Goal: Task Accomplishment & Management: Manage account settings

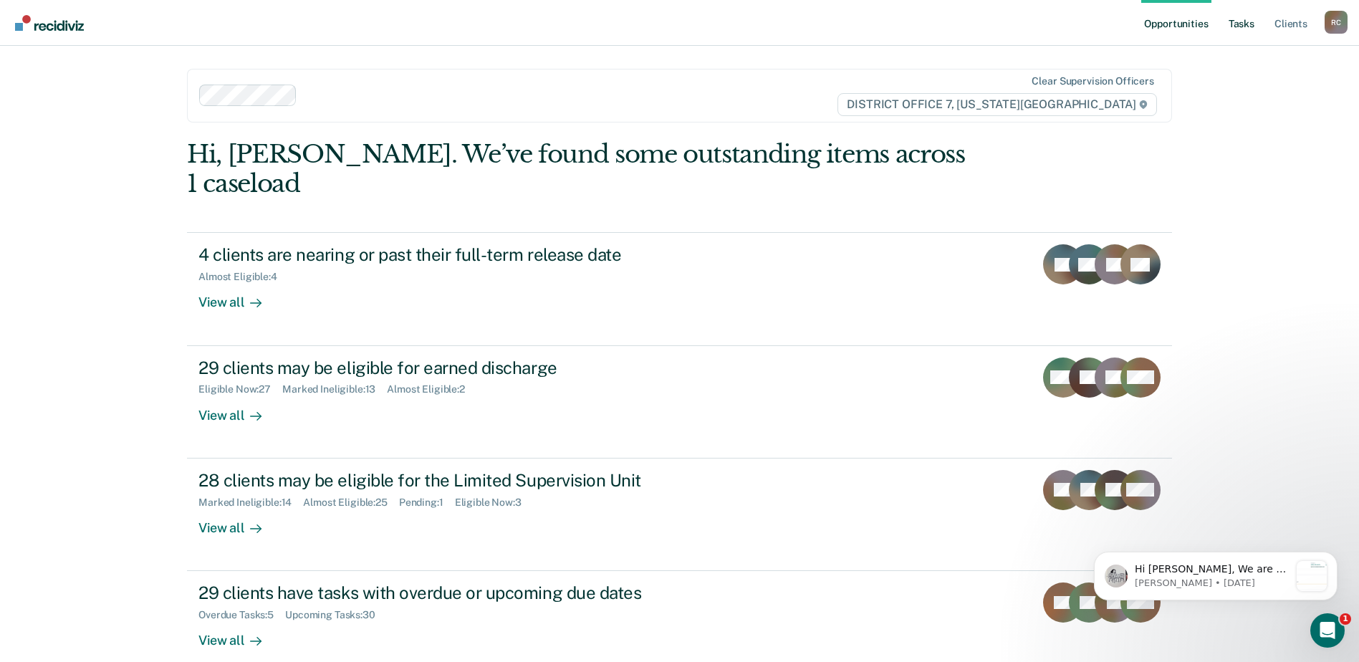
click at [1251, 23] on link "Tasks" at bounding box center [1241, 23] width 32 height 46
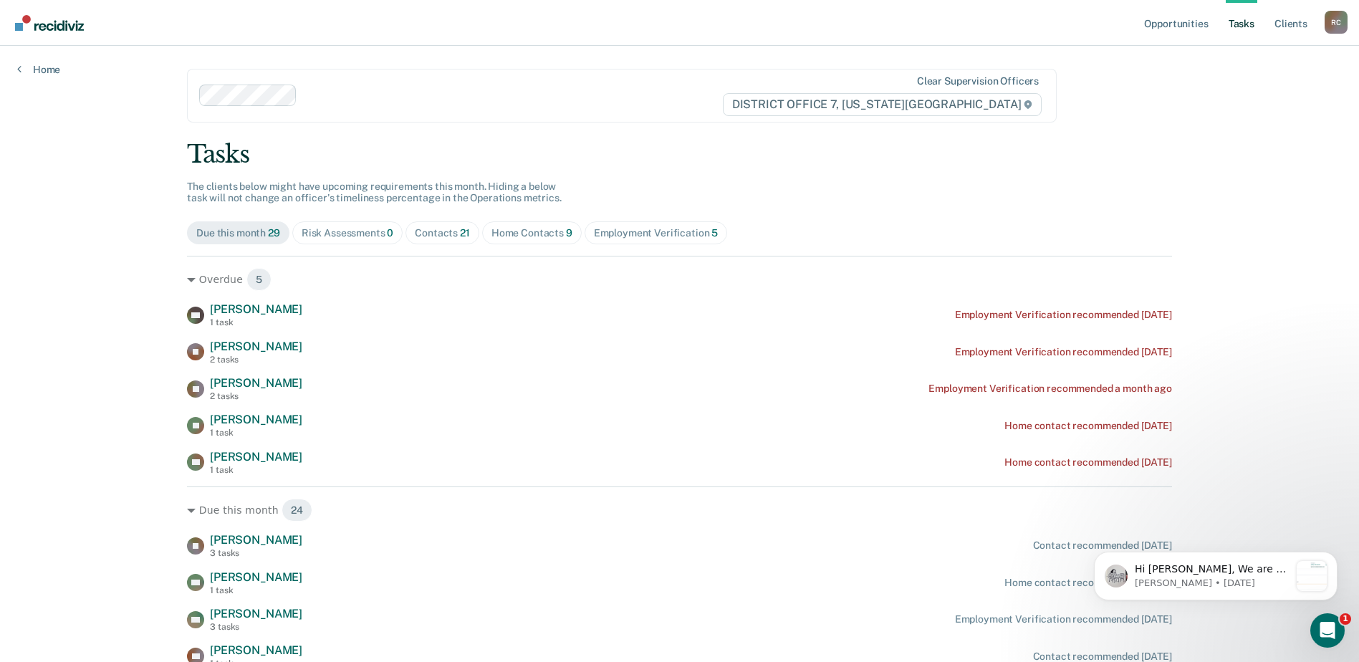
click at [409, 234] on span "Contacts 21" at bounding box center [442, 232] width 74 height 23
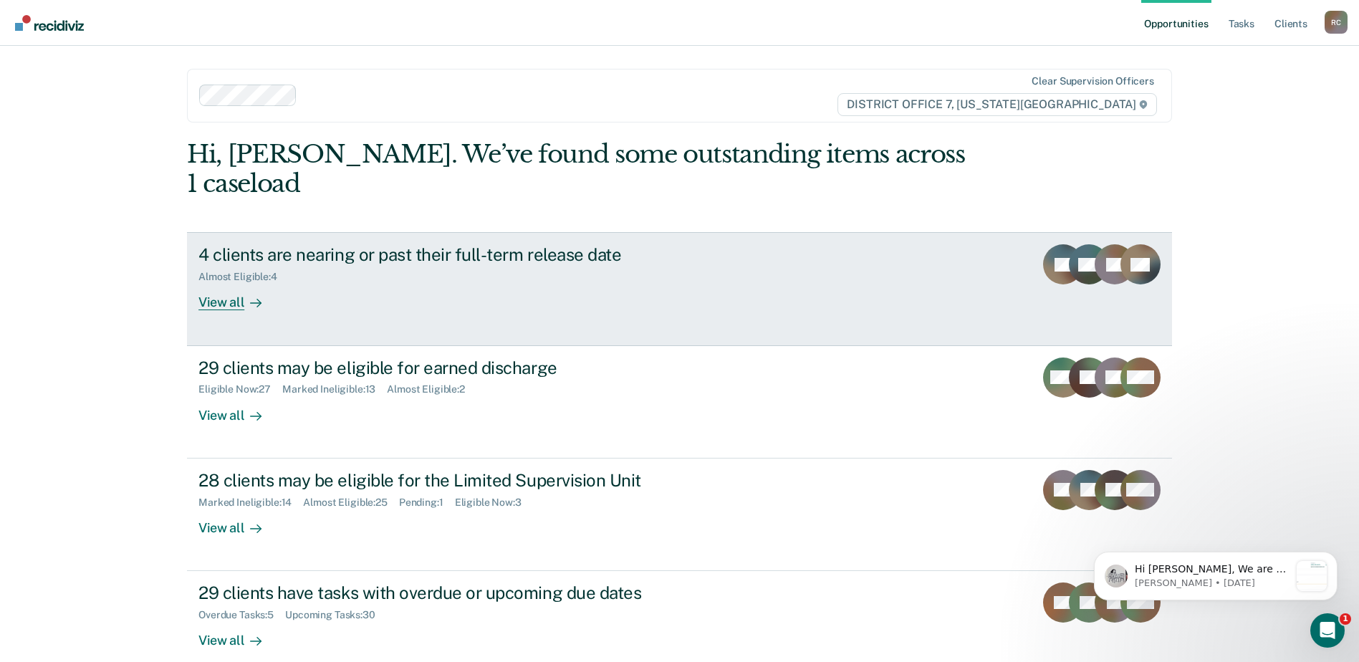
click at [446, 265] on div "Almost Eligible : 4" at bounding box center [449, 274] width 503 height 18
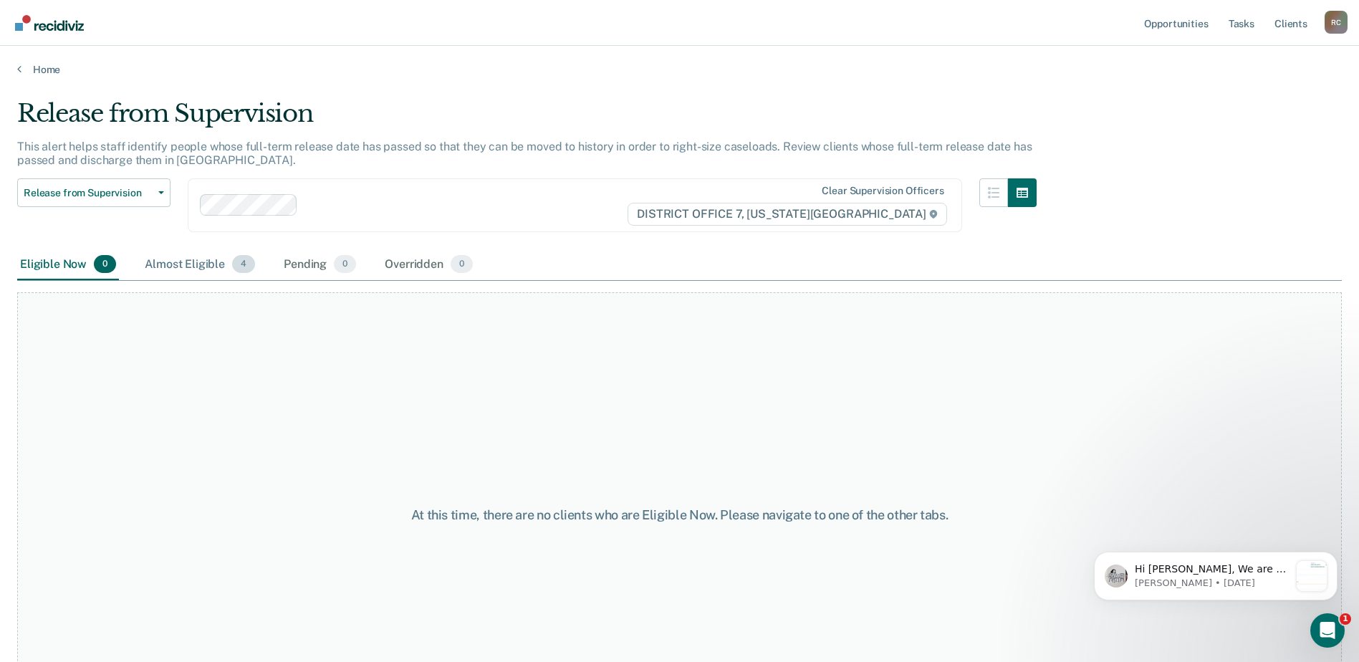
click at [180, 259] on div "Almost Eligible 4" at bounding box center [200, 265] width 116 height 32
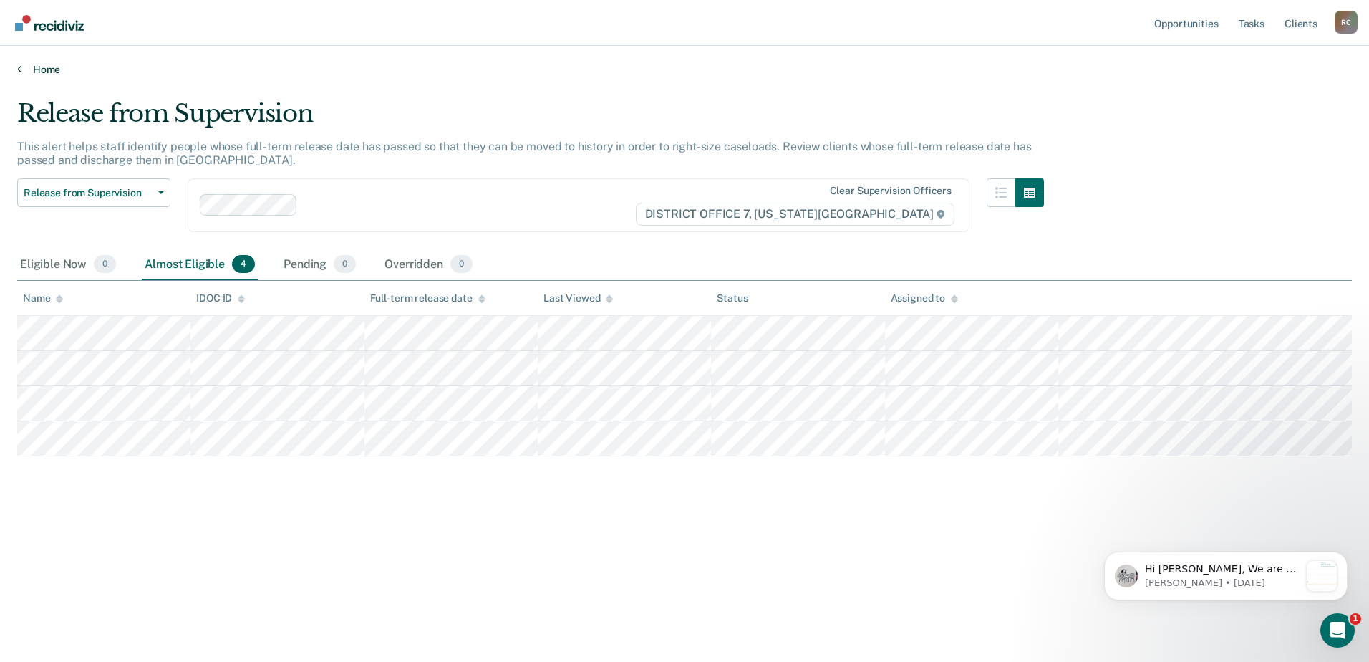
click at [29, 64] on link "Home" at bounding box center [684, 69] width 1335 height 13
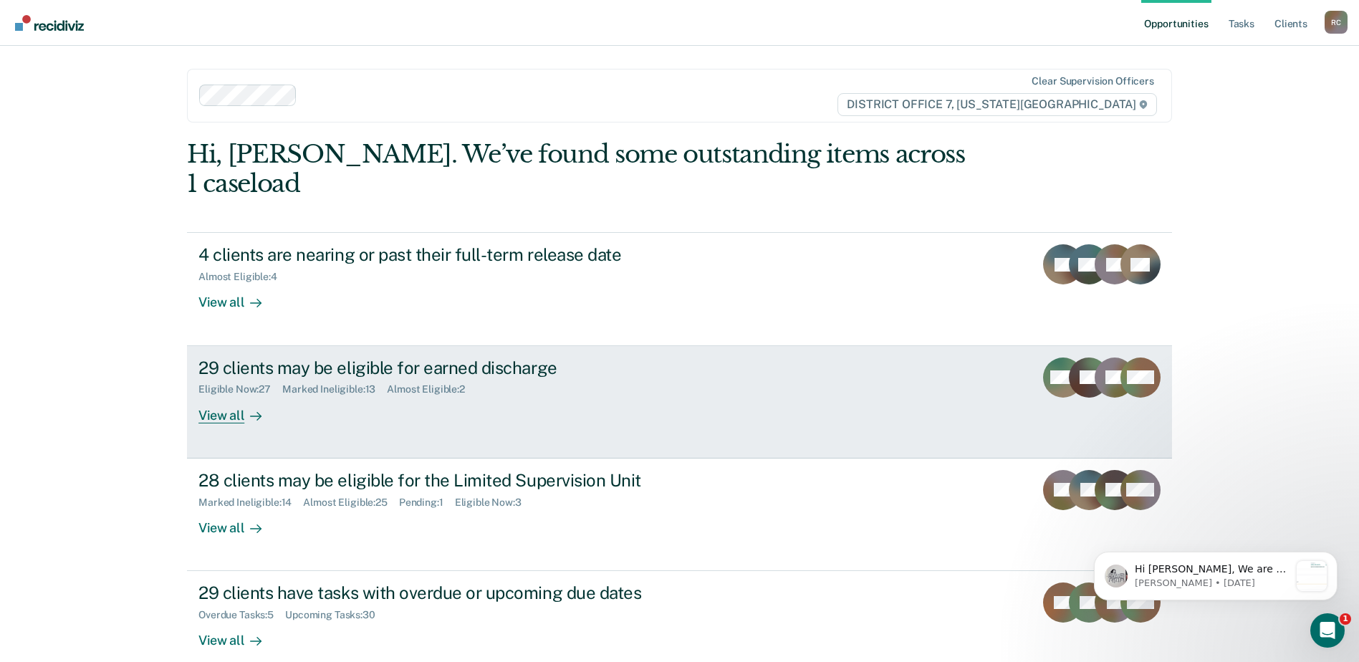
click at [397, 390] on div "29 clients may be eligible for earned discharge Eligible Now : 27 Marked Inelig…" at bounding box center [466, 390] width 537 height 66
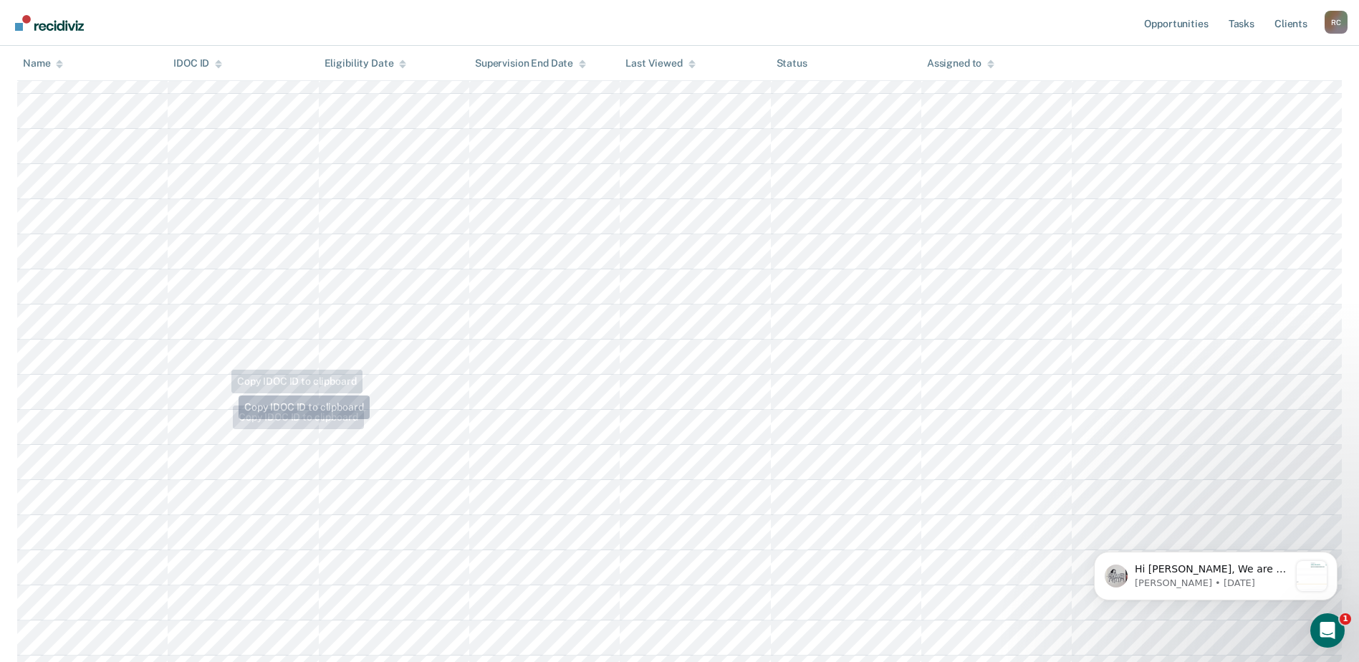
scroll to position [705, 0]
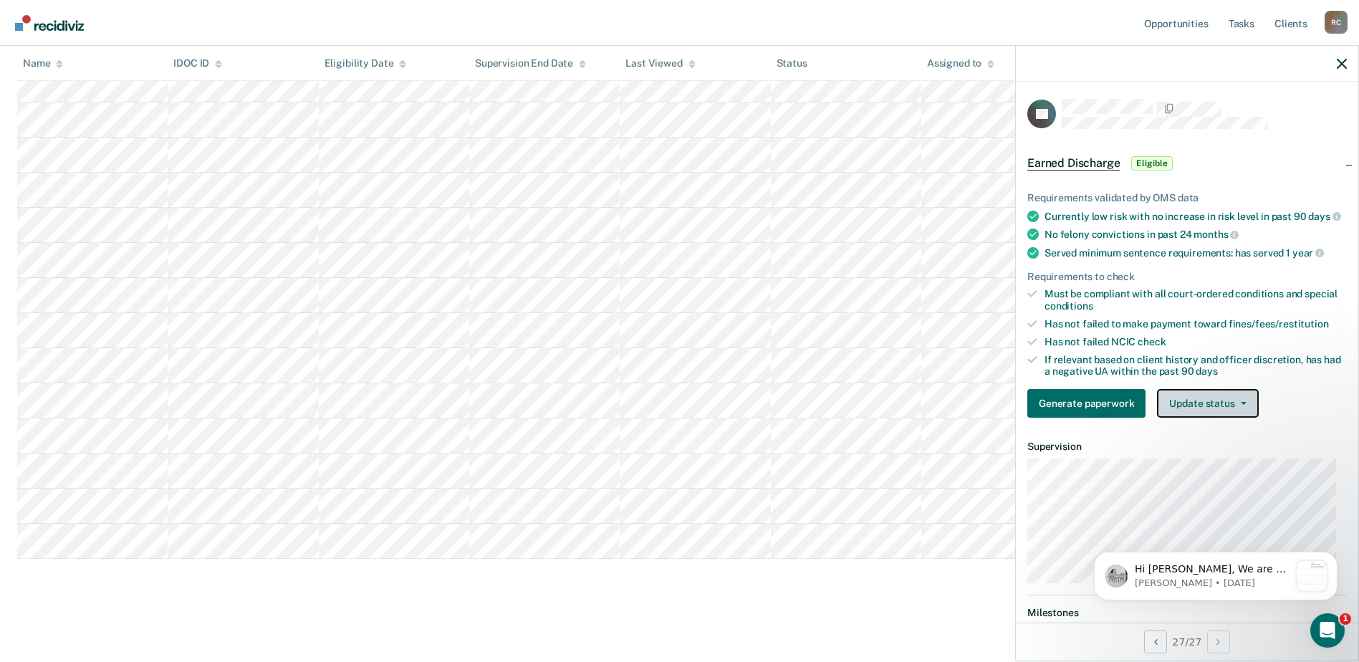
click at [1210, 410] on button "Update status" at bounding box center [1207, 403] width 101 height 29
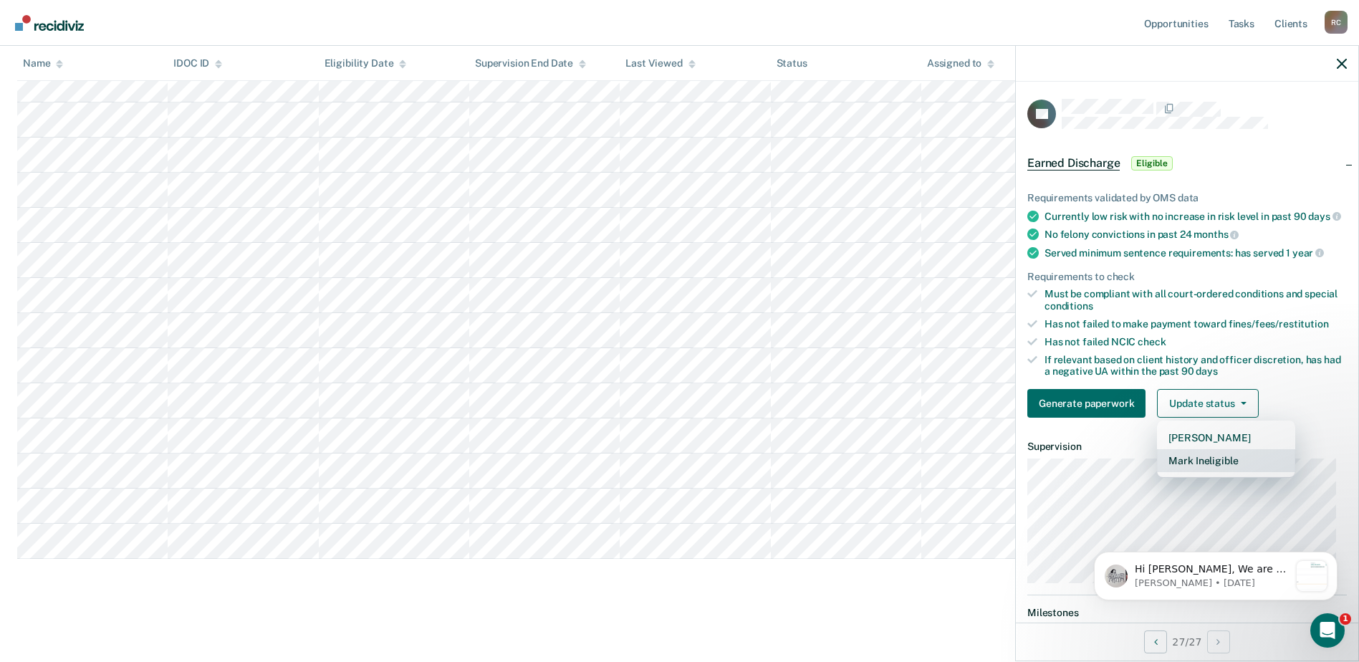
click at [1200, 470] on button "Mark Ineligible" at bounding box center [1226, 460] width 138 height 23
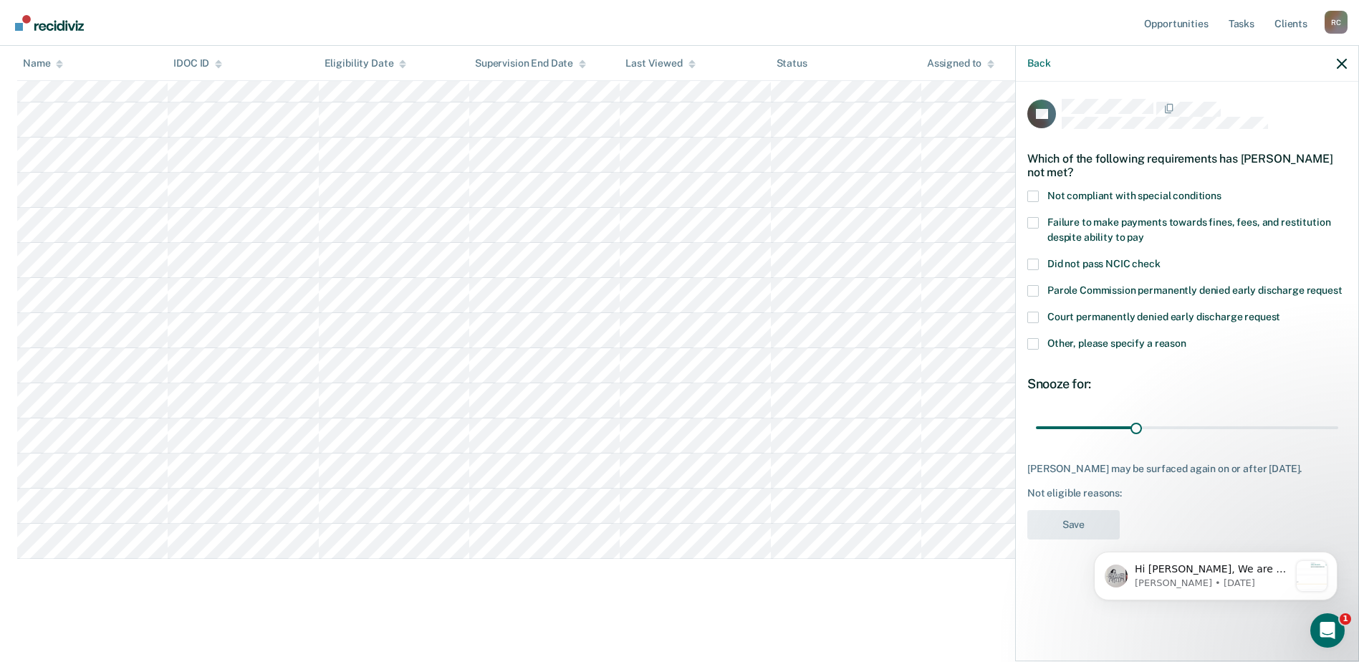
click at [1039, 259] on label "Did not pass NCIC check" at bounding box center [1186, 266] width 319 height 15
click at [1160, 259] on input "Did not pass NCIC check" at bounding box center [1160, 259] width 0 height 0
drag, startPoint x: 1063, startPoint y: 430, endPoint x: 1404, endPoint y: 419, distance: 341.1
type input "365"
click at [1338, 419] on input "range" at bounding box center [1187, 427] width 302 height 25
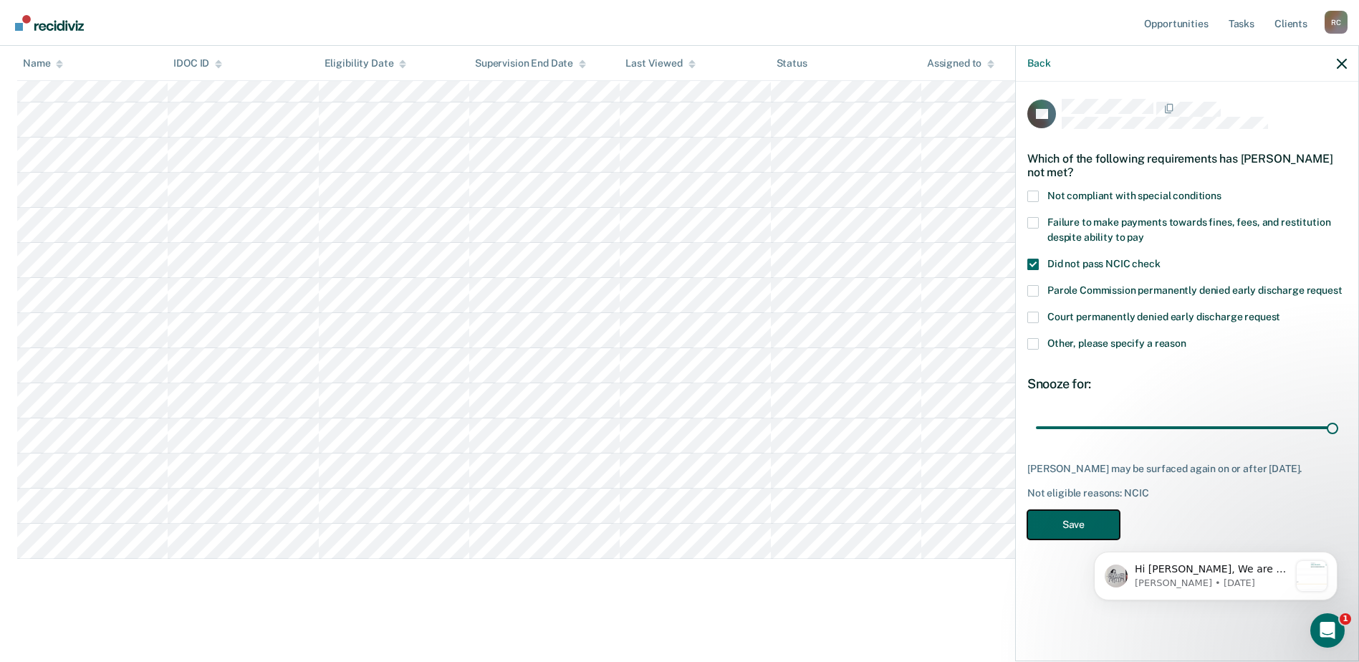
click at [1071, 539] on button "Save" at bounding box center [1073, 524] width 92 height 29
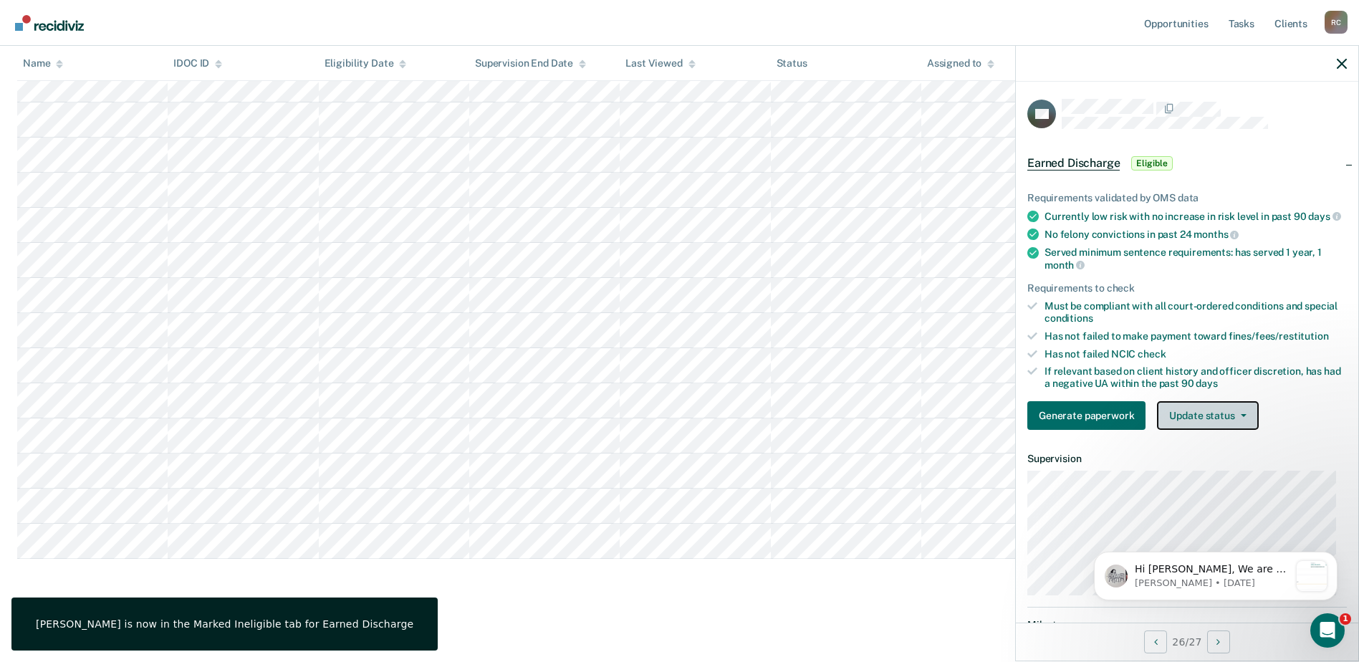
click at [1235, 417] on span "button" at bounding box center [1240, 415] width 11 height 3
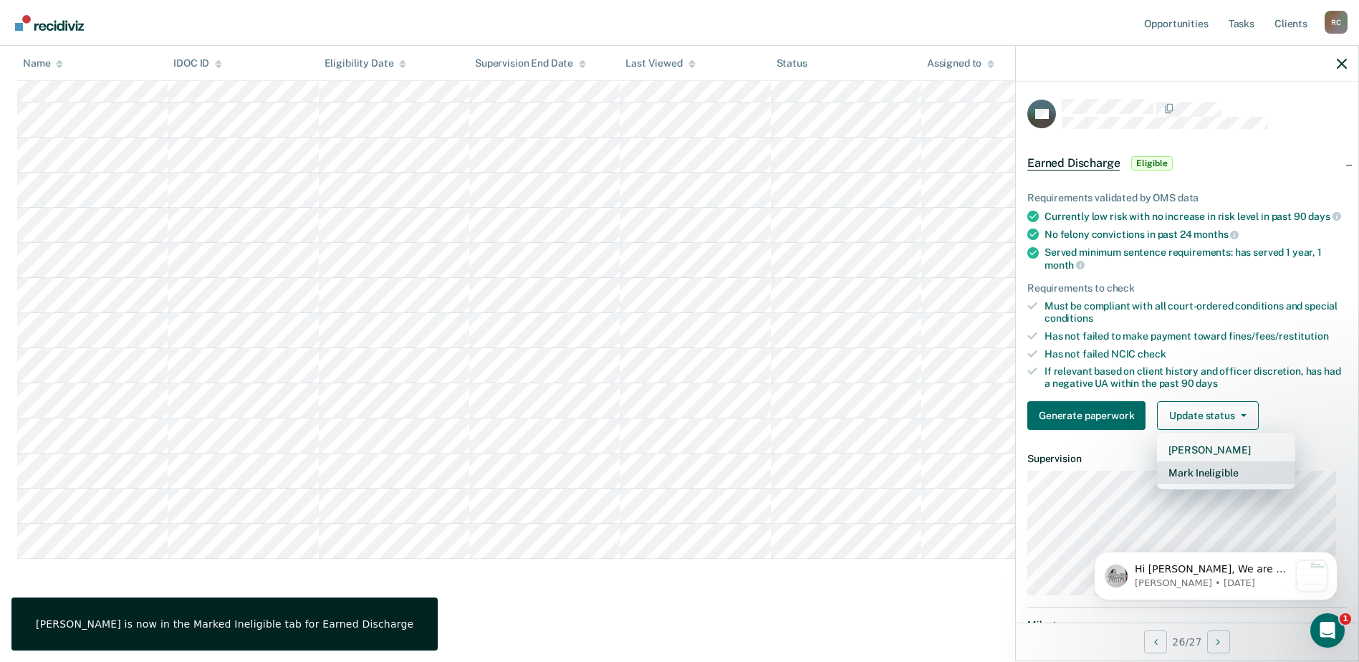
click at [1223, 484] on button "Mark Ineligible" at bounding box center [1226, 472] width 138 height 23
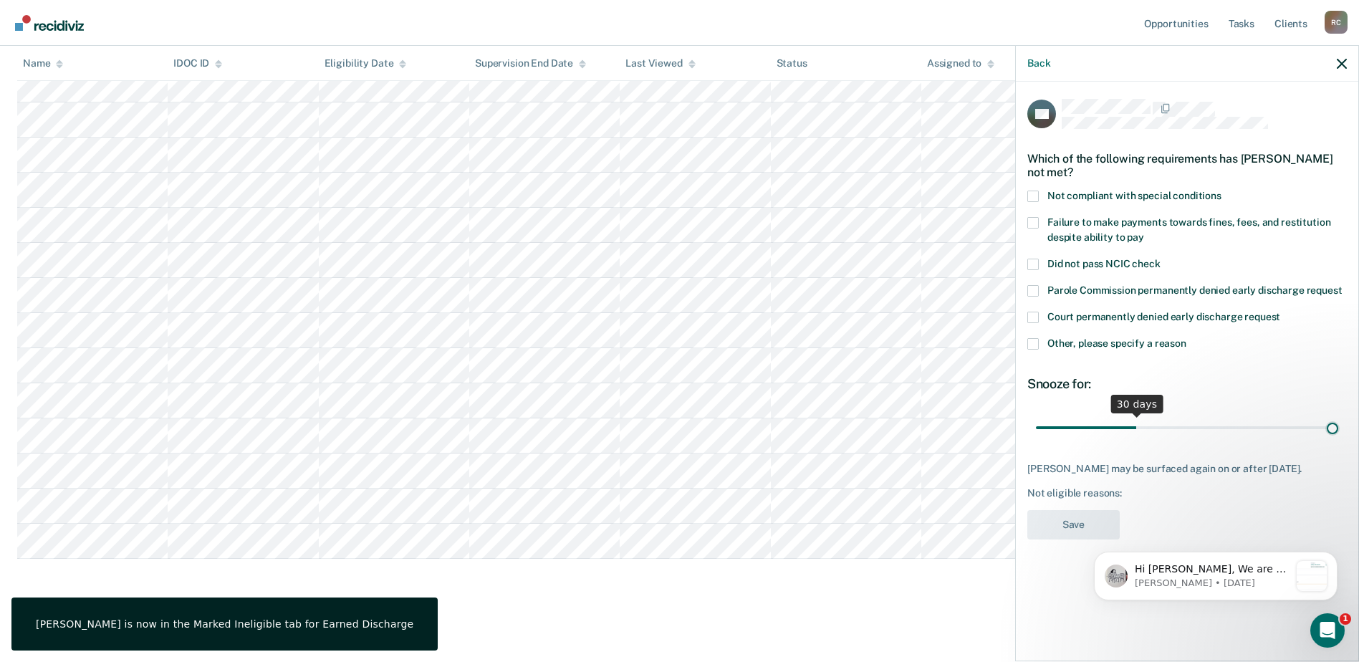
drag, startPoint x: 1140, startPoint y: 419, endPoint x: 1352, endPoint y: 413, distance: 212.1
type input "90"
click at [1338, 415] on input "range" at bounding box center [1187, 427] width 302 height 25
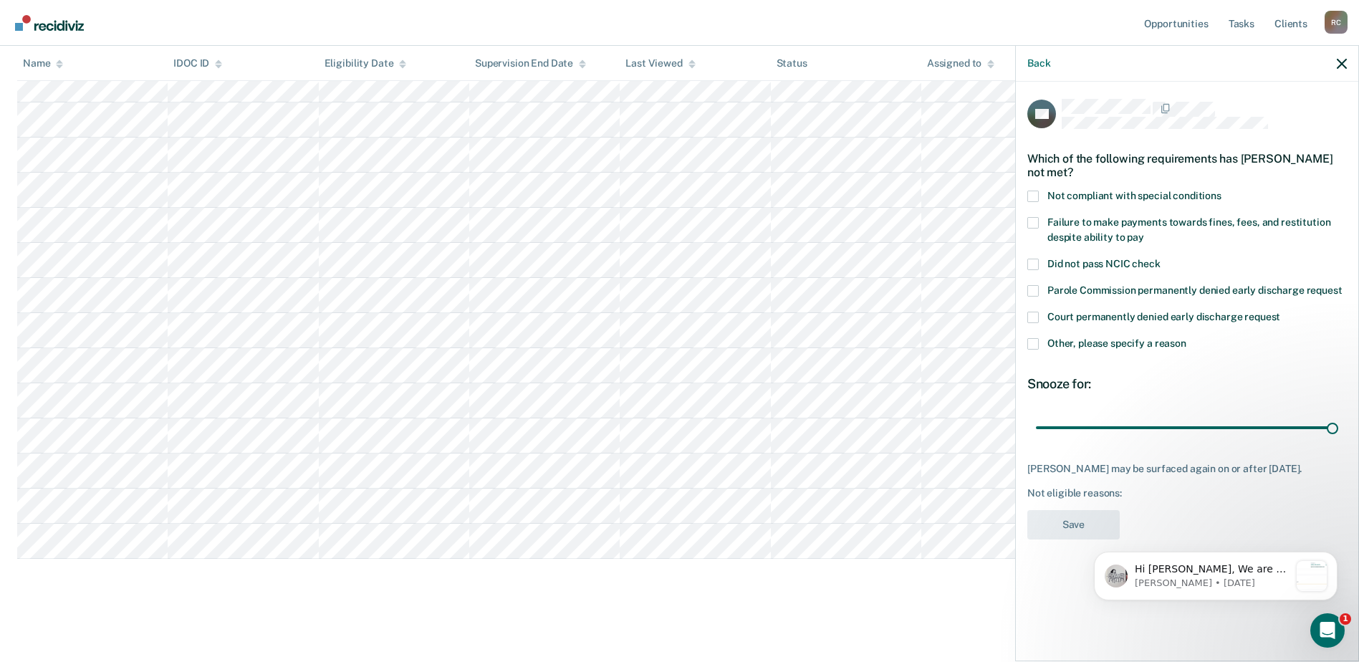
click at [1049, 339] on span "Other, please specify a reason" at bounding box center [1116, 342] width 139 height 11
click at [1186, 338] on input "Other, please specify a reason" at bounding box center [1186, 338] width 0 height 0
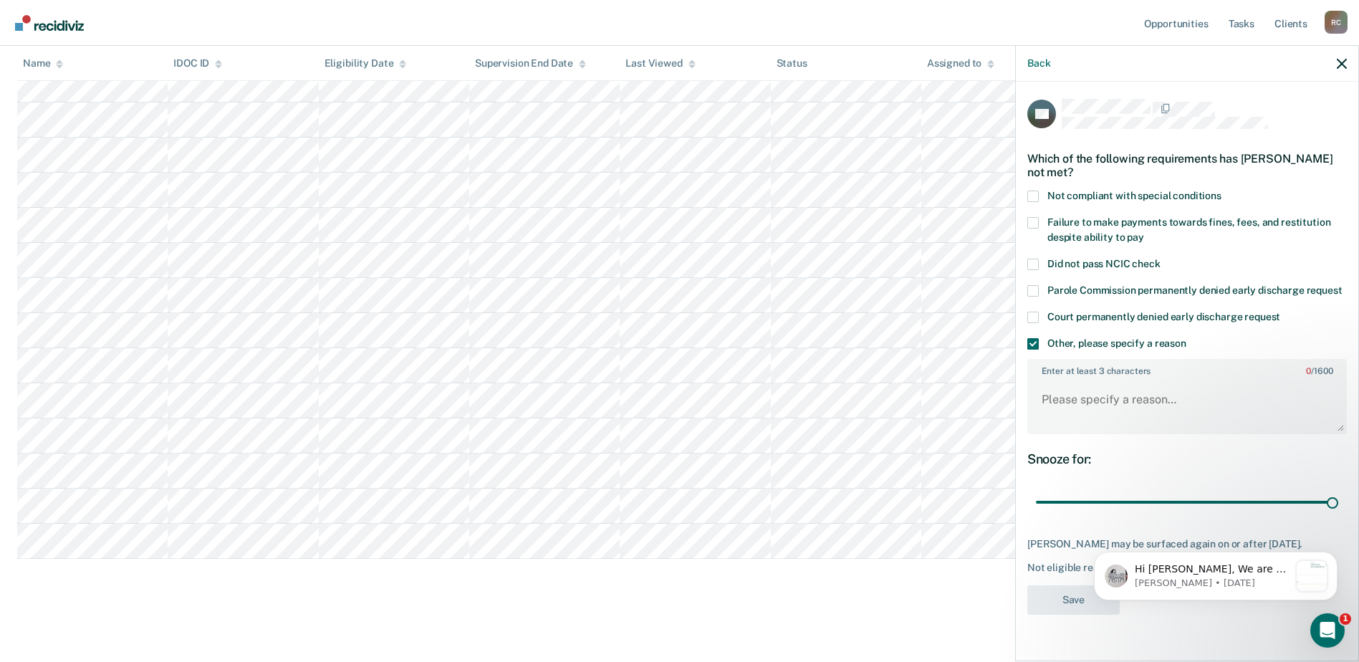
click at [1046, 188] on div "Which of the following requirements has Savino Olivares not met?" at bounding box center [1186, 165] width 319 height 50
click at [1041, 196] on label "Not compliant with special conditions" at bounding box center [1186, 198] width 319 height 15
click at [1221, 191] on input "Not compliant with special conditions" at bounding box center [1221, 191] width 0 height 0
click at [1036, 349] on label "Other, please specify a reason" at bounding box center [1186, 345] width 319 height 15
click at [1186, 338] on input "Other, please specify a reason" at bounding box center [1186, 338] width 0 height 0
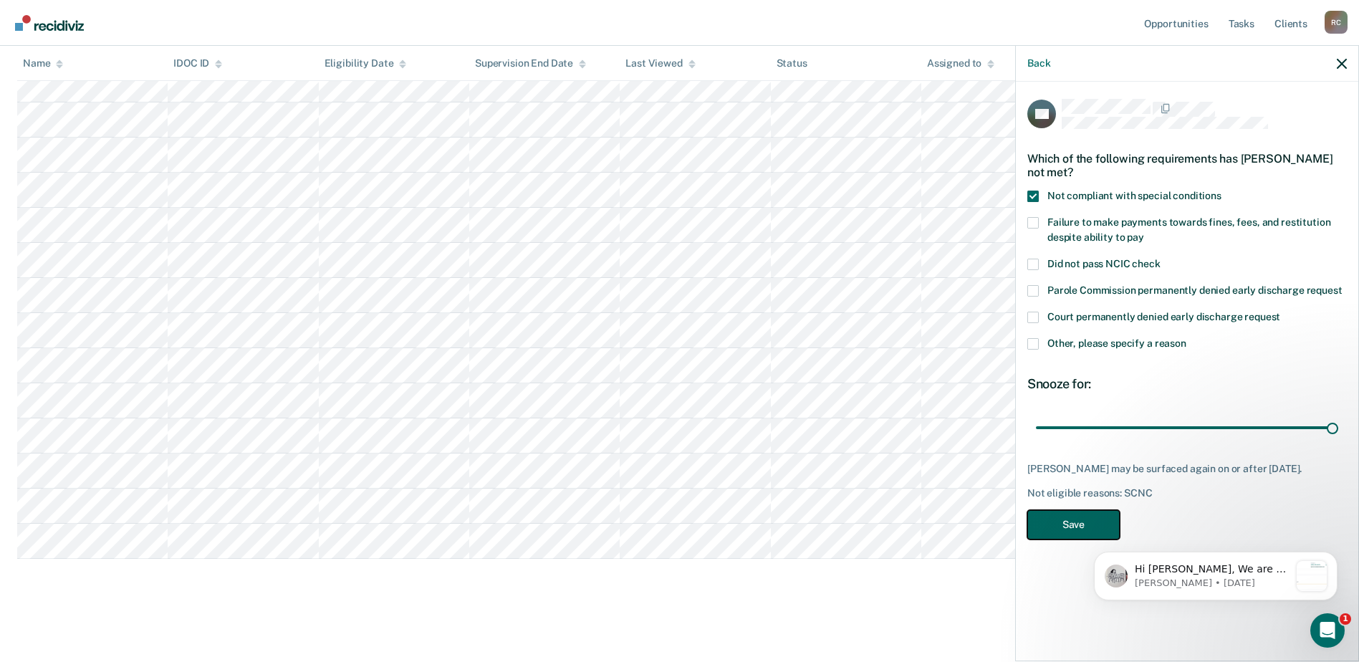
click at [1049, 531] on button "Save" at bounding box center [1073, 524] width 92 height 29
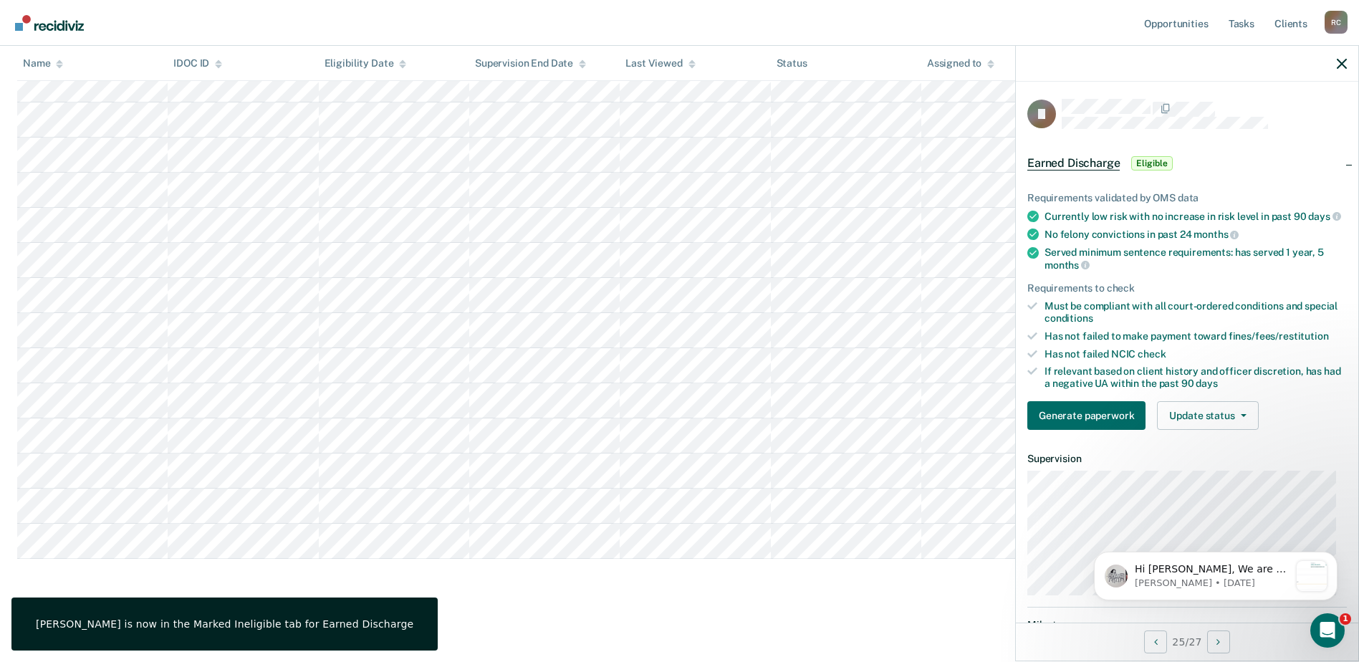
click at [1208, 408] on div "Requirements validated by OMS data Currently low risk with no increase in risk …" at bounding box center [1187, 305] width 342 height 272
click at [1196, 430] on button "Update status" at bounding box center [1207, 415] width 101 height 29
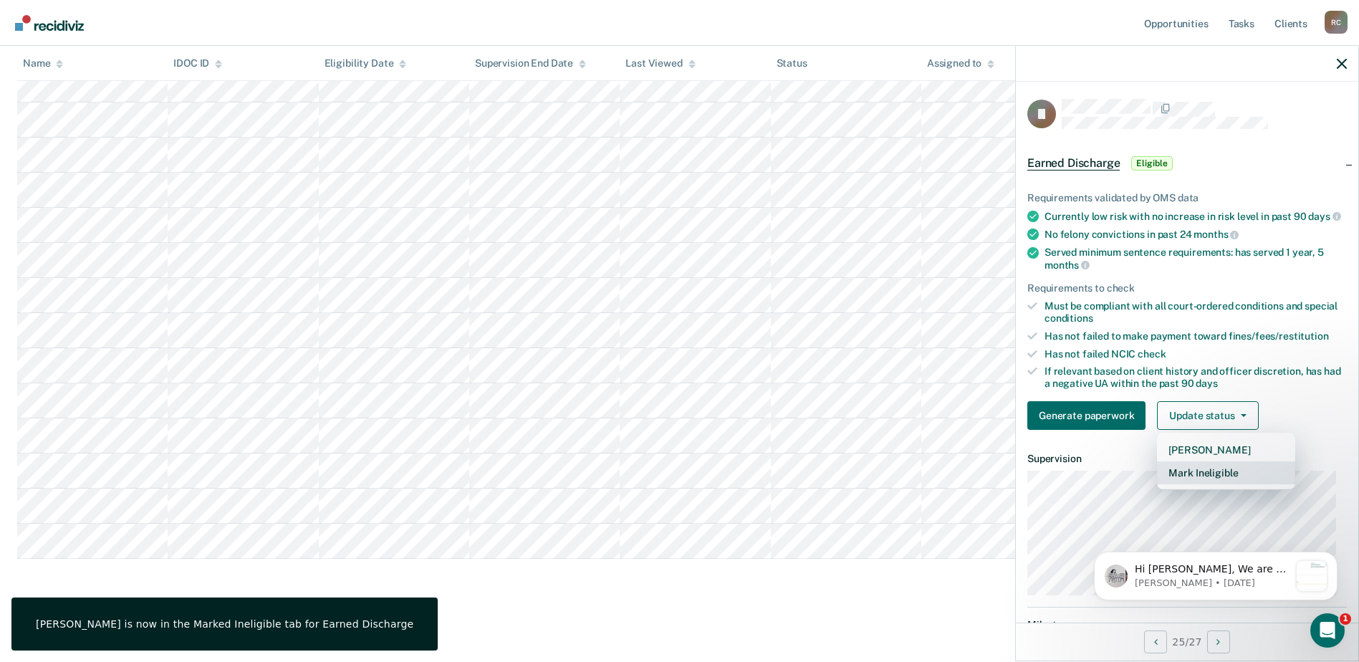
click at [1206, 481] on button "Mark Ineligible" at bounding box center [1226, 472] width 138 height 23
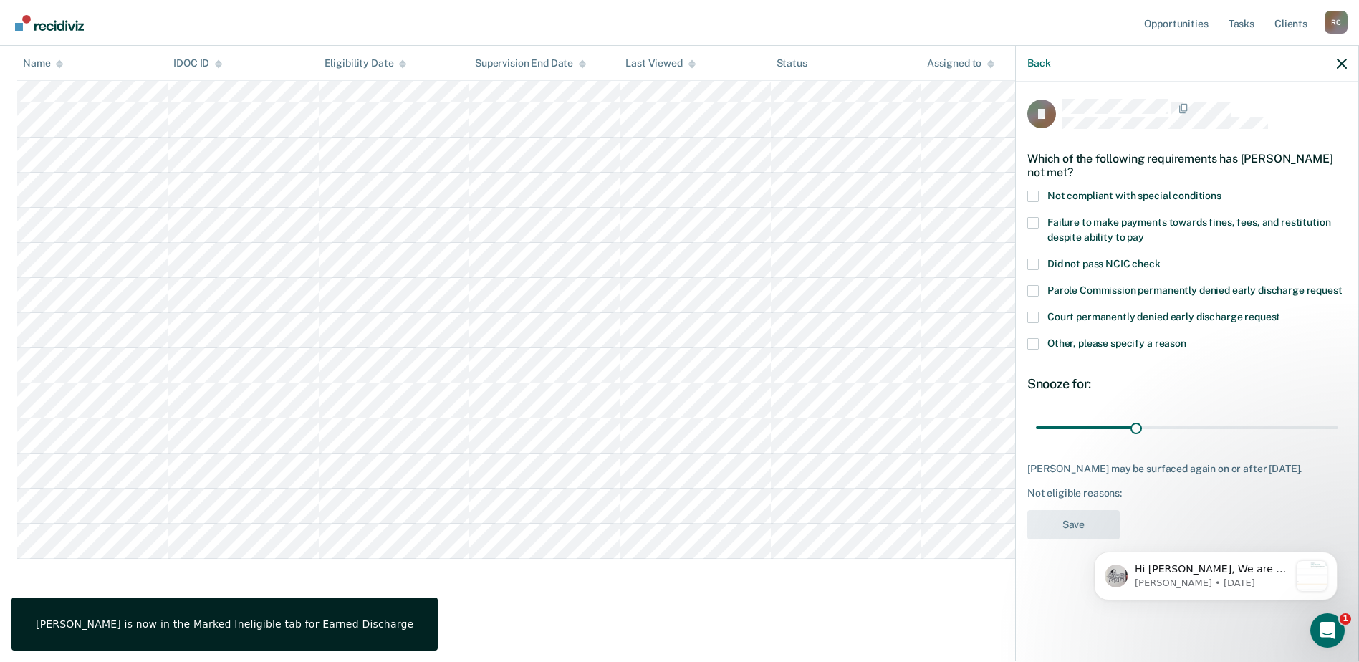
click at [1042, 182] on div "Which of the following requirements has Jeremiah Johnston not met?" at bounding box center [1186, 165] width 319 height 50
click at [1035, 193] on span at bounding box center [1032, 196] width 11 height 11
click at [1221, 191] on input "Not compliant with special conditions" at bounding box center [1221, 191] width 0 height 0
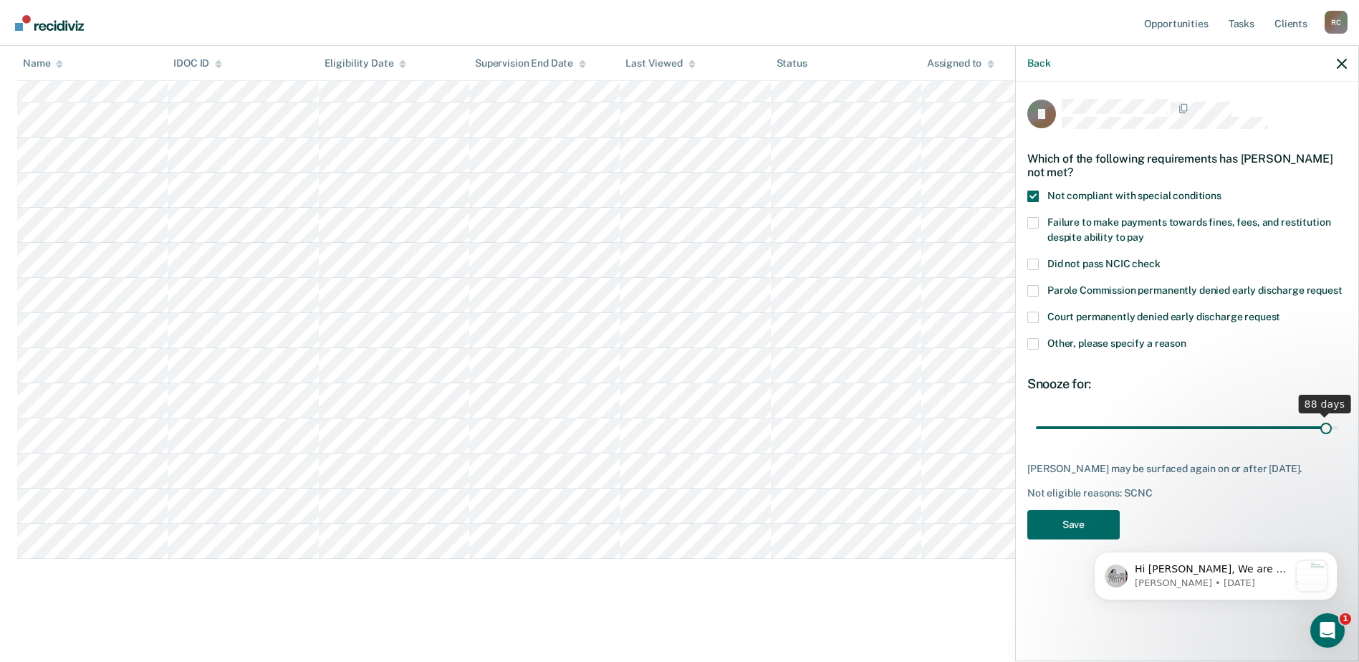
drag, startPoint x: 1140, startPoint y: 423, endPoint x: 1327, endPoint y: 423, distance: 186.9
type input "88"
click at [1327, 423] on input "range" at bounding box center [1187, 427] width 302 height 25
click at [1054, 534] on button "Save" at bounding box center [1073, 524] width 92 height 29
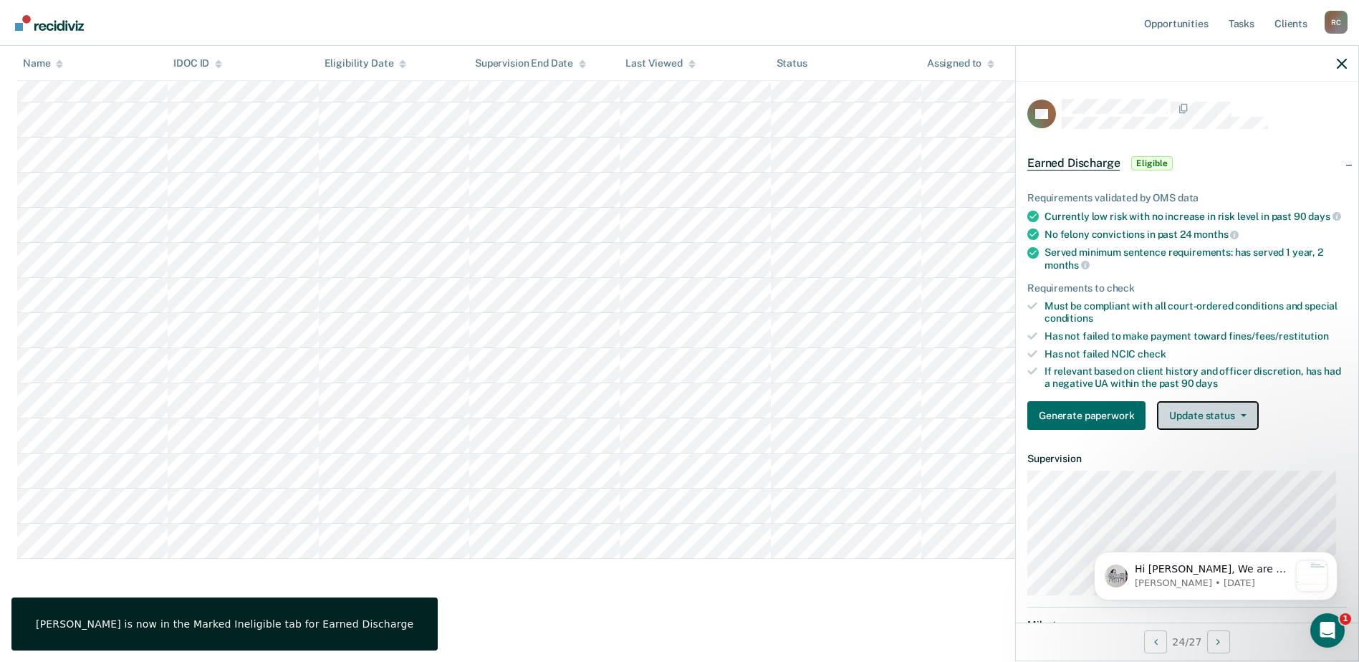
click at [1196, 418] on button "Update status" at bounding box center [1207, 415] width 101 height 29
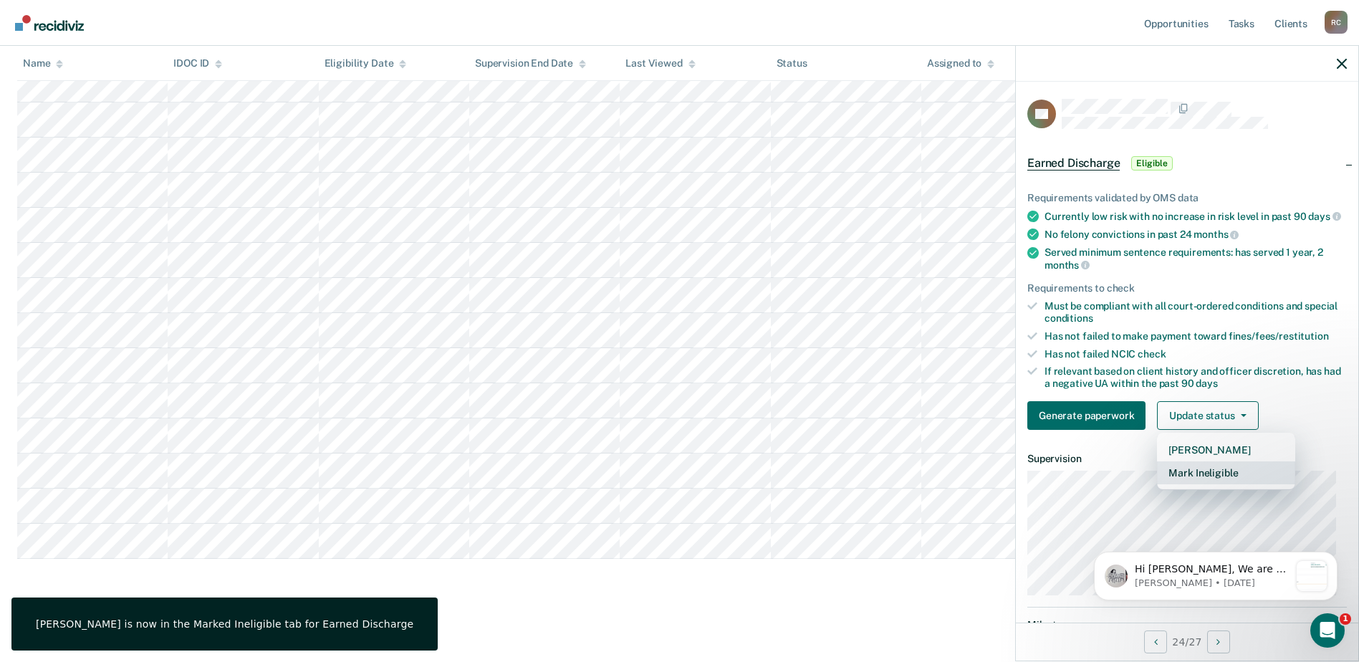
click at [1213, 481] on button "Mark Ineligible" at bounding box center [1226, 472] width 138 height 23
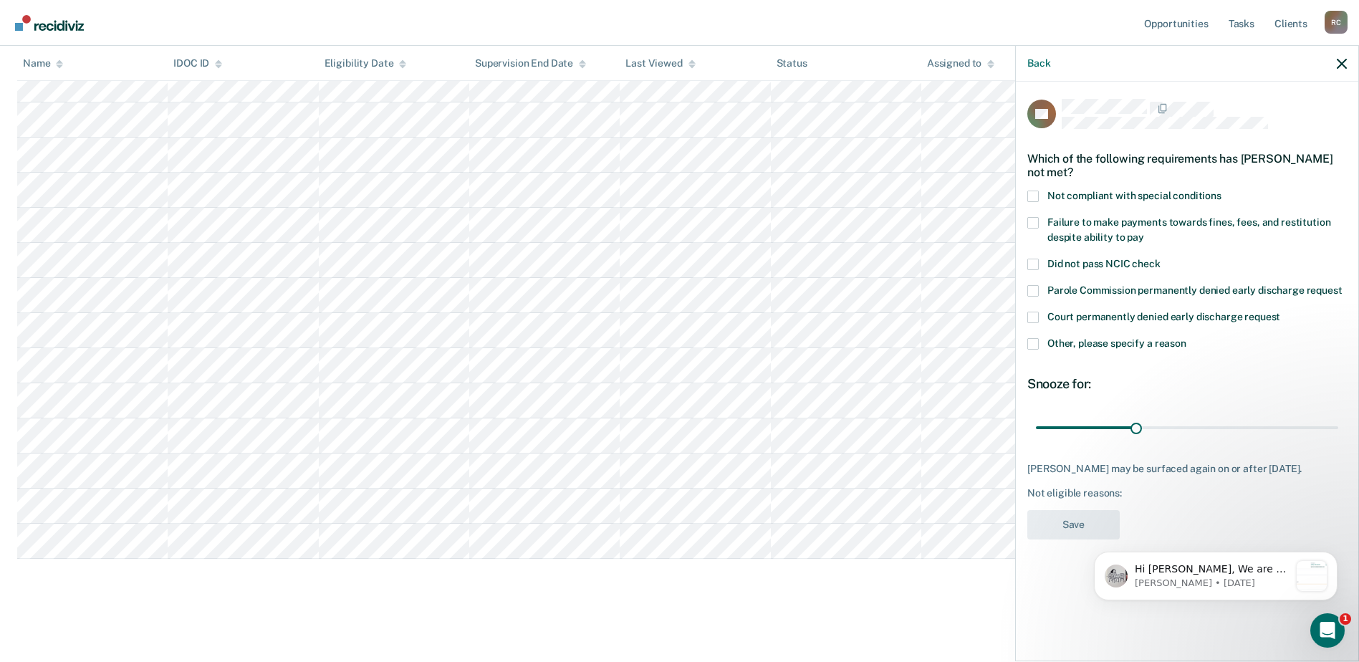
click at [1034, 192] on span at bounding box center [1032, 196] width 11 height 11
click at [1221, 191] on input "Not compliant with special conditions" at bounding box center [1221, 191] width 0 height 0
drag, startPoint x: 1134, startPoint y: 427, endPoint x: 1344, endPoint y: 420, distance: 210.0
type input "90"
click at [1338, 420] on input "range" at bounding box center [1187, 427] width 302 height 25
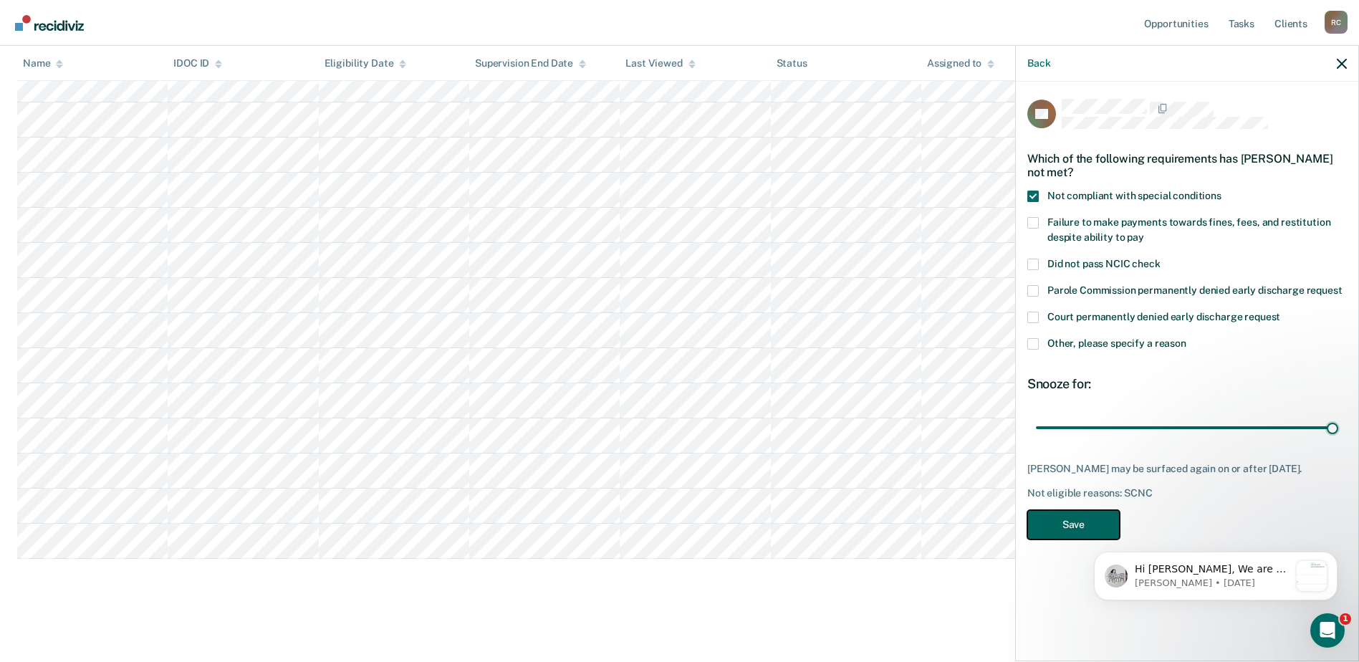
click at [1092, 521] on button "Save" at bounding box center [1073, 524] width 92 height 29
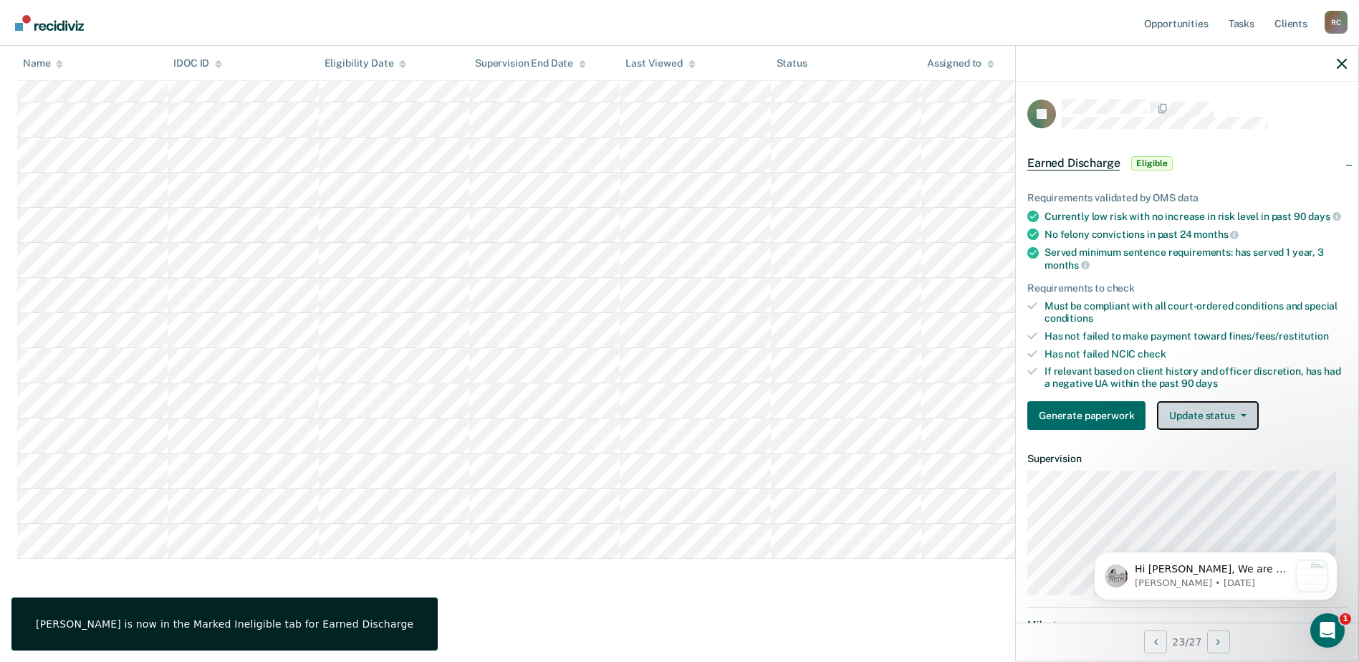
click at [1200, 430] on button "Update status" at bounding box center [1207, 415] width 101 height 29
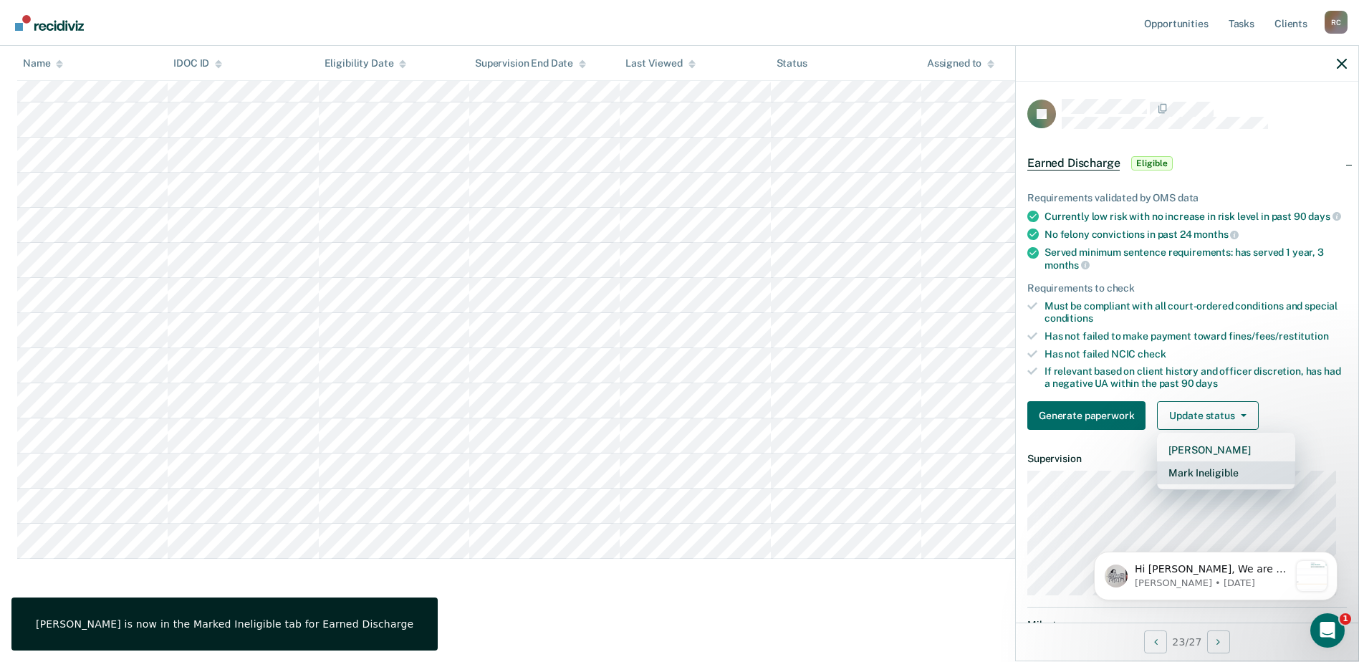
click at [1214, 479] on button "Mark Ineligible" at bounding box center [1226, 472] width 138 height 23
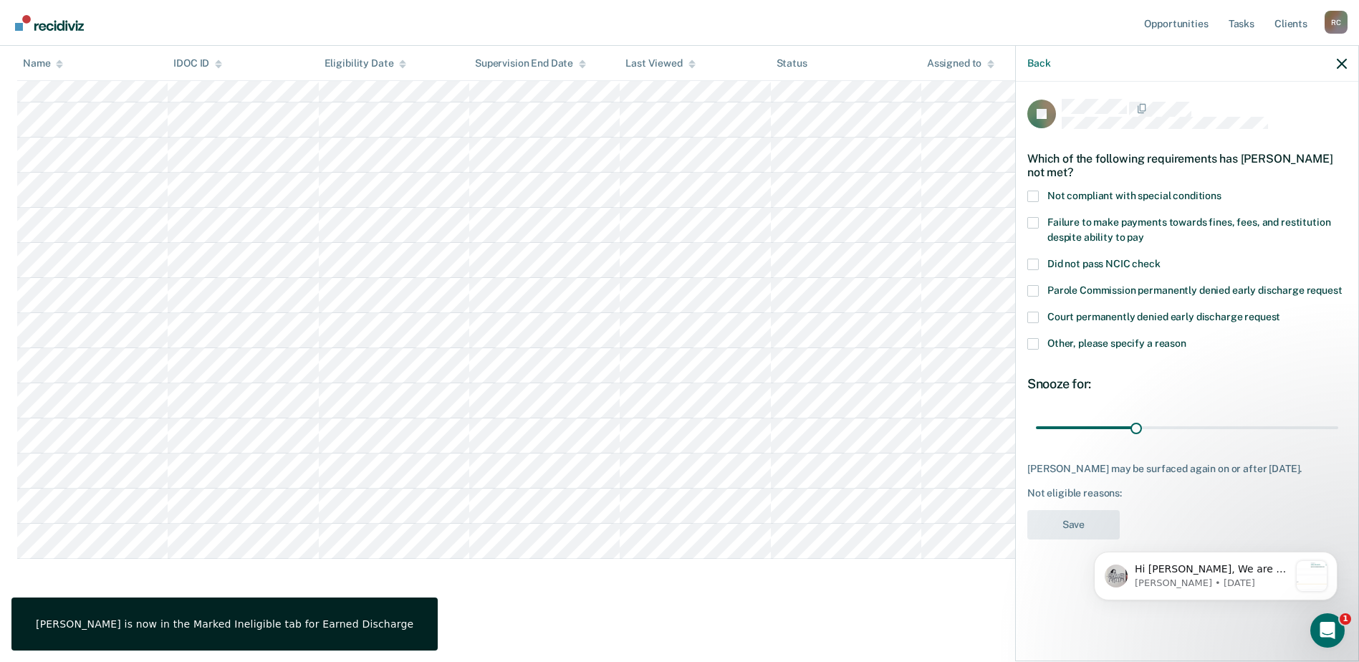
click at [1046, 193] on label "Not compliant with special conditions" at bounding box center [1186, 198] width 319 height 15
click at [1221, 191] on input "Not compliant with special conditions" at bounding box center [1221, 191] width 0 height 0
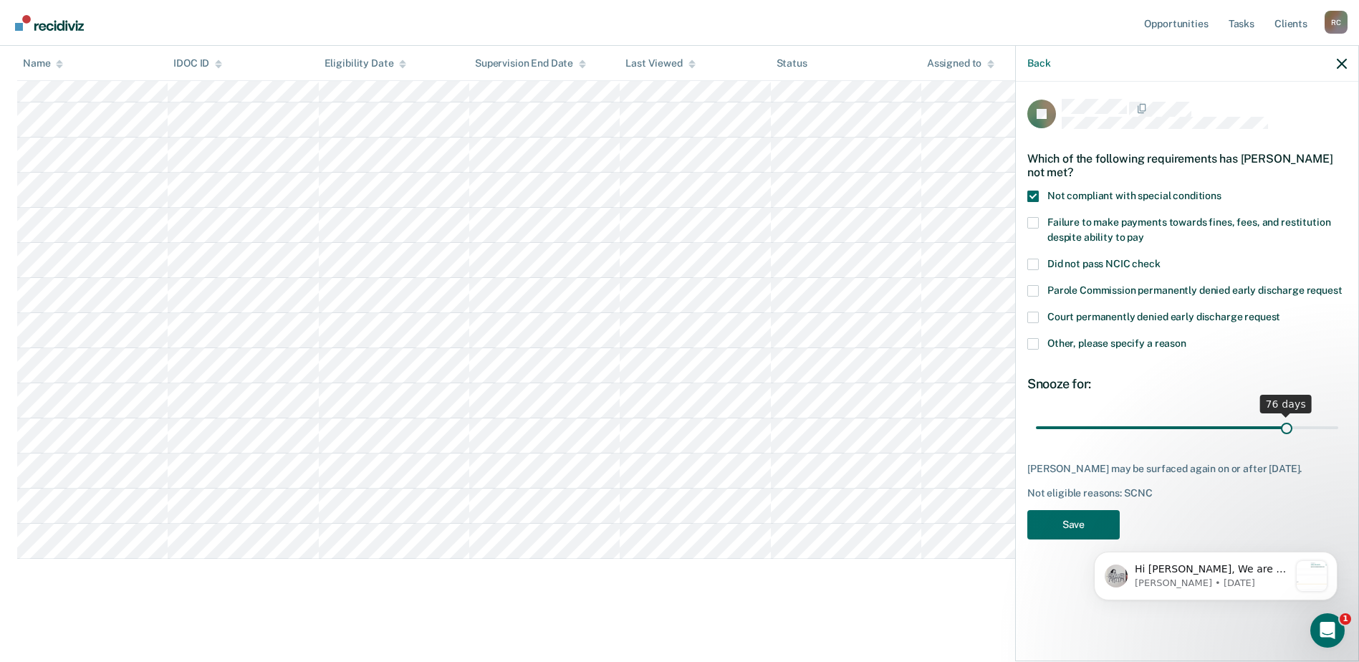
drag, startPoint x: 1139, startPoint y: 425, endPoint x: 1287, endPoint y: 406, distance: 149.5
type input "76"
click at [1287, 415] on input "range" at bounding box center [1187, 427] width 302 height 25
click at [1074, 517] on button "Save" at bounding box center [1073, 524] width 92 height 29
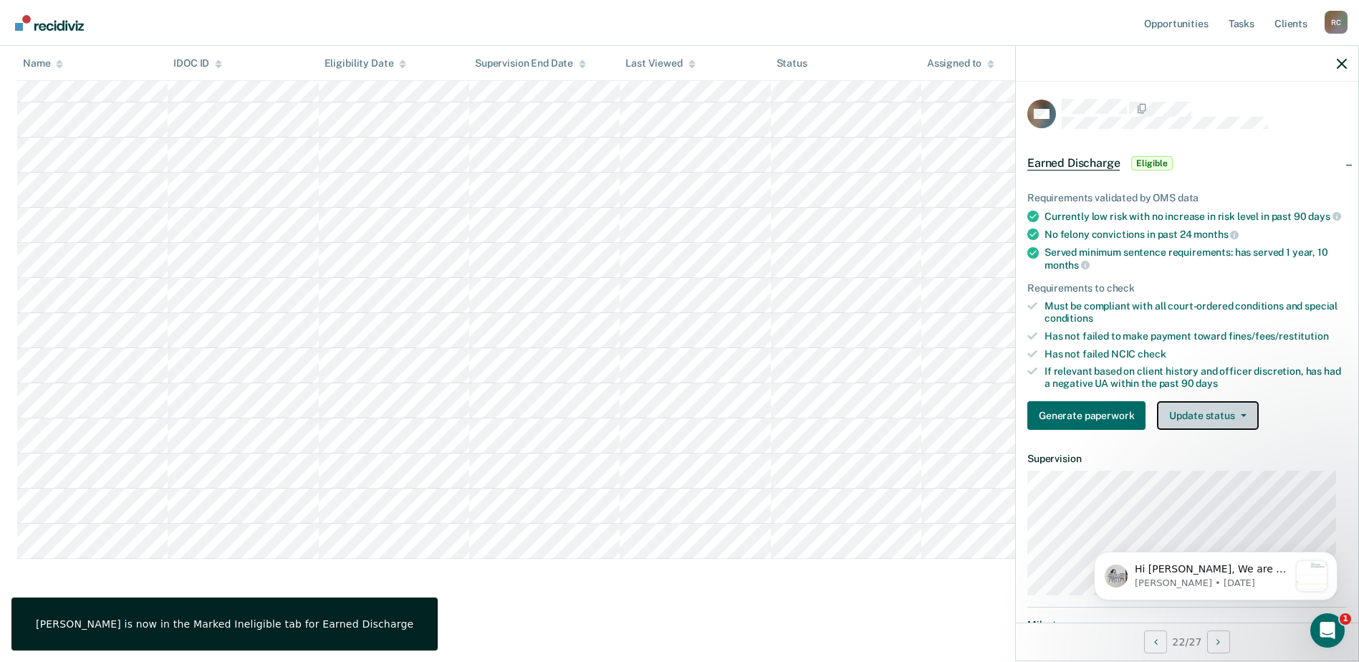
click at [1207, 430] on button "Update status" at bounding box center [1207, 415] width 101 height 29
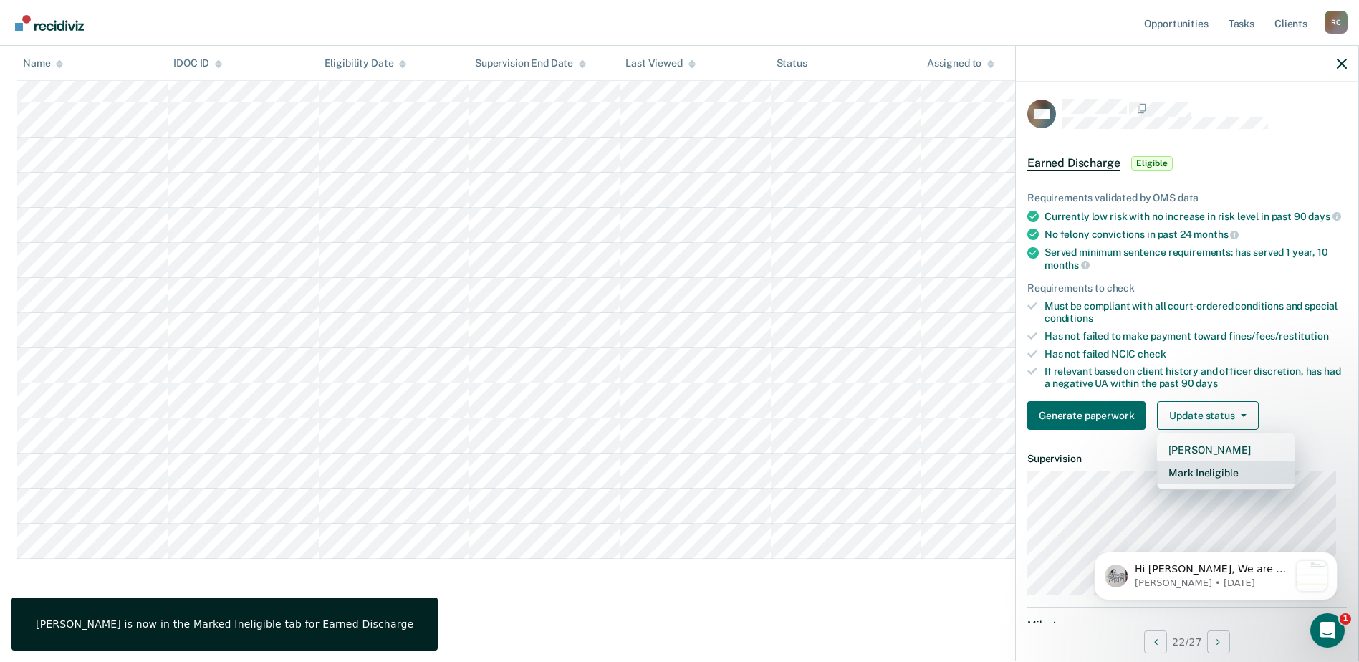
click at [1184, 480] on button "Mark Ineligible" at bounding box center [1226, 472] width 138 height 23
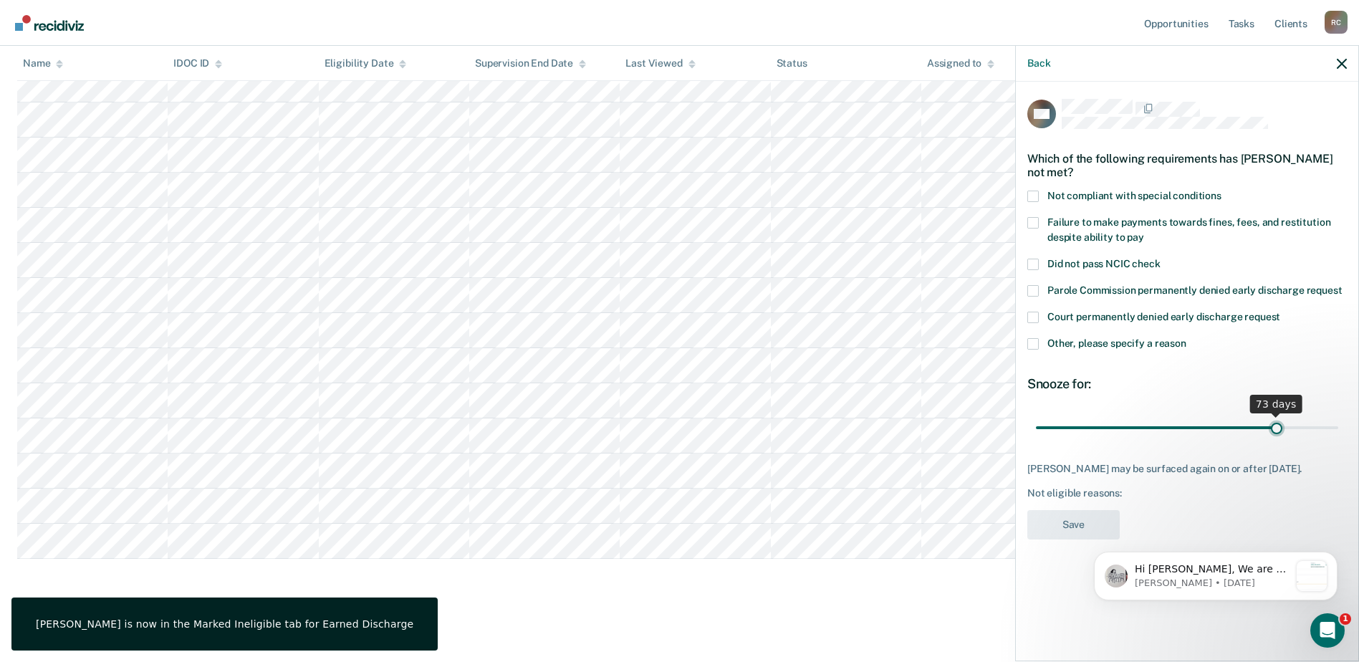
drag, startPoint x: 1134, startPoint y: 424, endPoint x: 1277, endPoint y: 418, distance: 143.4
type input "73"
click at [1277, 418] on input "range" at bounding box center [1187, 427] width 302 height 25
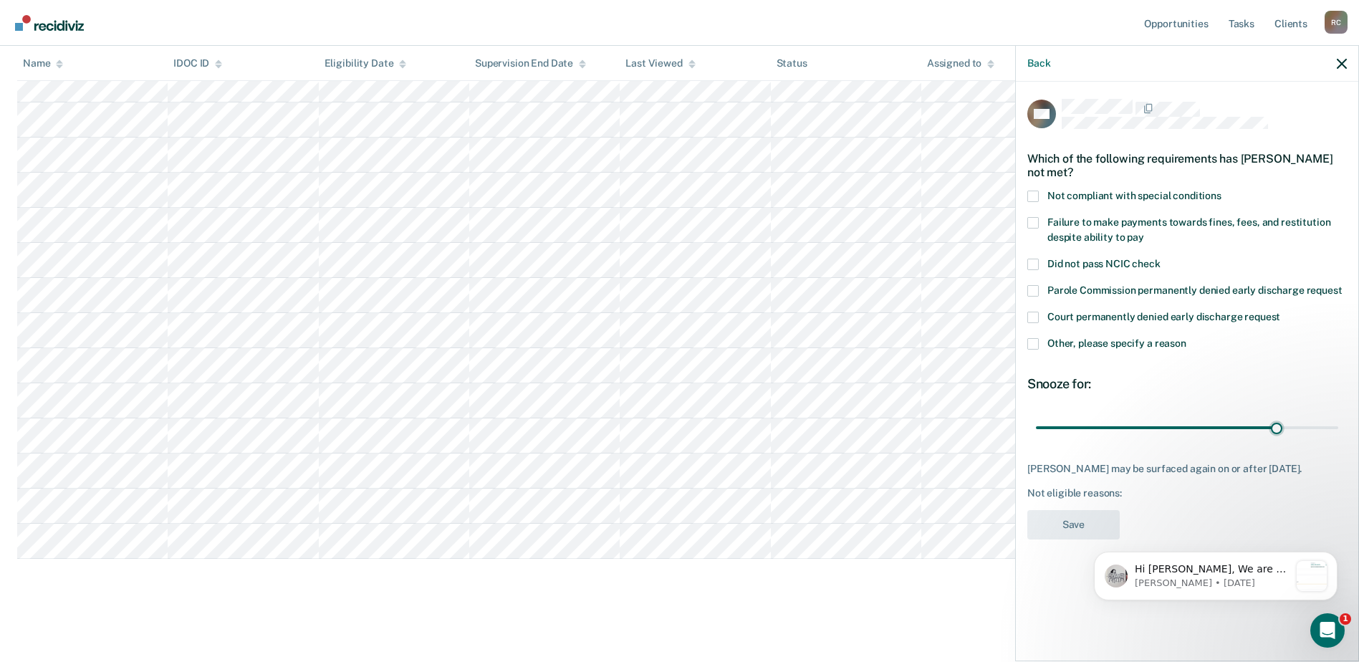
click at [1033, 188] on div "Which of the following requirements has Tyler Wright not met?" at bounding box center [1186, 165] width 319 height 50
click at [1031, 191] on span at bounding box center [1032, 196] width 11 height 11
click at [1221, 191] on input "Not compliant with special conditions" at bounding box center [1221, 191] width 0 height 0
click at [1082, 513] on button "Save" at bounding box center [1073, 524] width 92 height 29
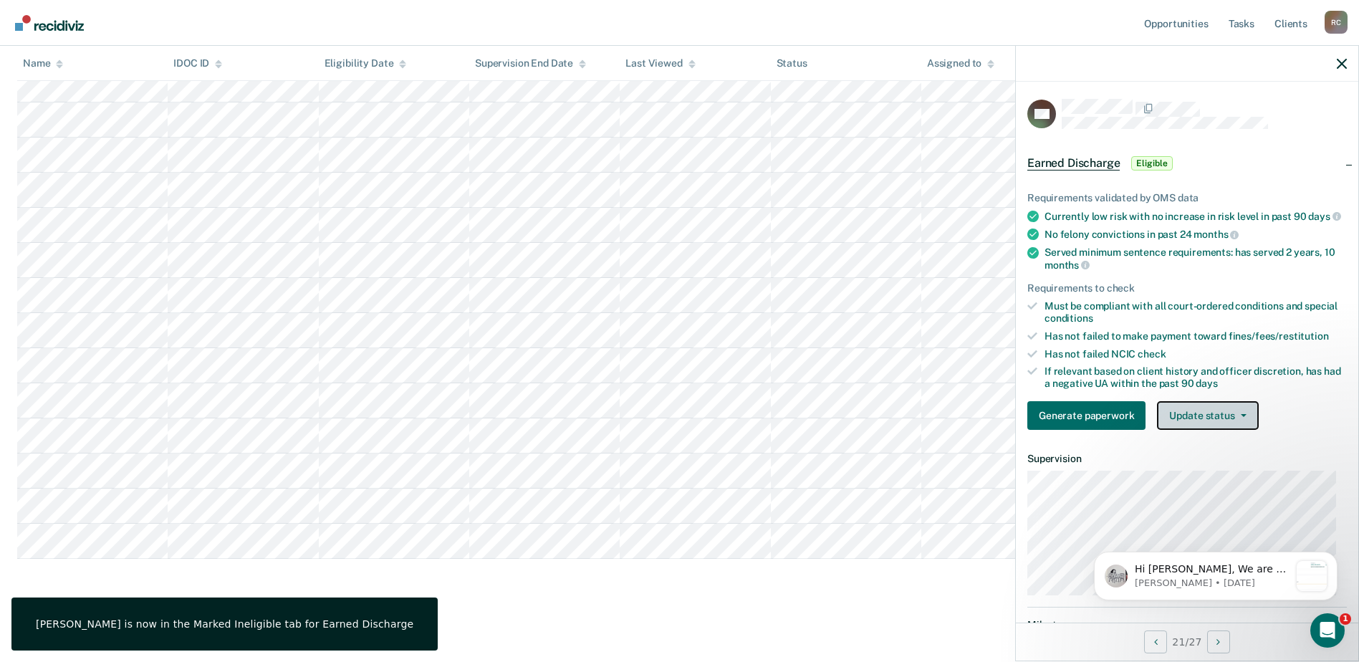
click at [1221, 429] on button "Update status" at bounding box center [1207, 415] width 101 height 29
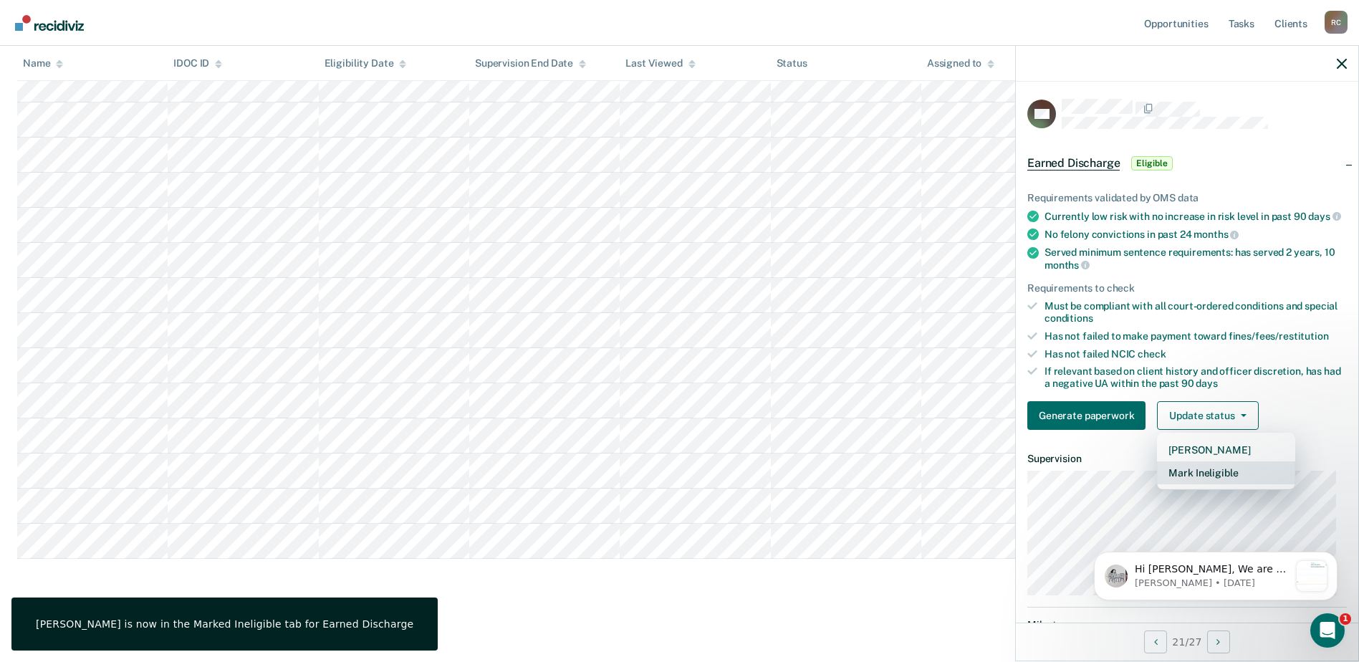
click at [1214, 481] on button "Mark Ineligible" at bounding box center [1226, 472] width 138 height 23
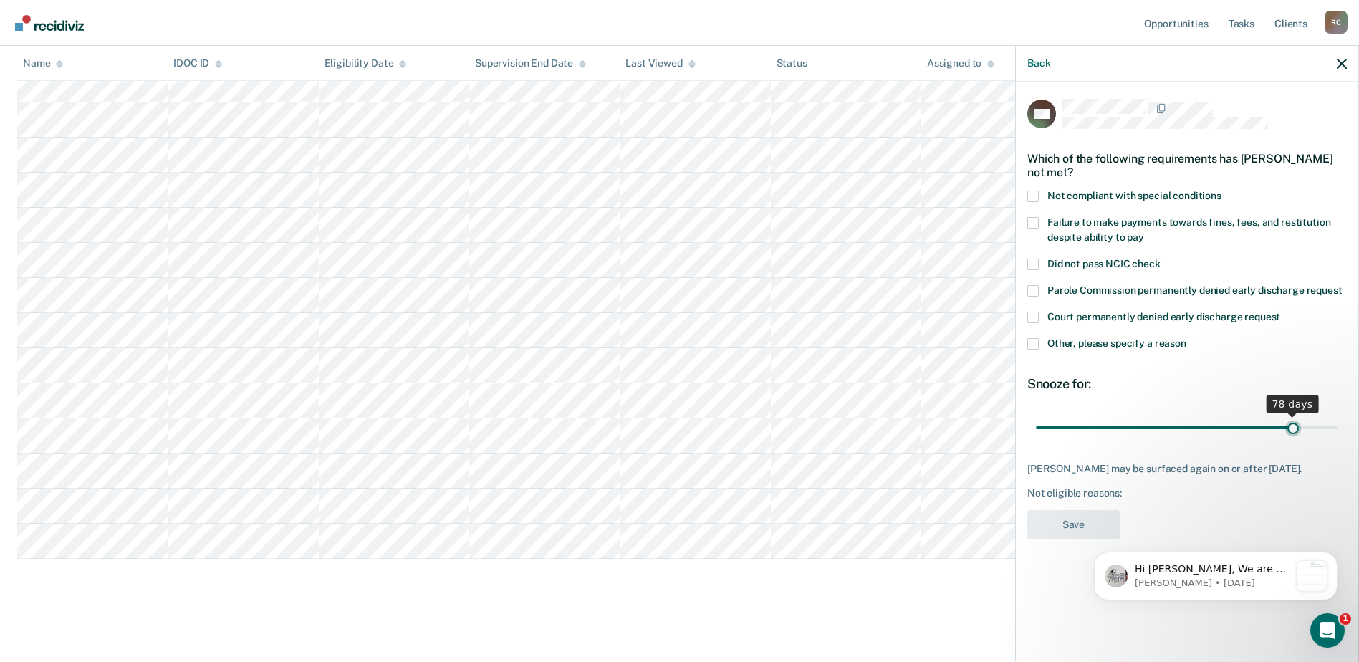
drag, startPoint x: 1145, startPoint y: 423, endPoint x: 1294, endPoint y: 420, distance: 149.0
type input "78"
click at [1294, 420] on input "range" at bounding box center [1187, 427] width 302 height 25
click at [1079, 531] on body "Hi Cody, We are so excited to announce a brand new feature: AI case note search…" at bounding box center [1215, 573] width 275 height 89
click at [1031, 191] on span at bounding box center [1032, 196] width 11 height 11
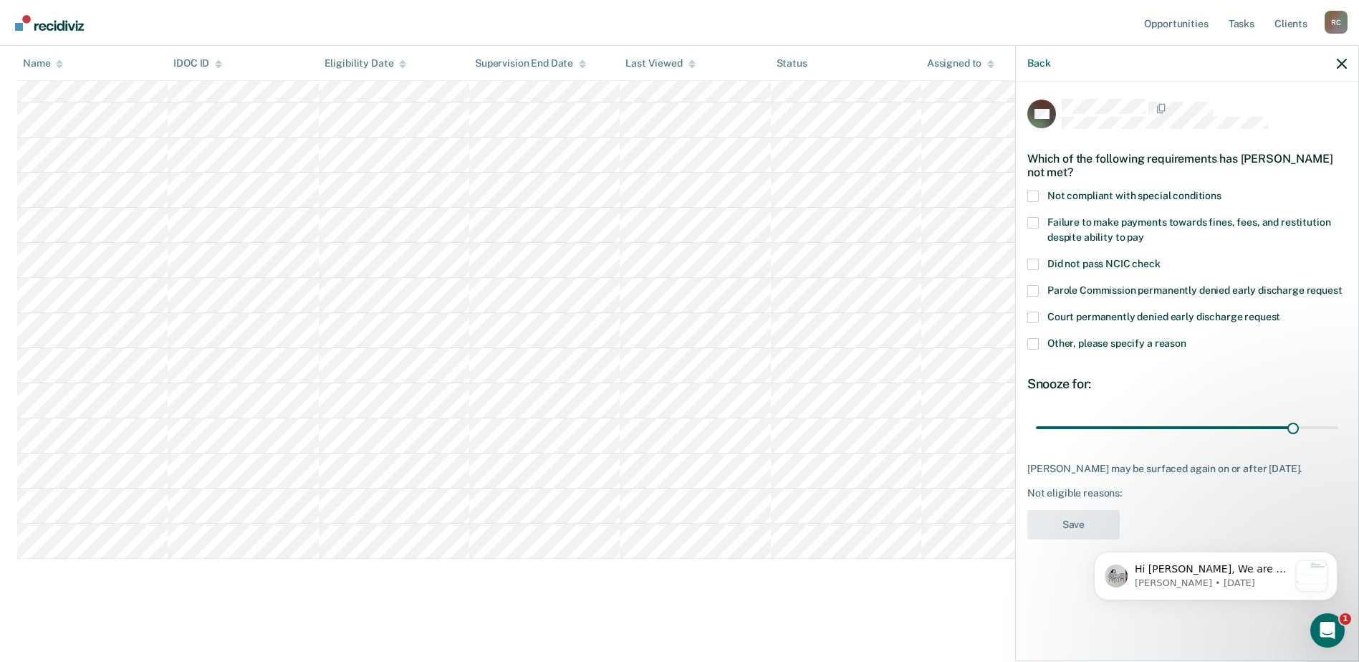
click at [1221, 191] on input "Not compliant with special conditions" at bounding box center [1221, 191] width 0 height 0
click at [1099, 521] on button "Save" at bounding box center [1073, 524] width 92 height 29
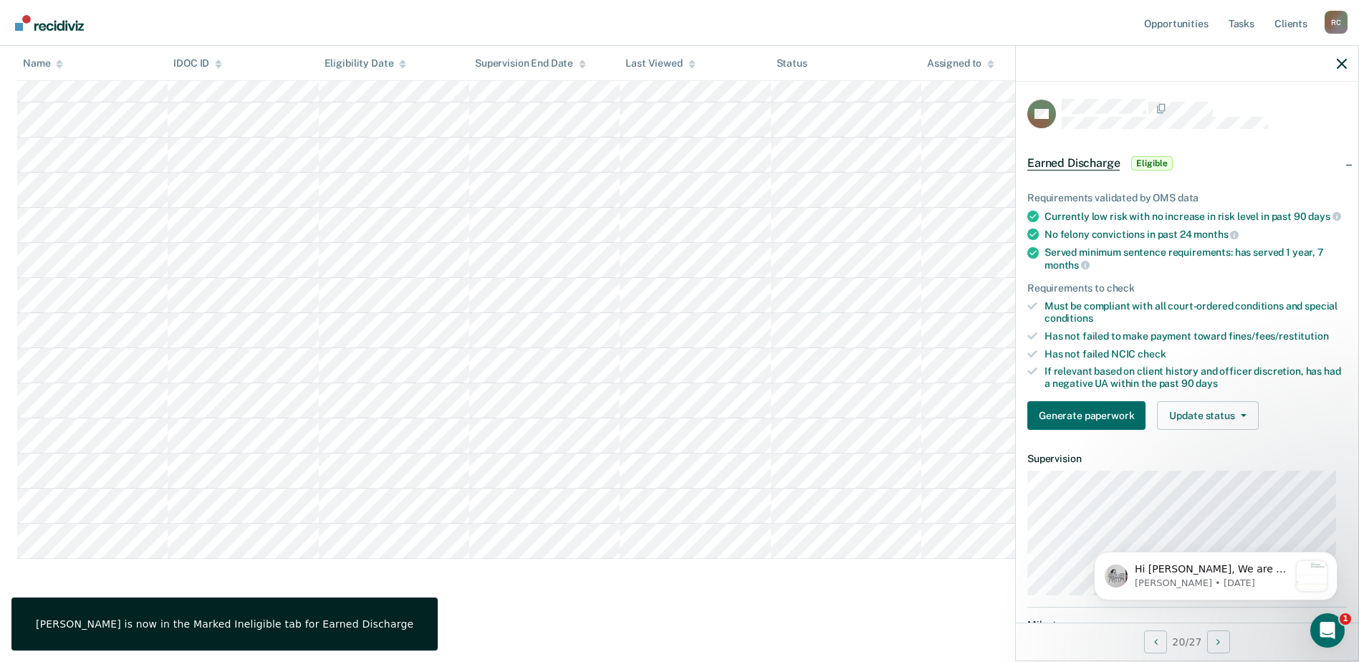
click at [1219, 410] on div "Requirements validated by OMS data Currently low risk with no increase in risk …" at bounding box center [1187, 305] width 342 height 272
click at [1208, 430] on button "Update status" at bounding box center [1207, 415] width 101 height 29
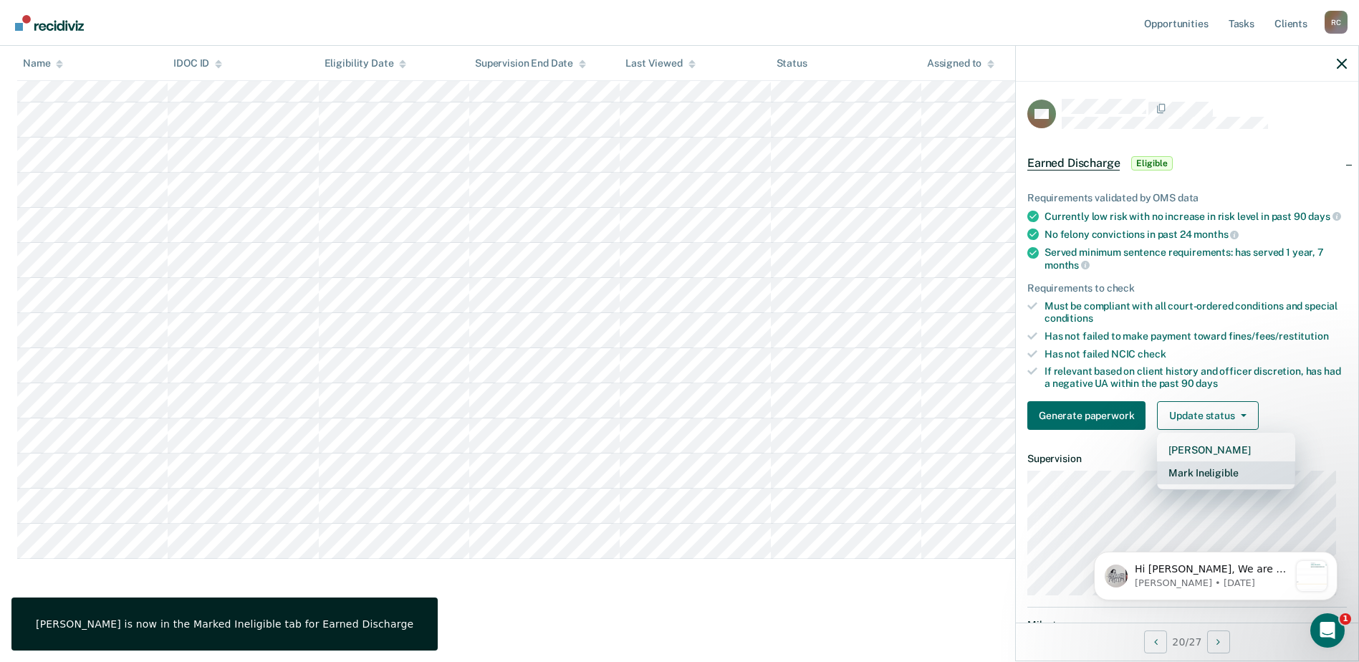
click at [1206, 482] on button "Mark Ineligible" at bounding box center [1226, 472] width 138 height 23
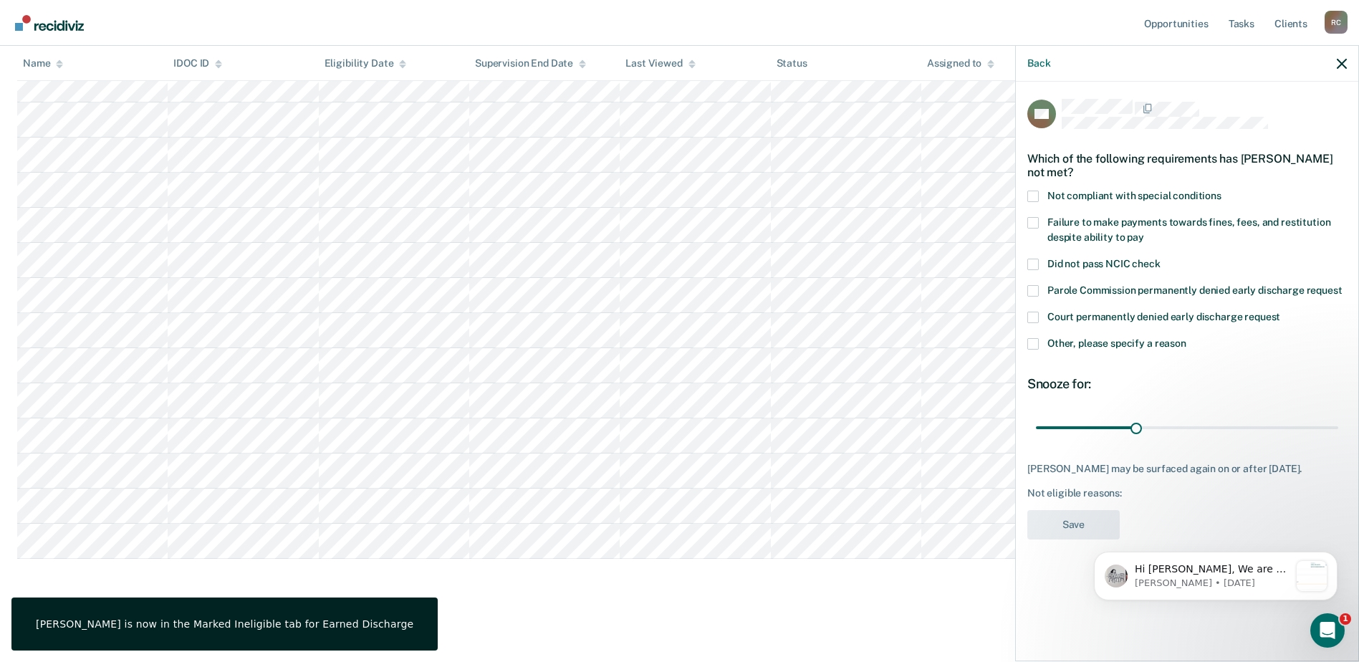
click at [1039, 198] on label "Not compliant with special conditions" at bounding box center [1186, 198] width 319 height 15
click at [1221, 191] on input "Not compliant with special conditions" at bounding box center [1221, 191] width 0 height 0
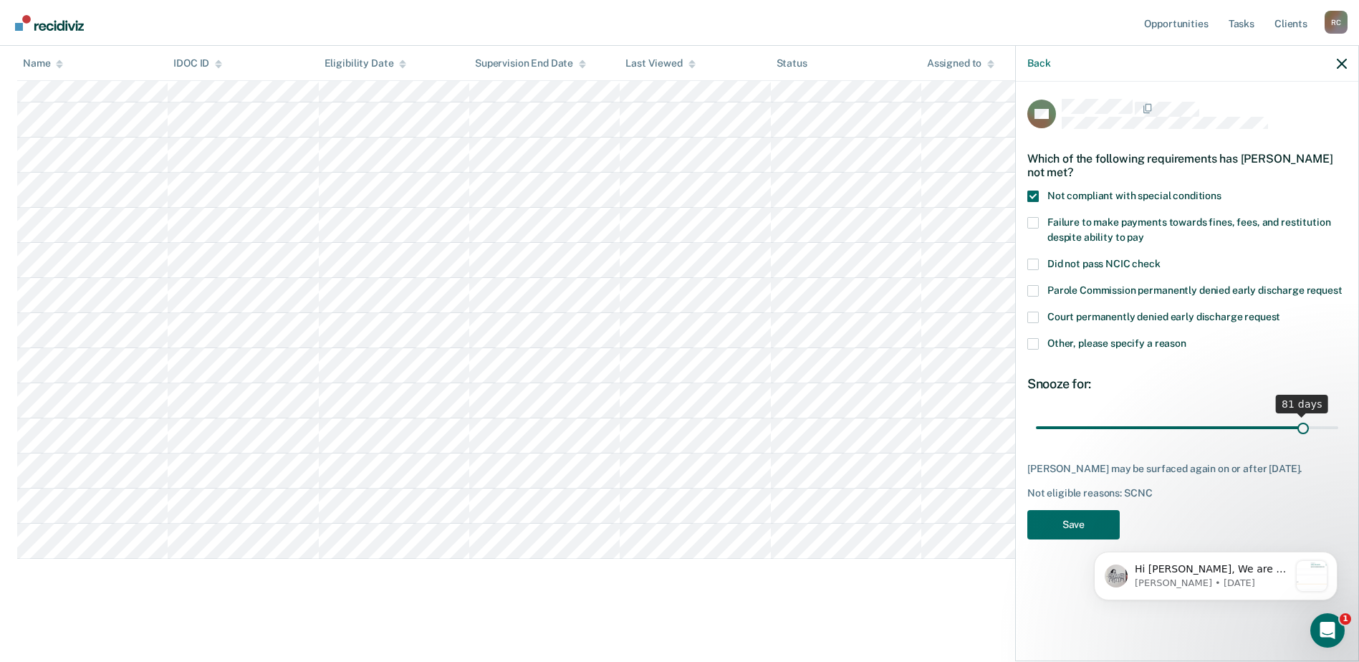
drag, startPoint x: 1149, startPoint y: 427, endPoint x: 1304, endPoint y: 421, distance: 154.8
type input "81"
click at [1304, 421] on input "range" at bounding box center [1187, 427] width 302 height 25
click at [1066, 535] on button "Save" at bounding box center [1073, 524] width 92 height 29
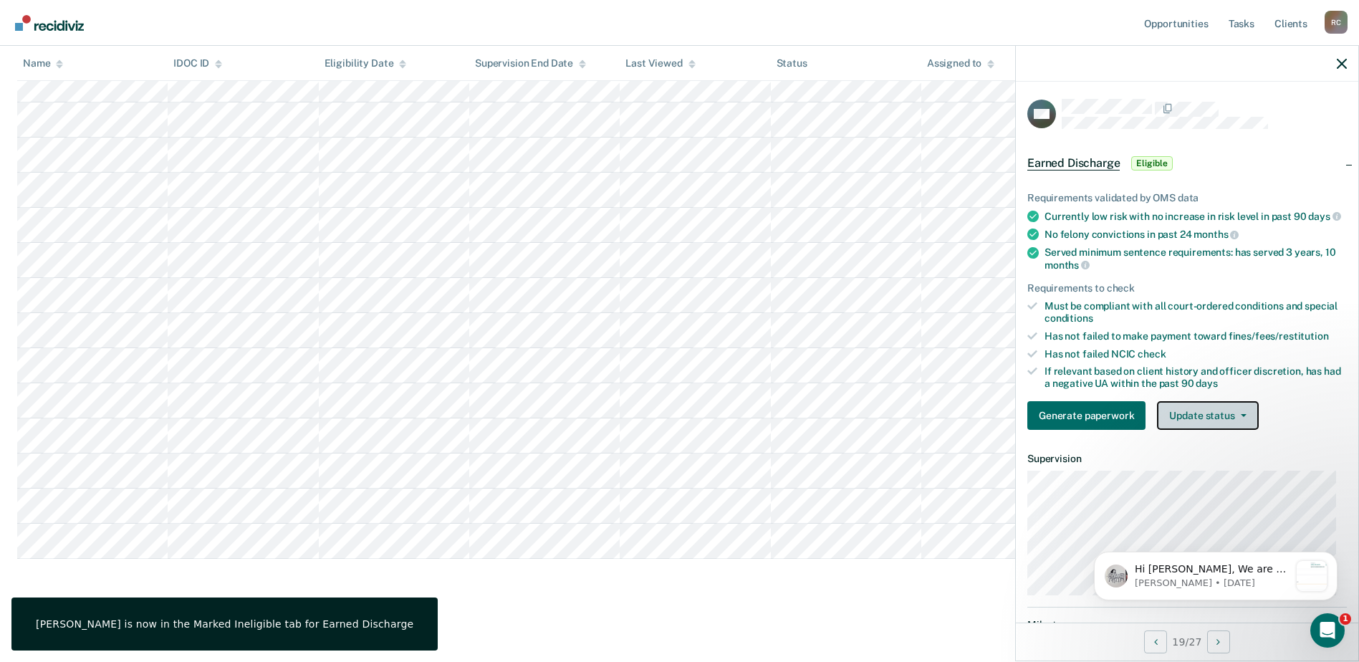
click at [1188, 424] on button "Update status" at bounding box center [1207, 415] width 101 height 29
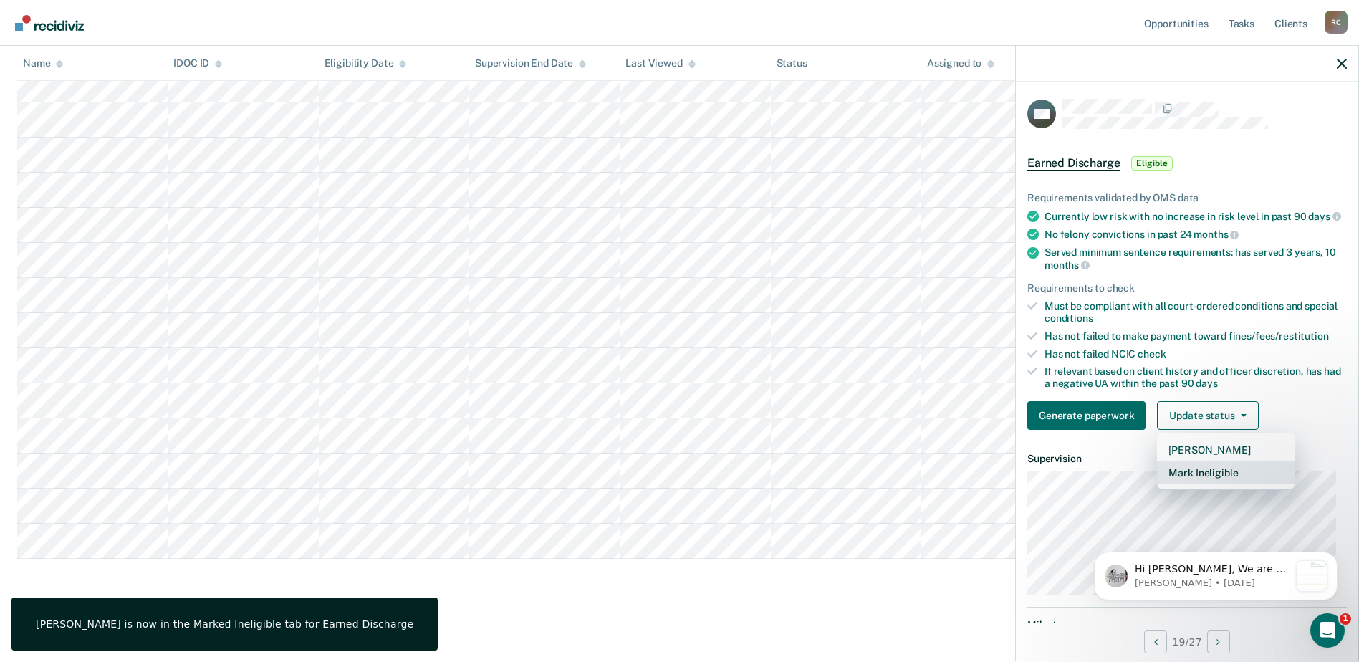
click at [1209, 484] on button "Mark Ineligible" at bounding box center [1226, 472] width 138 height 23
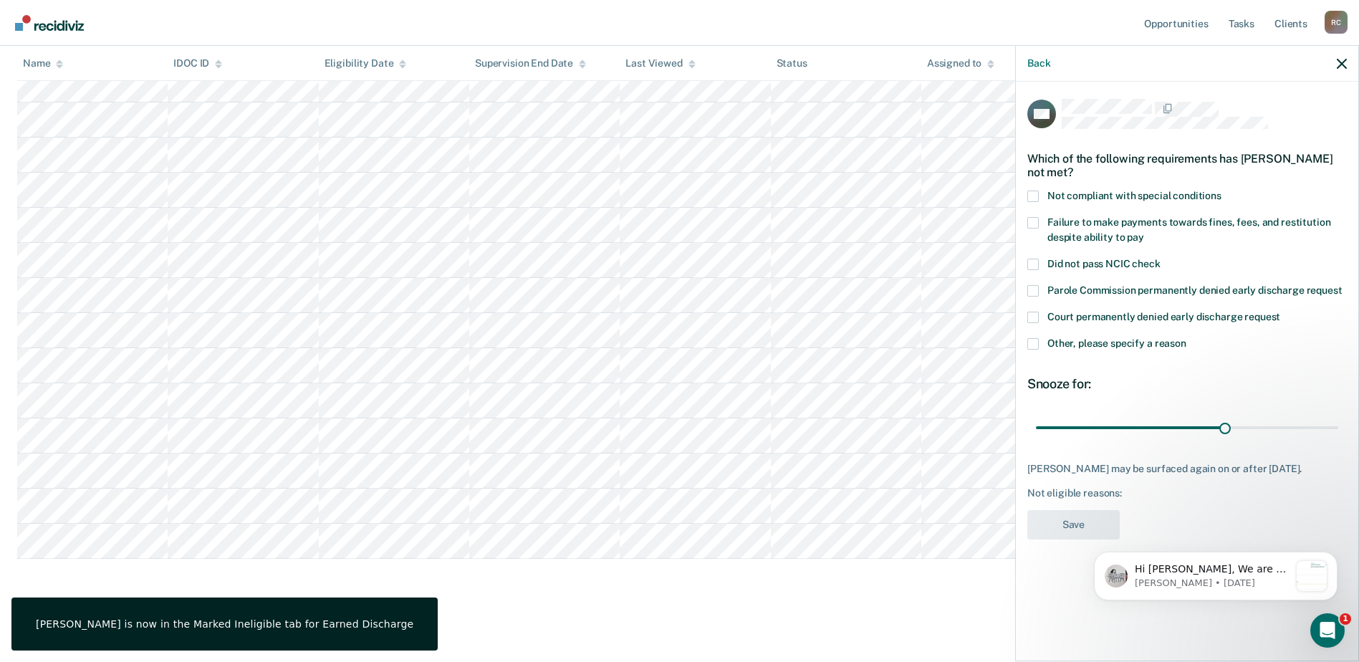
click at [1047, 194] on span "Not compliant with special conditions" at bounding box center [1134, 195] width 174 height 11
click at [1221, 191] on input "Not compliant with special conditions" at bounding box center [1221, 191] width 0 height 0
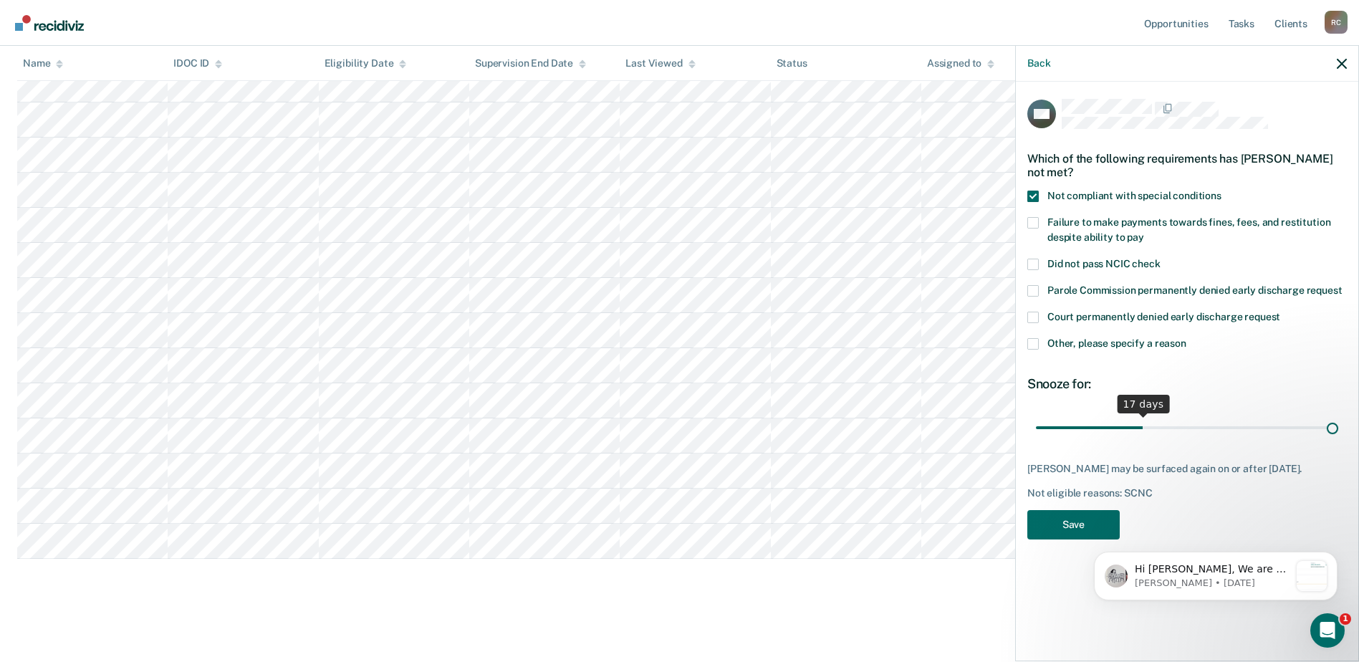
drag, startPoint x: 1230, startPoint y: 428, endPoint x: 1559, endPoint y: 412, distance: 329.8
type input "47"
click at [1338, 415] on input "range" at bounding box center [1187, 427] width 302 height 25
click at [1096, 519] on button "Save" at bounding box center [1073, 524] width 92 height 29
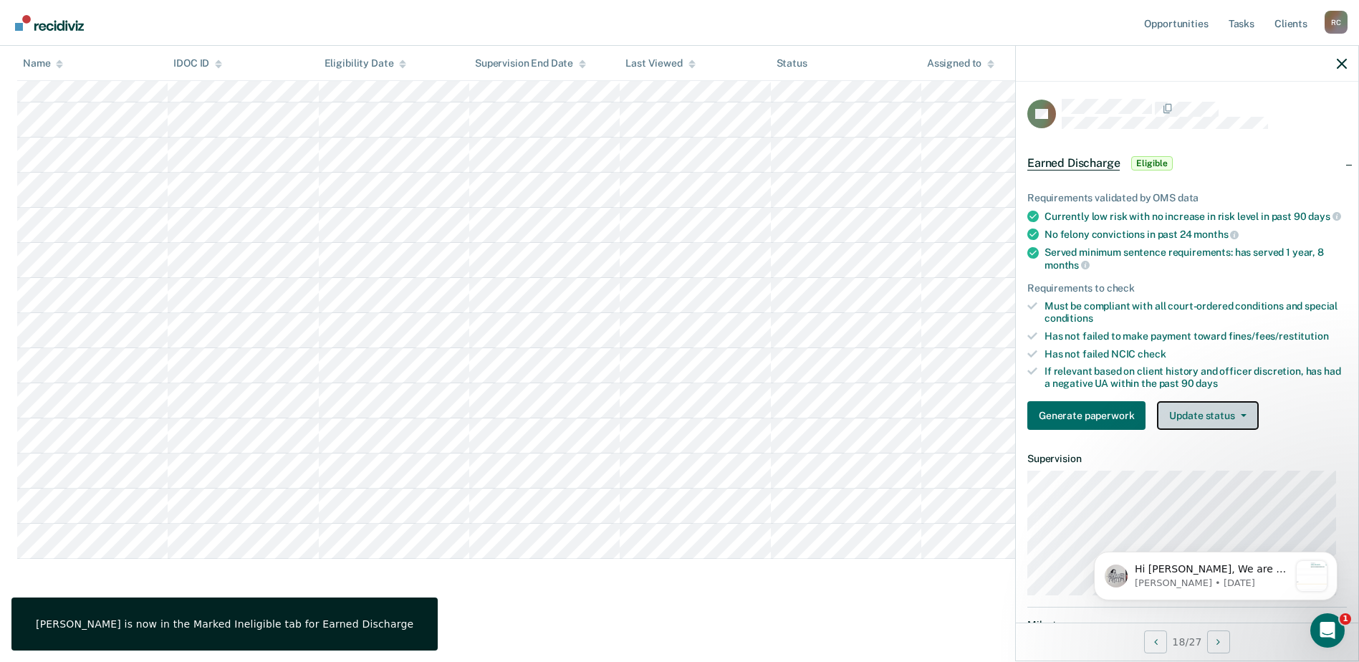
click at [1198, 418] on button "Update status" at bounding box center [1207, 415] width 101 height 29
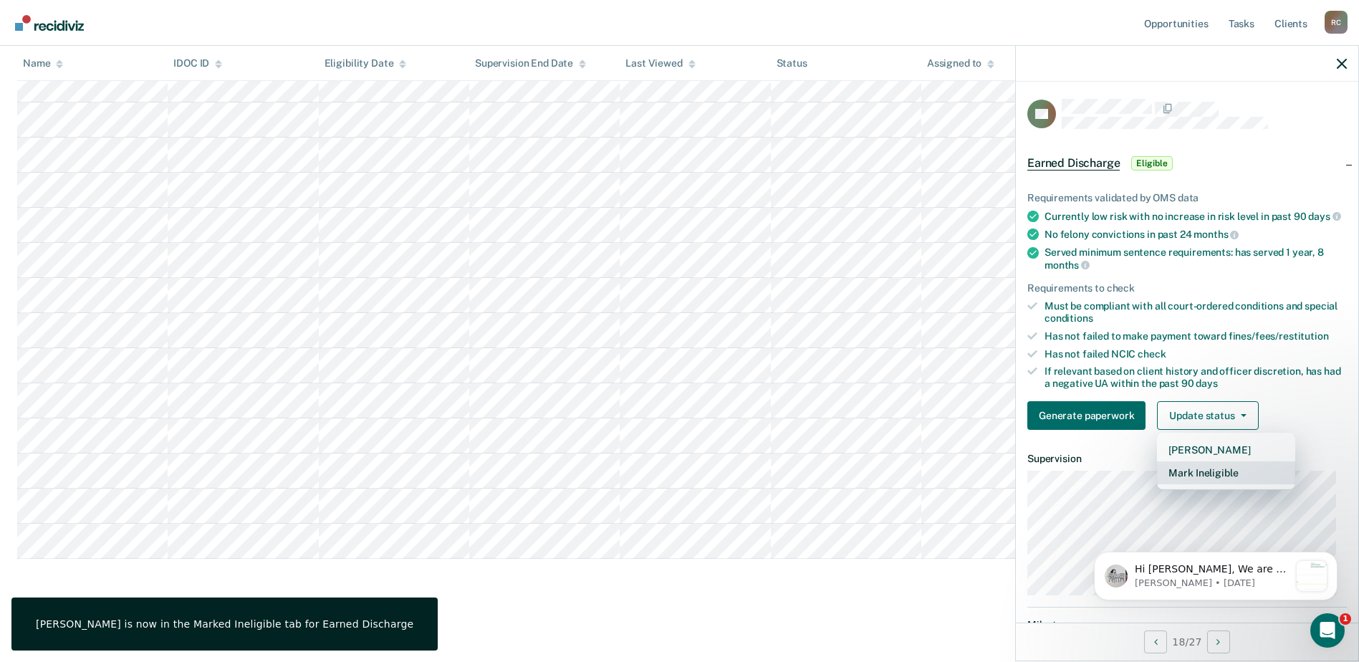
click at [1190, 484] on button "Mark Ineligible" at bounding box center [1226, 472] width 138 height 23
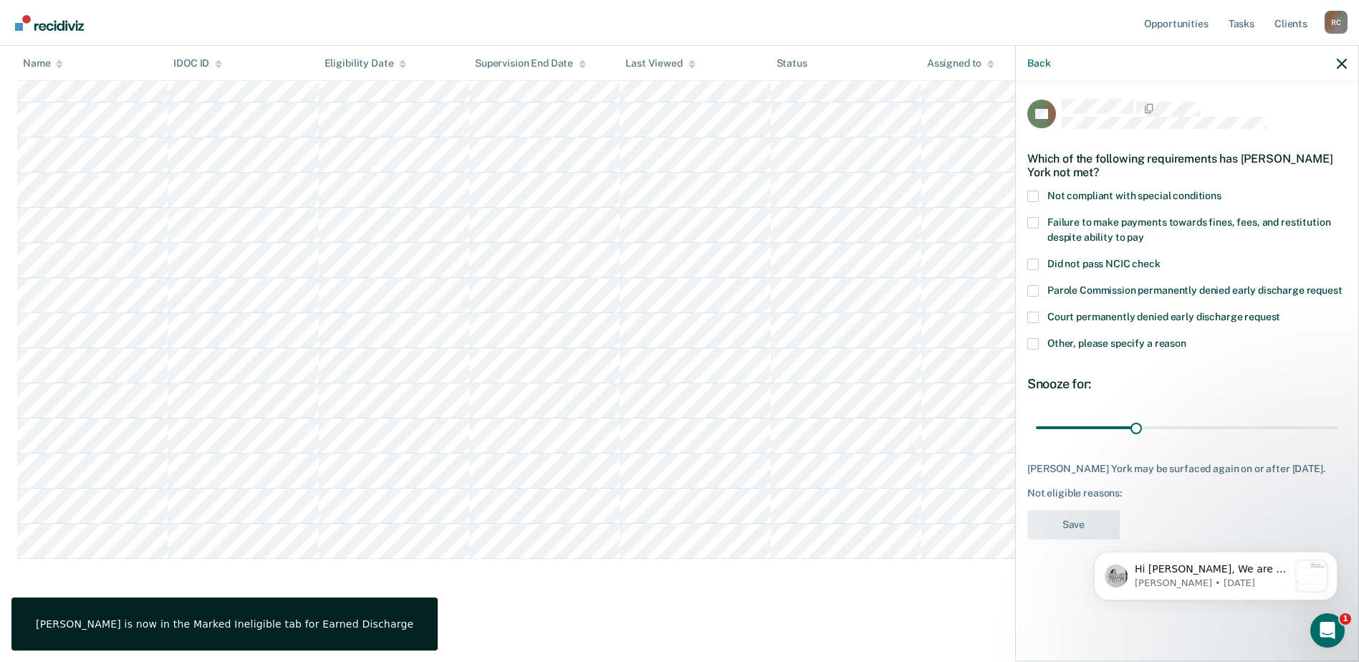
click at [1031, 196] on span at bounding box center [1032, 196] width 11 height 11
click at [1221, 191] on input "Not compliant with special conditions" at bounding box center [1221, 191] width 0 height 0
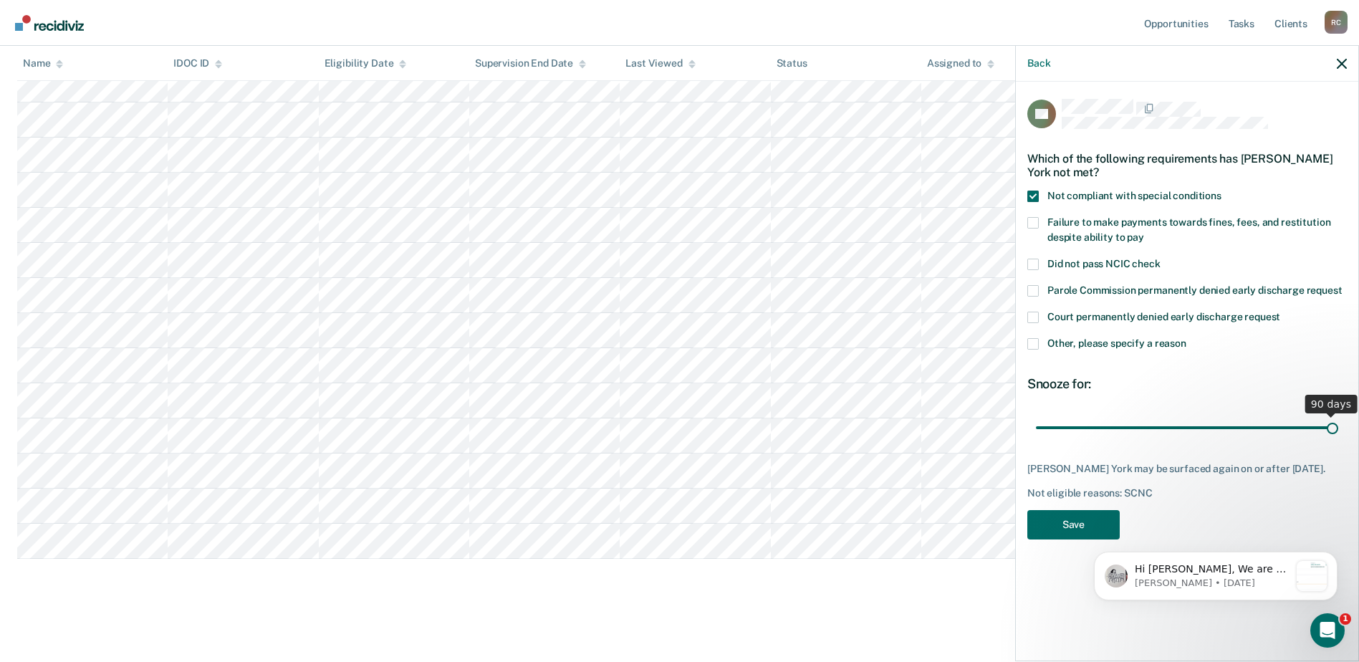
drag, startPoint x: 1140, startPoint y: 423, endPoint x: 1349, endPoint y: 408, distance: 209.7
type input "90"
click at [1338, 415] on input "range" at bounding box center [1187, 427] width 302 height 25
click at [1084, 520] on button "Save" at bounding box center [1073, 524] width 92 height 29
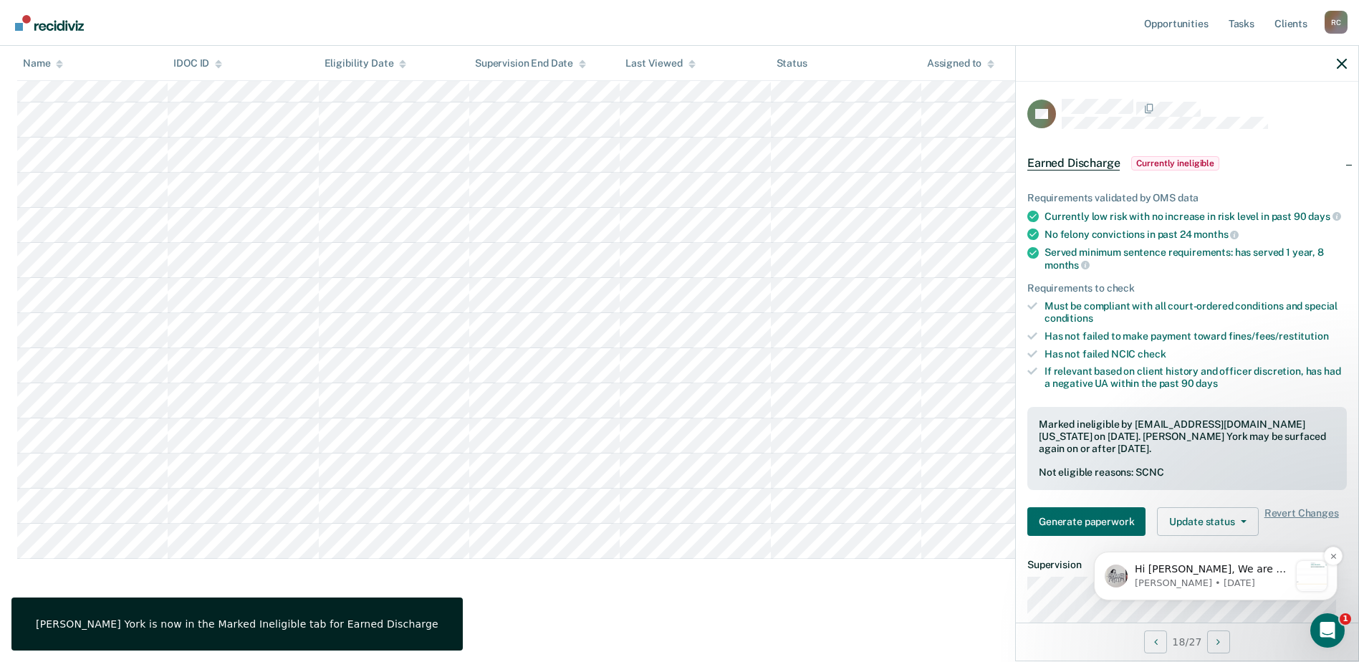
click at [1223, 577] on p "[PERSON_NAME] • [DATE]" at bounding box center [1211, 583] width 155 height 13
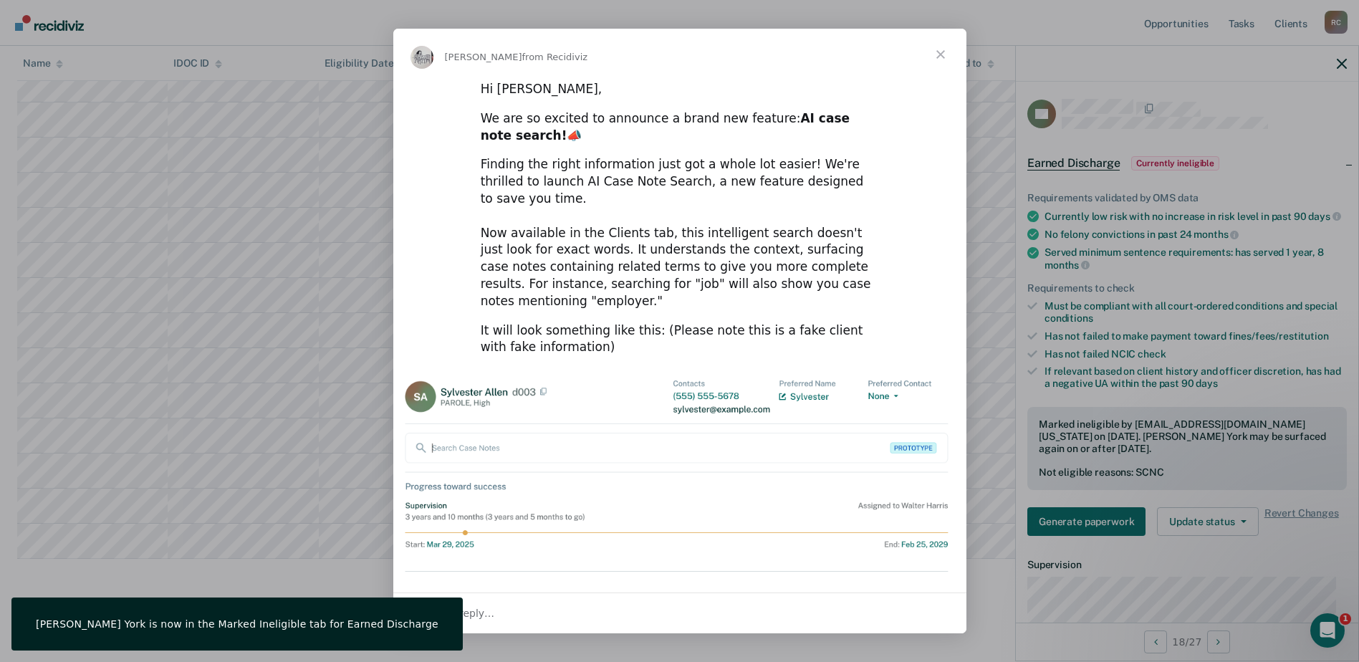
scroll to position [0, 0]
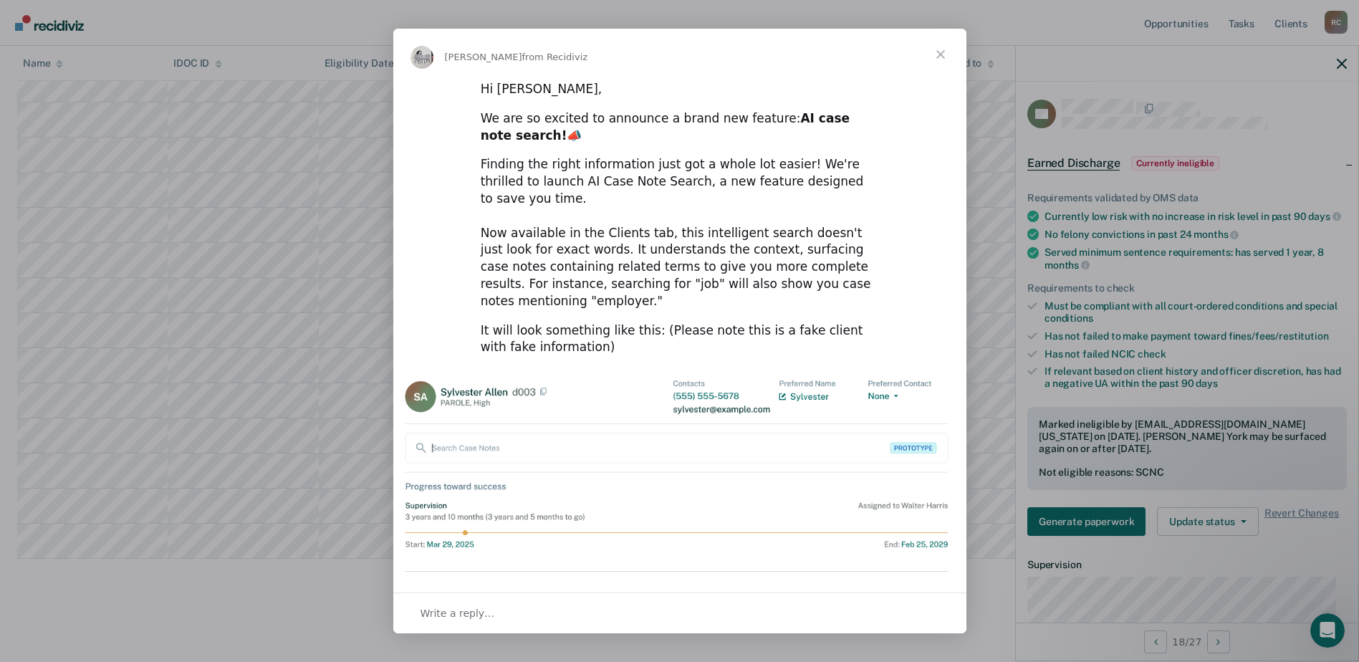
click at [943, 49] on span "Close" at bounding box center [941, 55] width 52 height 52
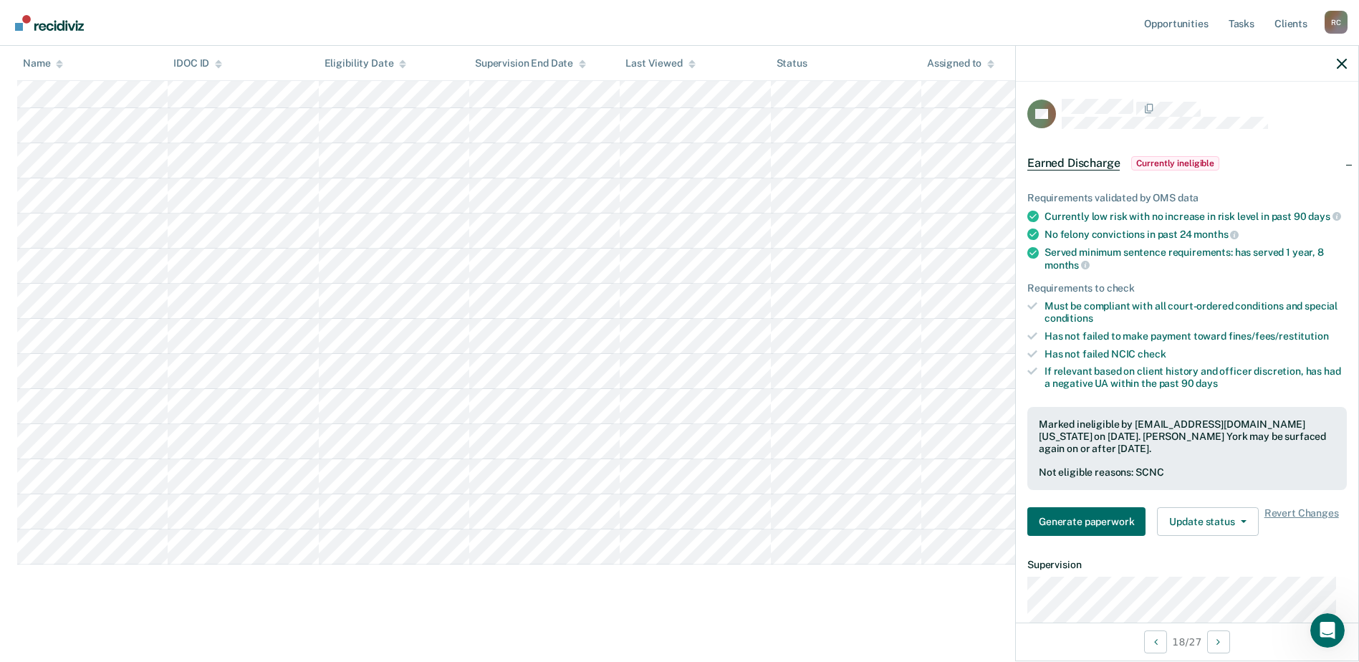
scroll to position [354, 0]
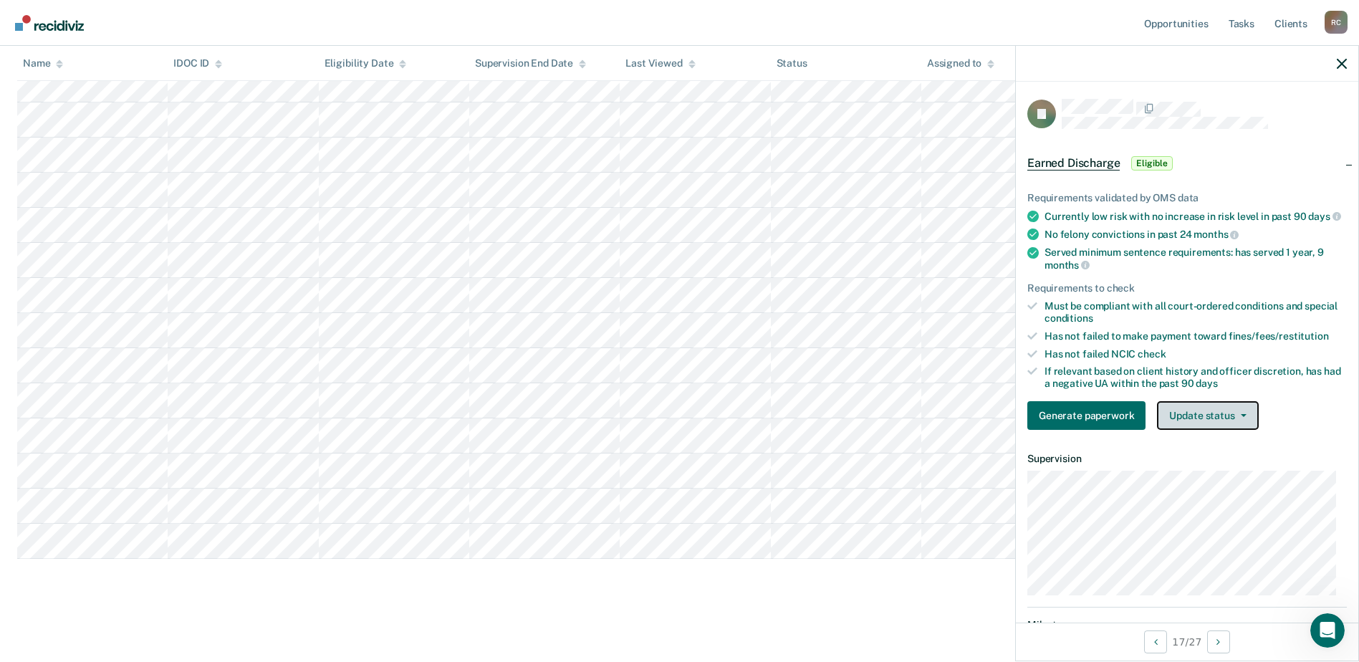
click at [1193, 421] on button "Update status" at bounding box center [1207, 415] width 101 height 29
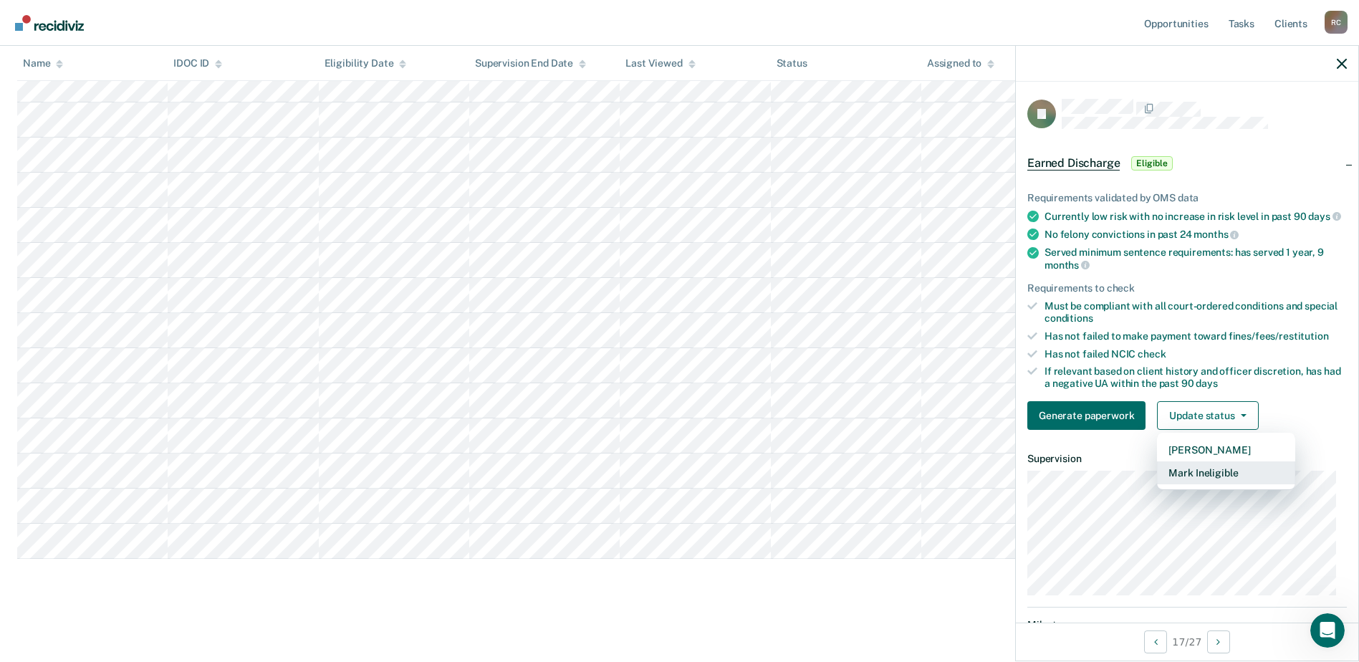
click at [1230, 484] on button "Mark Ineligible" at bounding box center [1226, 472] width 138 height 23
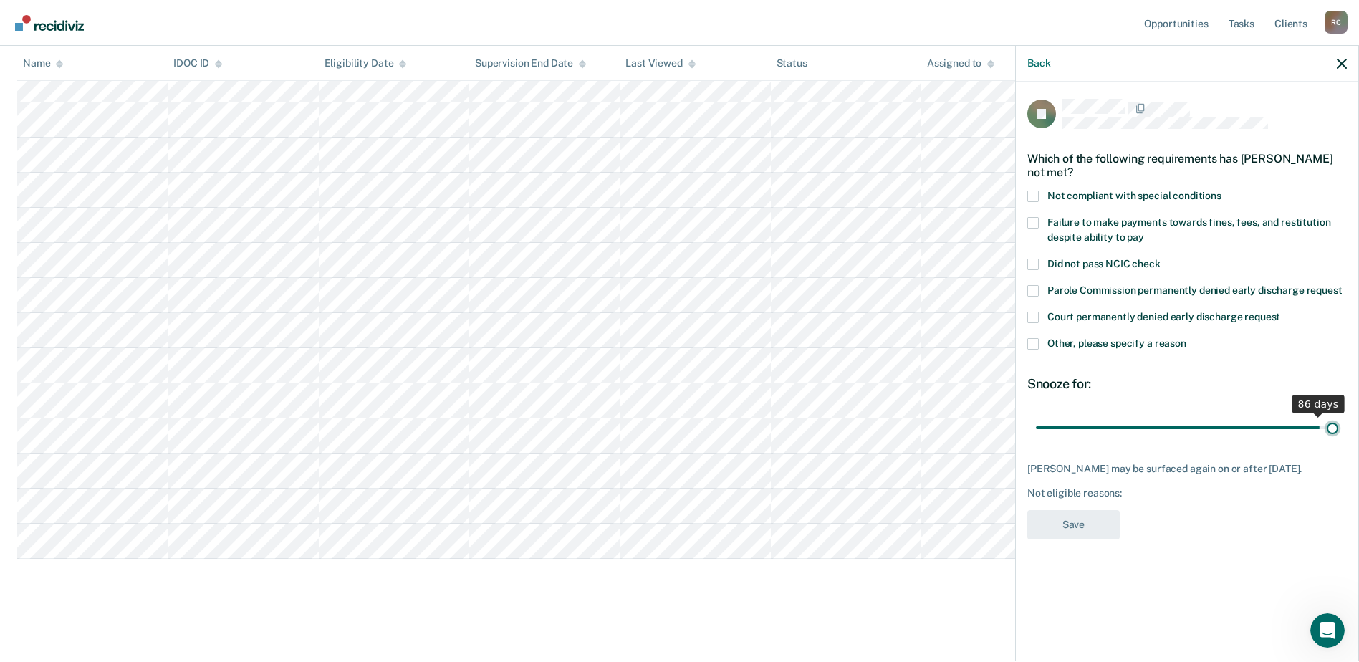
drag, startPoint x: 1136, startPoint y: 423, endPoint x: 1346, endPoint y: 421, distance: 209.9
type input "90"
click at [1338, 421] on input "range" at bounding box center [1187, 427] width 302 height 25
click at [1028, 191] on span at bounding box center [1032, 196] width 11 height 11
click at [1221, 191] on input "Not compliant with special conditions" at bounding box center [1221, 191] width 0 height 0
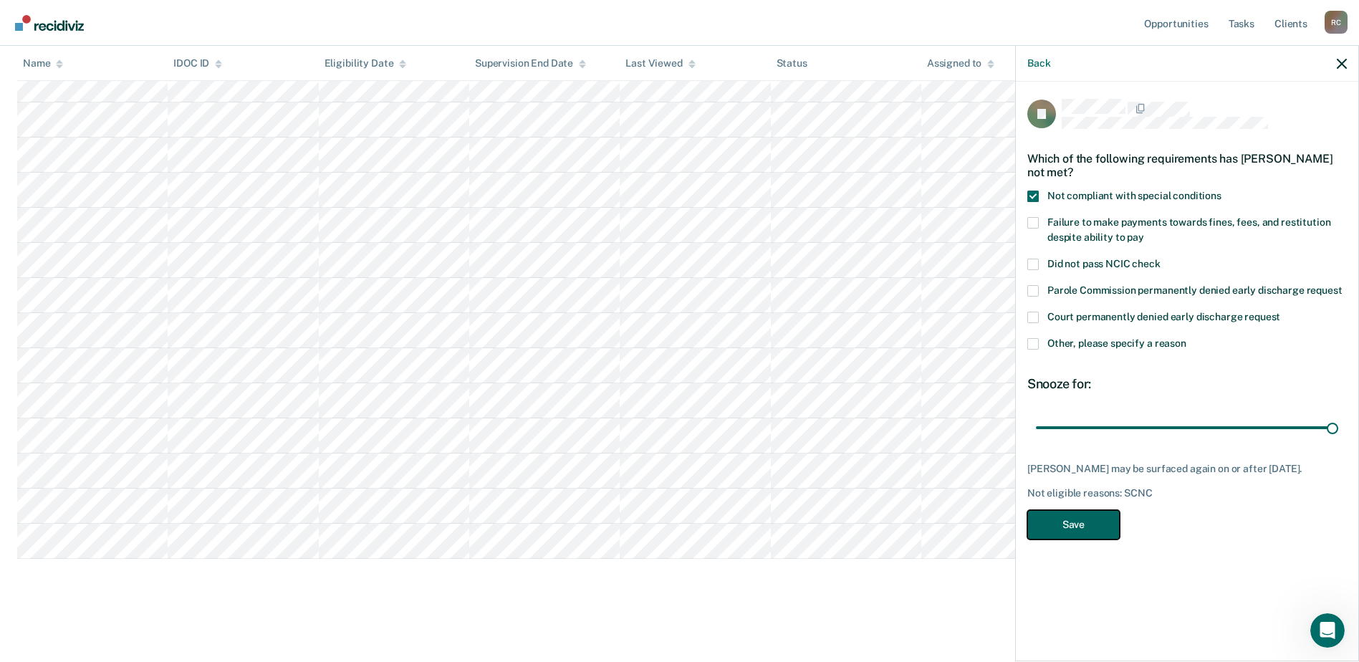
click at [1082, 513] on button "Save" at bounding box center [1073, 524] width 92 height 29
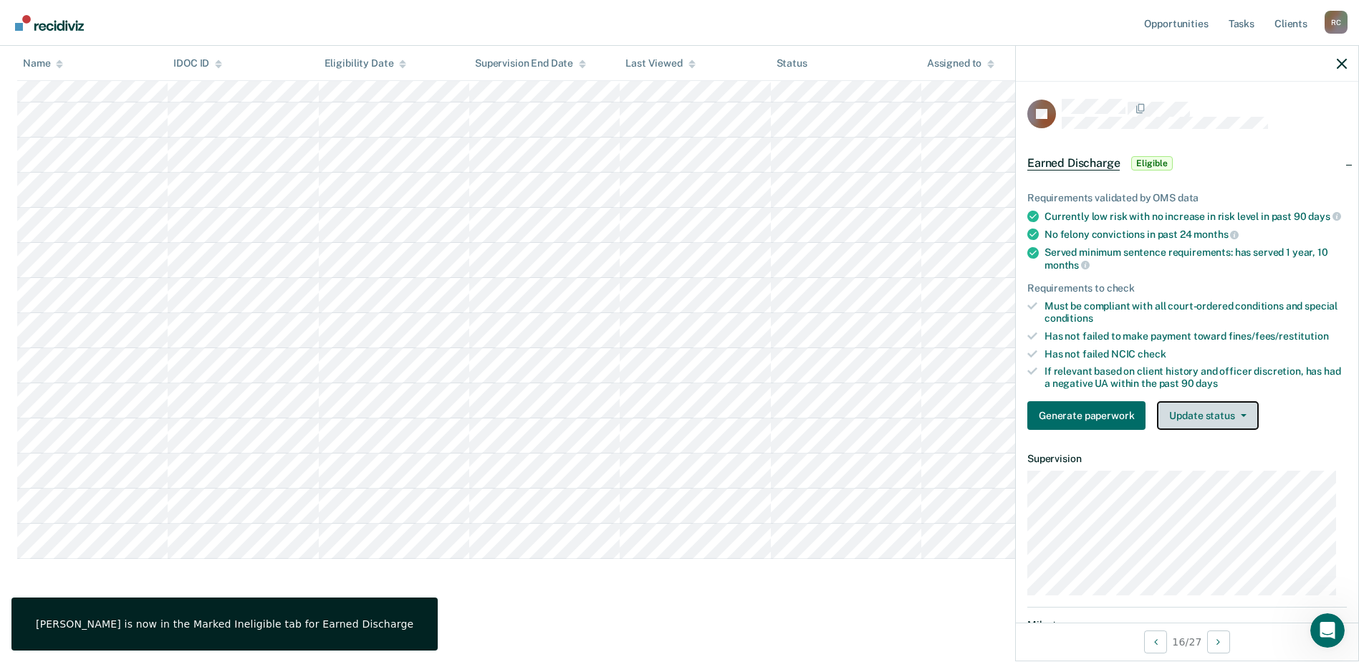
click at [1232, 423] on button "Update status" at bounding box center [1207, 415] width 101 height 29
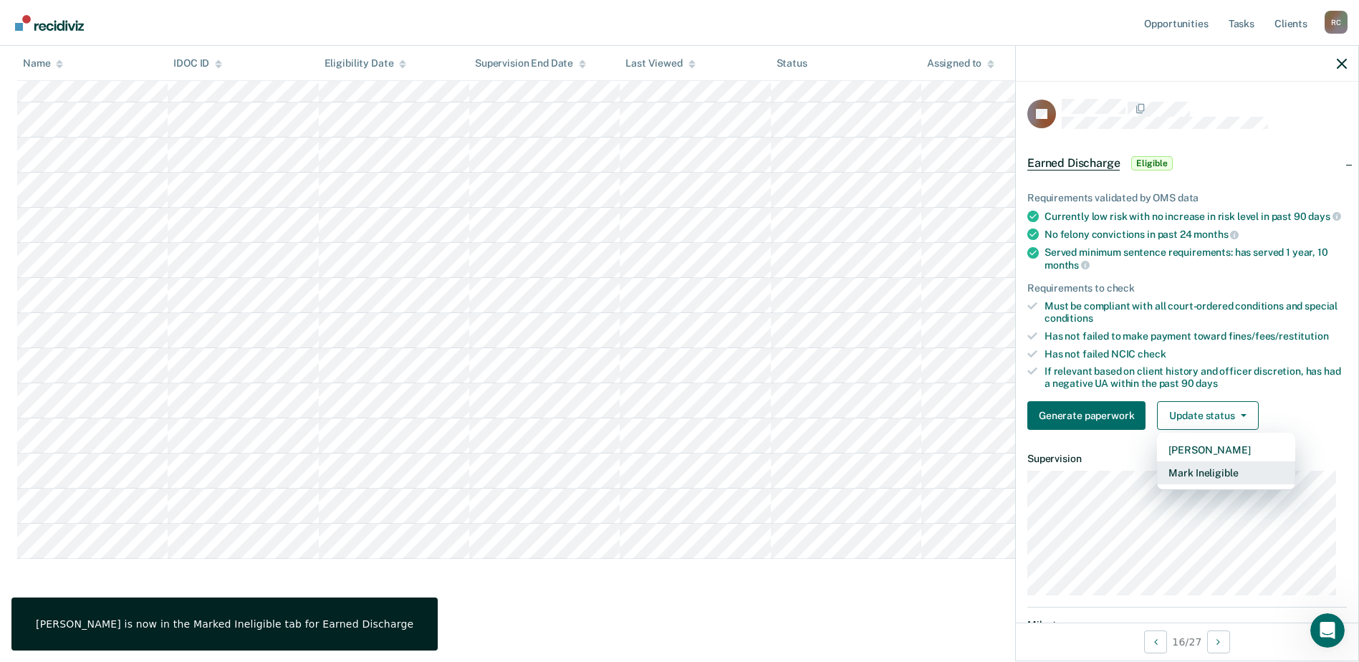
click at [1218, 481] on button "Mark Ineligible" at bounding box center [1226, 472] width 138 height 23
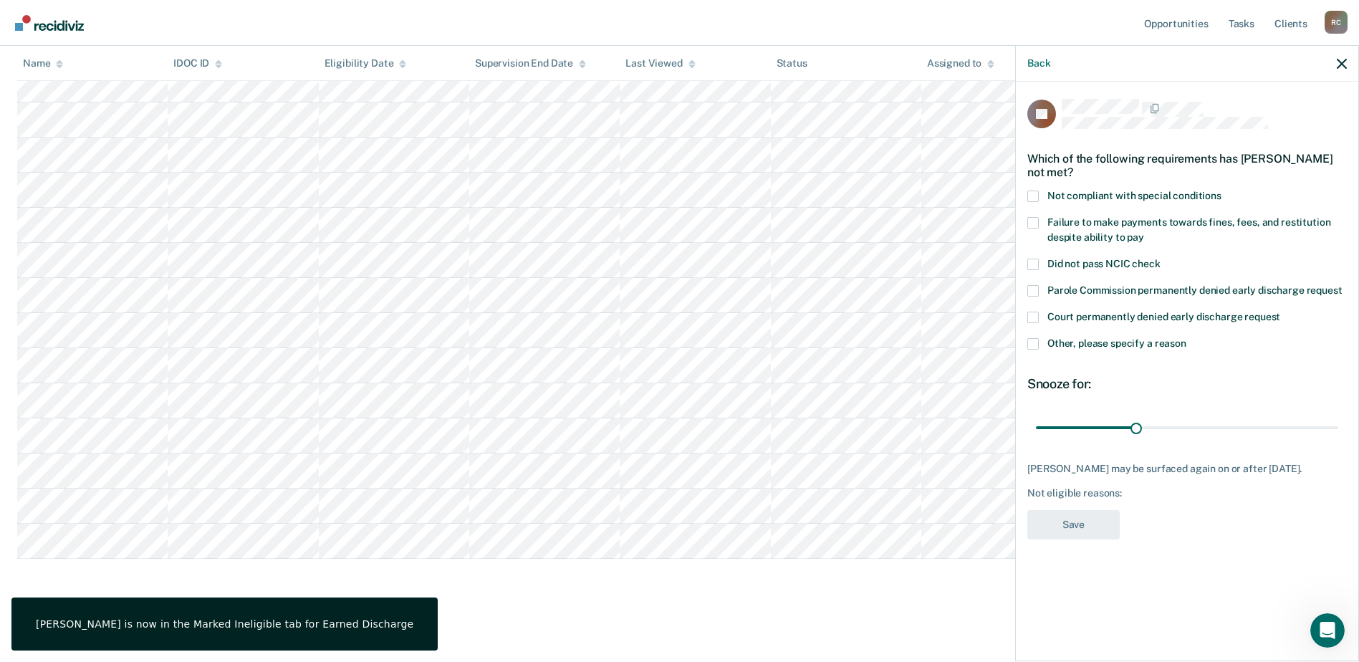
click at [1032, 191] on span at bounding box center [1032, 196] width 11 height 11
click at [1221, 191] on input "Not compliant with special conditions" at bounding box center [1221, 191] width 0 height 0
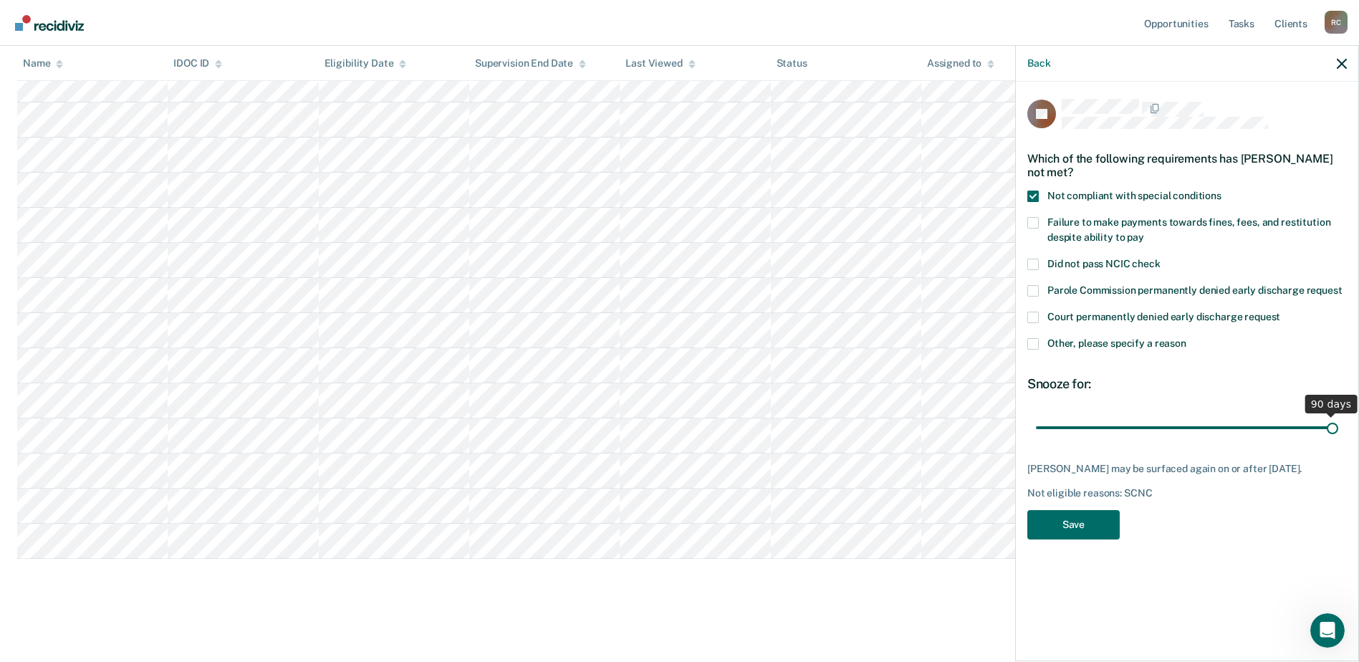
drag, startPoint x: 1142, startPoint y: 428, endPoint x: 1336, endPoint y: 413, distance: 194.7
type input "90"
click at [1336, 415] on input "range" at bounding box center [1187, 427] width 302 height 25
click at [1068, 524] on button "Save" at bounding box center [1073, 524] width 92 height 29
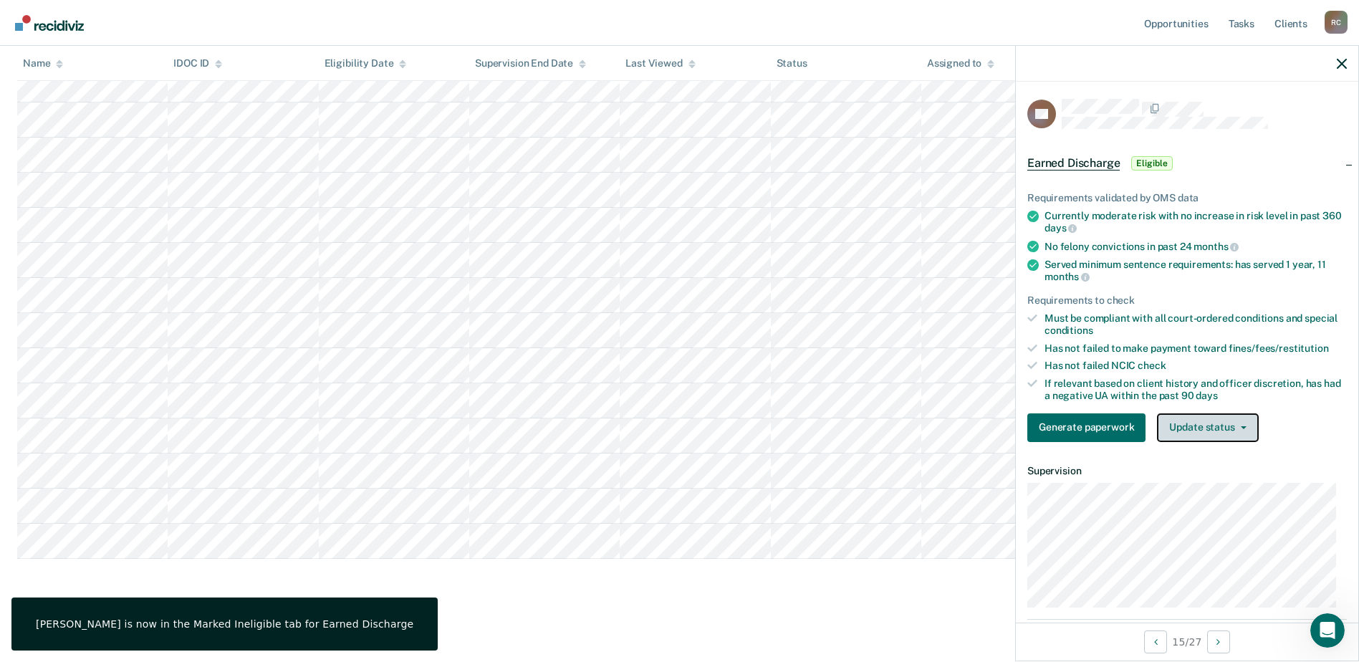
click at [1222, 418] on button "Update status" at bounding box center [1207, 427] width 101 height 29
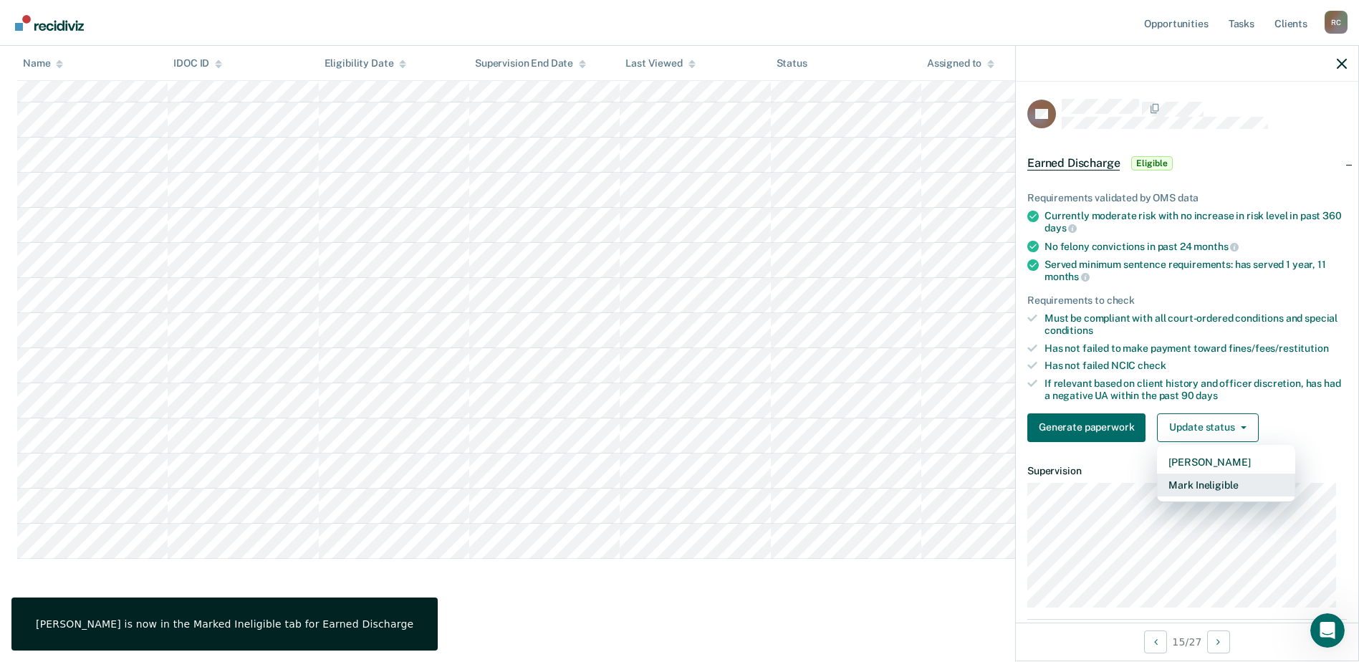
click at [1199, 488] on button "Mark Ineligible" at bounding box center [1226, 484] width 138 height 23
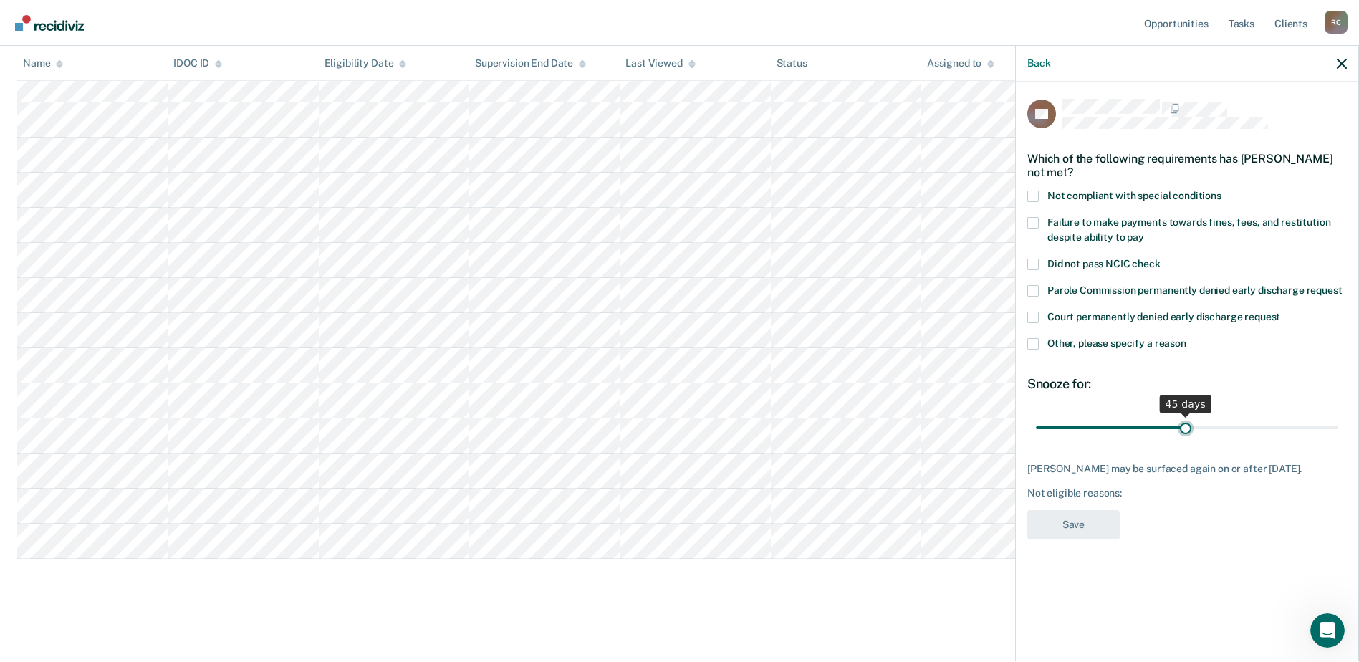
drag, startPoint x: 1140, startPoint y: 428, endPoint x: 1183, endPoint y: 426, distance: 43.7
type input "45"
click at [1185, 427] on input "range" at bounding box center [1187, 427] width 302 height 25
click at [1034, 191] on span at bounding box center [1032, 196] width 11 height 11
click at [1221, 191] on input "Not compliant with special conditions" at bounding box center [1221, 191] width 0 height 0
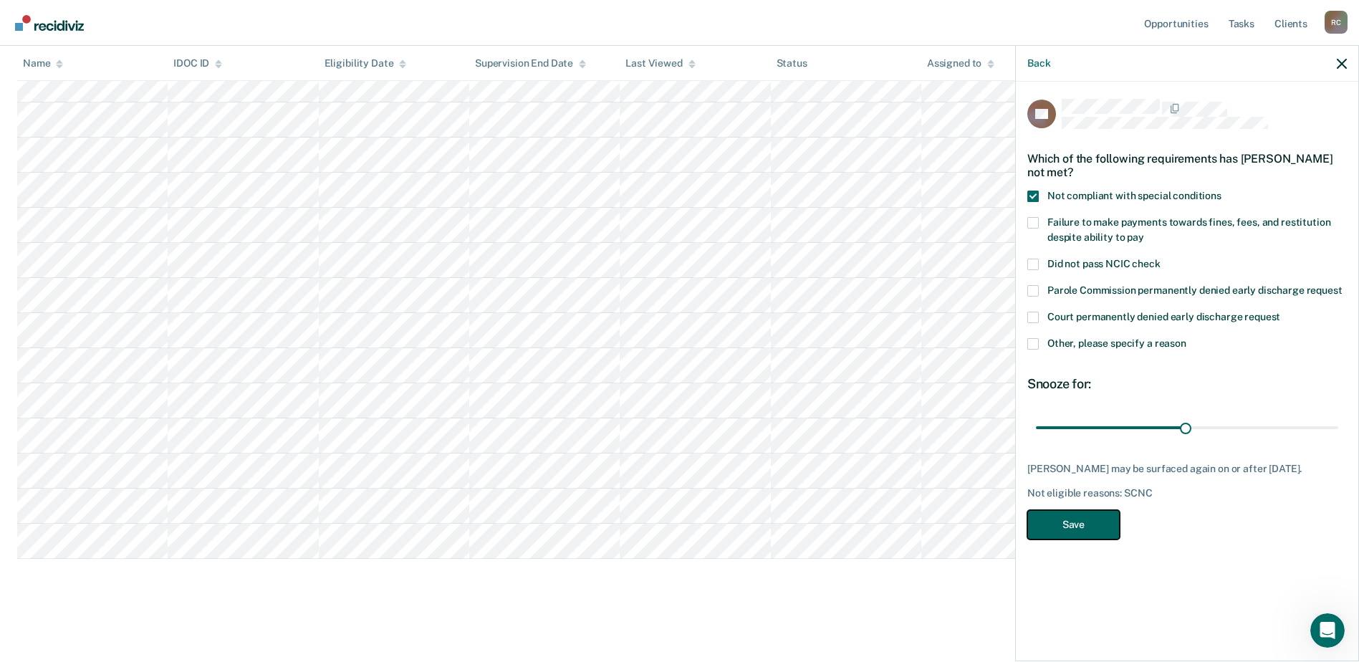
click at [1081, 536] on button "Save" at bounding box center [1073, 524] width 92 height 29
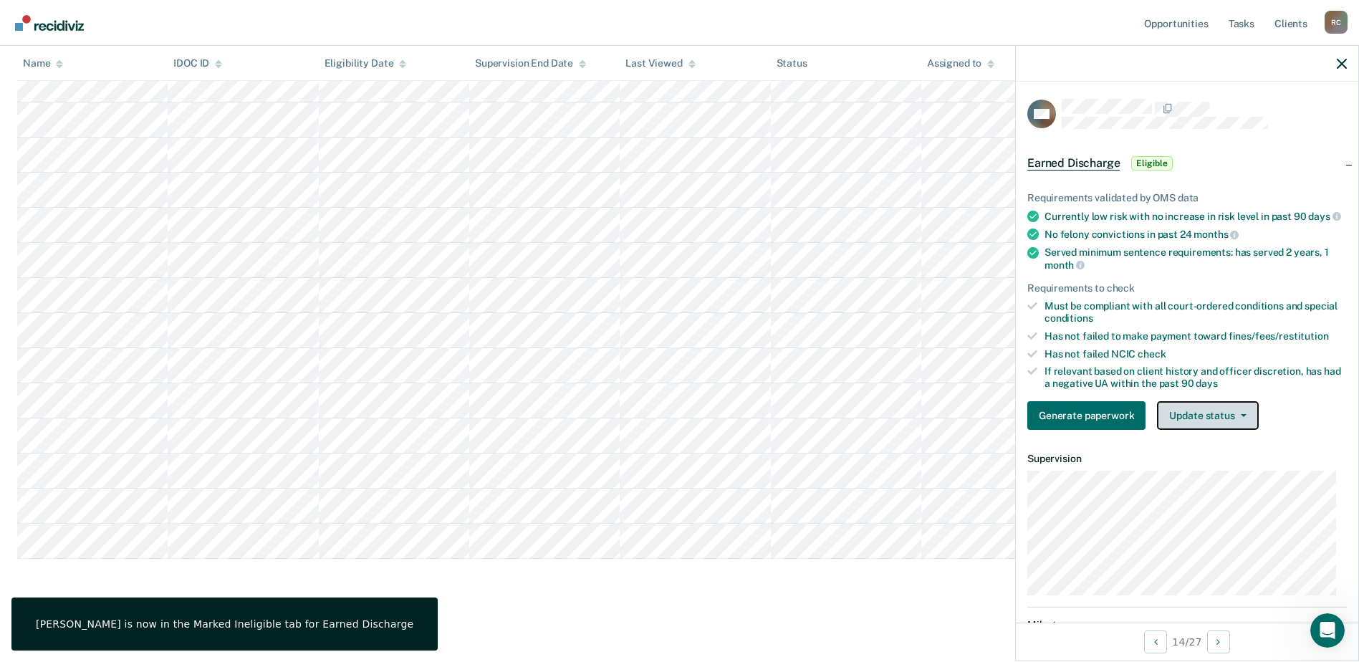
click at [1190, 428] on button "Update status" at bounding box center [1207, 415] width 101 height 29
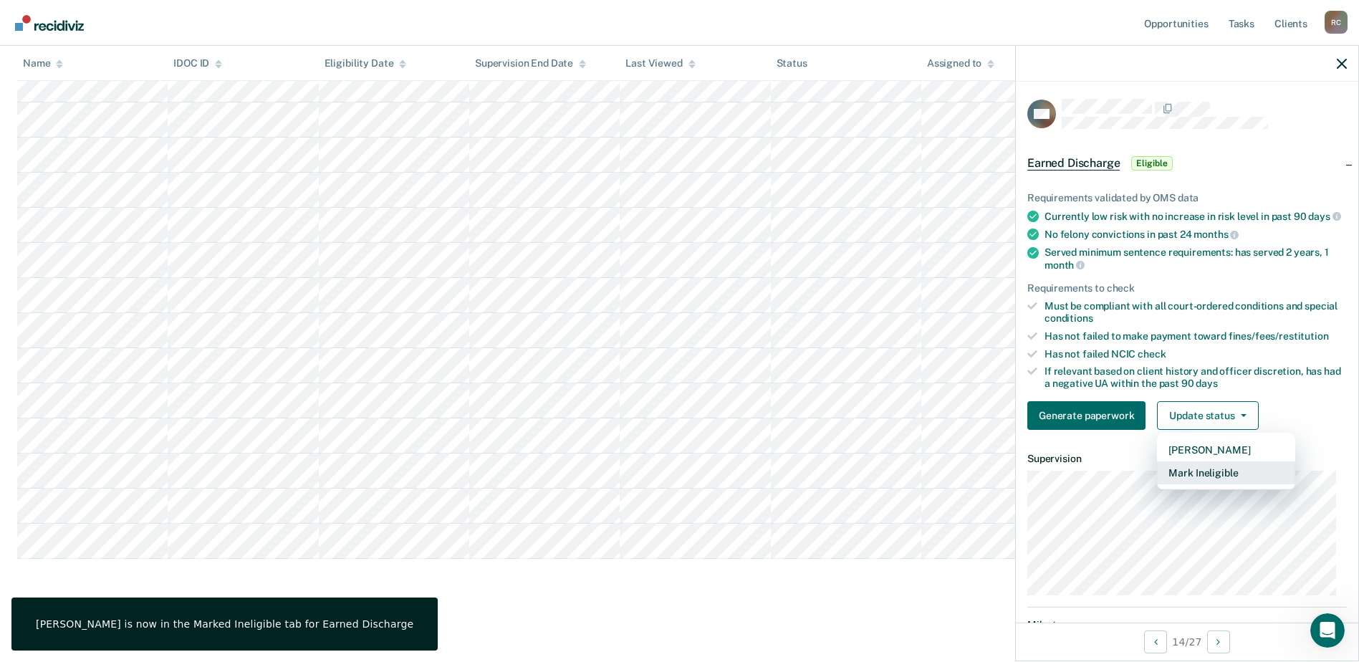
click at [1225, 481] on button "Mark Ineligible" at bounding box center [1226, 472] width 138 height 23
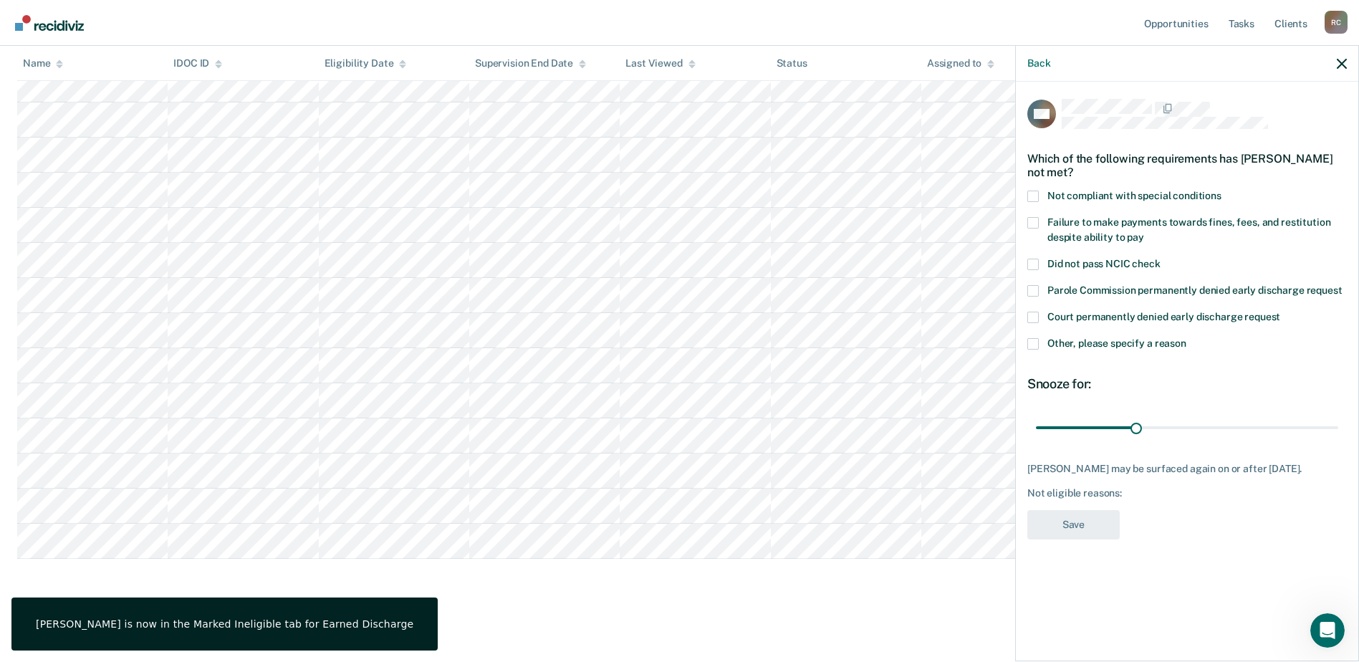
click at [1031, 192] on span at bounding box center [1032, 196] width 11 height 11
click at [1221, 191] on input "Not compliant with special conditions" at bounding box center [1221, 191] width 0 height 0
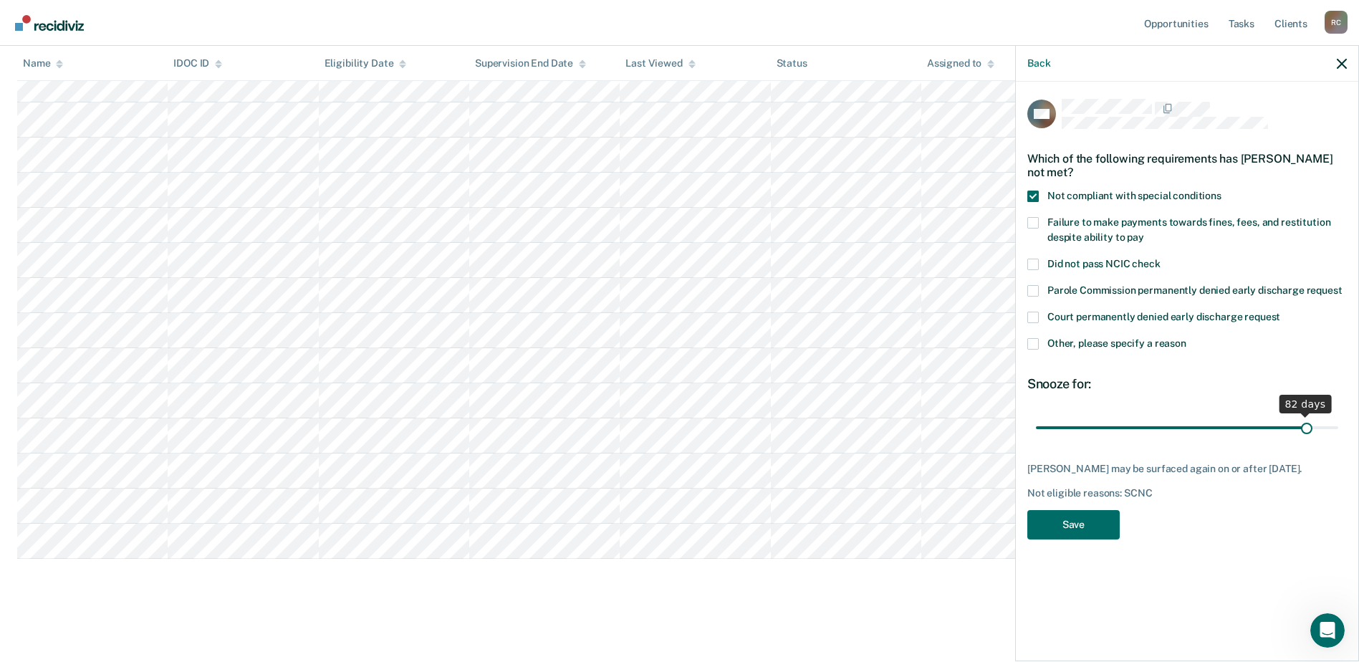
drag, startPoint x: 1138, startPoint y: 425, endPoint x: 1307, endPoint y: 423, distance: 169.0
type input "82"
click at [1307, 423] on input "range" at bounding box center [1187, 427] width 302 height 25
click at [1084, 539] on button "Save" at bounding box center [1073, 524] width 92 height 29
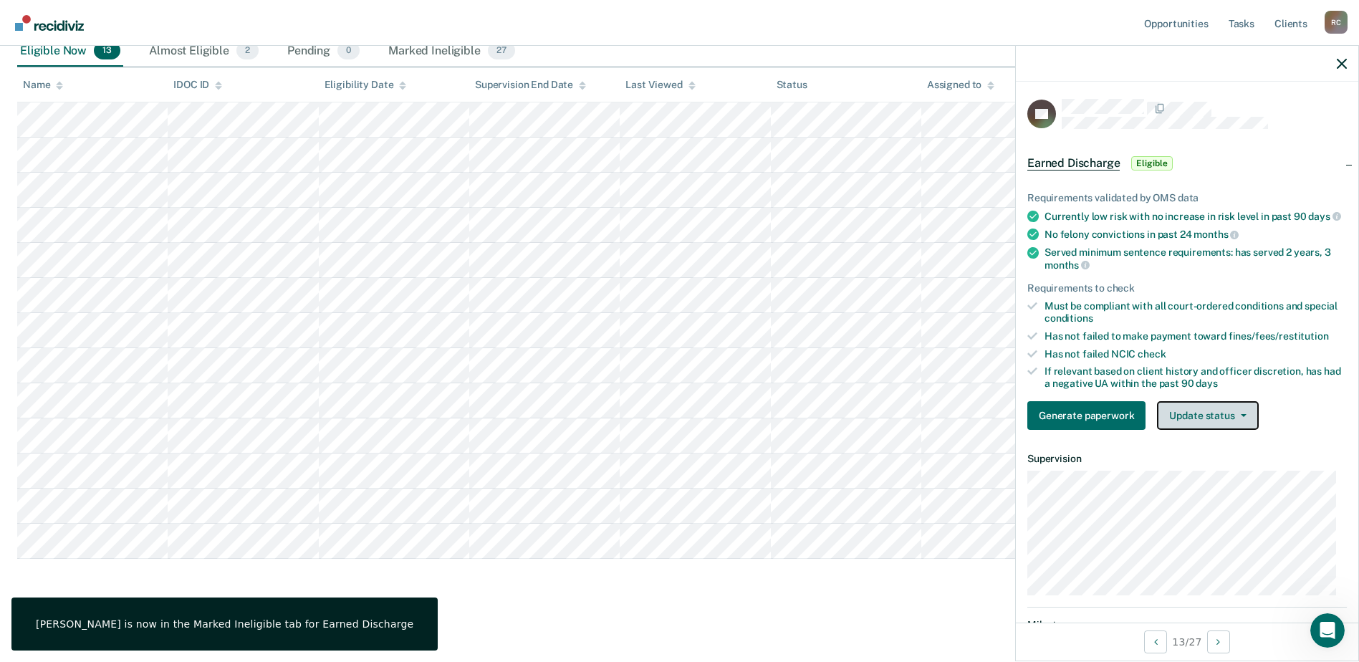
click at [1240, 418] on button "Update status" at bounding box center [1207, 415] width 101 height 29
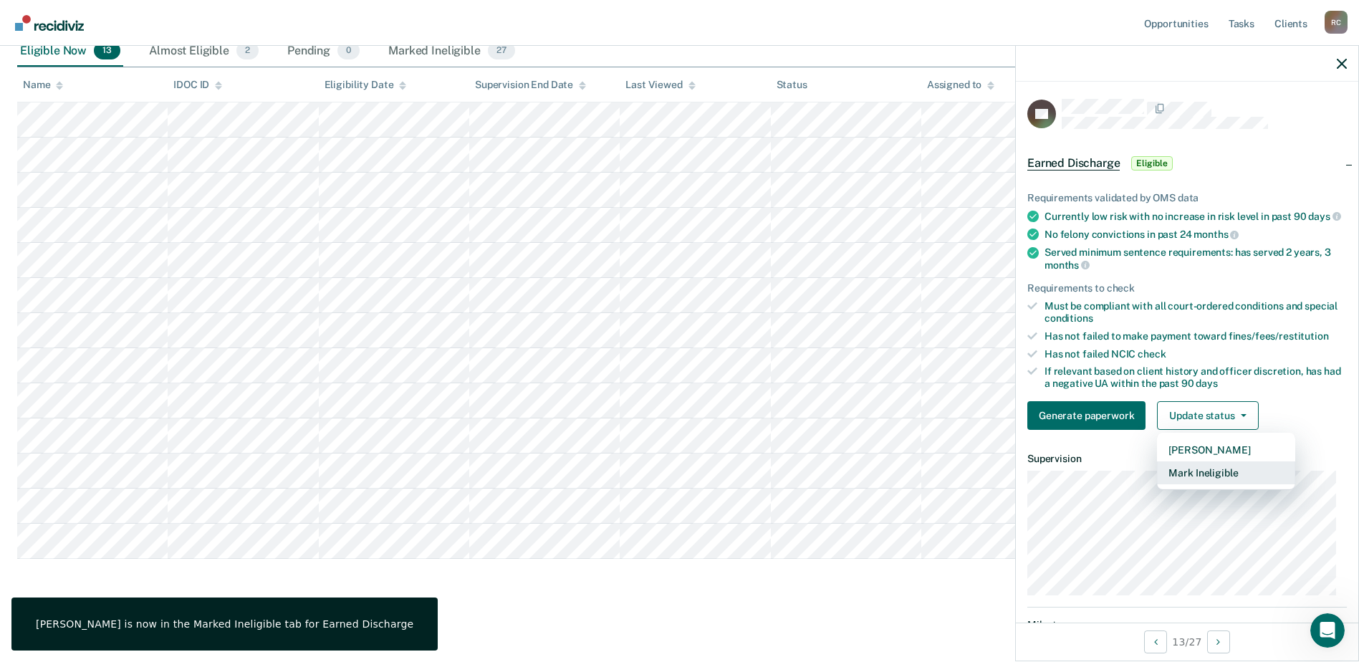
click at [1208, 484] on button "Mark Ineligible" at bounding box center [1226, 472] width 138 height 23
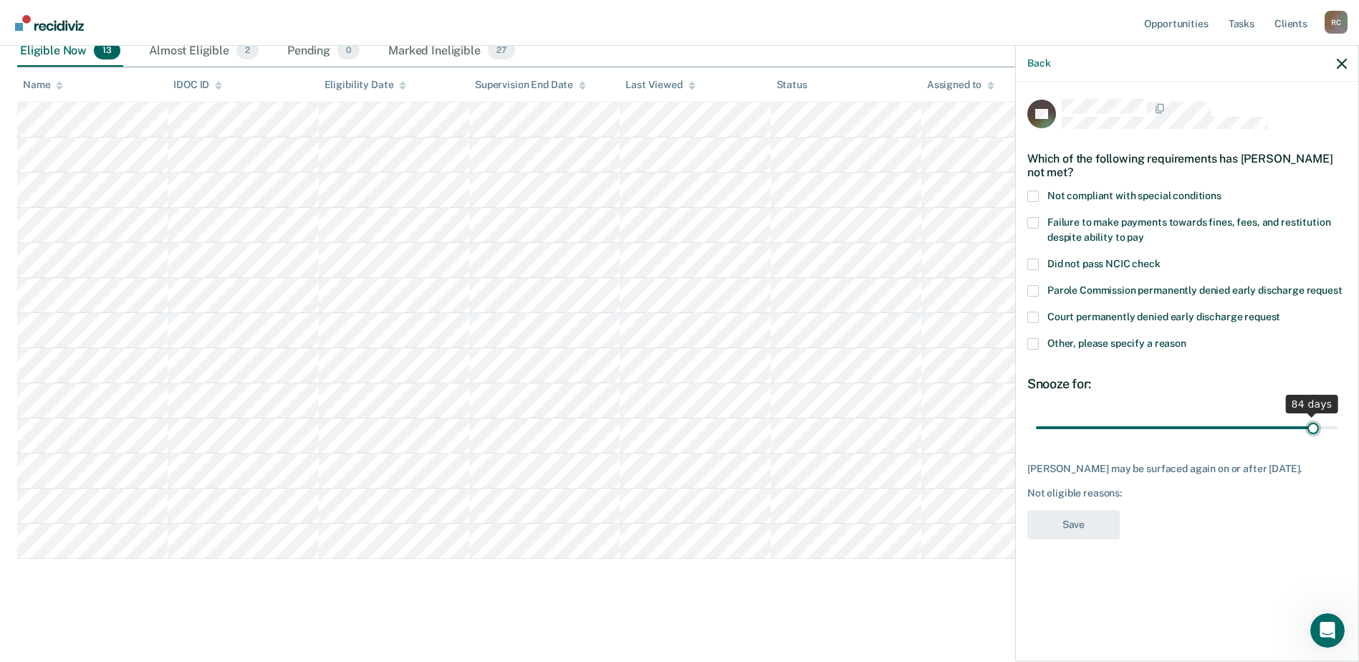
drag, startPoint x: 1149, startPoint y: 420, endPoint x: 1270, endPoint y: 417, distance: 121.1
type input "84"
click at [1312, 421] on input "range" at bounding box center [1187, 427] width 302 height 25
click at [1038, 201] on label "Not compliant with special conditions" at bounding box center [1186, 198] width 319 height 15
click at [1221, 191] on input "Not compliant with special conditions" at bounding box center [1221, 191] width 0 height 0
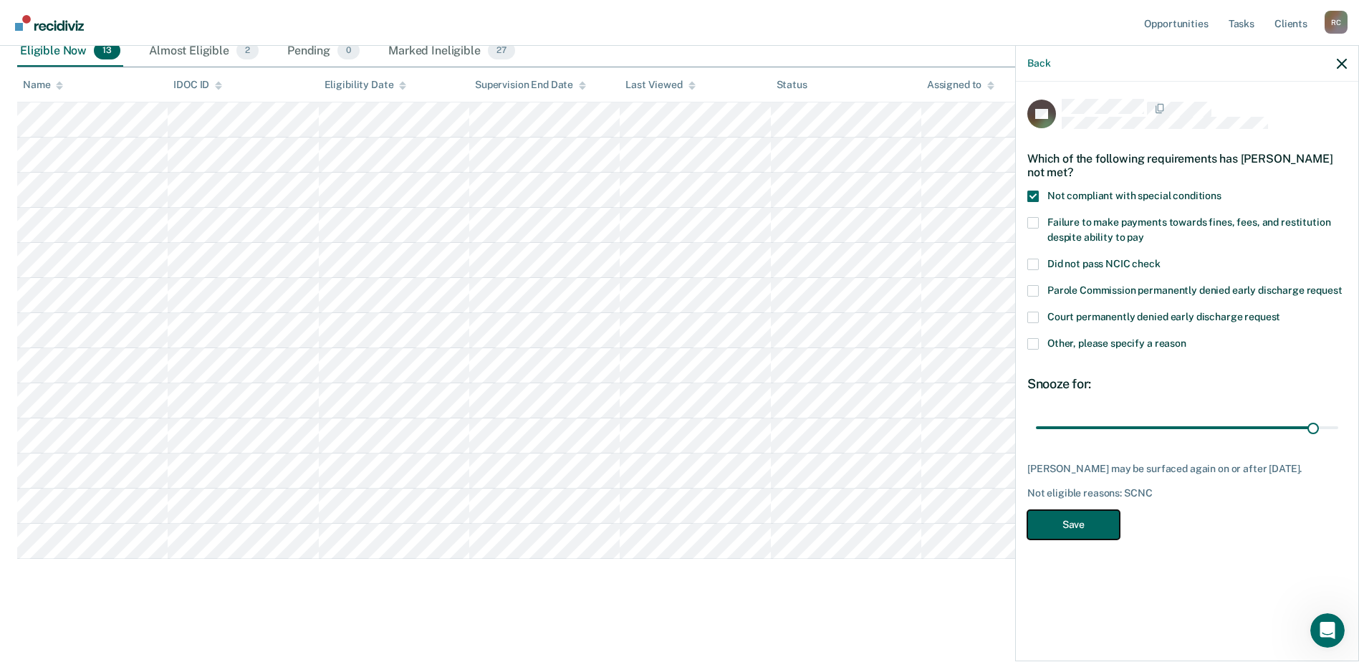
click at [1102, 524] on button "Save" at bounding box center [1073, 524] width 92 height 29
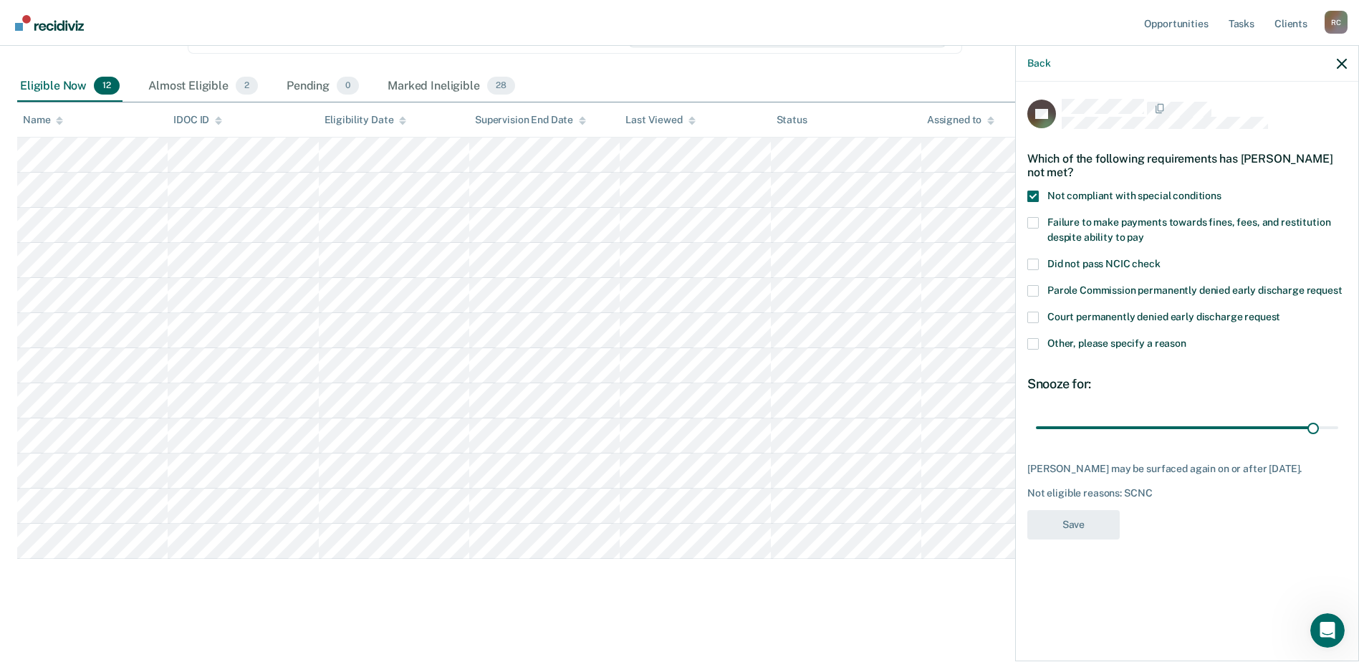
scroll to position [178, 0]
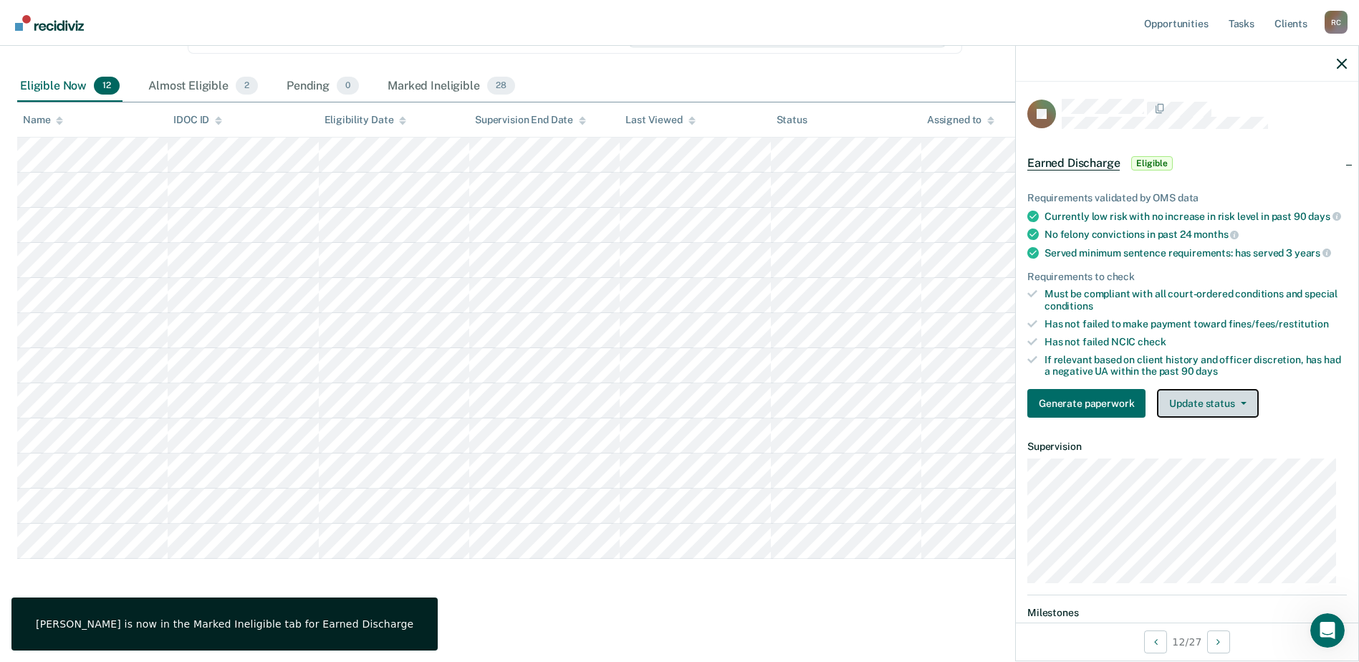
click at [1201, 418] on button "Update status" at bounding box center [1207, 403] width 101 height 29
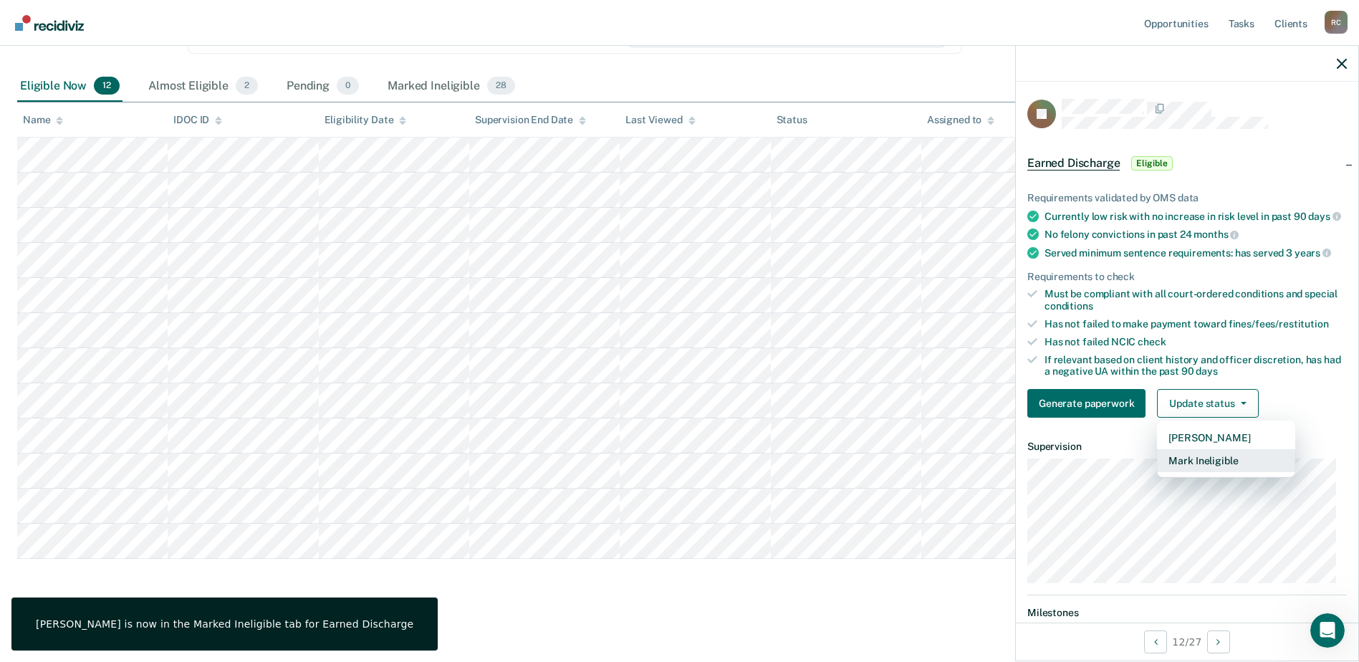
click at [1204, 468] on button "Mark Ineligible" at bounding box center [1226, 460] width 138 height 23
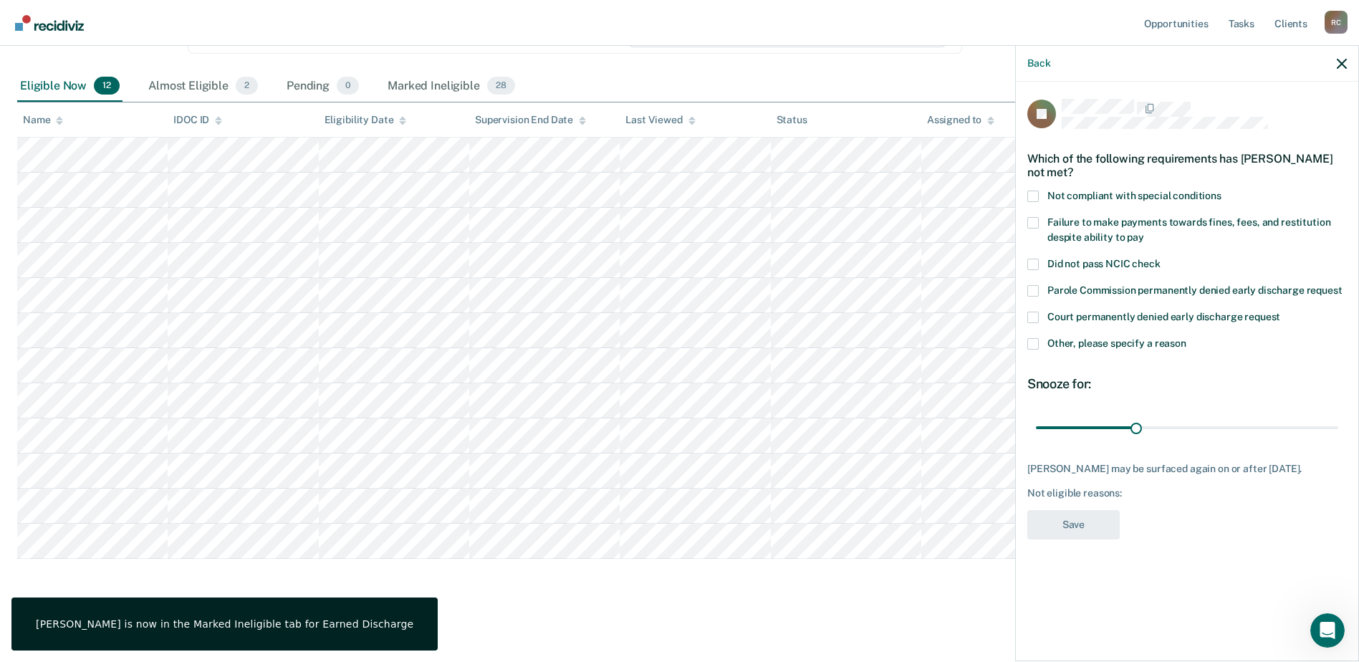
click at [1035, 193] on span at bounding box center [1032, 196] width 11 height 11
click at [1221, 191] on input "Not compliant with special conditions" at bounding box center [1221, 191] width 0 height 0
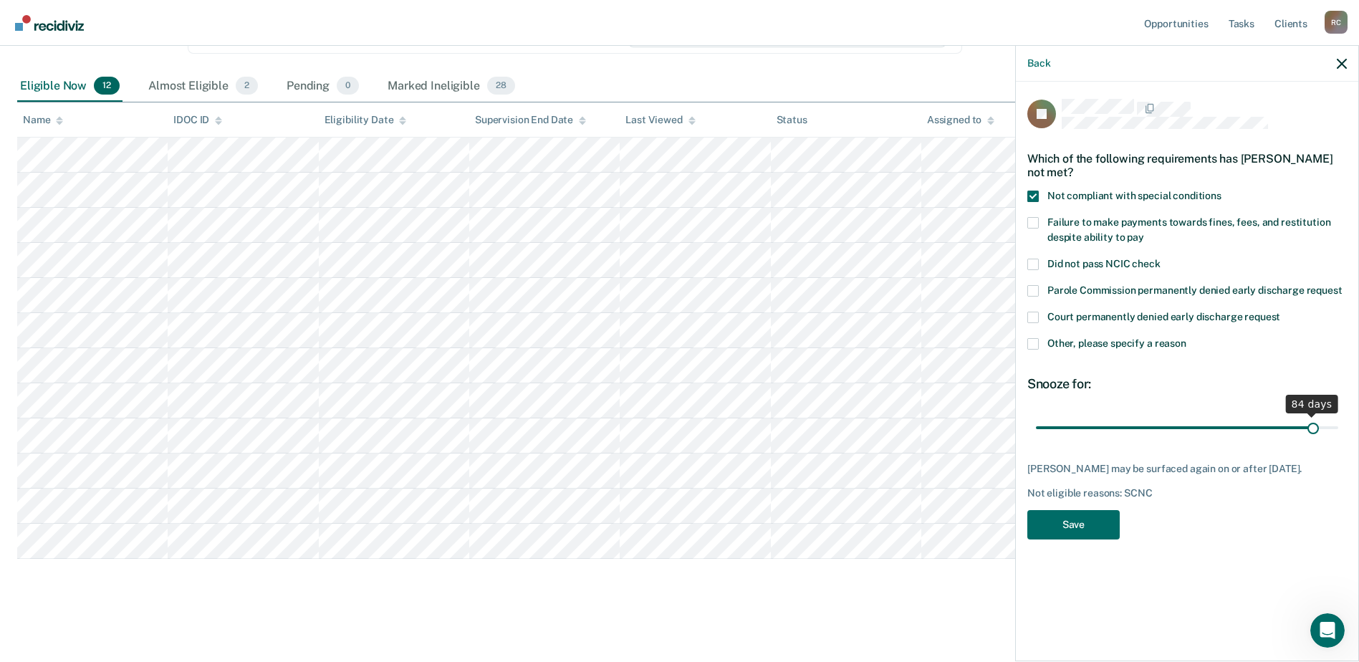
drag, startPoint x: 1131, startPoint y: 428, endPoint x: 1314, endPoint y: 418, distance: 182.9
type input "84"
click at [1314, 418] on input "range" at bounding box center [1187, 427] width 302 height 25
click at [1094, 517] on button "Save" at bounding box center [1073, 524] width 92 height 29
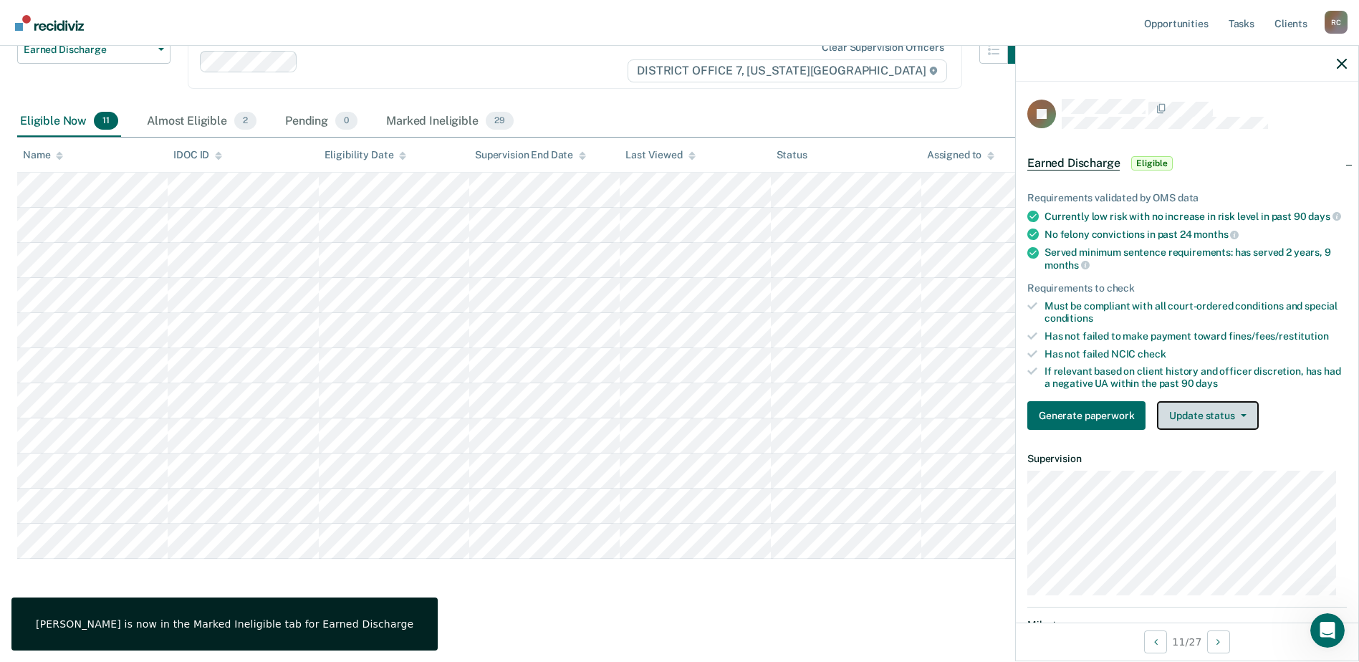
click at [1223, 415] on button "Update status" at bounding box center [1207, 415] width 101 height 29
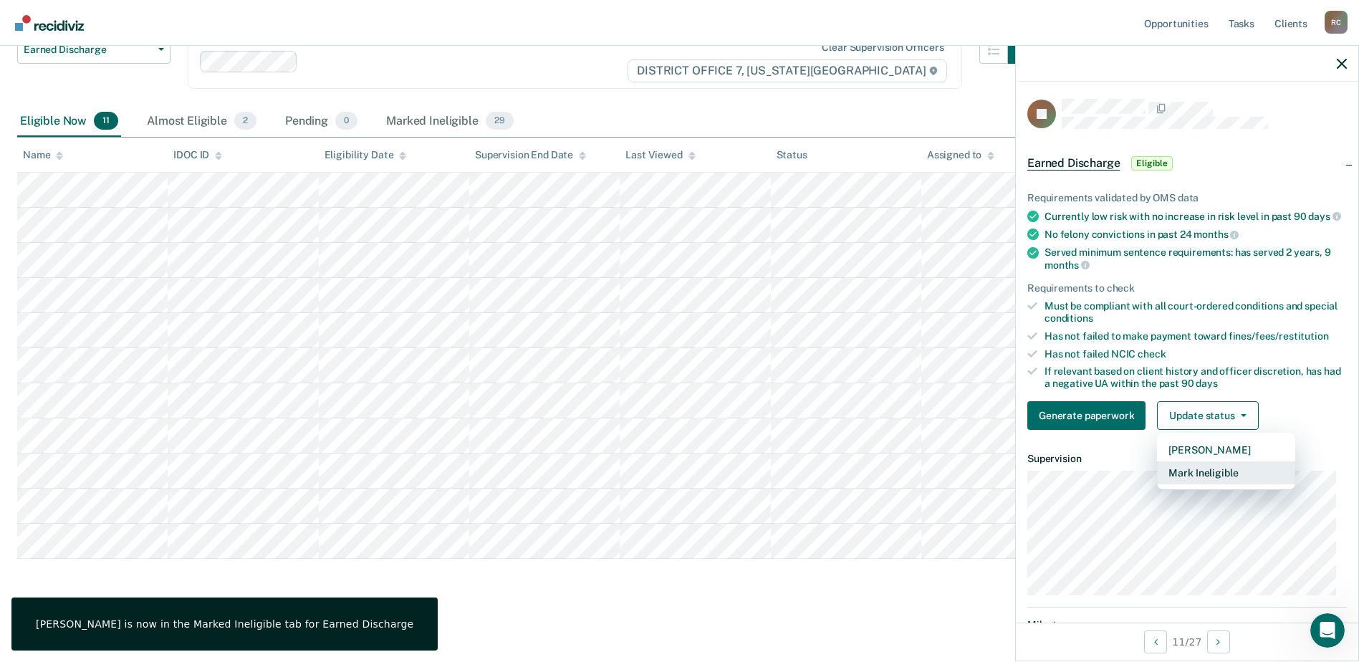
click at [1219, 478] on button "Mark Ineligible" at bounding box center [1226, 472] width 138 height 23
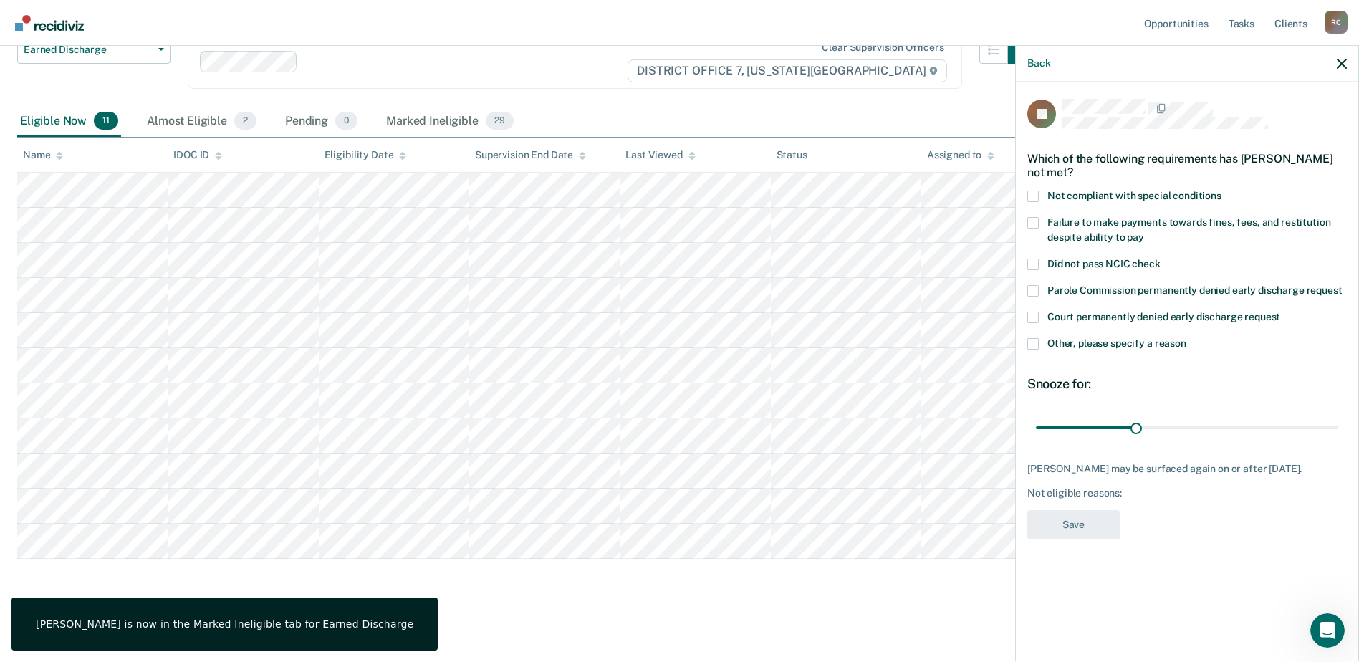
click at [1039, 197] on label "Not compliant with special conditions" at bounding box center [1186, 198] width 319 height 15
click at [1221, 191] on input "Not compliant with special conditions" at bounding box center [1221, 191] width 0 height 0
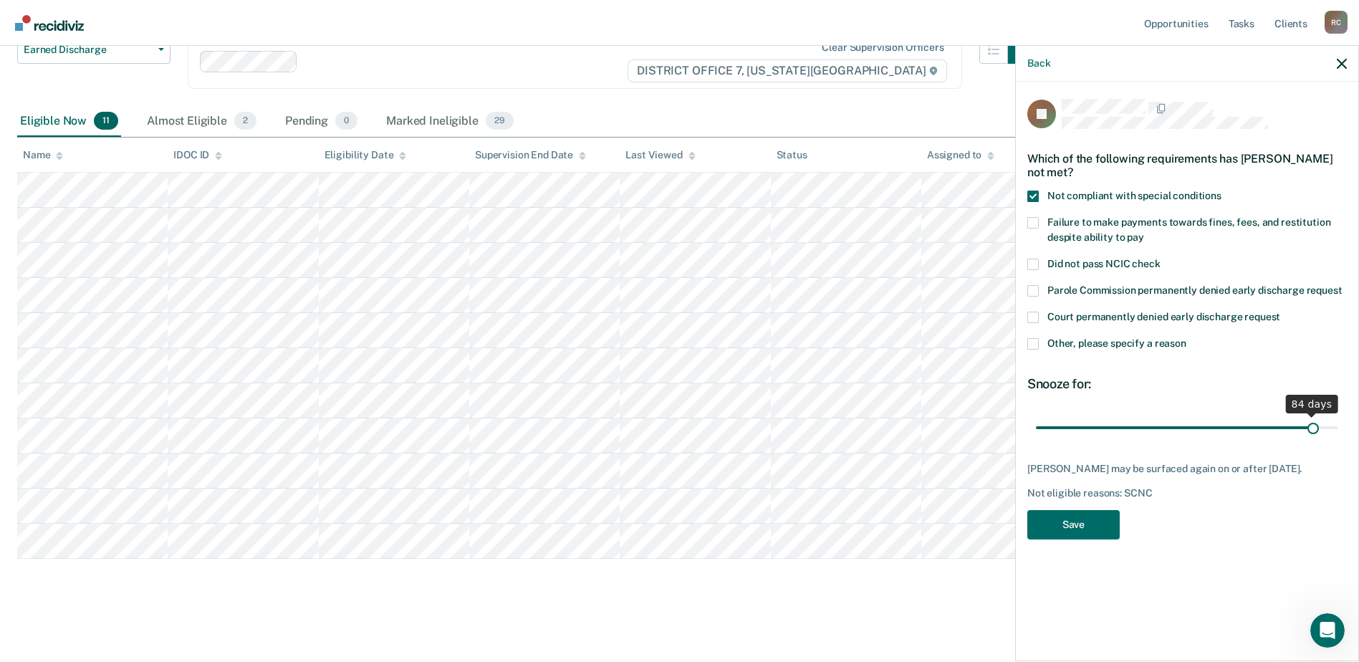
drag, startPoint x: 1131, startPoint y: 426, endPoint x: 1314, endPoint y: 416, distance: 182.9
type input "84"
click at [1314, 416] on input "range" at bounding box center [1187, 427] width 302 height 25
click at [1076, 529] on button "Save" at bounding box center [1073, 524] width 92 height 29
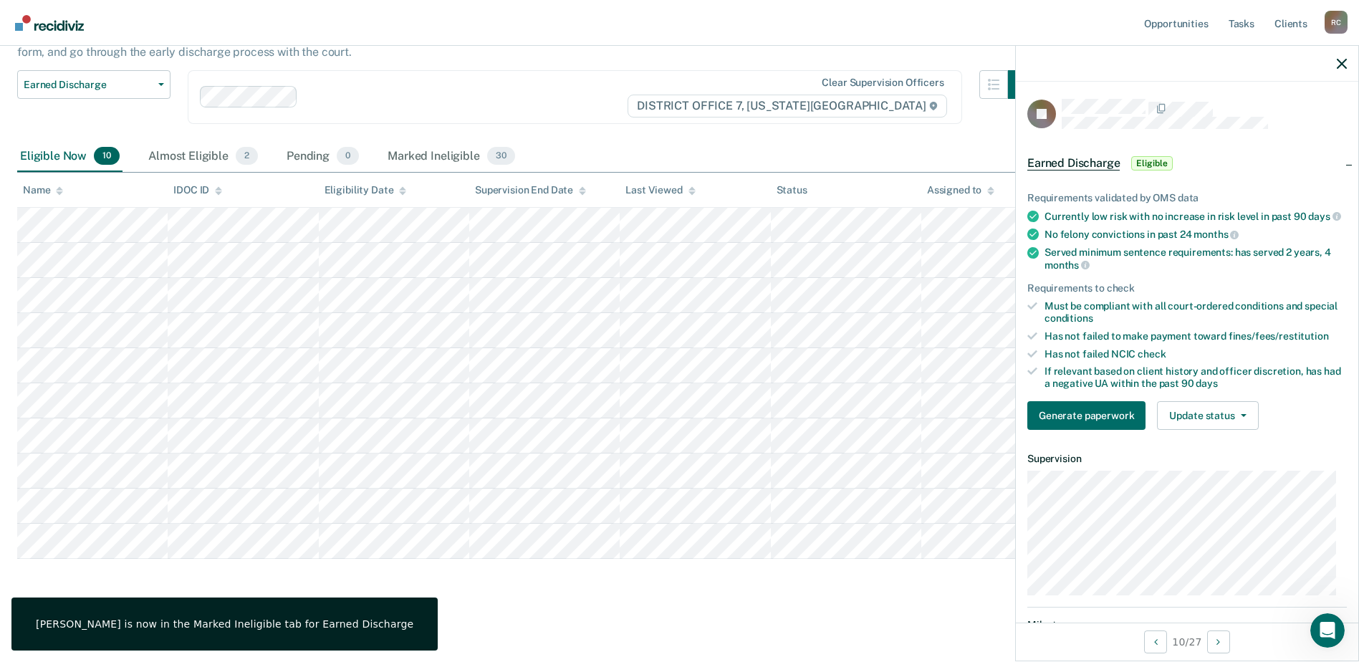
click at [1256, 414] on div "Generate paperwork Update status Mark Pending Mark Ineligible" at bounding box center [1186, 415] width 319 height 29
click at [1228, 426] on button "Update status" at bounding box center [1207, 415] width 101 height 29
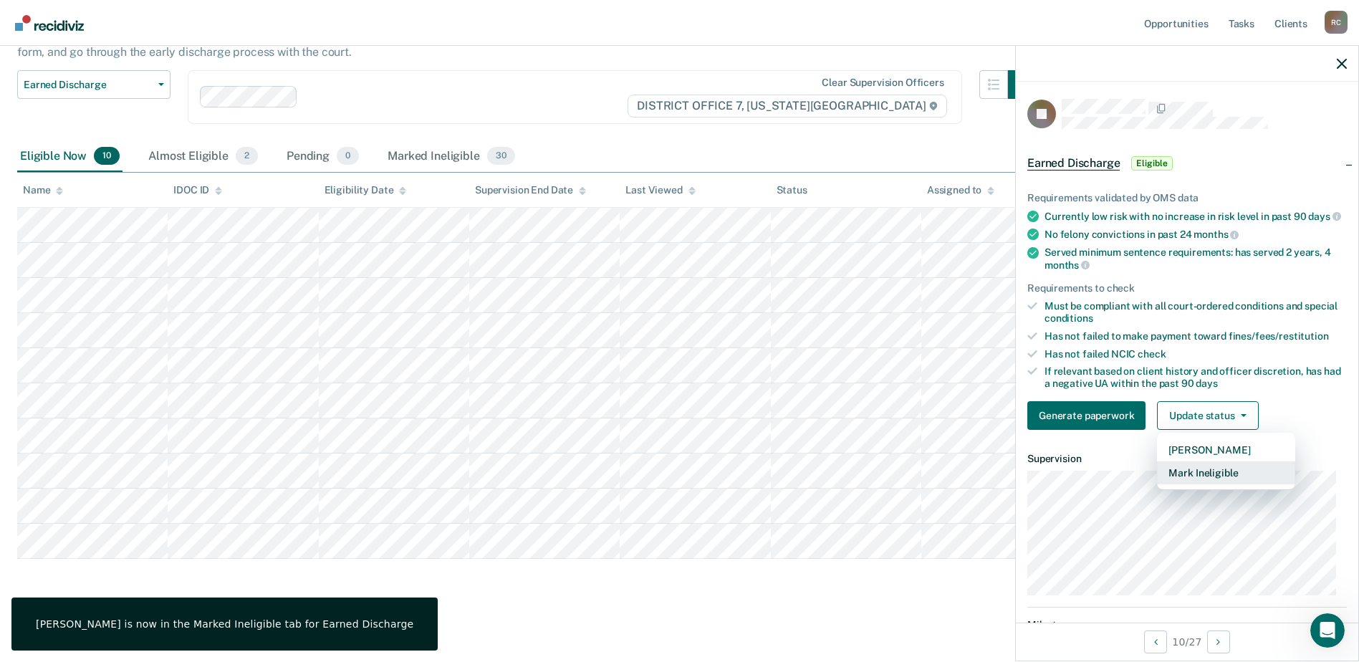
click at [1199, 475] on button "Mark Ineligible" at bounding box center [1226, 472] width 138 height 23
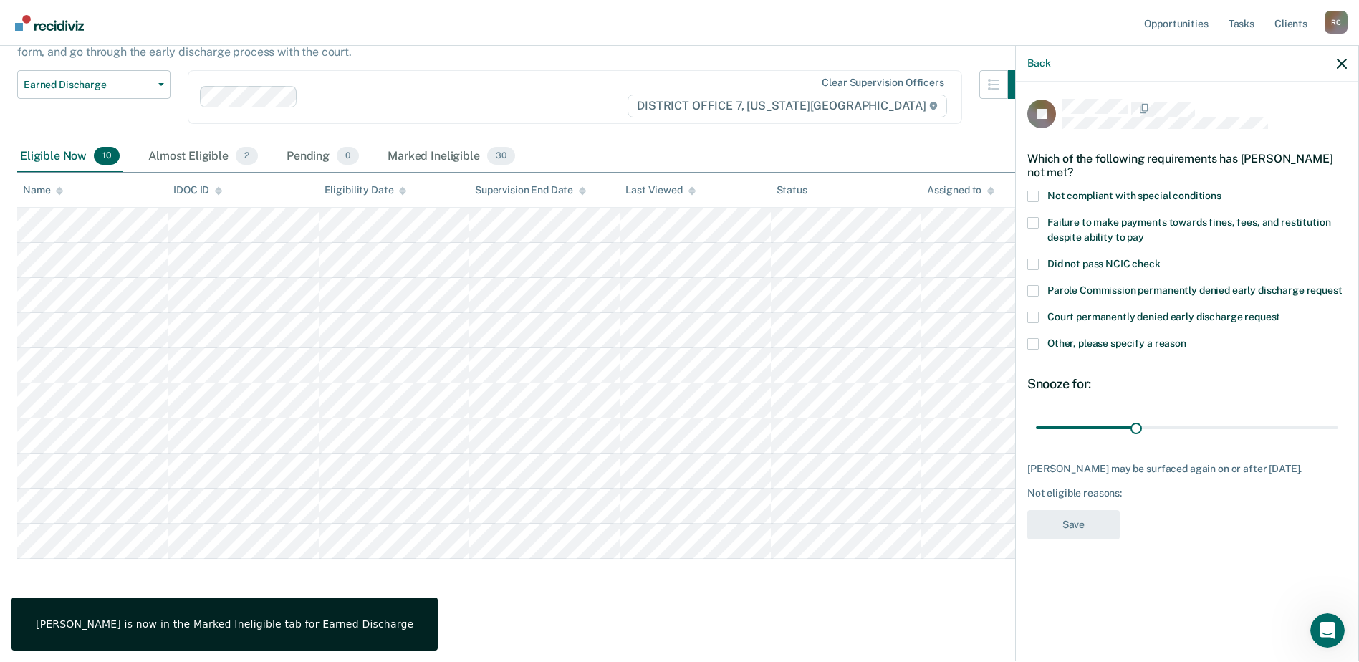
click at [1034, 191] on span at bounding box center [1032, 196] width 11 height 11
click at [1221, 191] on input "Not compliant with special conditions" at bounding box center [1221, 191] width 0 height 0
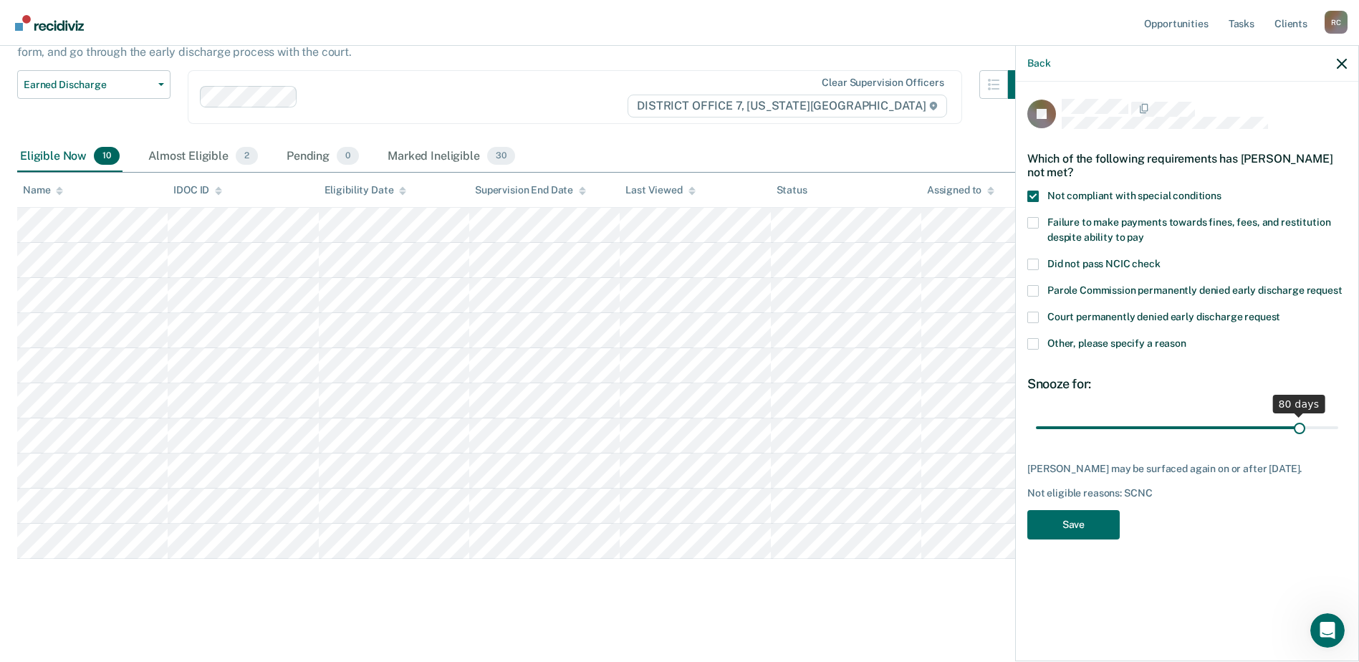
drag, startPoint x: 1139, startPoint y: 425, endPoint x: 1299, endPoint y: 426, distance: 160.4
type input "80"
click at [1299, 426] on input "range" at bounding box center [1187, 427] width 302 height 25
click at [1092, 523] on button "Save" at bounding box center [1073, 524] width 92 height 29
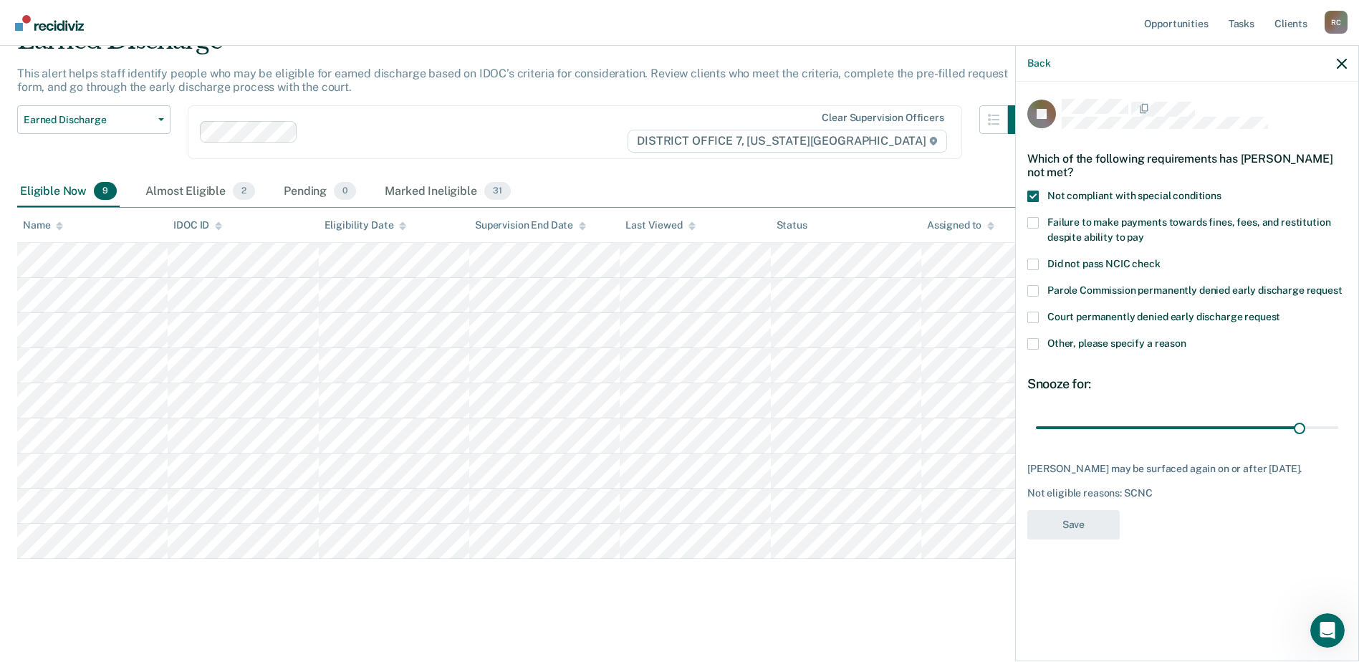
scroll to position [73, 0]
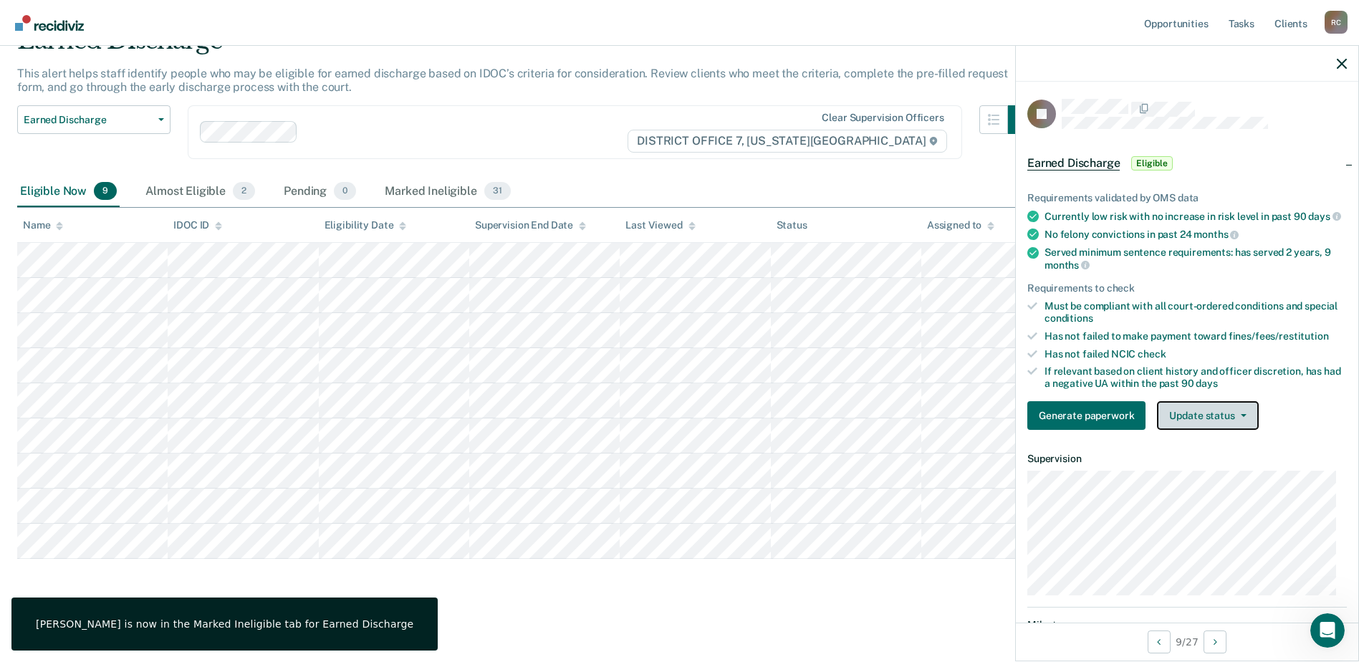
click at [1201, 425] on button "Update status" at bounding box center [1207, 415] width 101 height 29
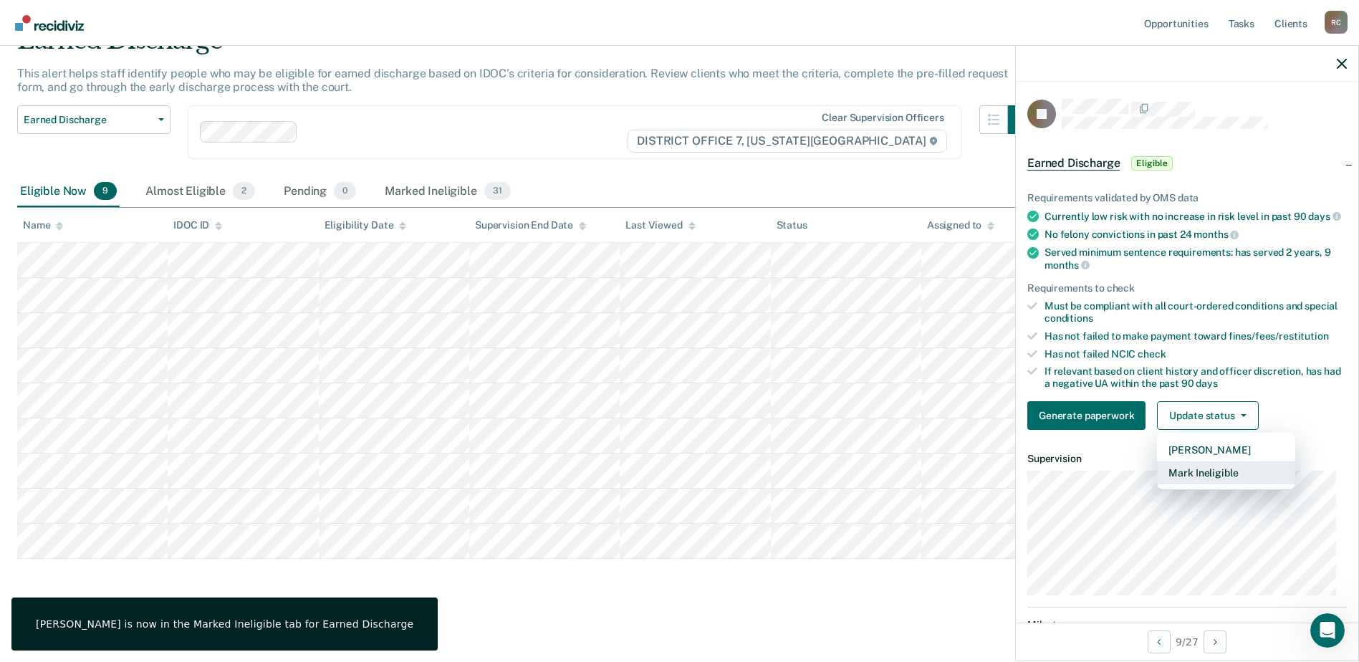
click at [1217, 475] on button "Mark Ineligible" at bounding box center [1226, 472] width 138 height 23
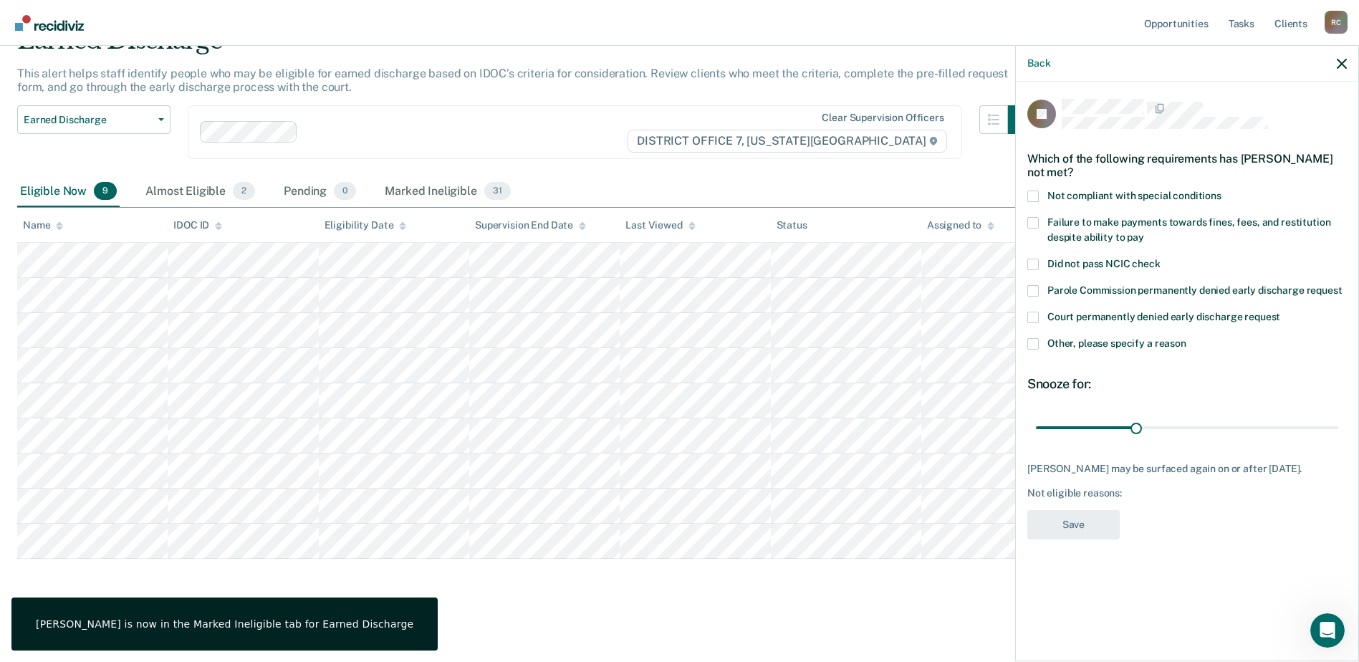
click at [1039, 188] on div "Which of the following requirements has Rafael Jiminez not met?" at bounding box center [1186, 165] width 319 height 50
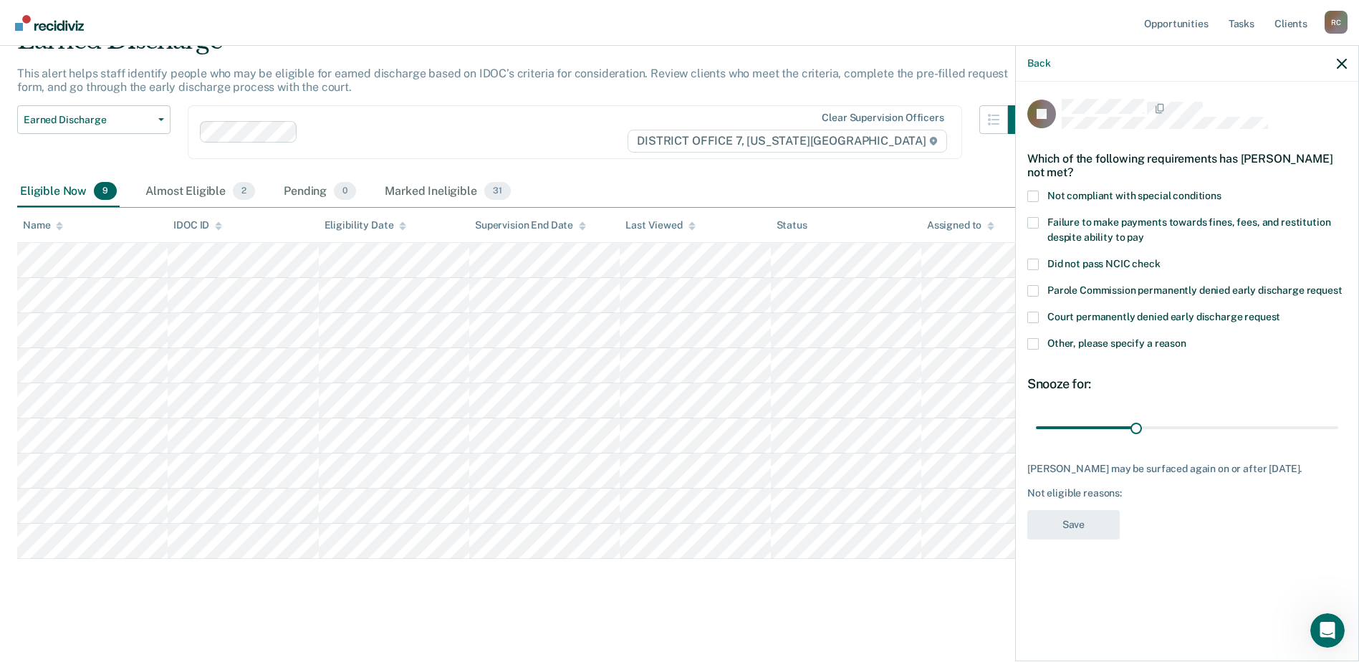
click at [1029, 194] on span at bounding box center [1032, 196] width 11 height 11
click at [1221, 191] on input "Not compliant with special conditions" at bounding box center [1221, 191] width 0 height 0
drag, startPoint x: 1134, startPoint y: 429, endPoint x: 1288, endPoint y: 428, distance: 153.3
type input "84"
click at [1313, 422] on input "range" at bounding box center [1187, 427] width 302 height 25
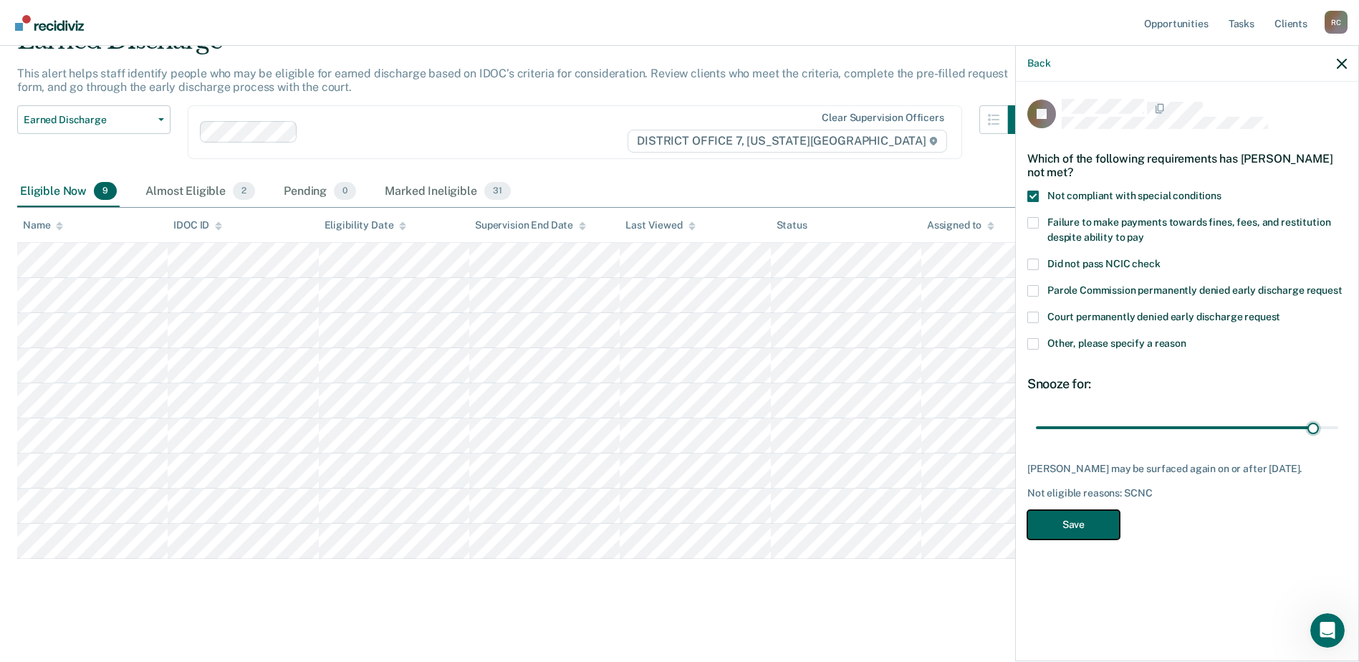
click at [1079, 528] on button "Save" at bounding box center [1073, 524] width 92 height 29
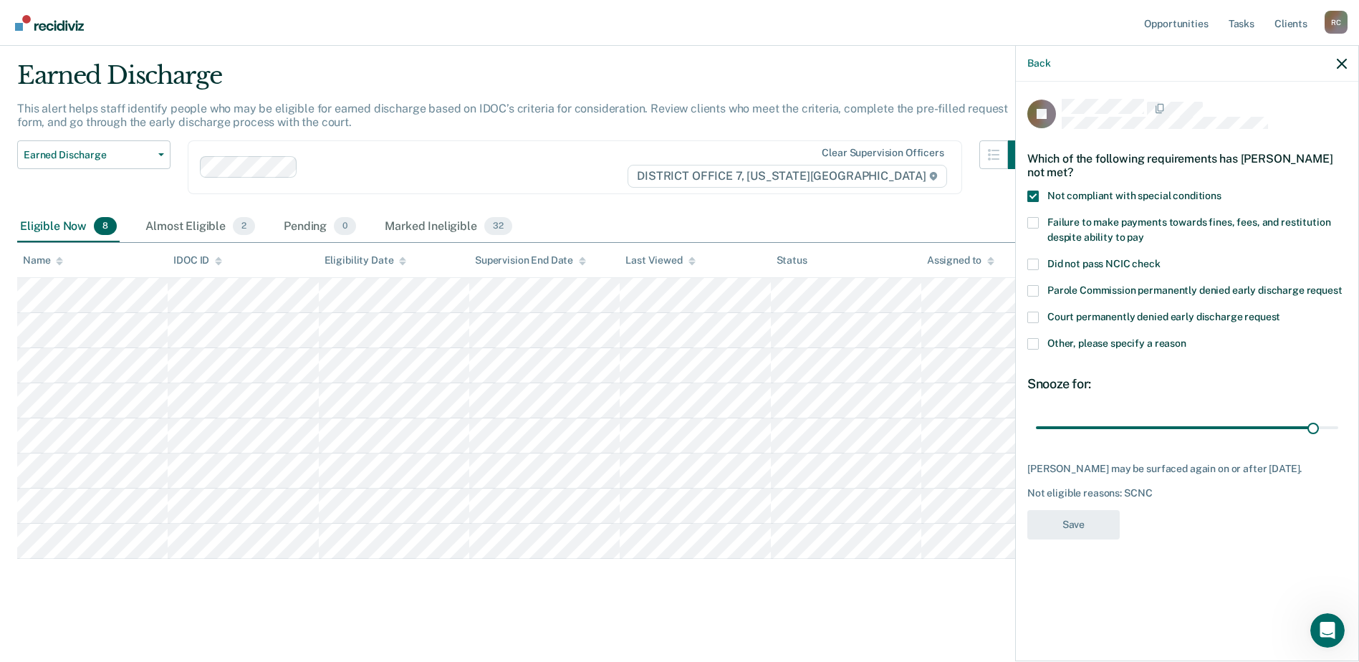
scroll to position [38, 0]
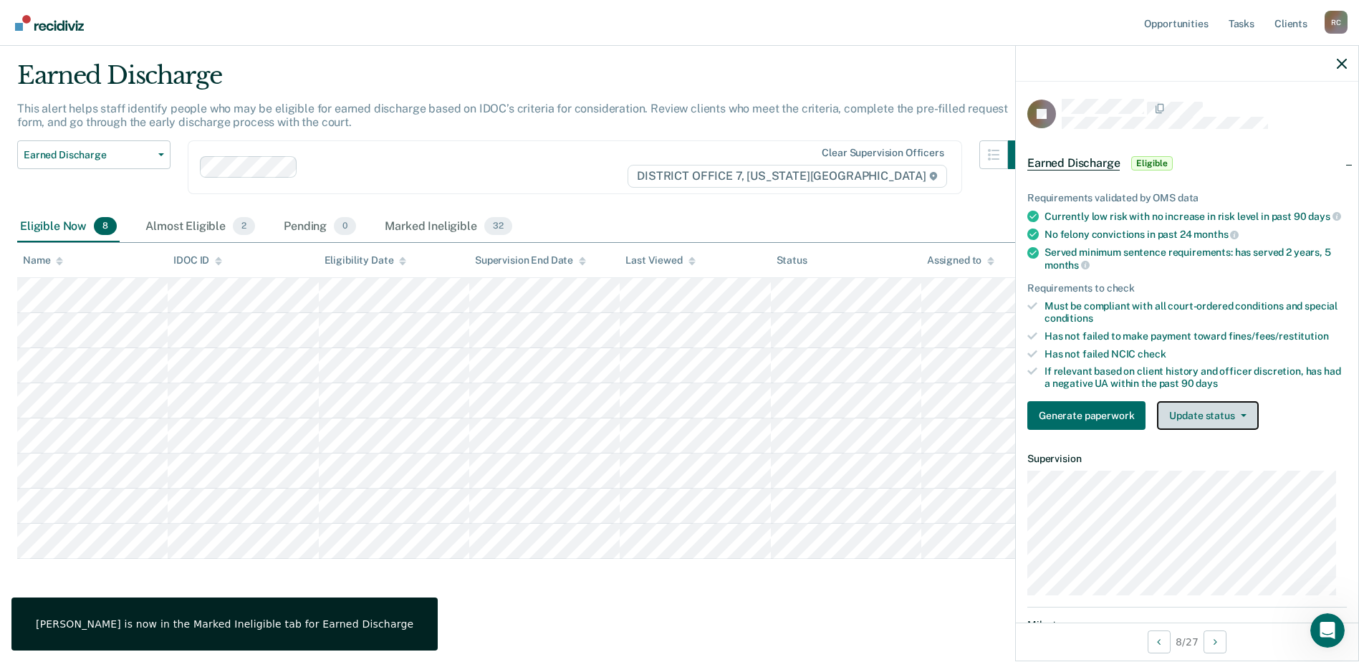
click at [1217, 423] on button "Update status" at bounding box center [1207, 415] width 101 height 29
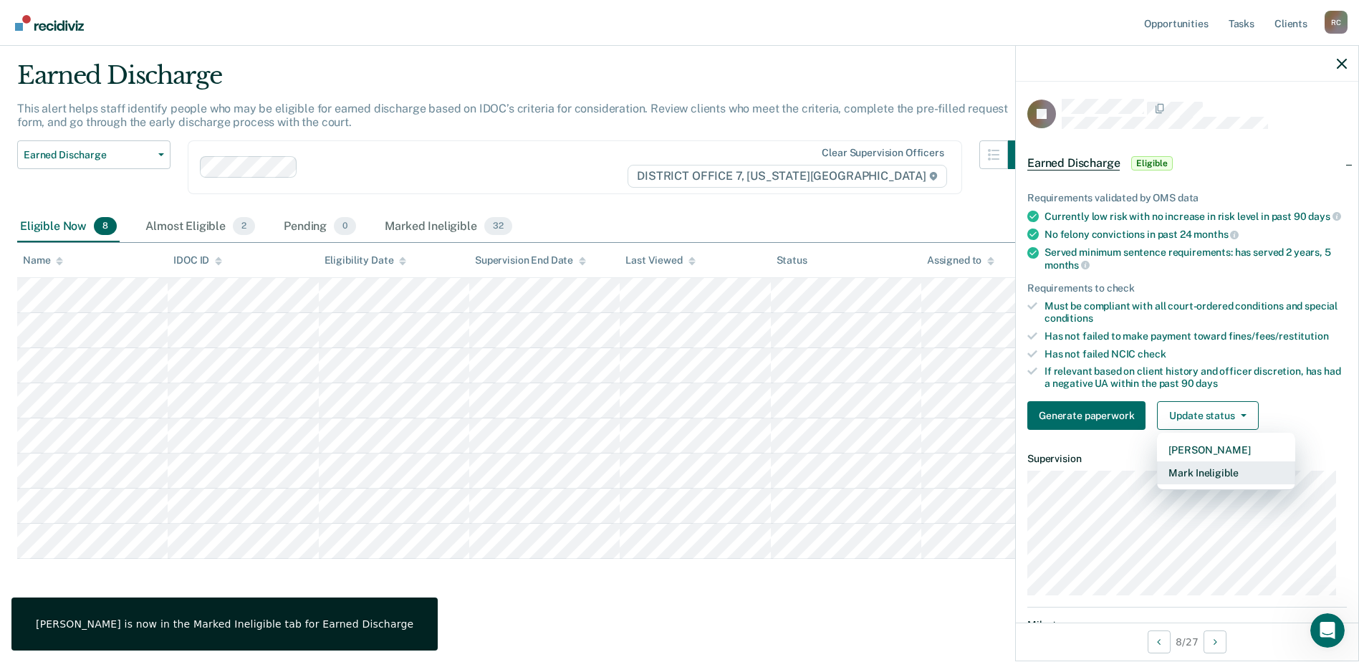
click at [1227, 484] on button "Mark Ineligible" at bounding box center [1226, 472] width 138 height 23
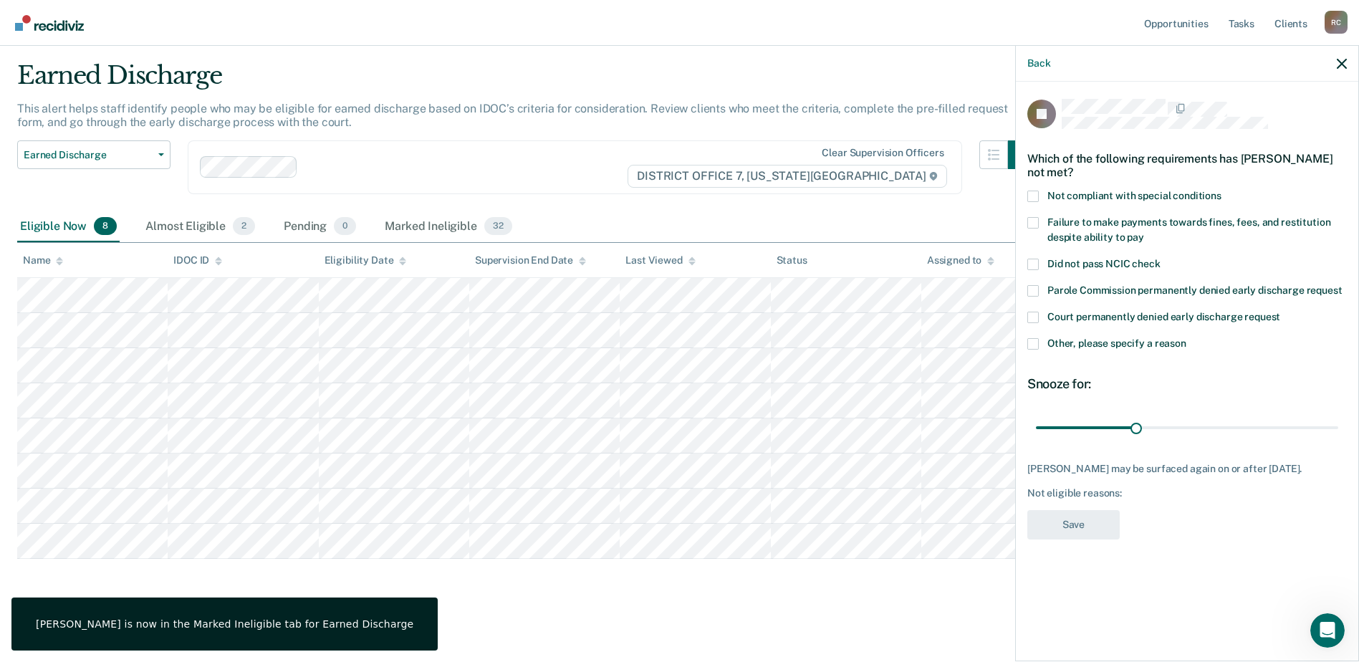
click at [1030, 197] on span at bounding box center [1032, 196] width 11 height 11
click at [1221, 191] on input "Not compliant with special conditions" at bounding box center [1221, 191] width 0 height 0
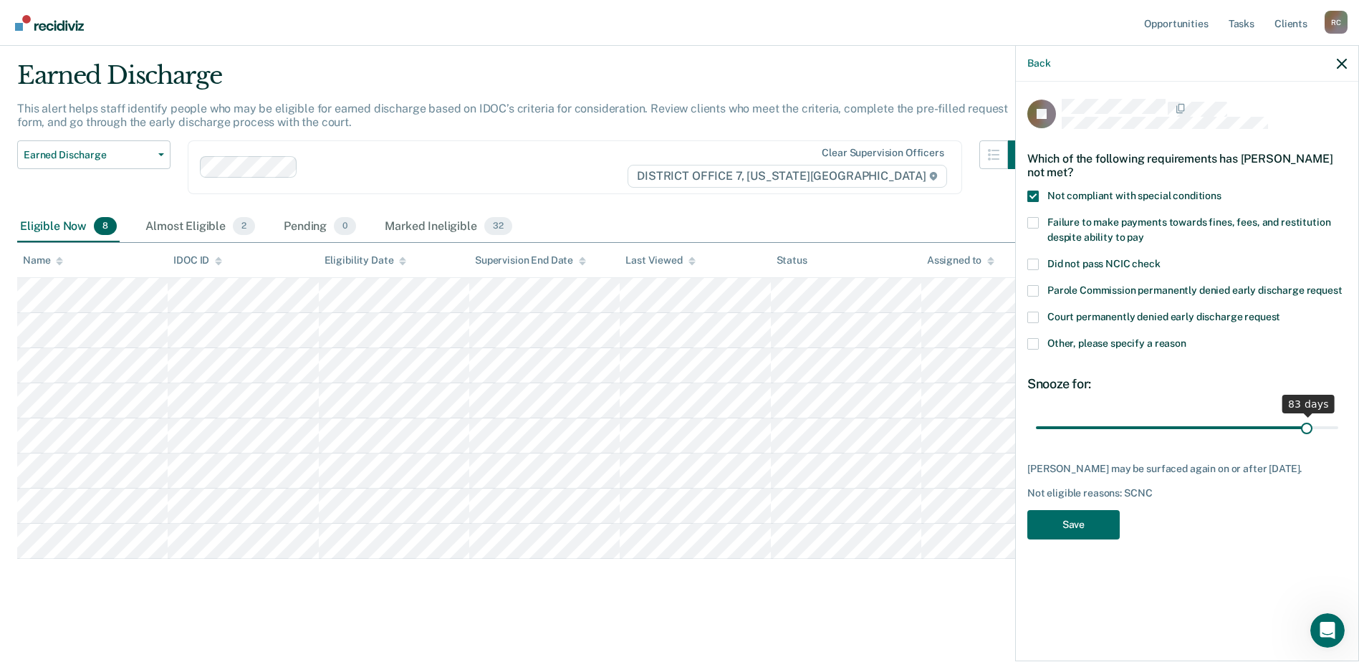
drag, startPoint x: 1137, startPoint y: 429, endPoint x: 1280, endPoint y: 420, distance: 143.5
type input "82"
click at [1306, 418] on input "range" at bounding box center [1187, 427] width 302 height 25
click at [1095, 539] on button "Save" at bounding box center [1073, 524] width 92 height 29
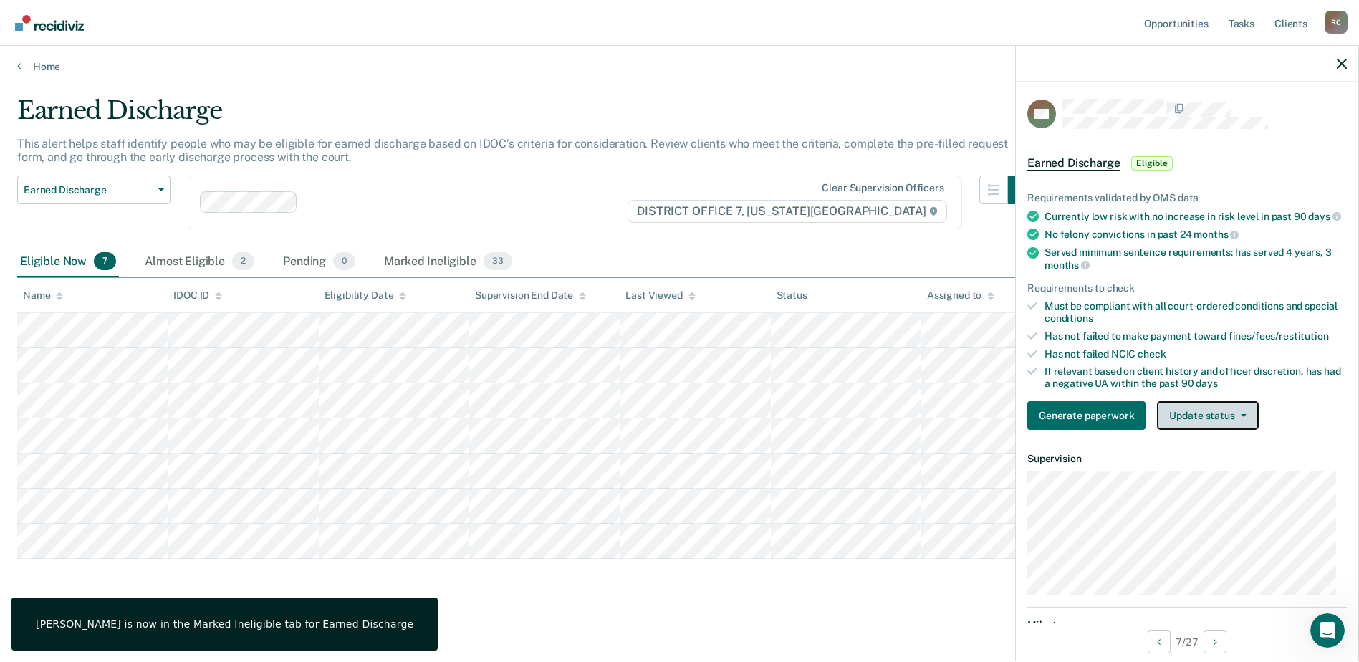
click at [1240, 422] on button "Update status" at bounding box center [1207, 415] width 101 height 29
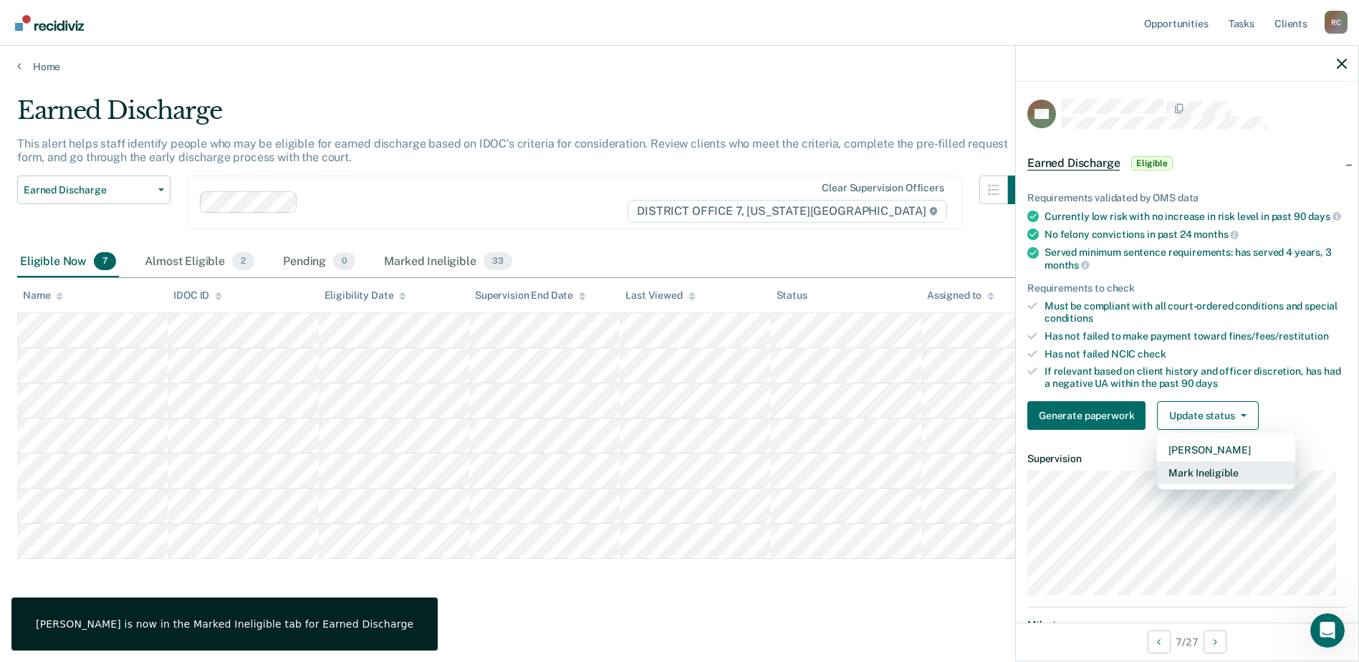
click at [1187, 478] on button "Mark Ineligible" at bounding box center [1226, 472] width 138 height 23
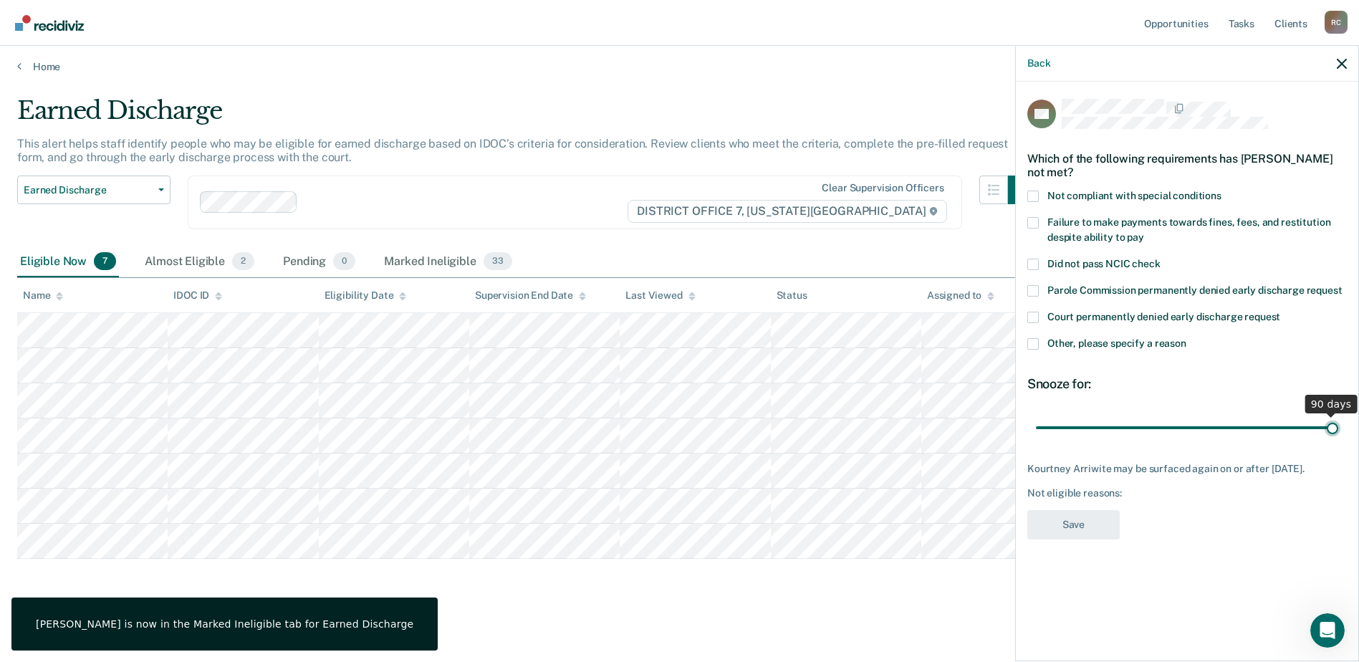
drag, startPoint x: 1150, startPoint y: 420, endPoint x: 1361, endPoint y: 408, distance: 211.0
type input "90"
click at [1338, 415] on input "range" at bounding box center [1187, 427] width 302 height 25
click at [1037, 191] on span at bounding box center [1032, 196] width 11 height 11
click at [1221, 191] on input "Not compliant with special conditions" at bounding box center [1221, 191] width 0 height 0
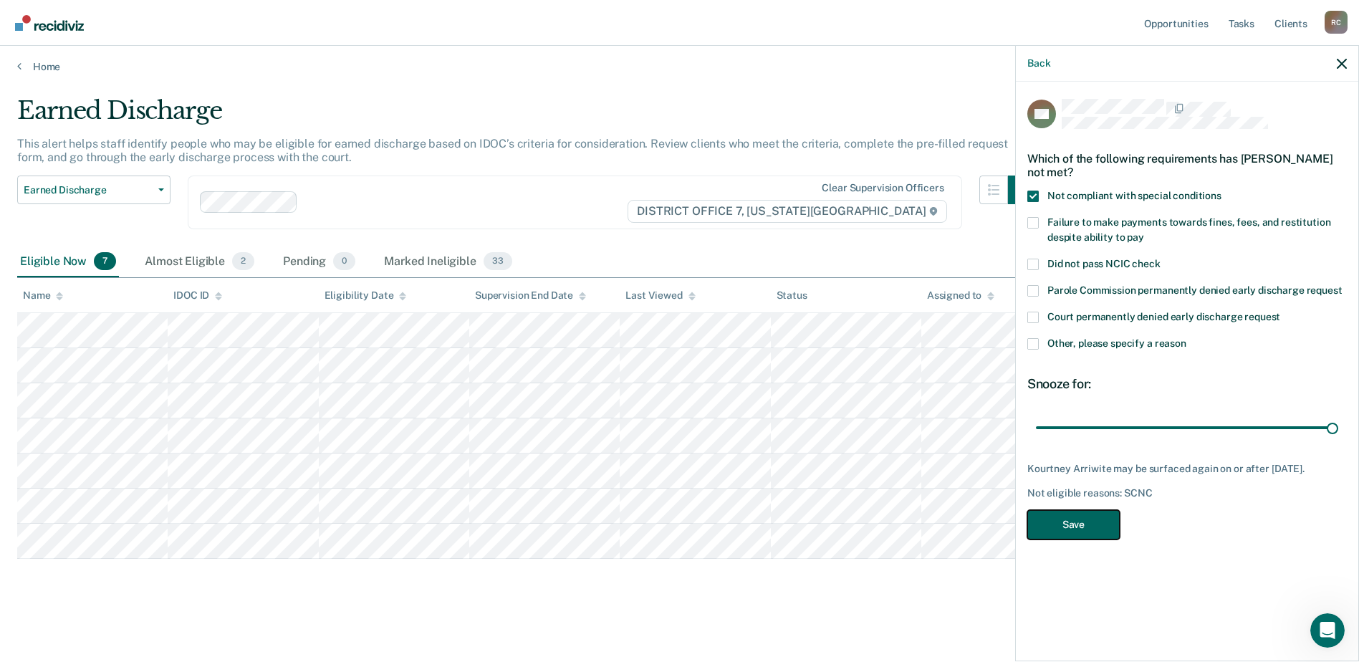
click at [1100, 535] on button "Save" at bounding box center [1073, 524] width 92 height 29
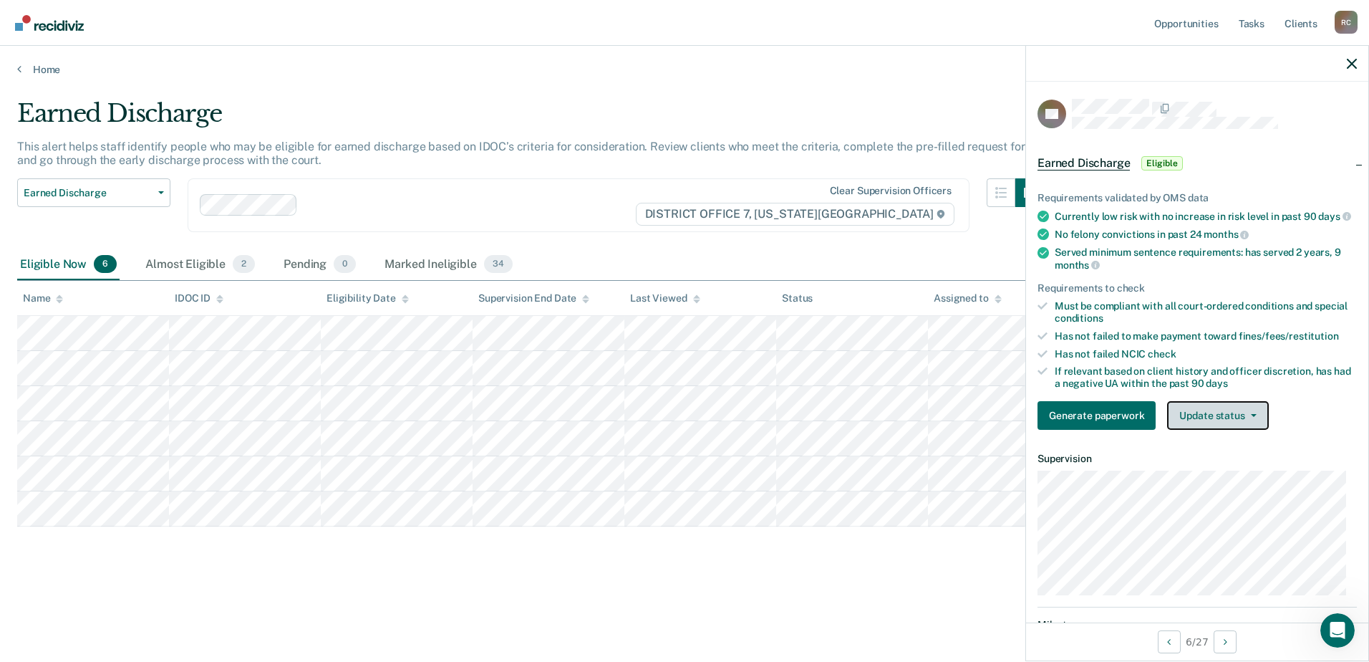
click at [1180, 423] on button "Update status" at bounding box center [1217, 415] width 101 height 29
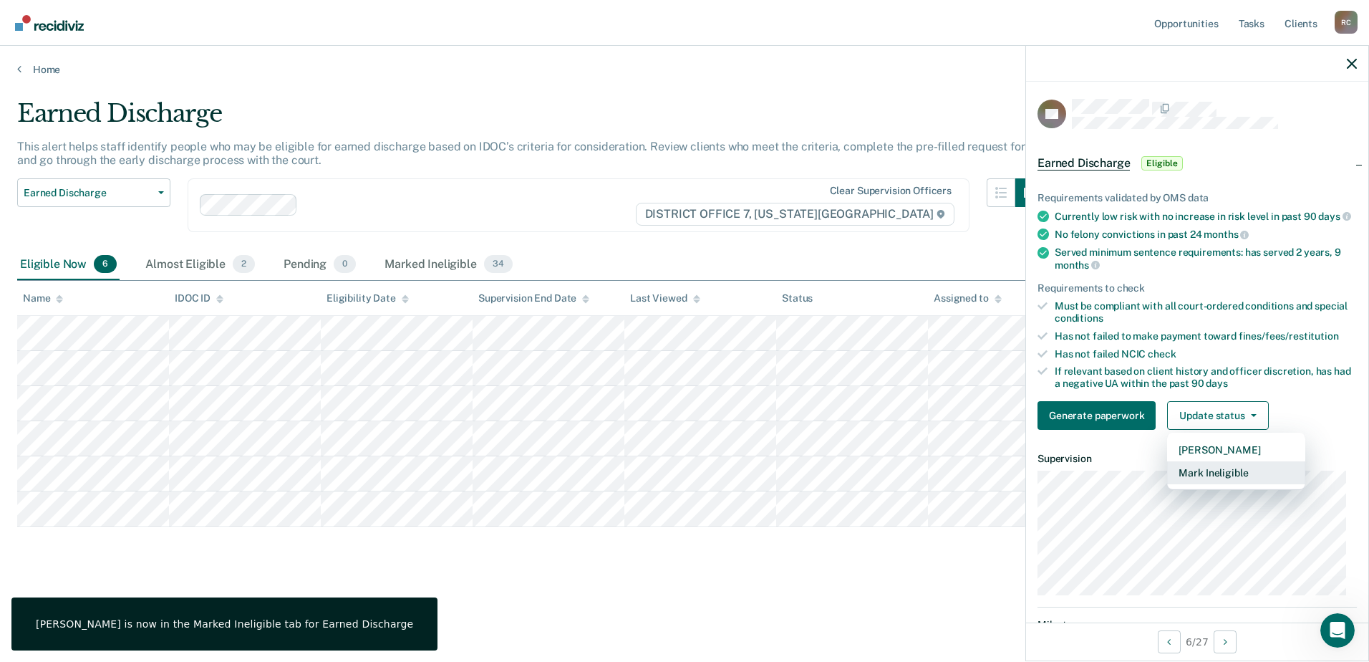
click at [1210, 482] on button "Mark Ineligible" at bounding box center [1236, 472] width 138 height 23
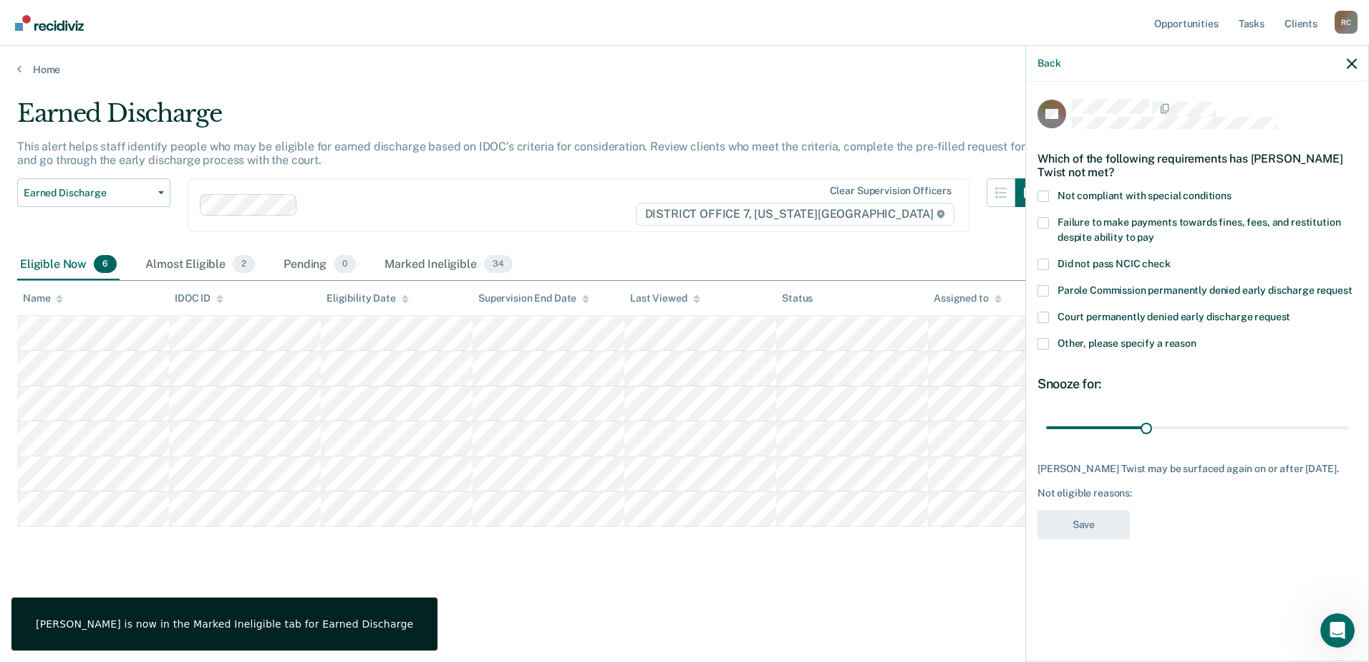
click at [1046, 191] on span at bounding box center [1043, 196] width 11 height 11
click at [1232, 191] on input "Not compliant with special conditions" at bounding box center [1232, 191] width 0 height 0
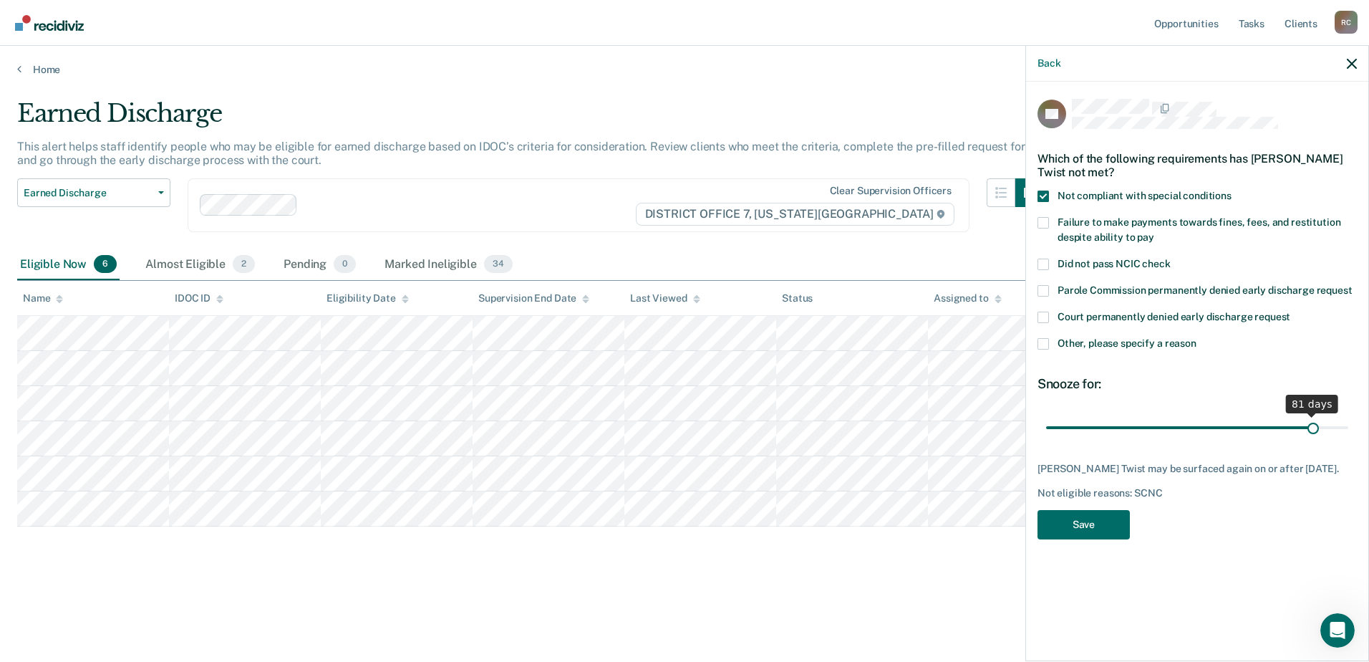
drag, startPoint x: 1143, startPoint y: 425, endPoint x: 1314, endPoint y: 419, distance: 170.6
type input "81"
click at [1314, 419] on input "range" at bounding box center [1197, 427] width 302 height 25
click at [1099, 524] on button "Save" at bounding box center [1084, 524] width 92 height 29
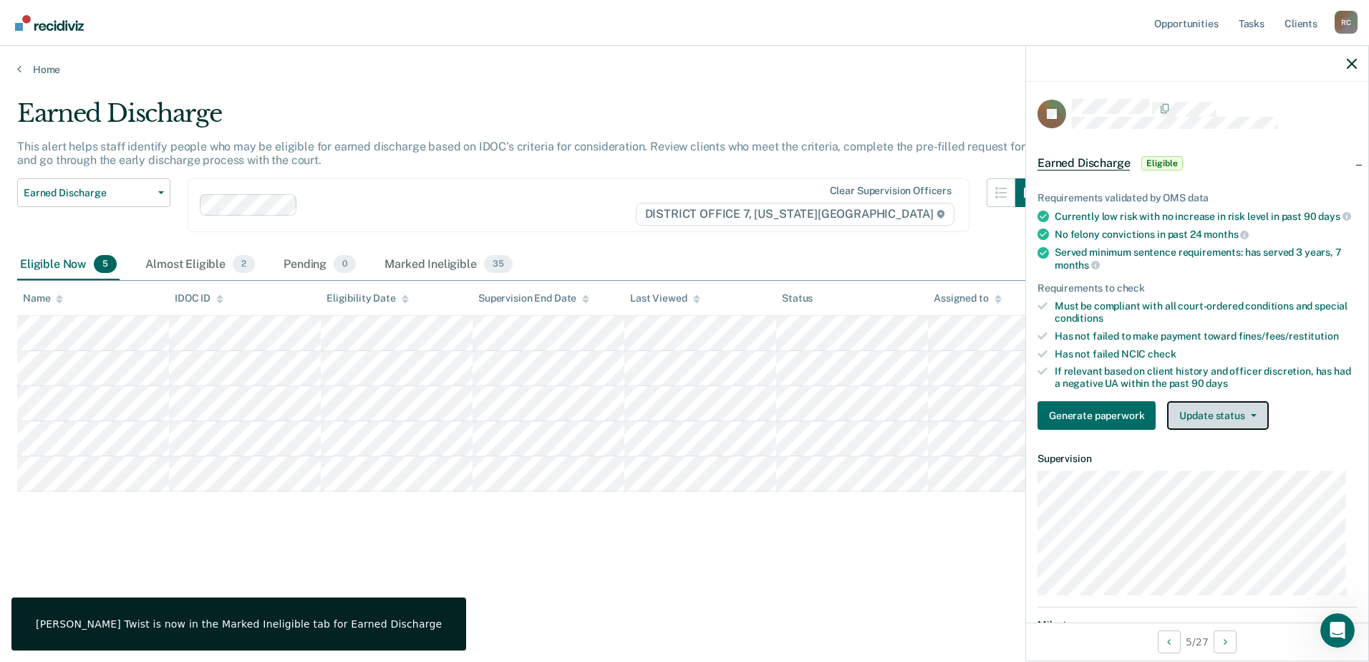
click at [1246, 417] on span "button" at bounding box center [1251, 415] width 11 height 3
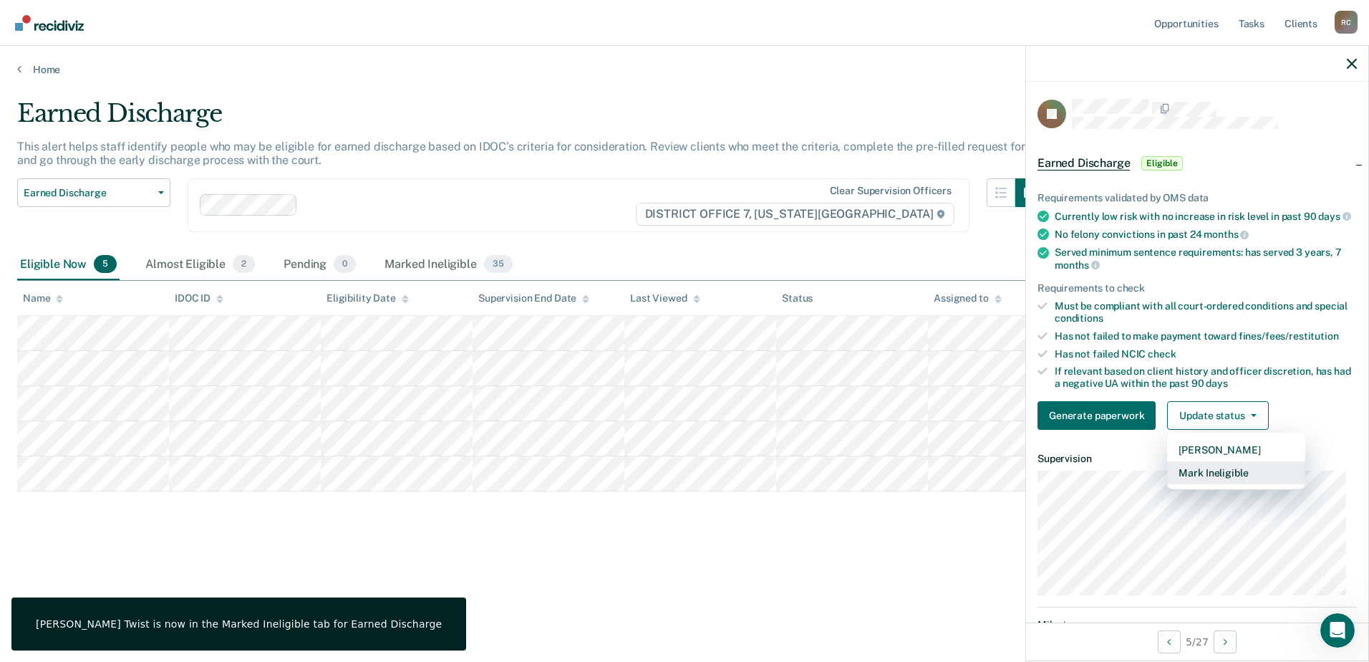
click at [1223, 484] on button "Mark Ineligible" at bounding box center [1236, 472] width 138 height 23
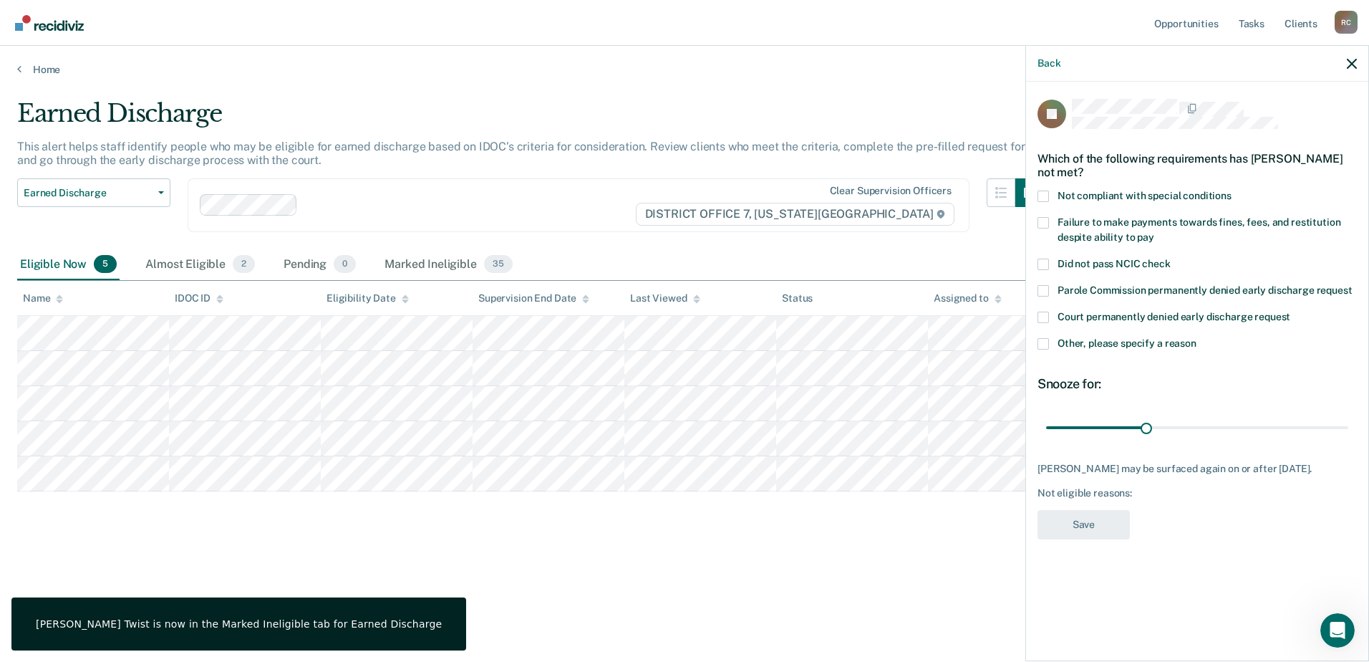
click at [1043, 192] on span at bounding box center [1043, 196] width 11 height 11
click at [1232, 191] on input "Not compliant with special conditions" at bounding box center [1232, 191] width 0 height 0
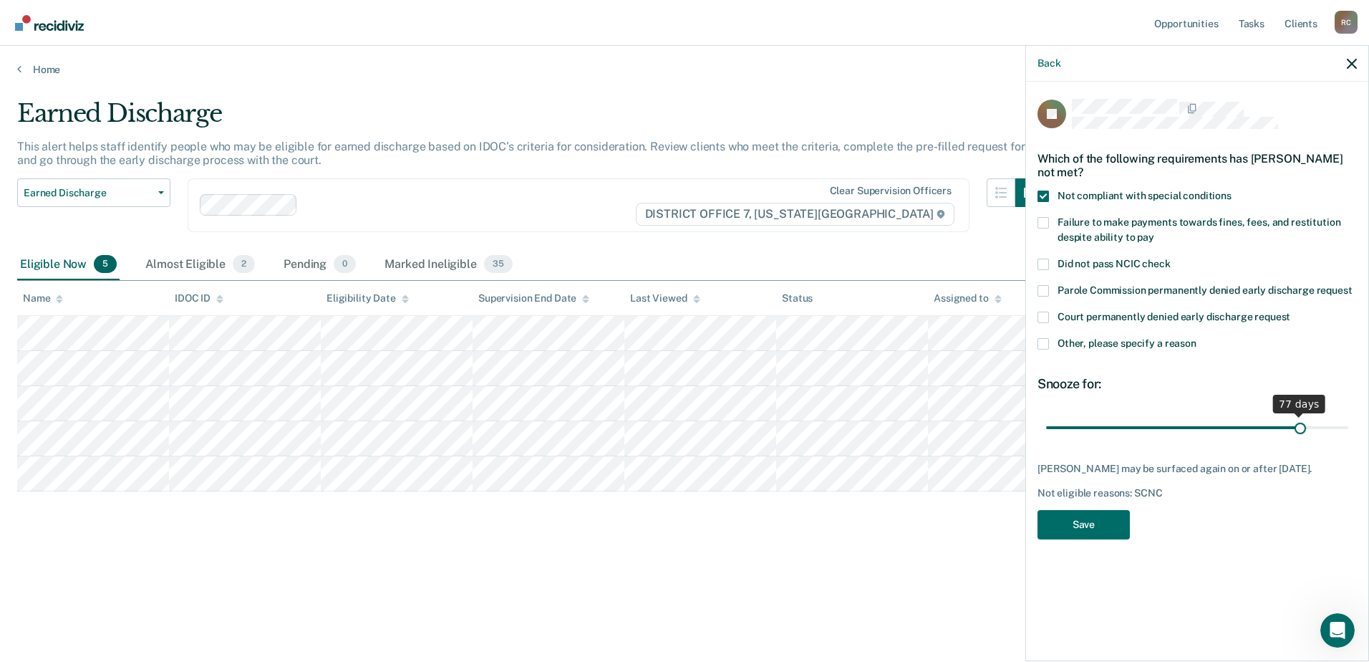
drag, startPoint x: 1150, startPoint y: 429, endPoint x: 1301, endPoint y: 420, distance: 151.4
type input "77"
click at [1301, 420] on input "range" at bounding box center [1197, 427] width 302 height 25
click at [1099, 533] on button "Save" at bounding box center [1084, 524] width 92 height 29
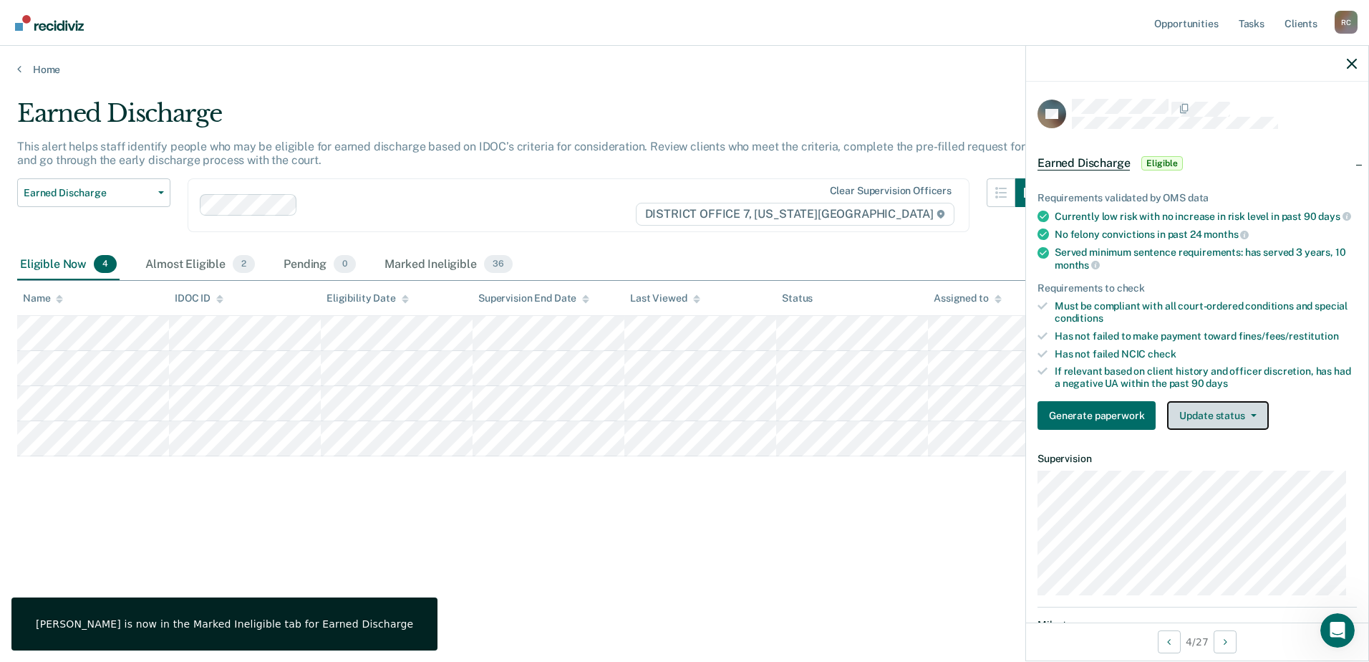
click at [1246, 421] on button "Update status" at bounding box center [1217, 415] width 101 height 29
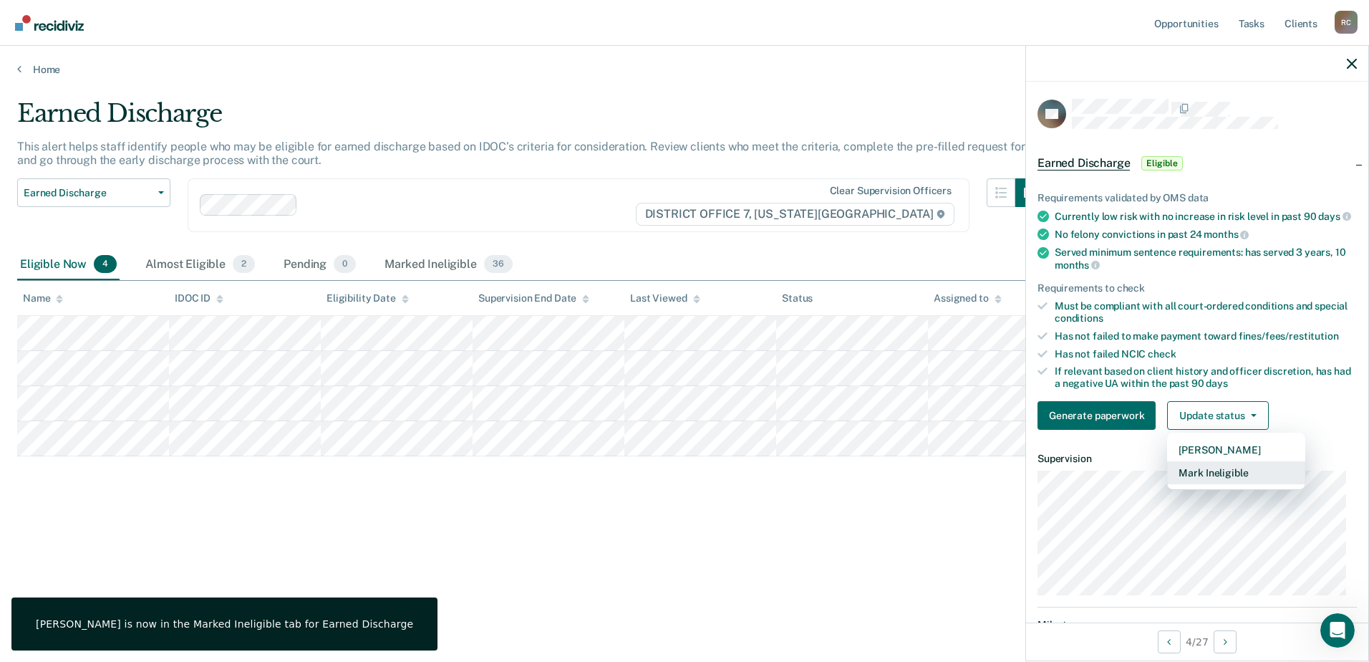
click at [1219, 484] on button "Mark Ineligible" at bounding box center [1236, 472] width 138 height 23
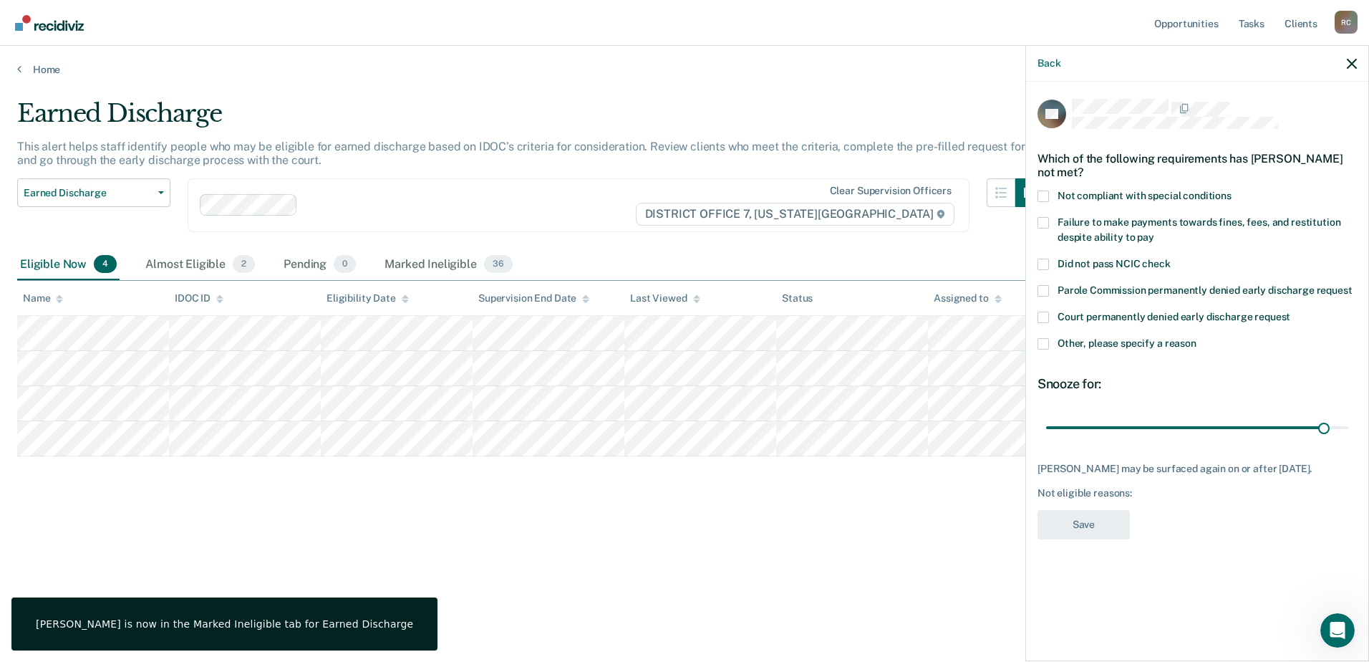
click at [1049, 192] on span at bounding box center [1043, 196] width 11 height 11
click at [1232, 191] on input "Not compliant with special conditions" at bounding box center [1232, 191] width 0 height 0
click at [1089, 529] on button "Save" at bounding box center [1084, 524] width 92 height 29
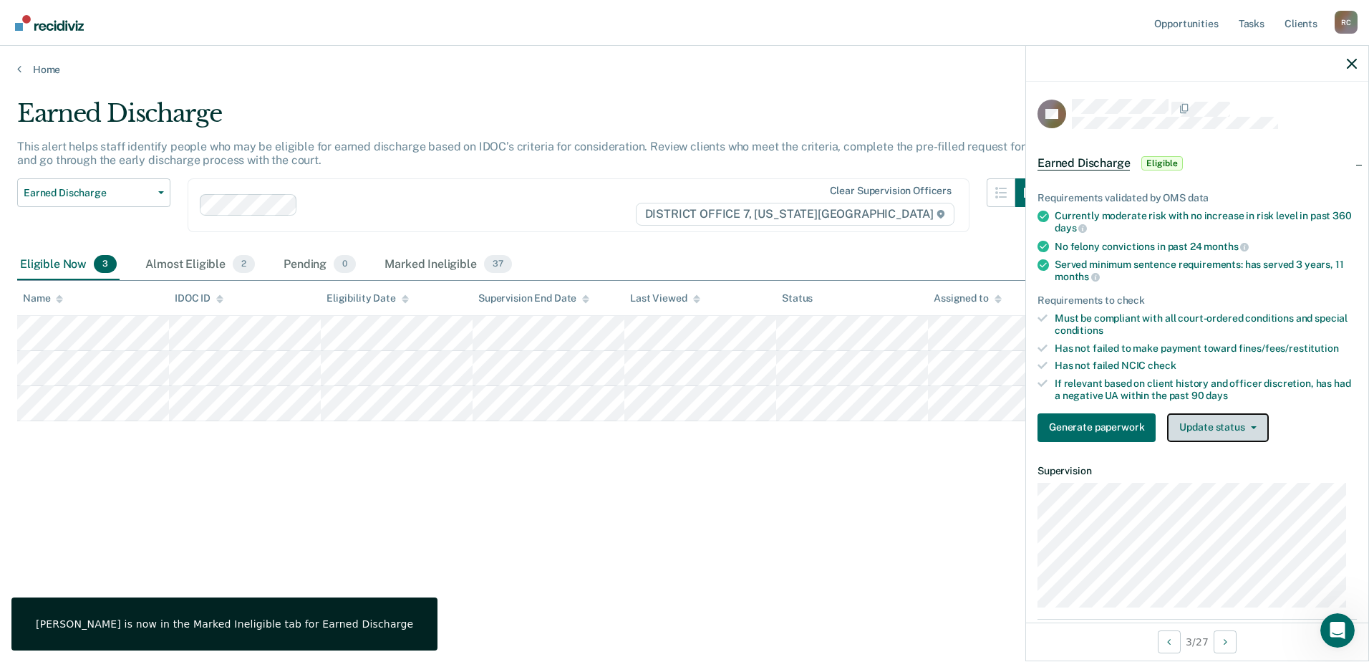
drag, startPoint x: 1242, startPoint y: 435, endPoint x: 1214, endPoint y: 428, distance: 29.0
click at [1242, 435] on button "Update status" at bounding box center [1217, 427] width 101 height 29
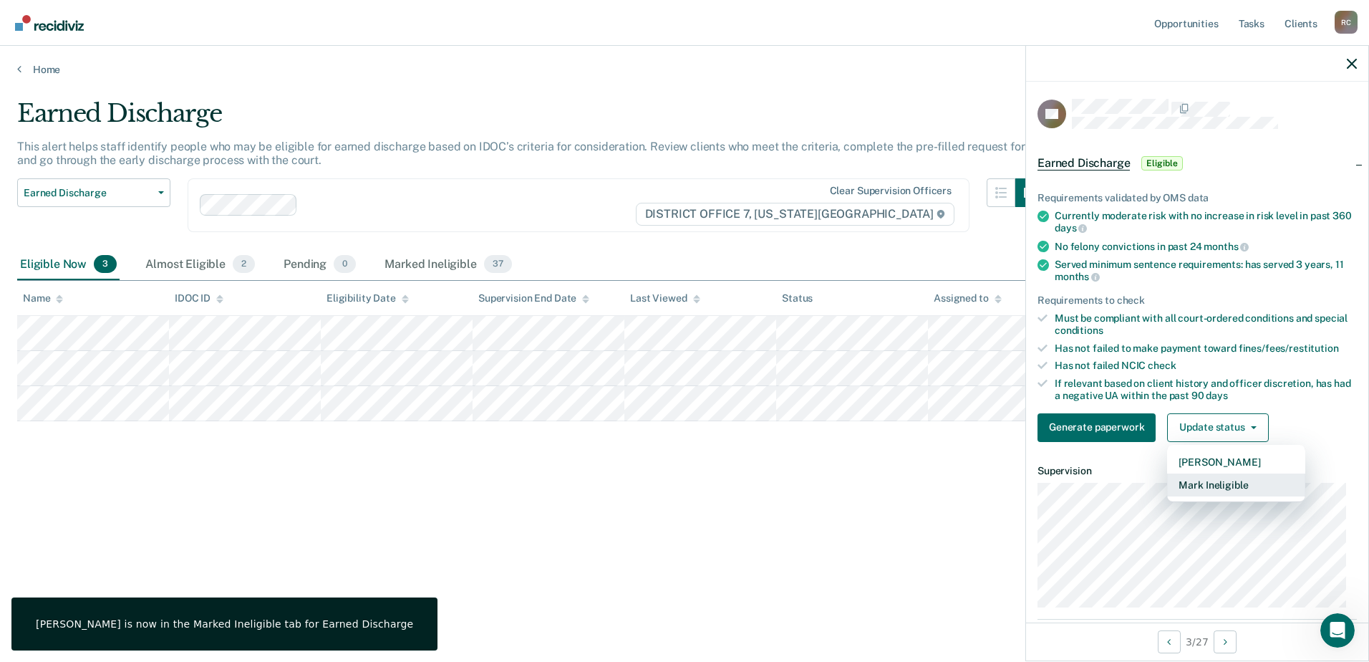
click at [1213, 485] on button "Mark Ineligible" at bounding box center [1236, 484] width 138 height 23
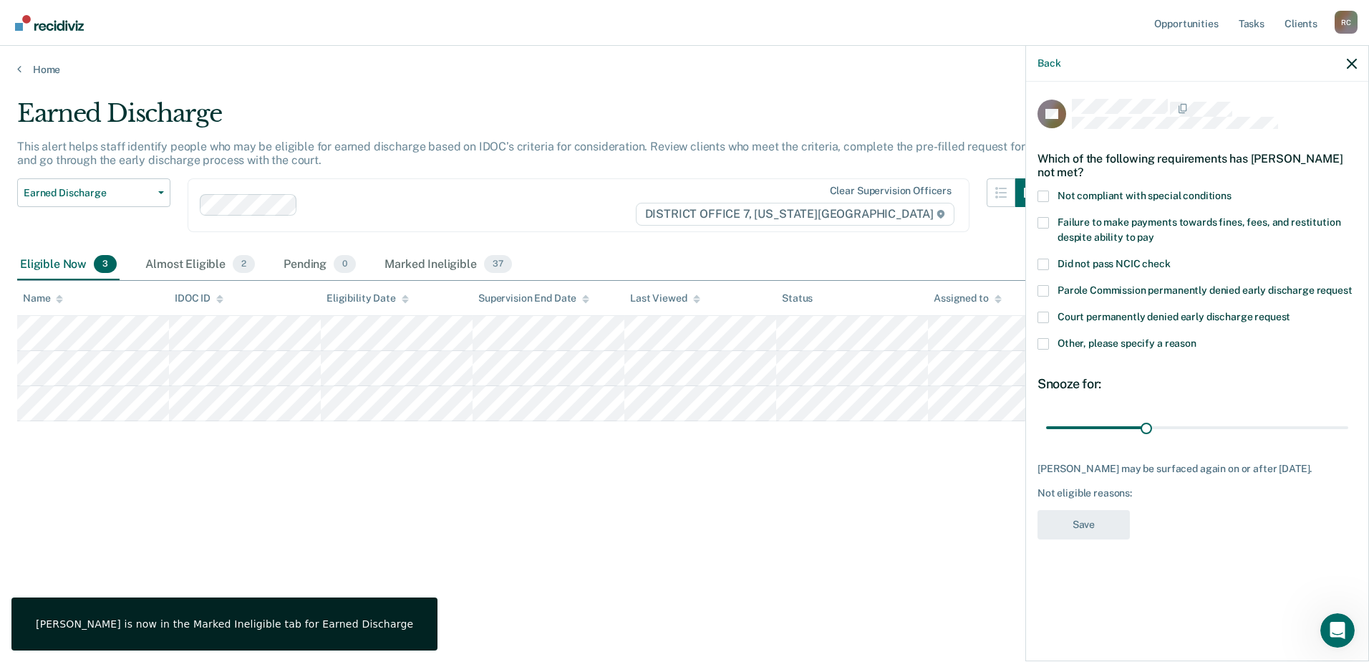
click at [1036, 191] on div "CC Which of the following requirements has Charles Callister not met? Not compl…" at bounding box center [1197, 370] width 342 height 577
click at [1051, 198] on label "Not compliant with special conditions" at bounding box center [1197, 198] width 319 height 15
click at [1232, 191] on input "Not compliant with special conditions" at bounding box center [1232, 191] width 0 height 0
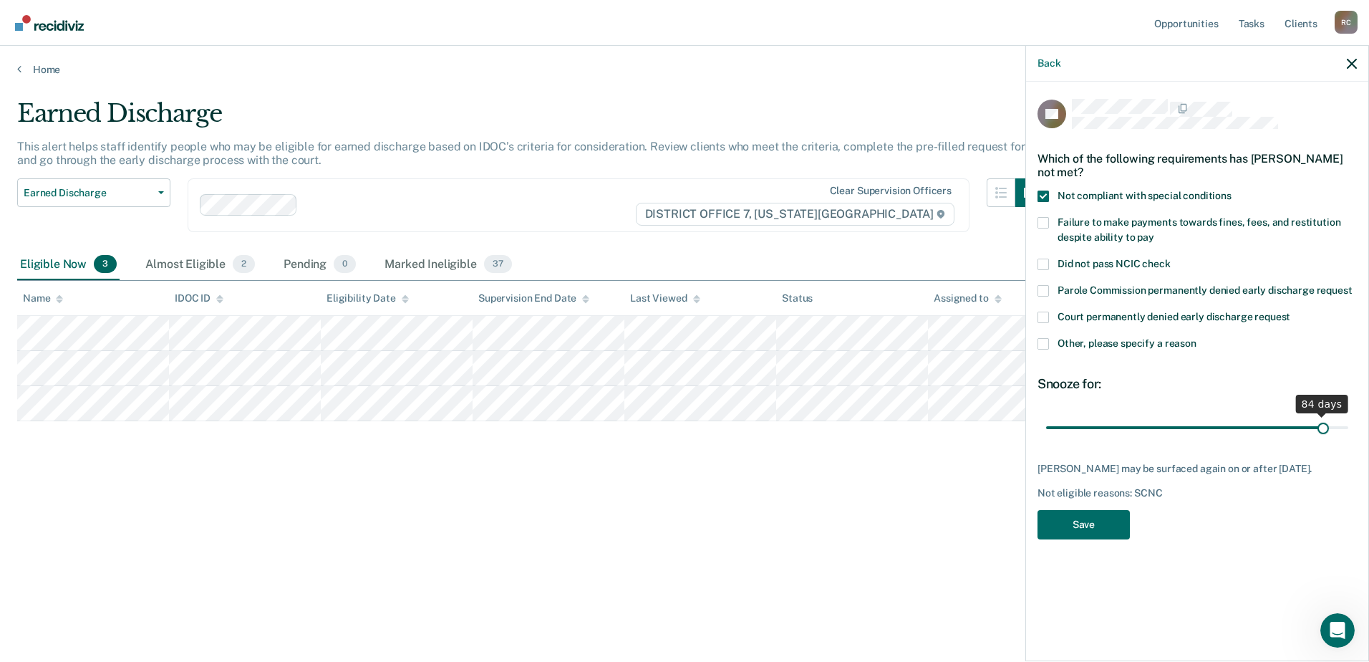
drag, startPoint x: 1147, startPoint y: 427, endPoint x: 1324, endPoint y: 419, distance: 177.8
type input "84"
click at [1324, 419] on input "range" at bounding box center [1197, 427] width 302 height 25
click at [1102, 532] on button "Save" at bounding box center [1084, 524] width 92 height 29
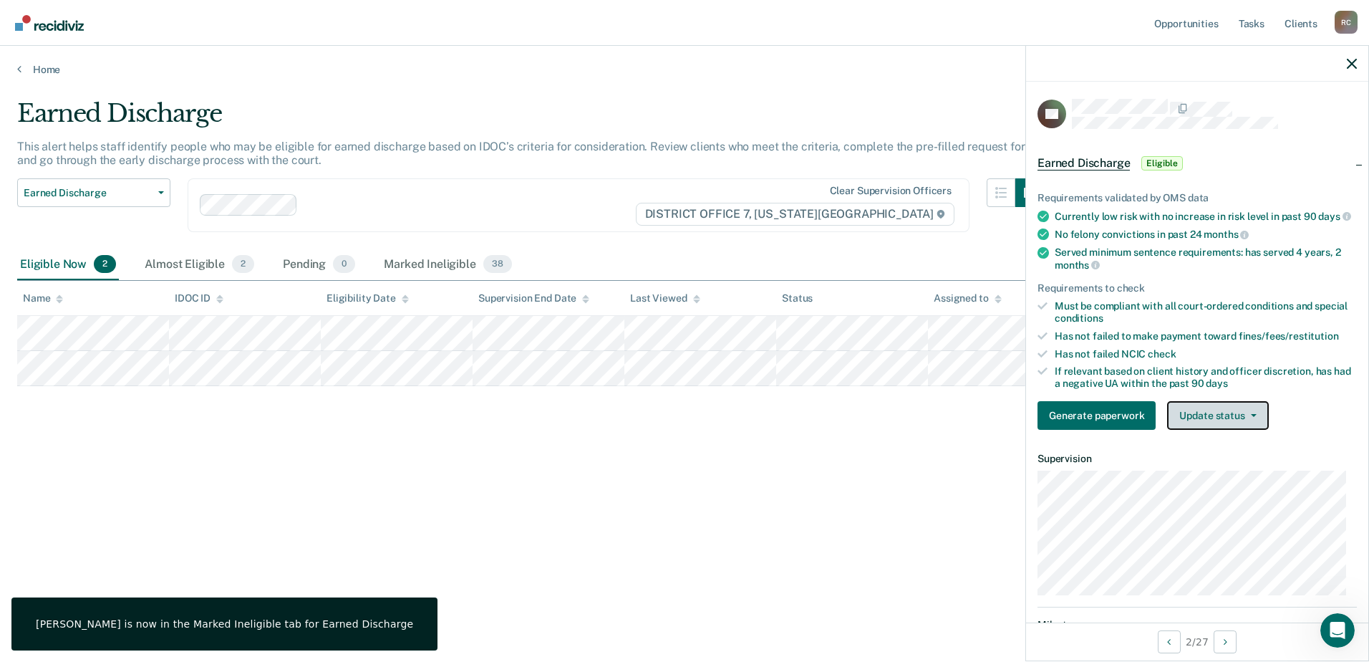
click at [1218, 430] on button "Update status" at bounding box center [1217, 415] width 101 height 29
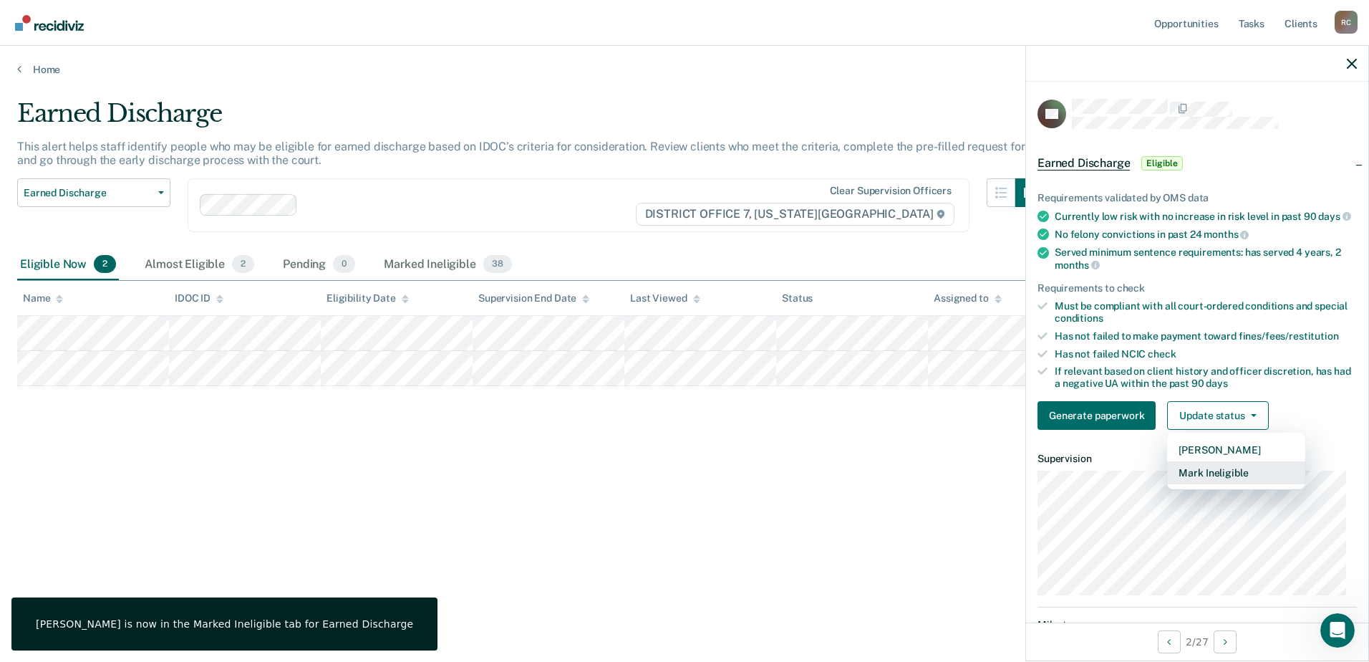
click at [1221, 484] on button "Mark Ineligible" at bounding box center [1236, 472] width 138 height 23
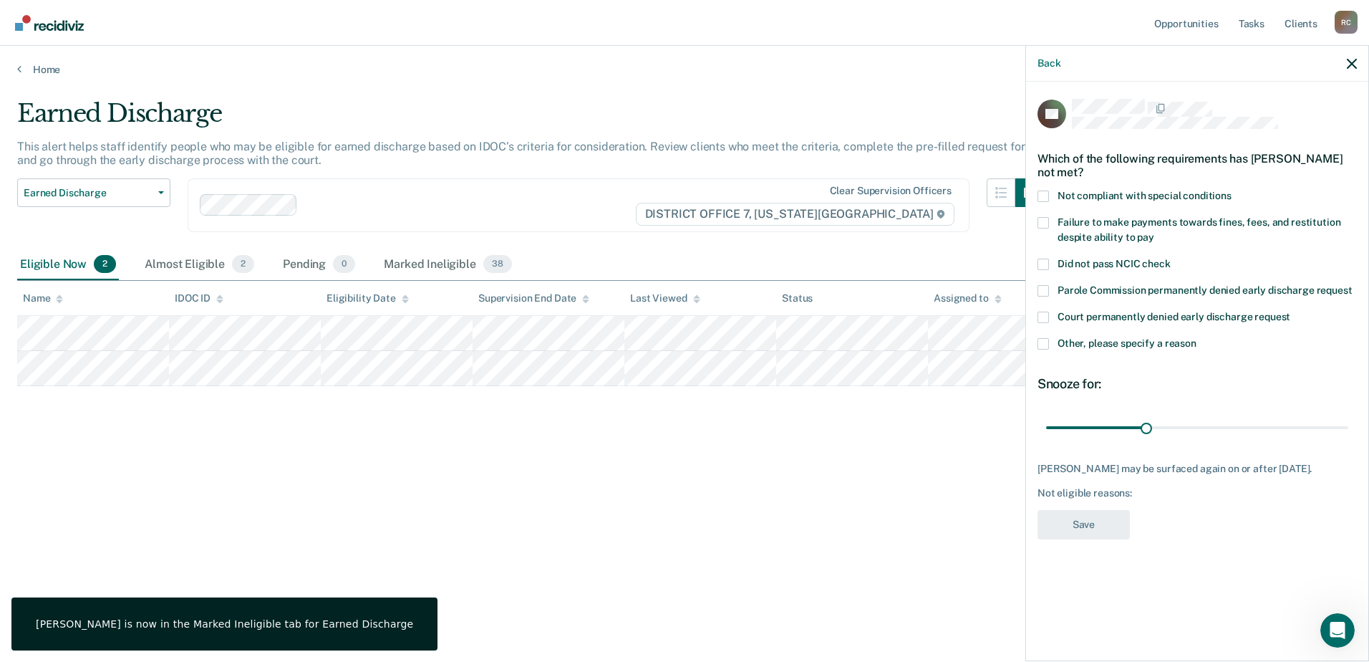
click at [1047, 193] on span at bounding box center [1043, 196] width 11 height 11
click at [1232, 191] on input "Not compliant with special conditions" at bounding box center [1232, 191] width 0 height 0
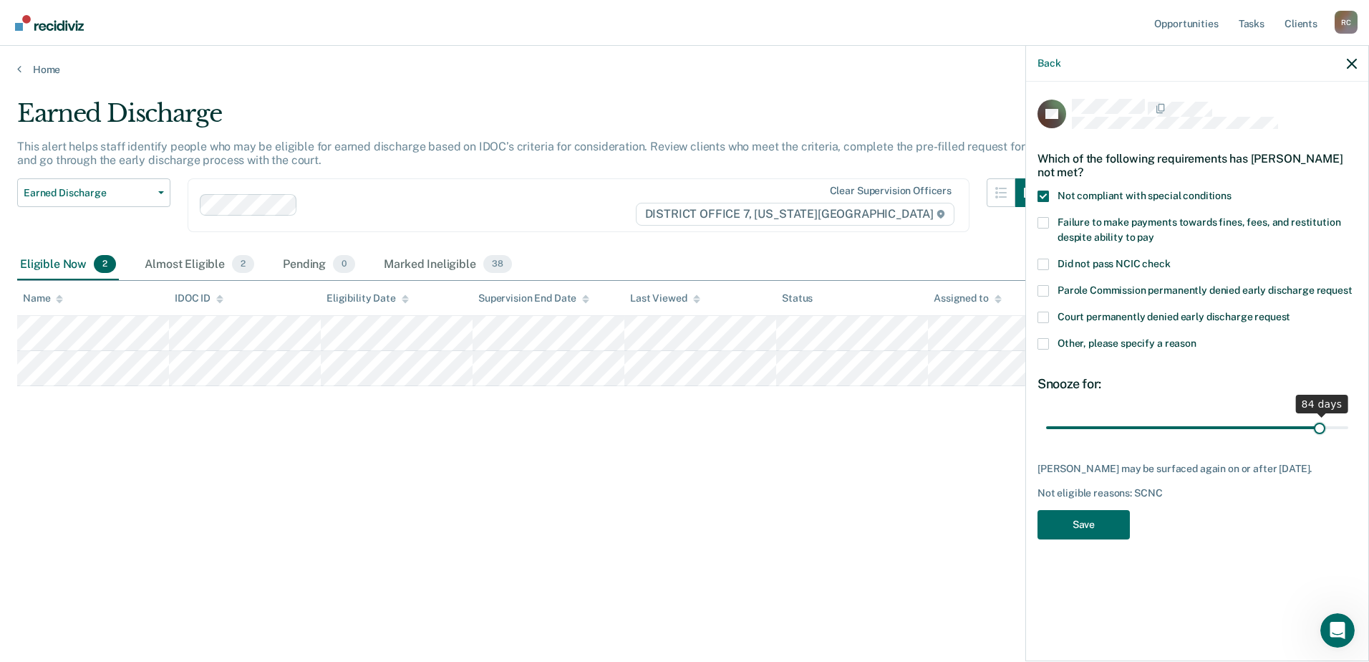
drag, startPoint x: 1152, startPoint y: 425, endPoint x: 1308, endPoint y: 430, distance: 156.2
type input "83"
click at [1320, 429] on input "range" at bounding box center [1197, 427] width 302 height 25
click at [1081, 524] on button "Save" at bounding box center [1084, 524] width 92 height 29
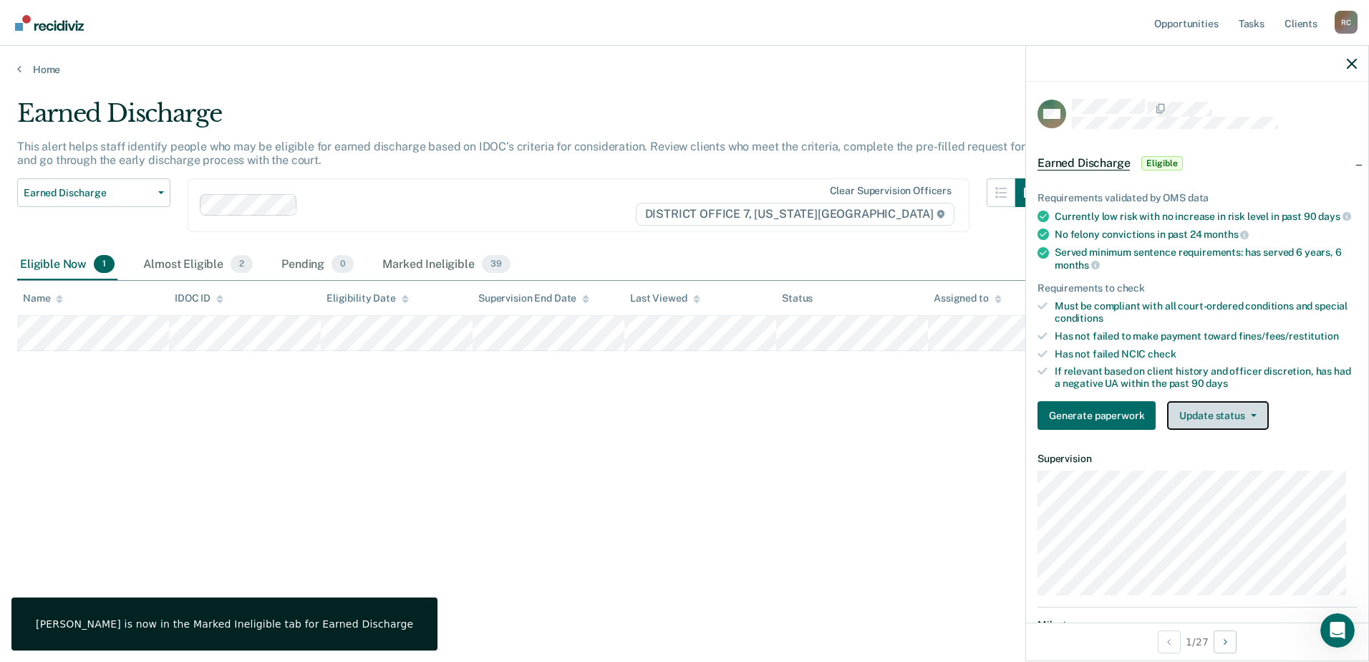
click at [1251, 430] on button "Update status" at bounding box center [1217, 415] width 101 height 29
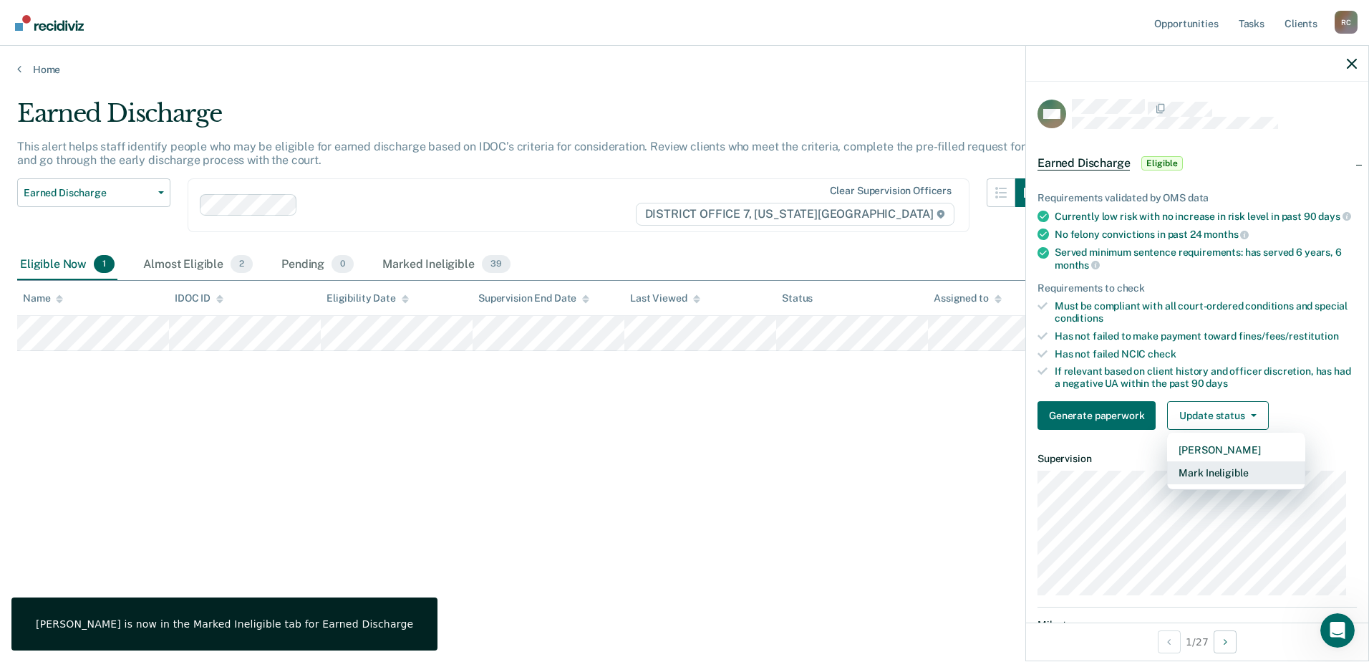
click at [1198, 484] on button "Mark Ineligible" at bounding box center [1236, 472] width 138 height 23
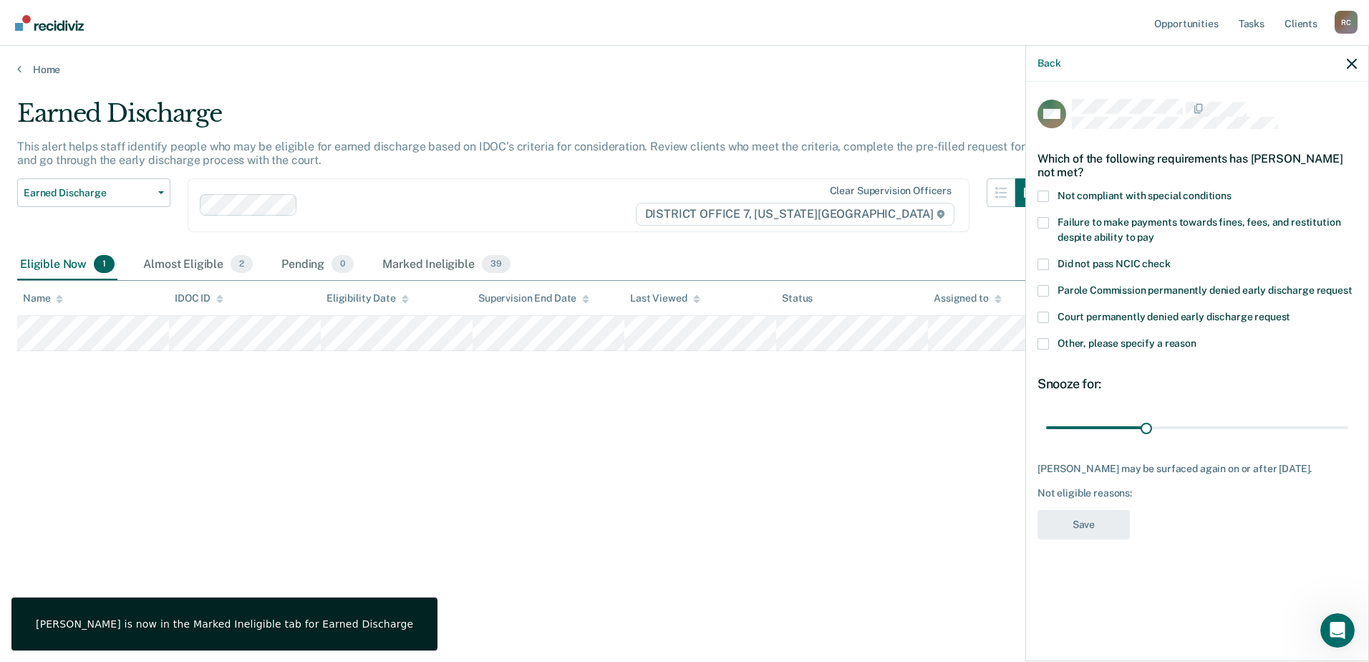
click at [1054, 196] on label "Not compliant with special conditions" at bounding box center [1197, 198] width 319 height 15
click at [1232, 191] on input "Not compliant with special conditions" at bounding box center [1232, 191] width 0 height 0
drag, startPoint x: 1150, startPoint y: 426, endPoint x: 1376, endPoint y: 420, distance: 225.7
type input "90"
click at [1349, 420] on input "range" at bounding box center [1197, 427] width 302 height 25
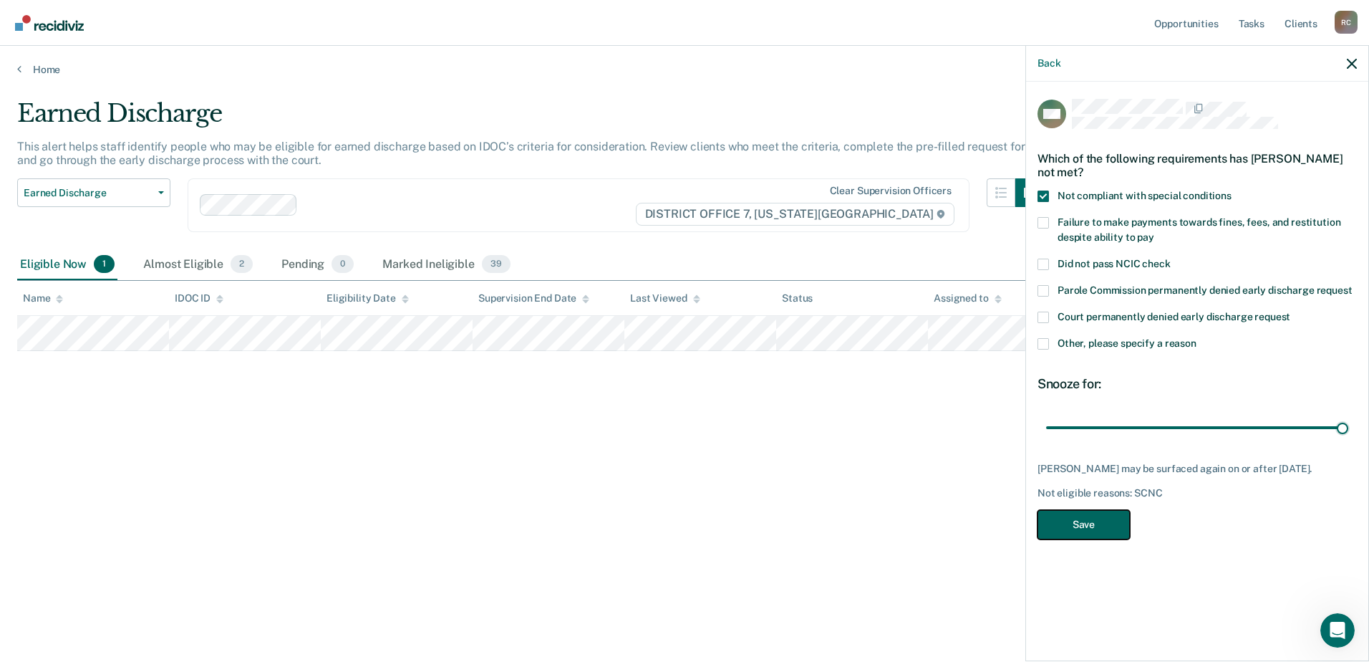
click at [1114, 535] on button "Save" at bounding box center [1084, 524] width 92 height 29
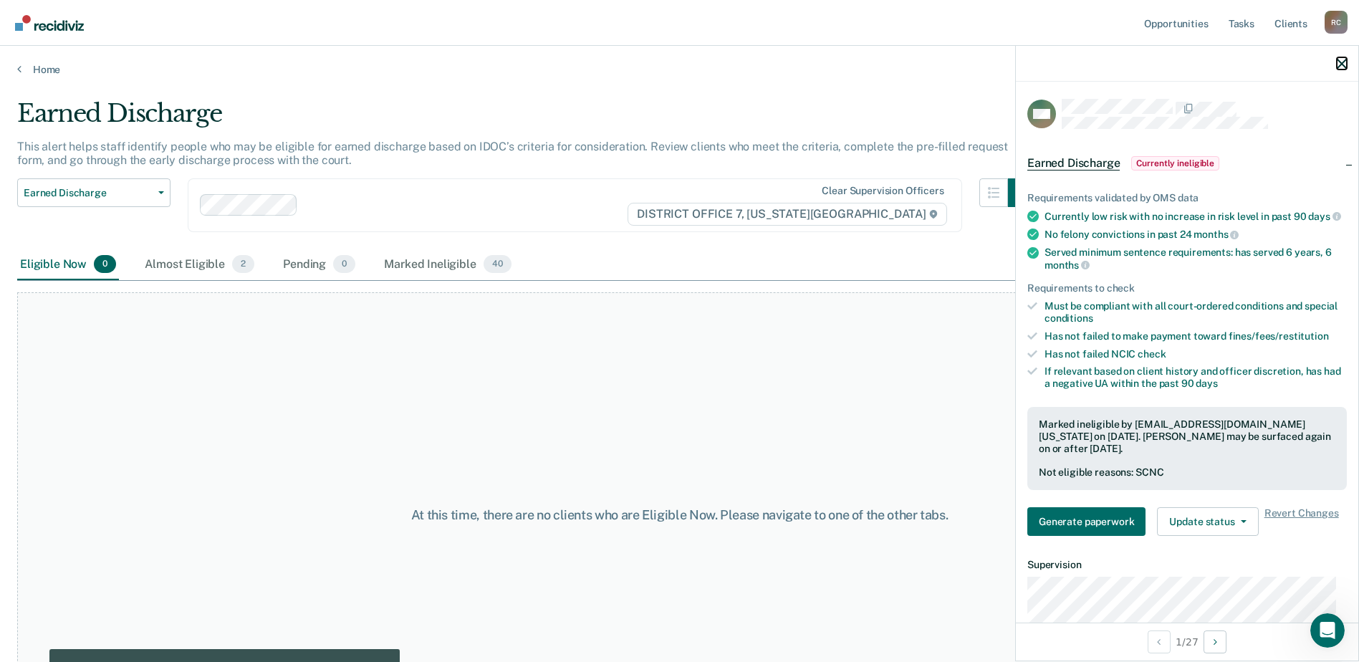
click at [1341, 61] on icon "button" at bounding box center [1341, 64] width 10 height 10
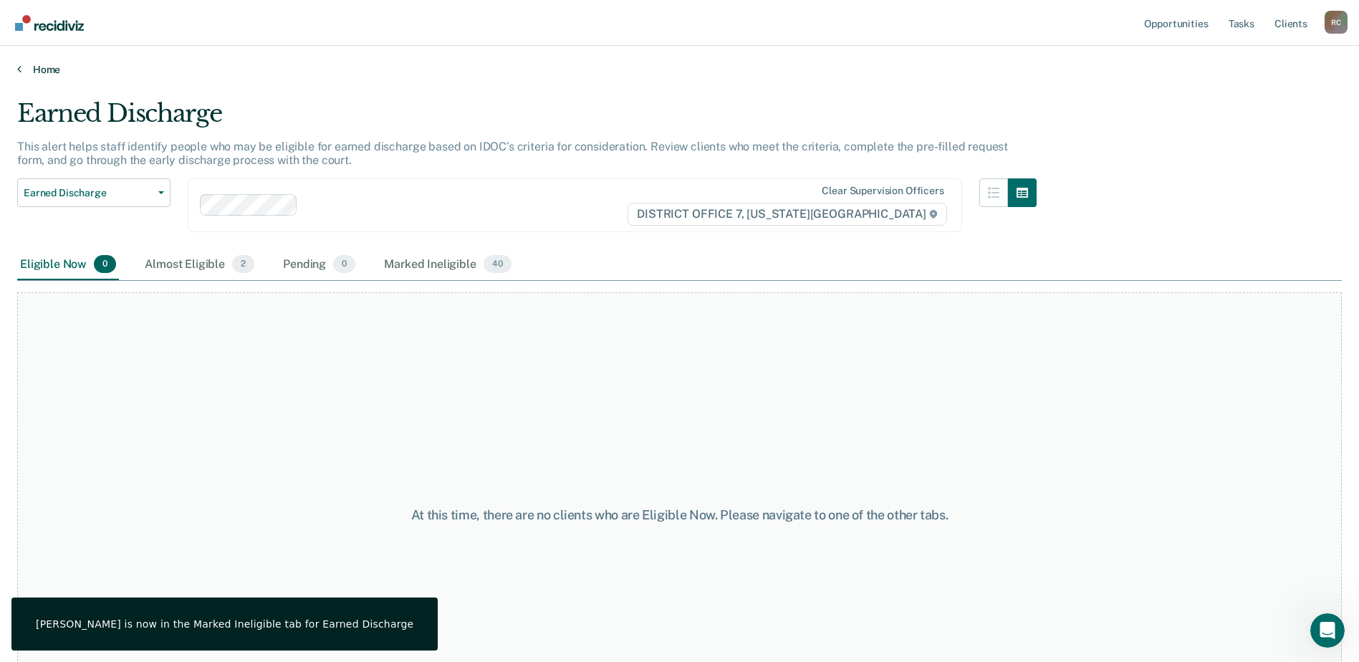
click at [39, 71] on link "Home" at bounding box center [679, 69] width 1324 height 13
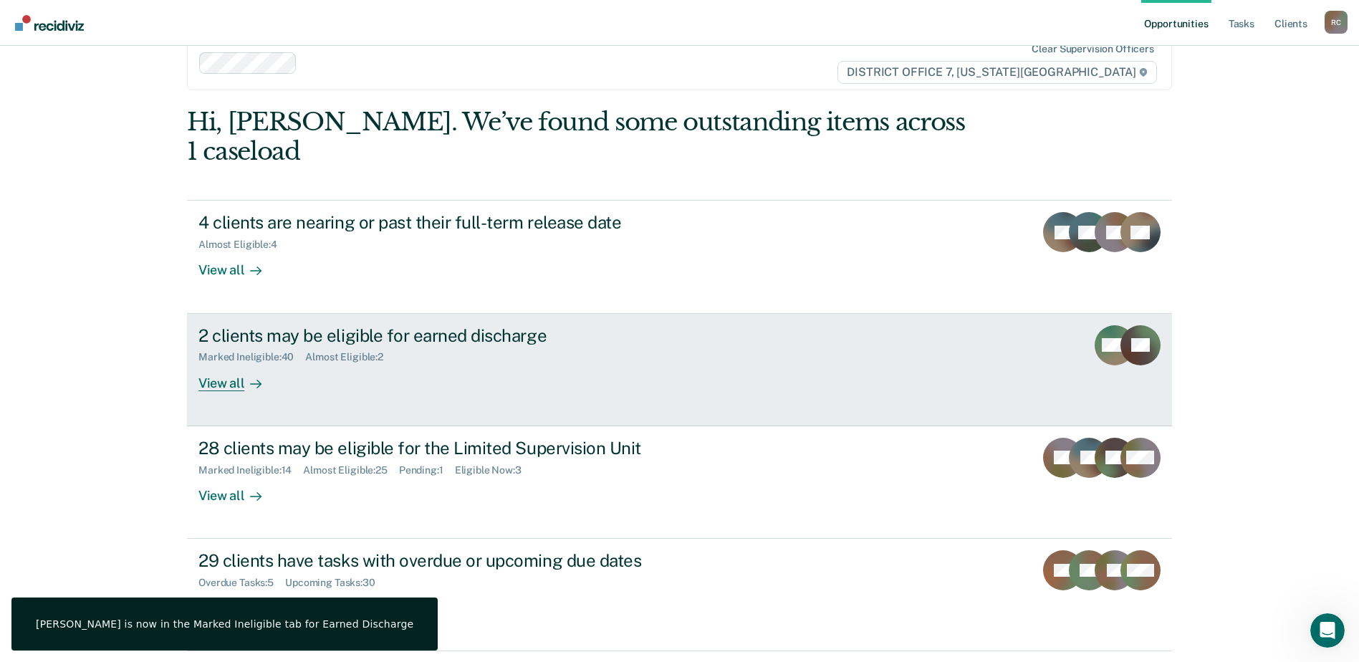
scroll to position [49, 0]
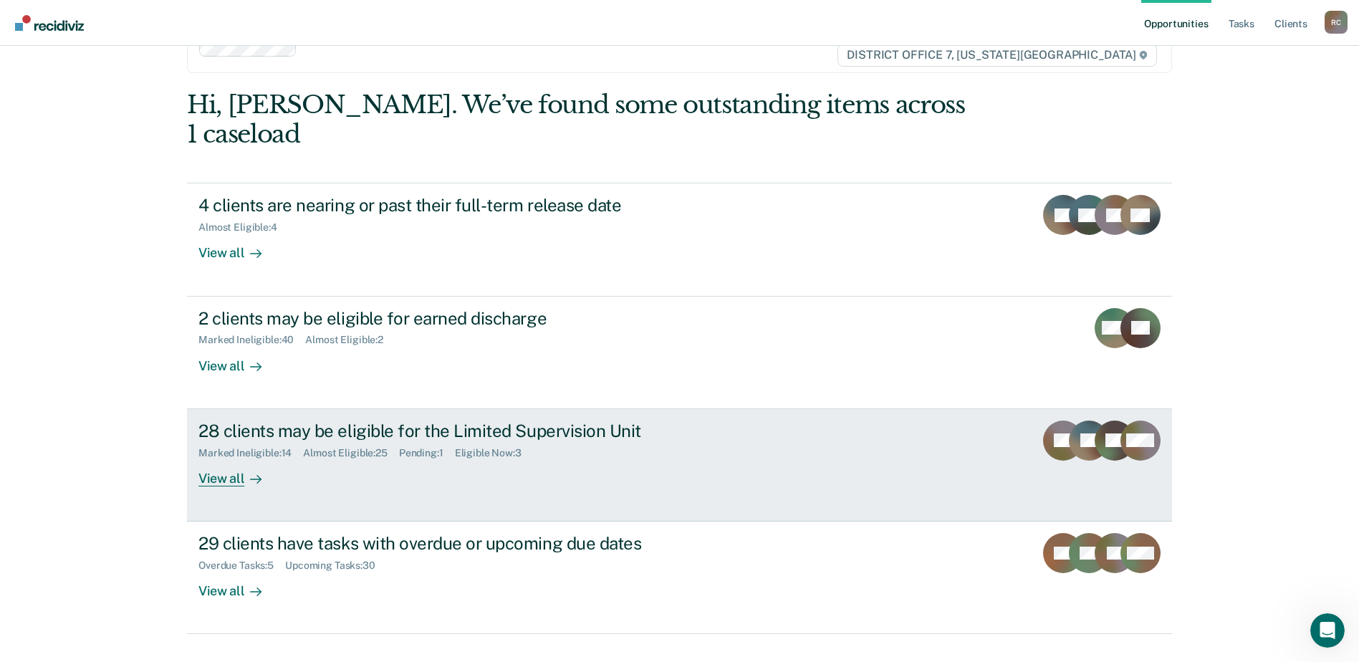
click at [467, 445] on div "28 clients may be eligible for the Limited Supervision Unit Marked Ineligible :…" at bounding box center [466, 453] width 537 height 66
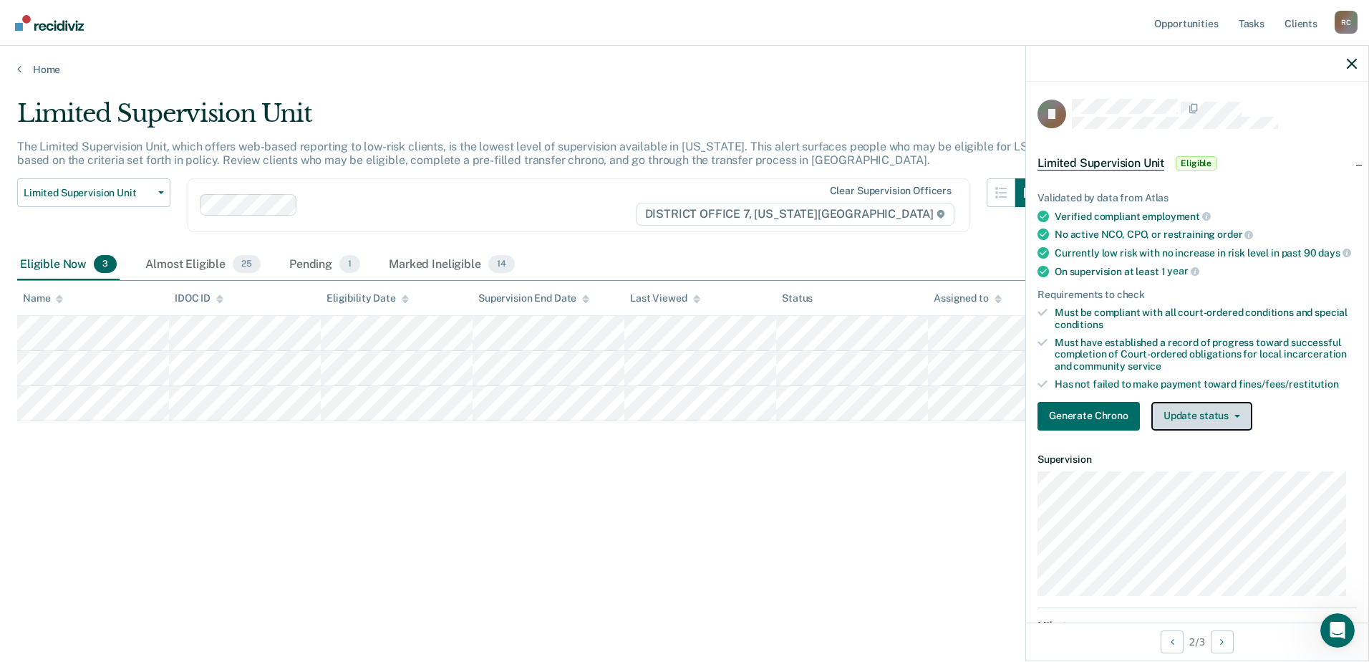
click at [1181, 430] on button "Update status" at bounding box center [1202, 416] width 101 height 29
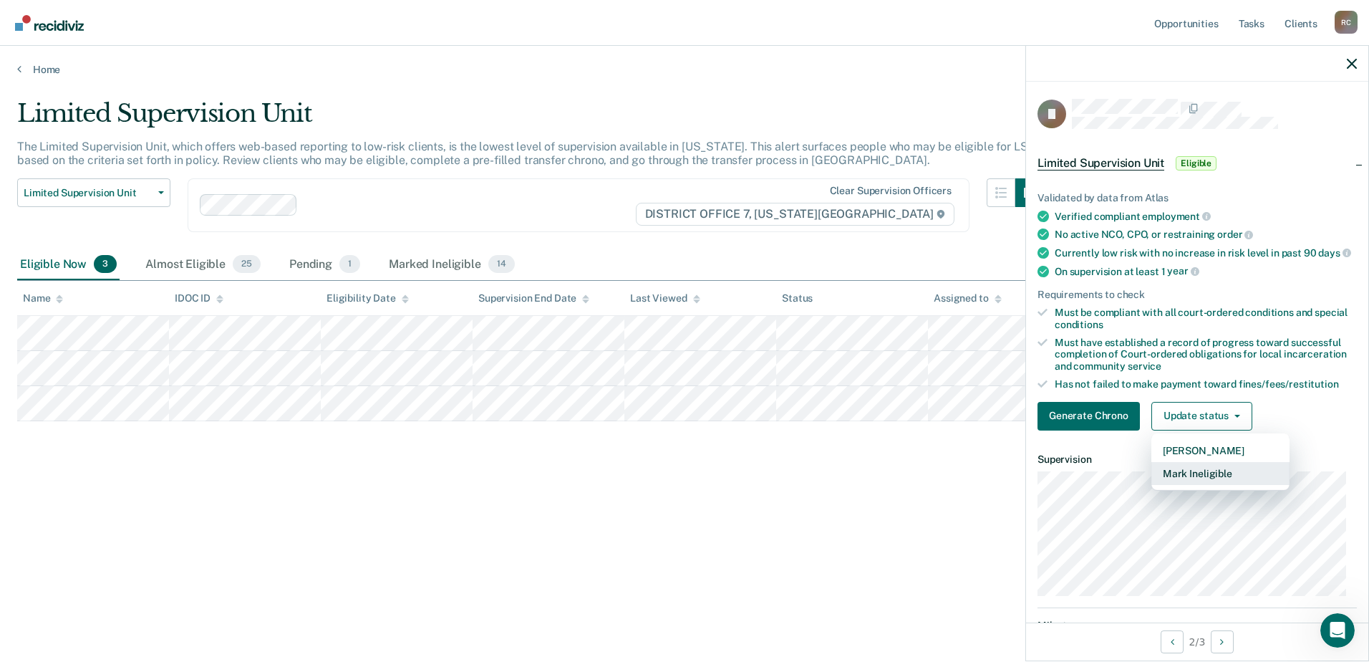
click at [1199, 484] on button "Mark Ineligible" at bounding box center [1221, 473] width 138 height 23
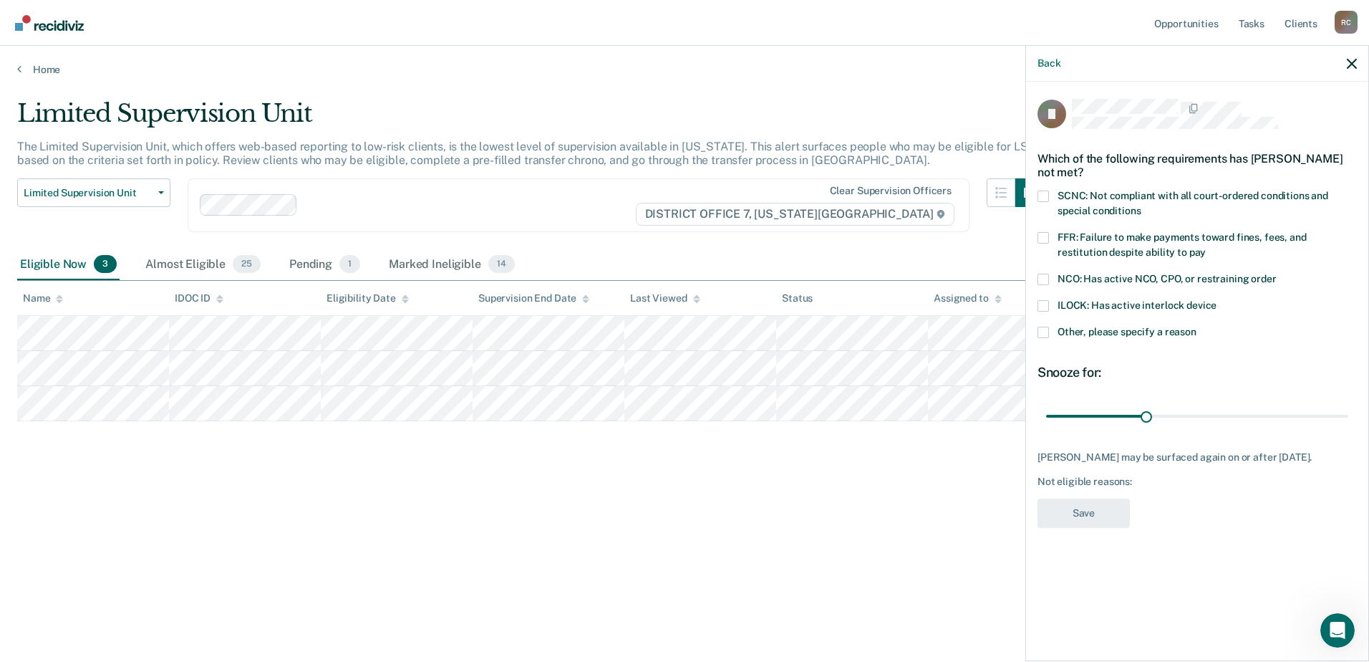
click at [1042, 187] on div "Which of the following requirements has Jeremiah Johnston not met?" at bounding box center [1197, 165] width 319 height 50
click at [1041, 193] on span at bounding box center [1043, 196] width 11 height 11
click at [1141, 206] on input "SCNC: Not compliant with all court-ordered conditions and special conditions" at bounding box center [1141, 206] width 0 height 0
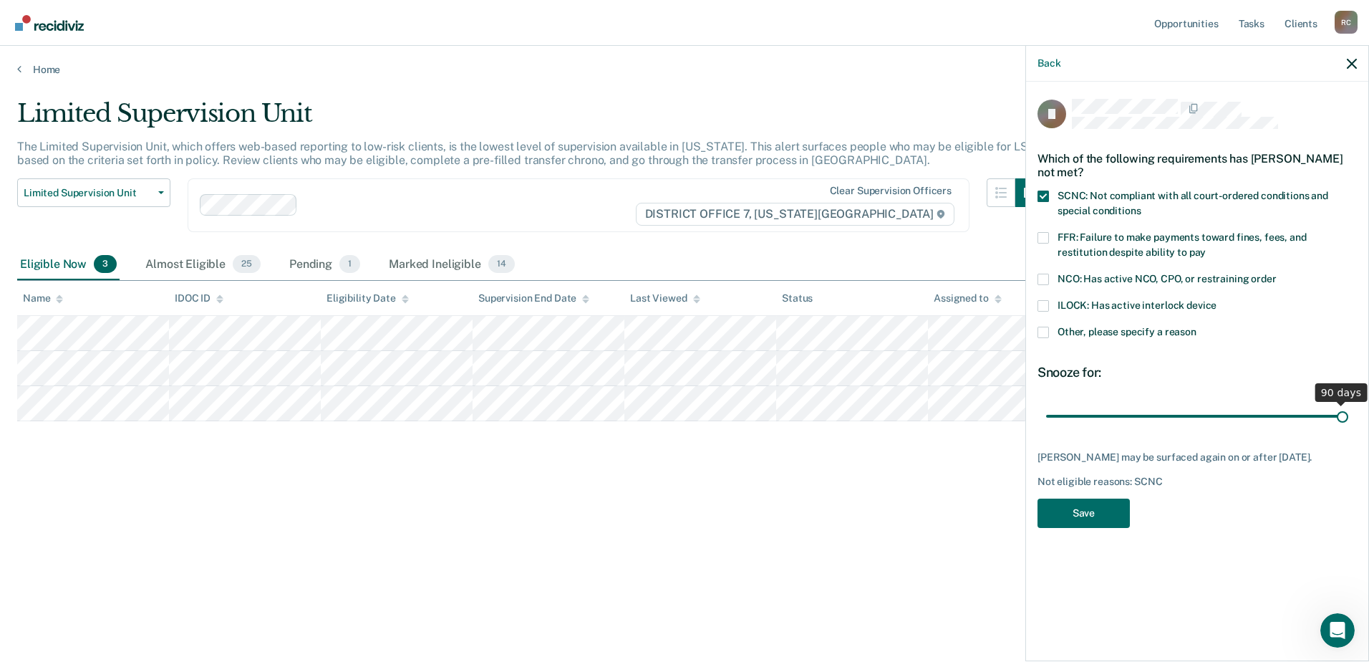
drag, startPoint x: 1155, startPoint y: 415, endPoint x: 1210, endPoint y: 476, distance: 81.7
type input "90"
click at [1349, 410] on input "range" at bounding box center [1197, 415] width 302 height 25
click at [1114, 528] on button "Save" at bounding box center [1084, 512] width 92 height 29
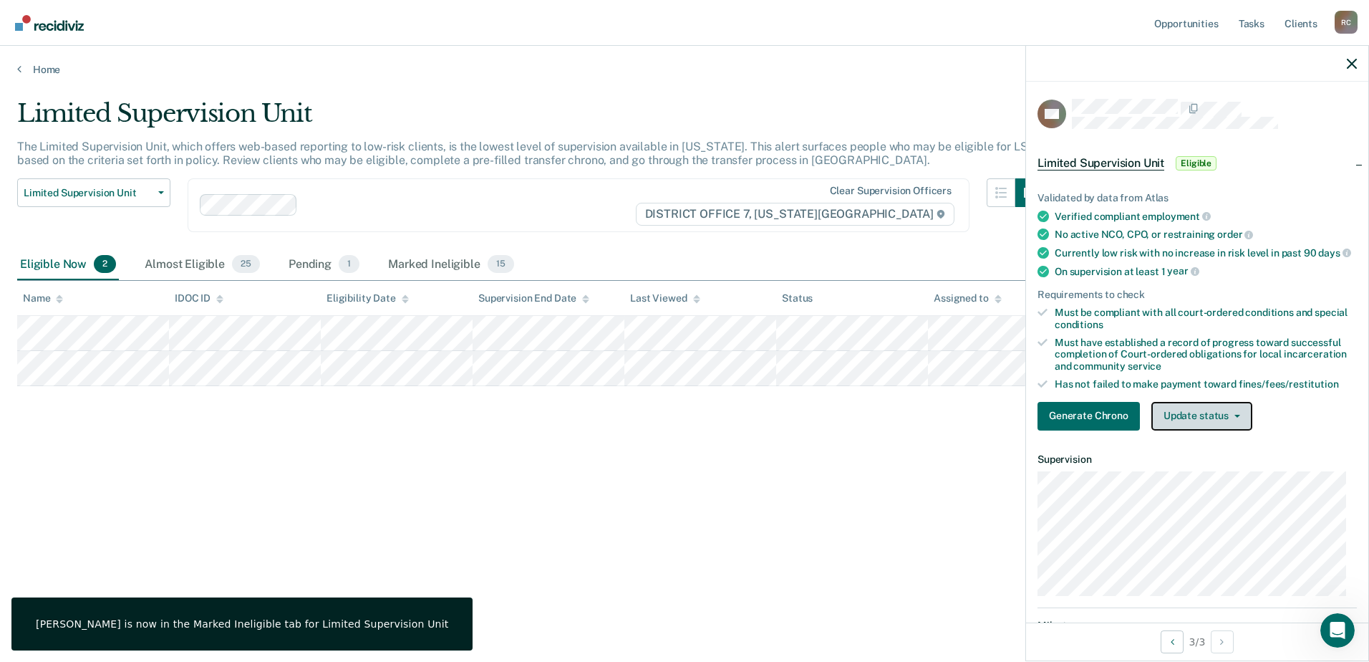
click at [1218, 430] on button "Update status" at bounding box center [1202, 416] width 101 height 29
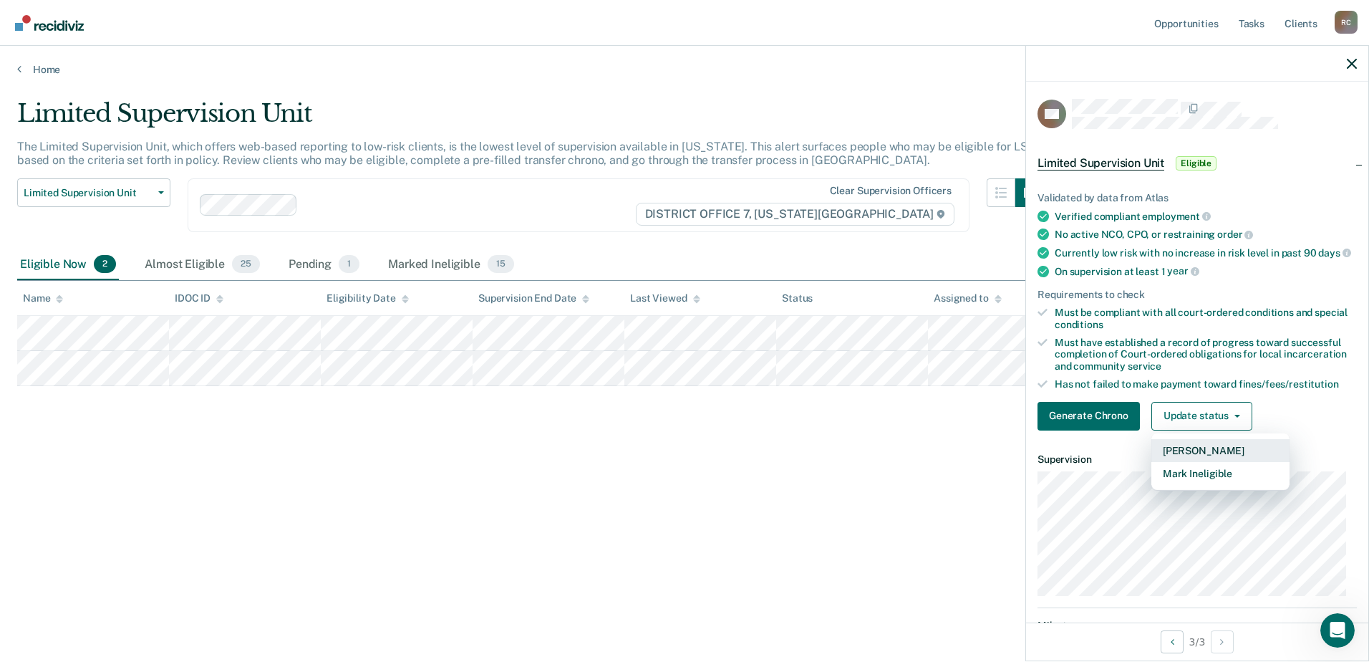
click at [1216, 456] on button "Mark Pending" at bounding box center [1221, 450] width 138 height 23
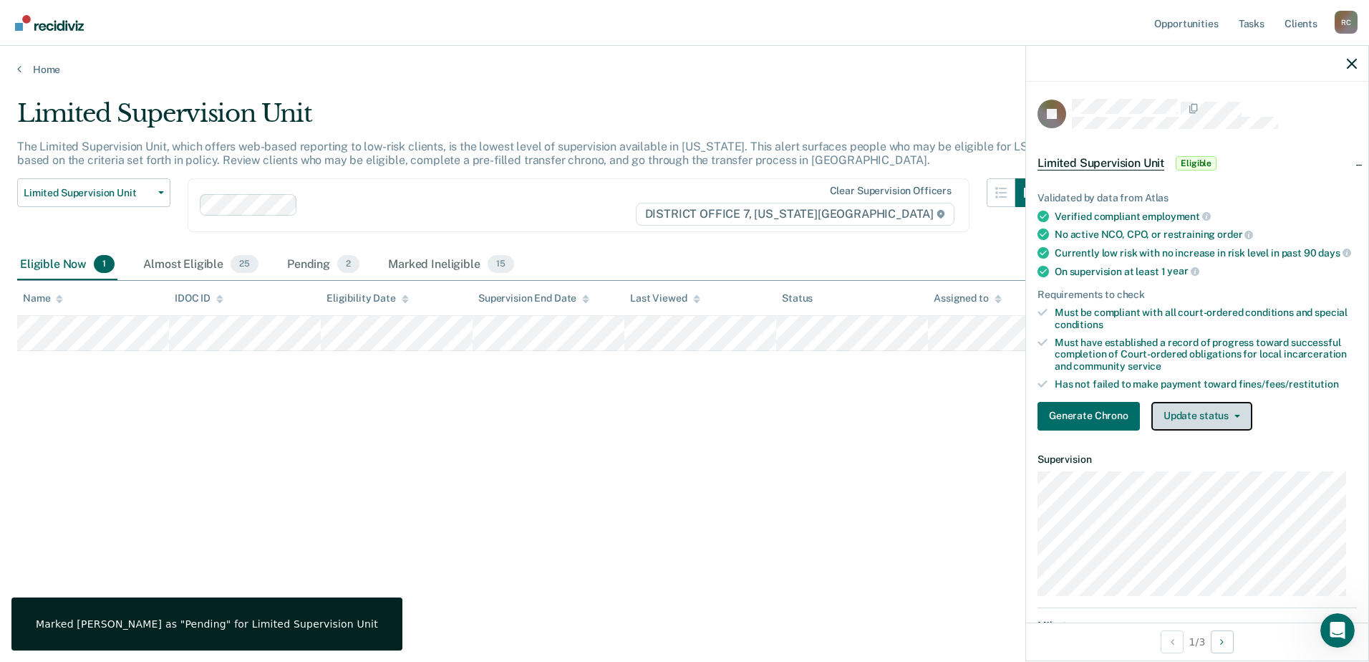
click at [1198, 420] on button "Update status" at bounding box center [1202, 416] width 101 height 29
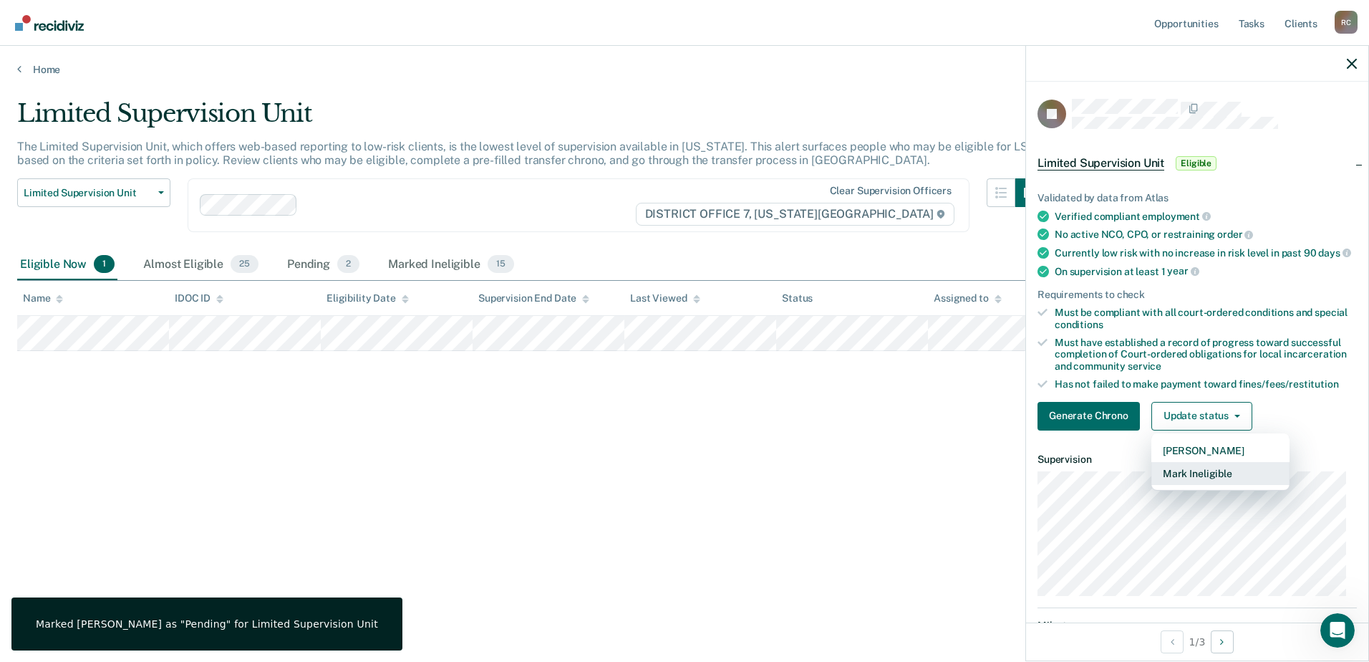
click at [1226, 474] on button "Mark Ineligible" at bounding box center [1221, 473] width 138 height 23
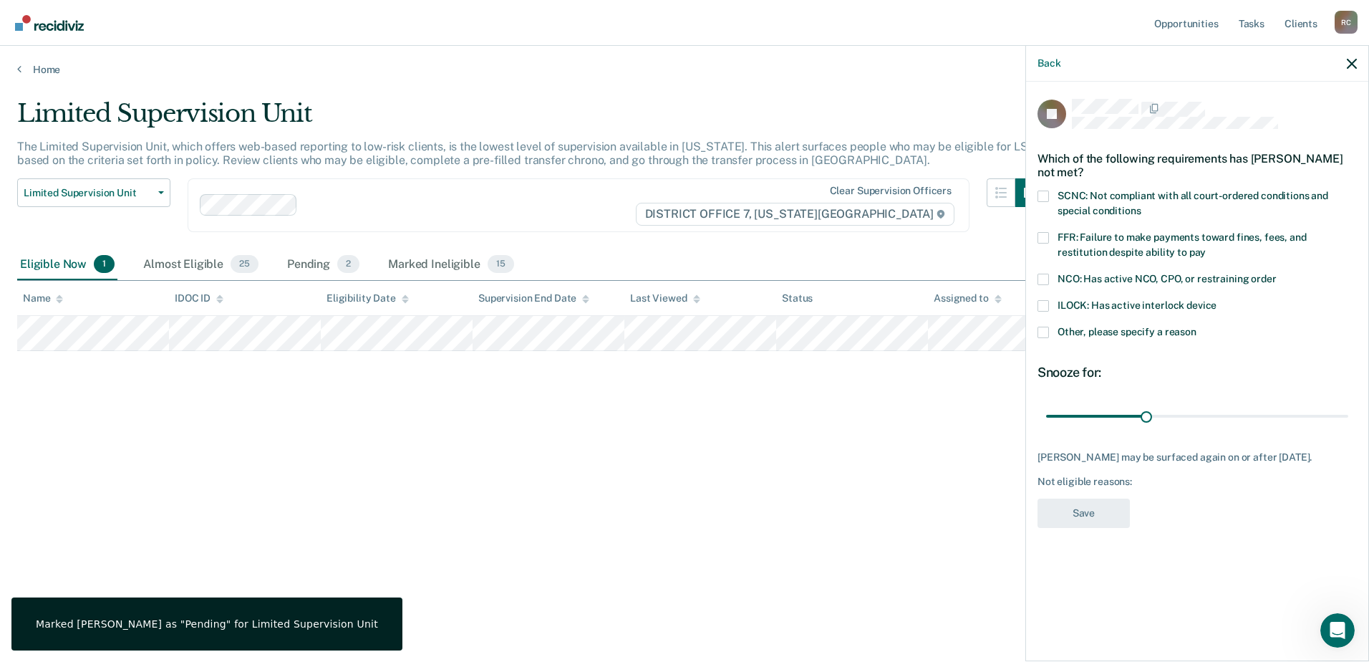
click at [1042, 193] on span at bounding box center [1043, 196] width 11 height 11
click at [1141, 206] on input "SCNC: Not compliant with all court-ordered conditions and special conditions" at bounding box center [1141, 206] width 0 height 0
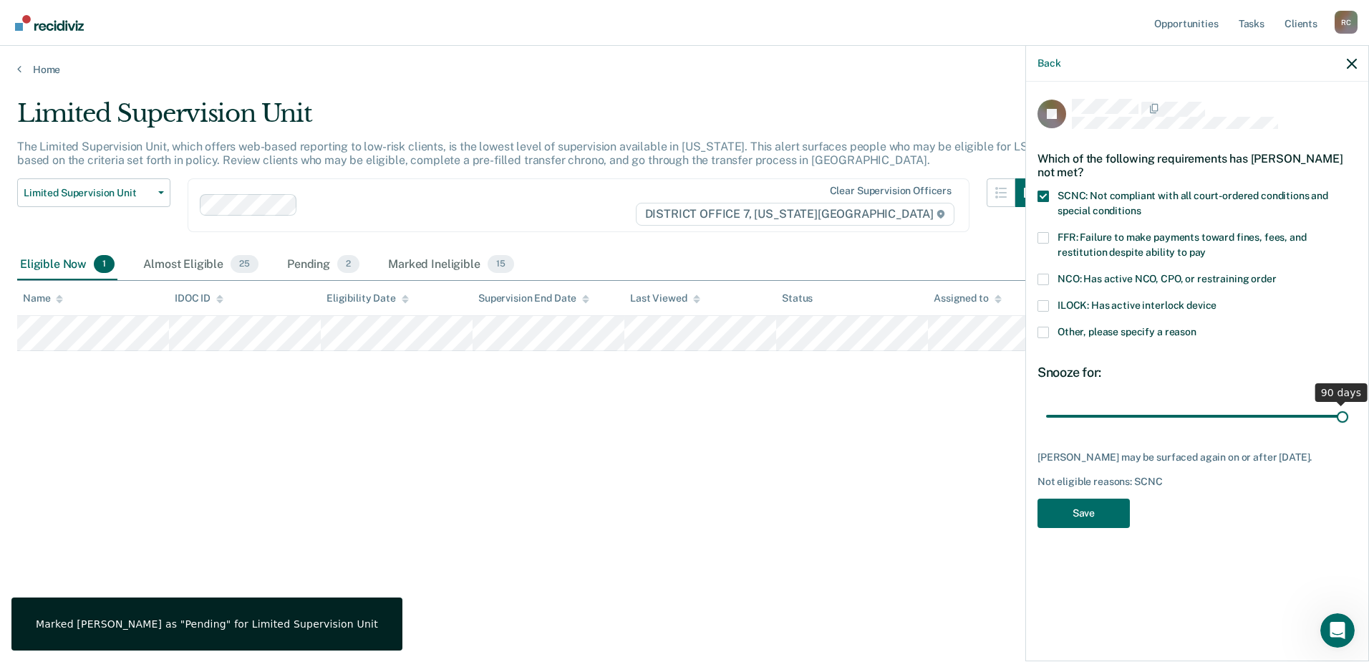
drag, startPoint x: 1146, startPoint y: 415, endPoint x: 1343, endPoint y: 409, distance: 197.0
type input "90"
click at [1343, 409] on input "range" at bounding box center [1197, 415] width 302 height 25
click at [1098, 504] on button "Save" at bounding box center [1084, 512] width 92 height 29
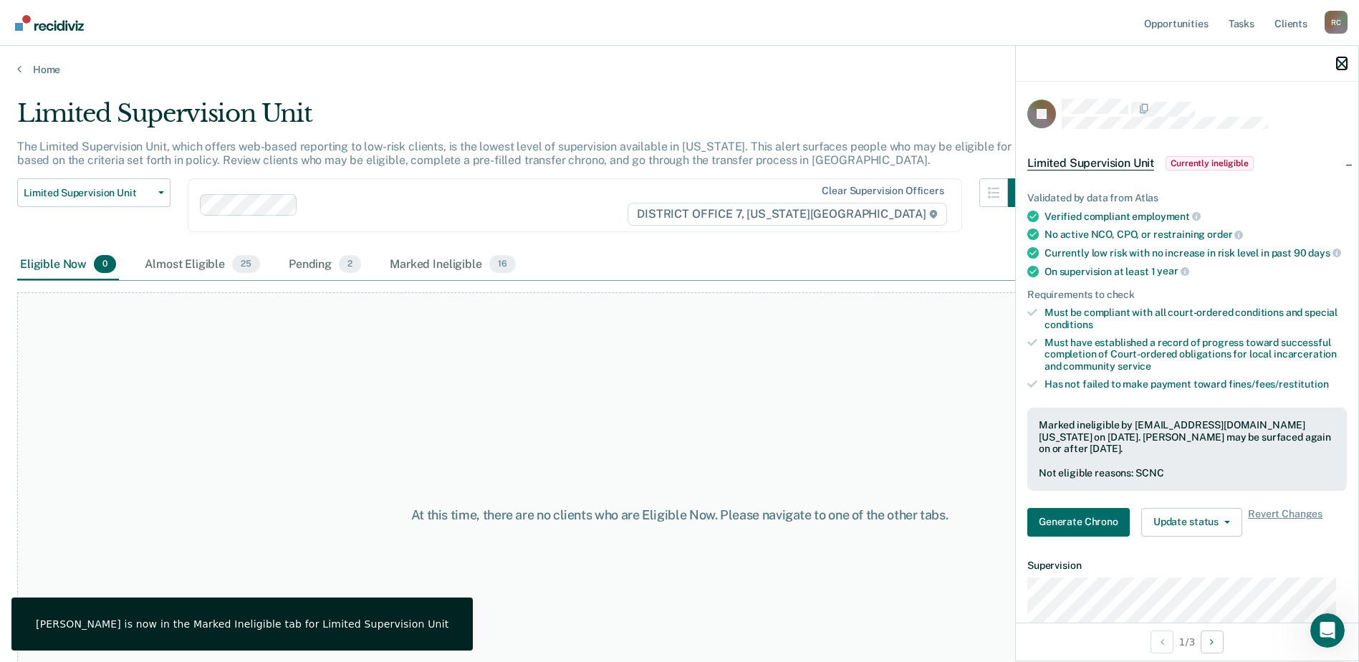
click at [1346, 59] on icon "button" at bounding box center [1341, 64] width 10 height 10
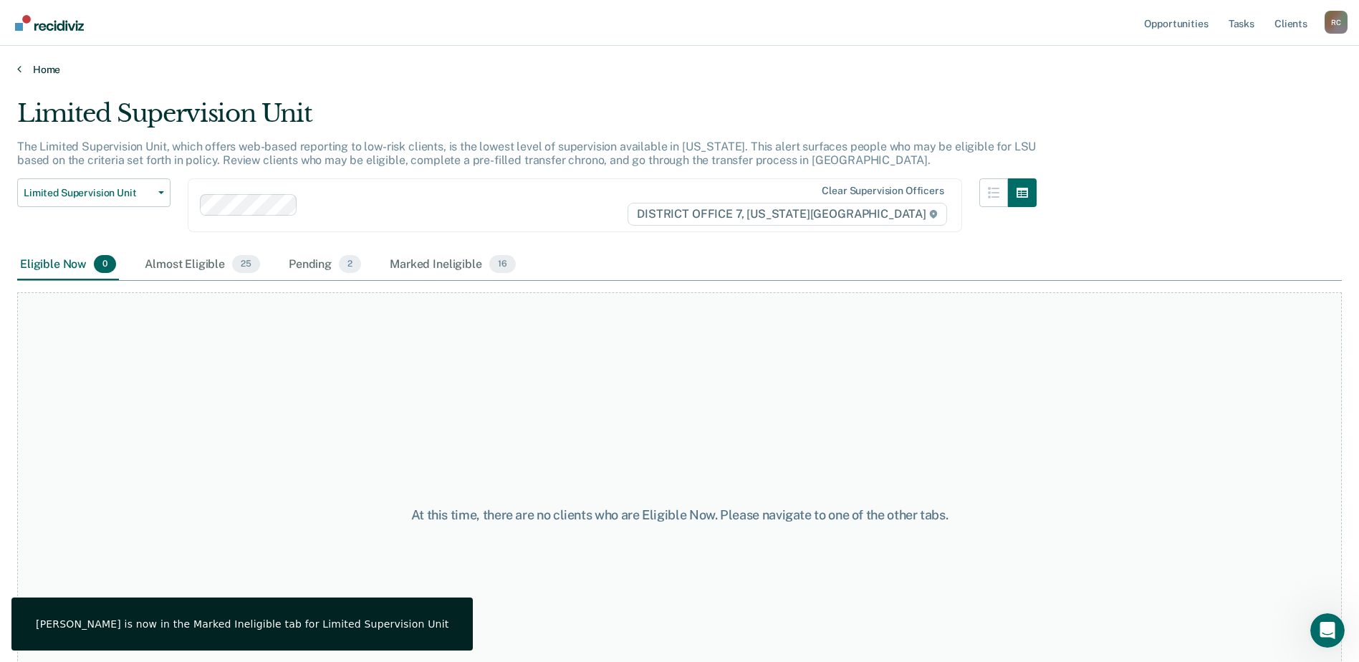
click at [33, 65] on link "Home" at bounding box center [679, 69] width 1324 height 13
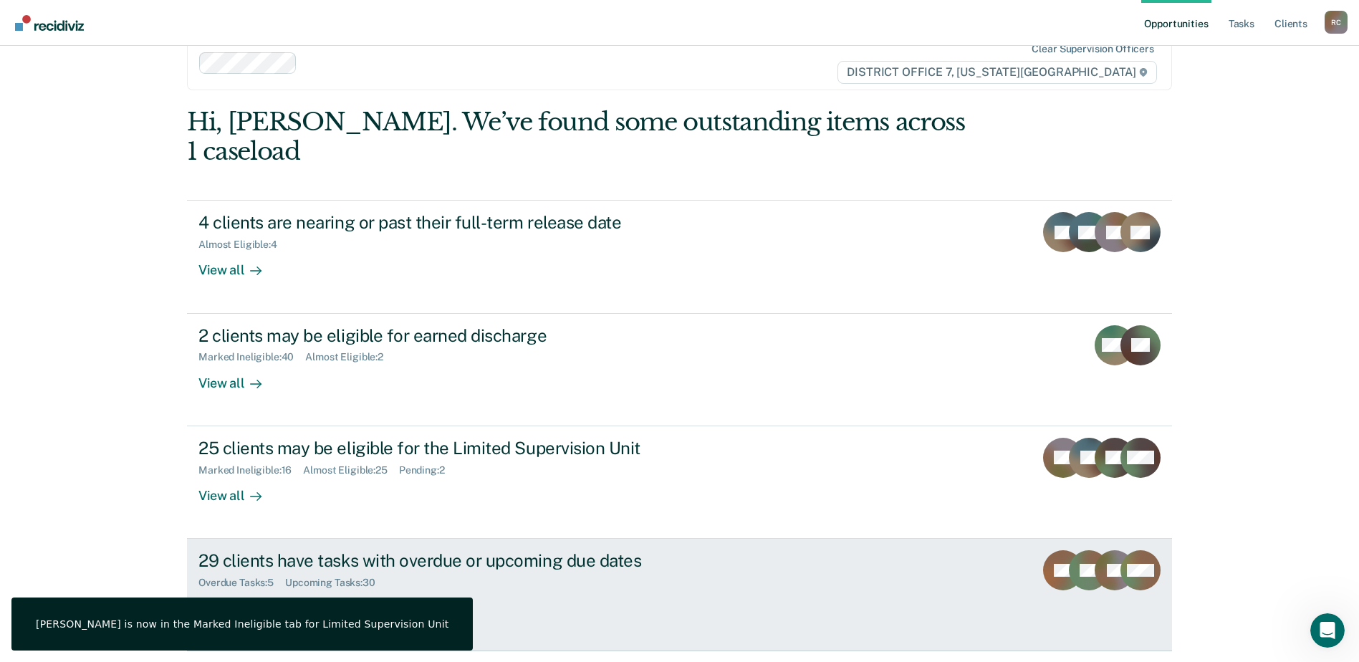
scroll to position [49, 0]
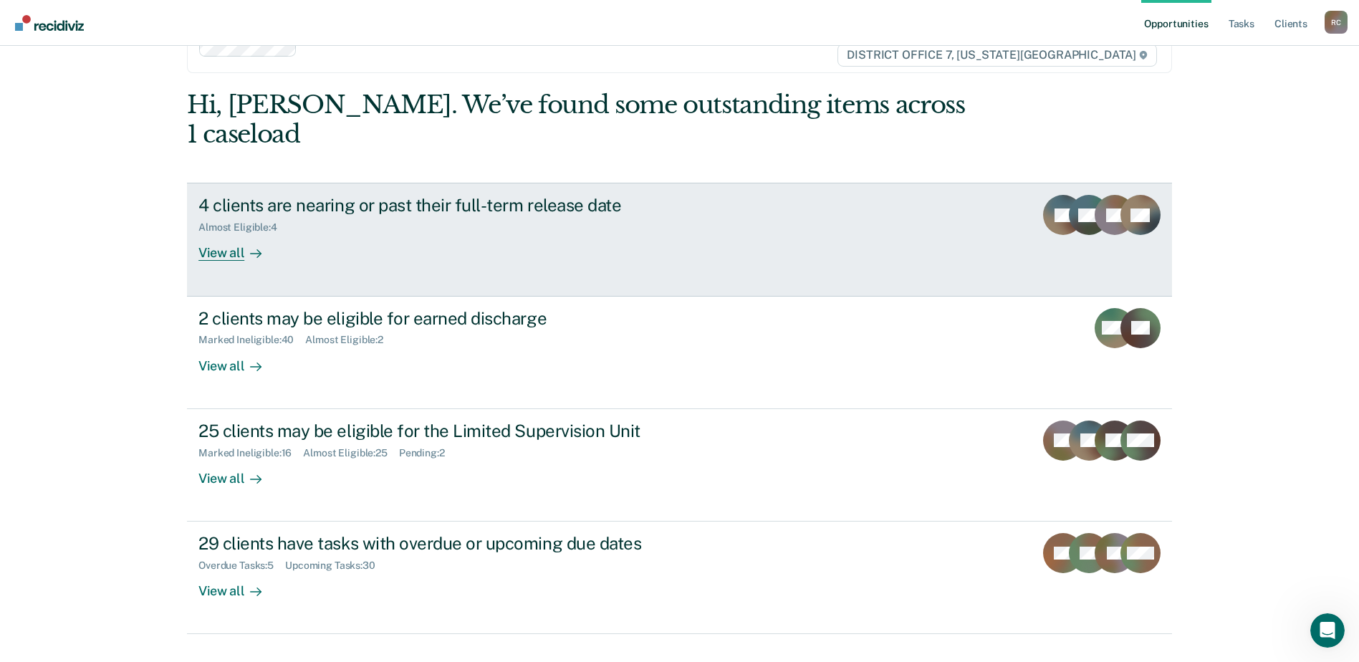
click at [592, 208] on div "4 clients are nearing or past their full-term release date Almost Eligible : 4 …" at bounding box center [466, 228] width 537 height 66
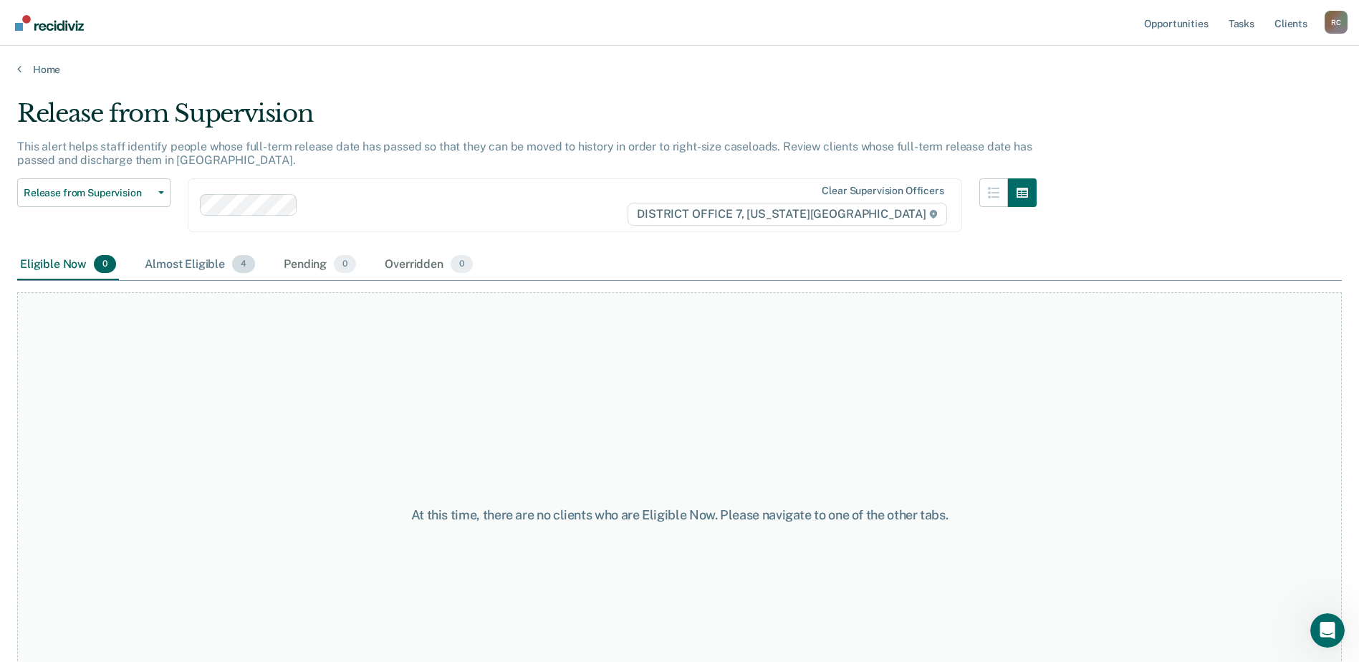
click at [186, 262] on div "Almost Eligible 4" at bounding box center [200, 265] width 116 height 32
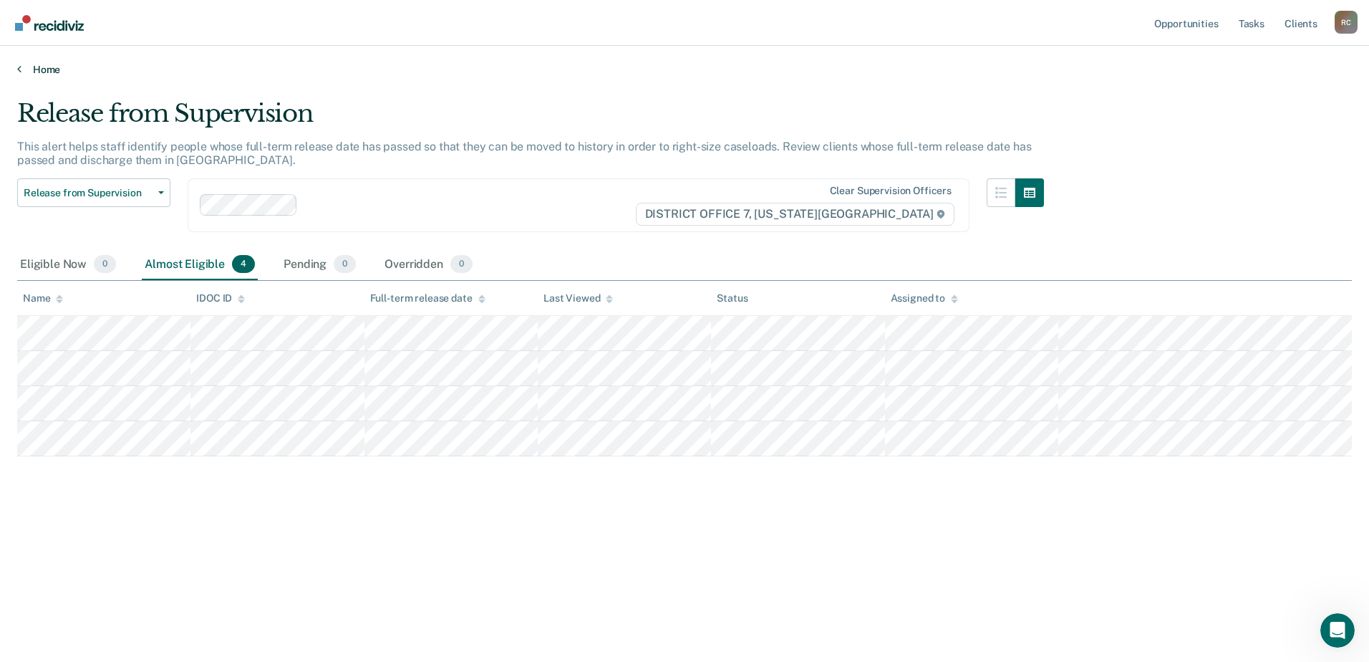
click at [37, 74] on link "Home" at bounding box center [684, 69] width 1335 height 13
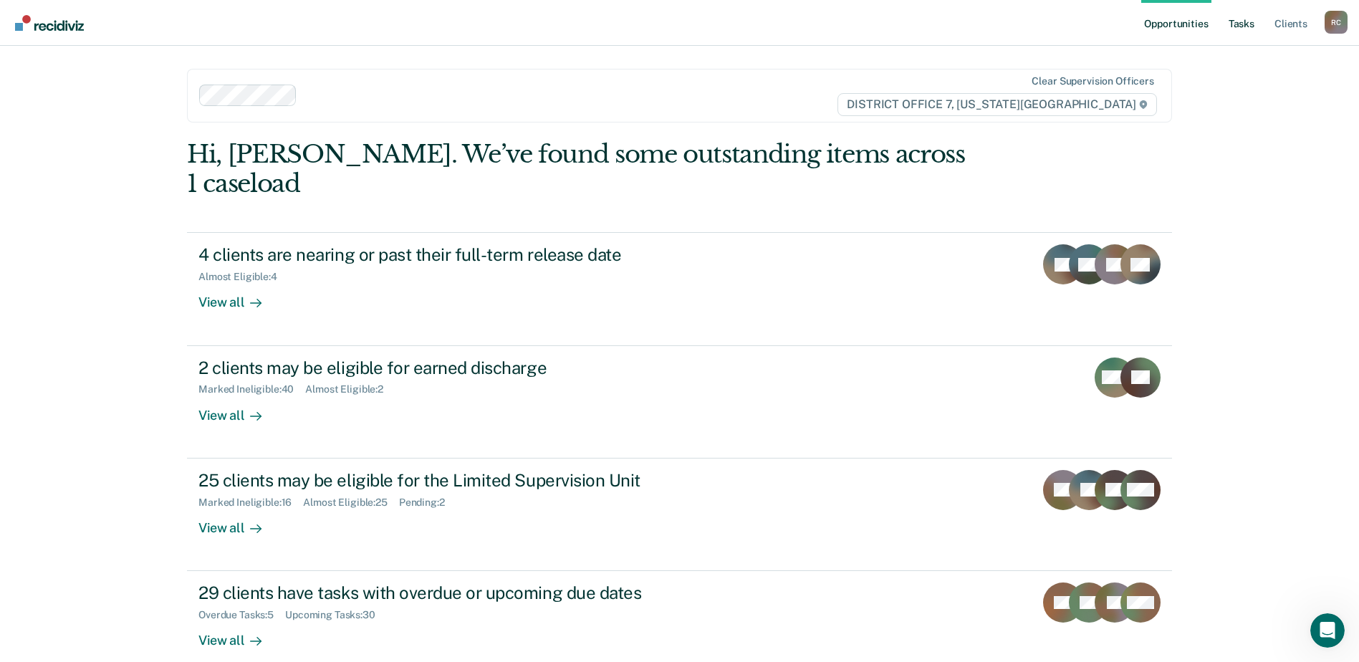
click at [1244, 28] on link "Tasks" at bounding box center [1241, 23] width 32 height 46
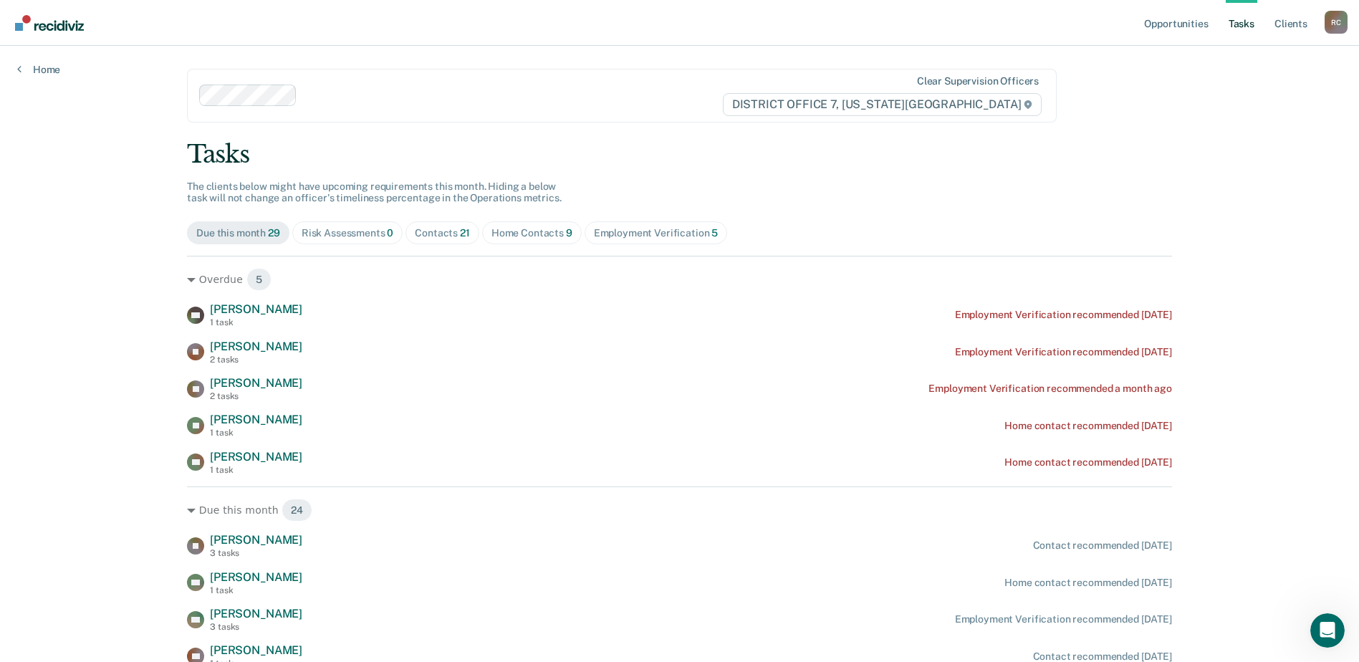
click at [528, 228] on div "Home Contacts 9" at bounding box center [531, 233] width 81 height 12
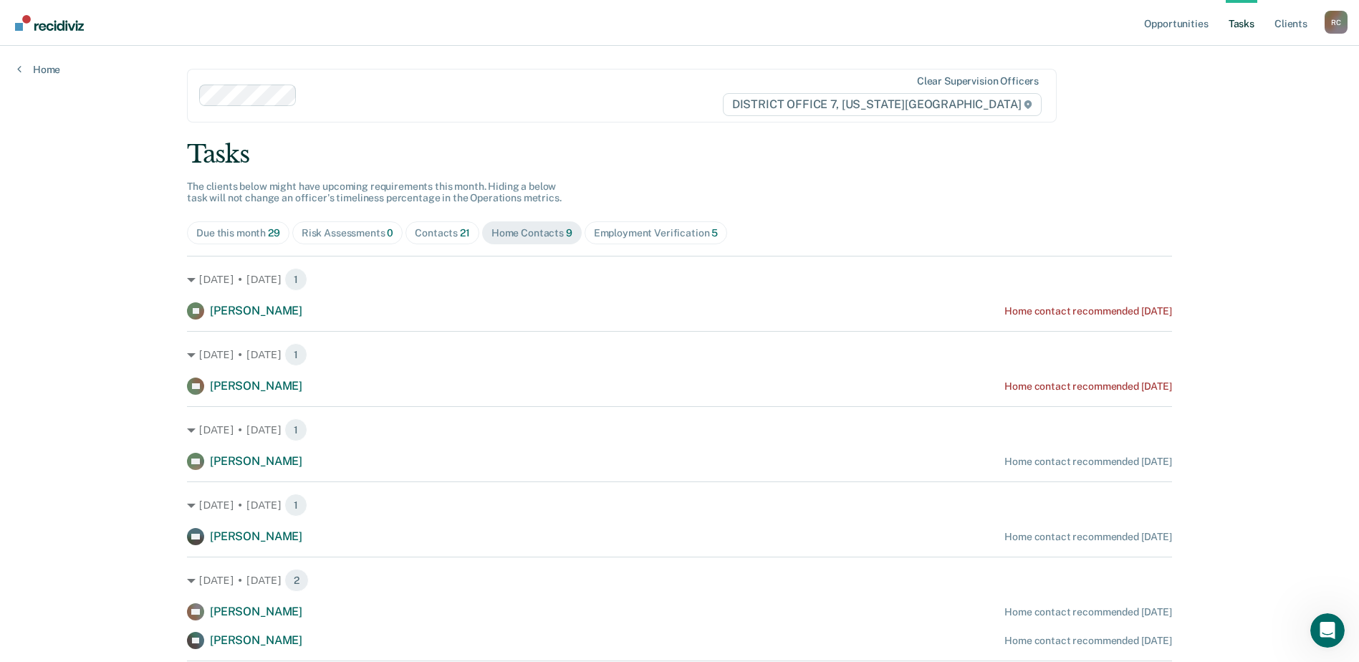
click at [424, 228] on div "Contacts 21" at bounding box center [442, 233] width 55 height 12
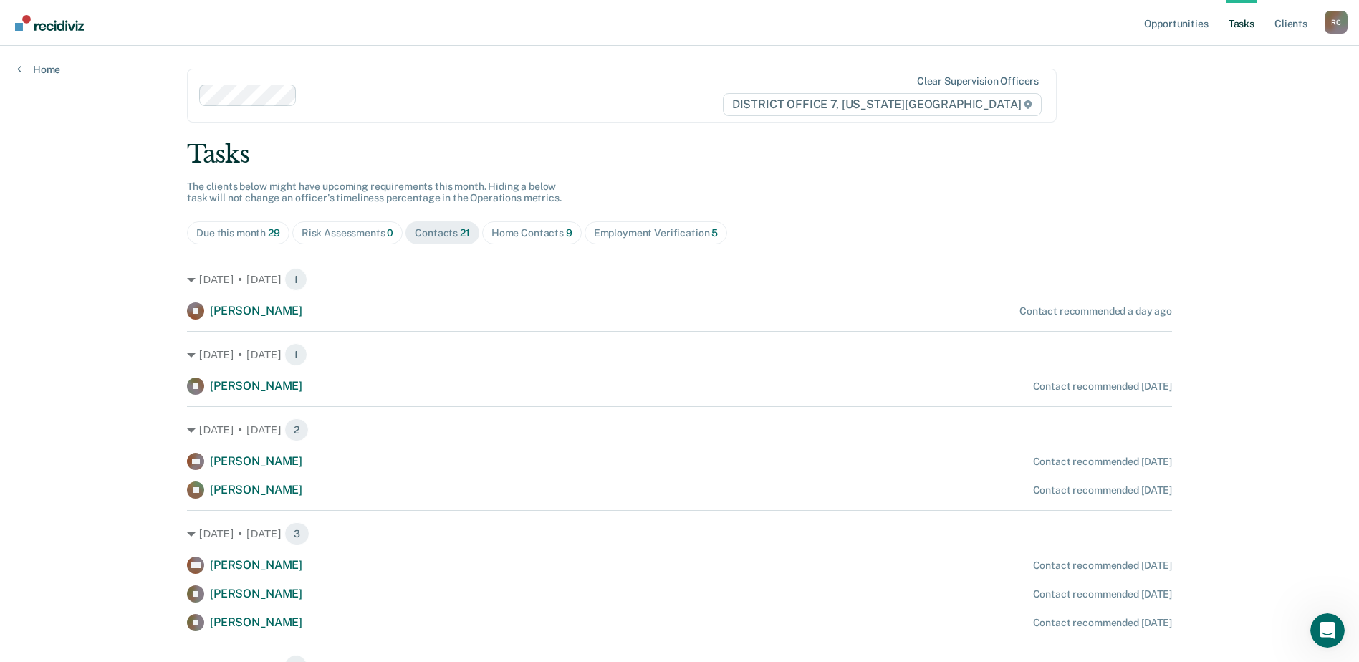
click at [543, 235] on div "Home Contacts 9" at bounding box center [531, 233] width 81 height 12
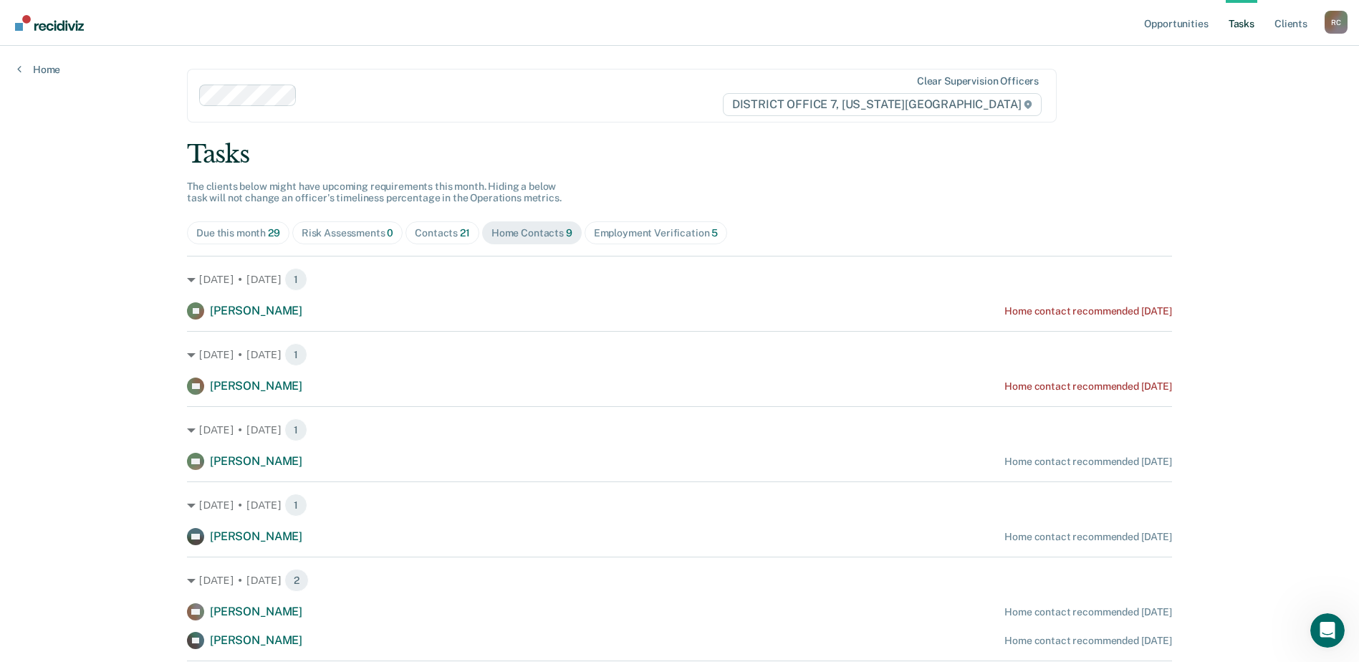
click at [625, 233] on div "Employment Verification 5" at bounding box center [656, 233] width 125 height 12
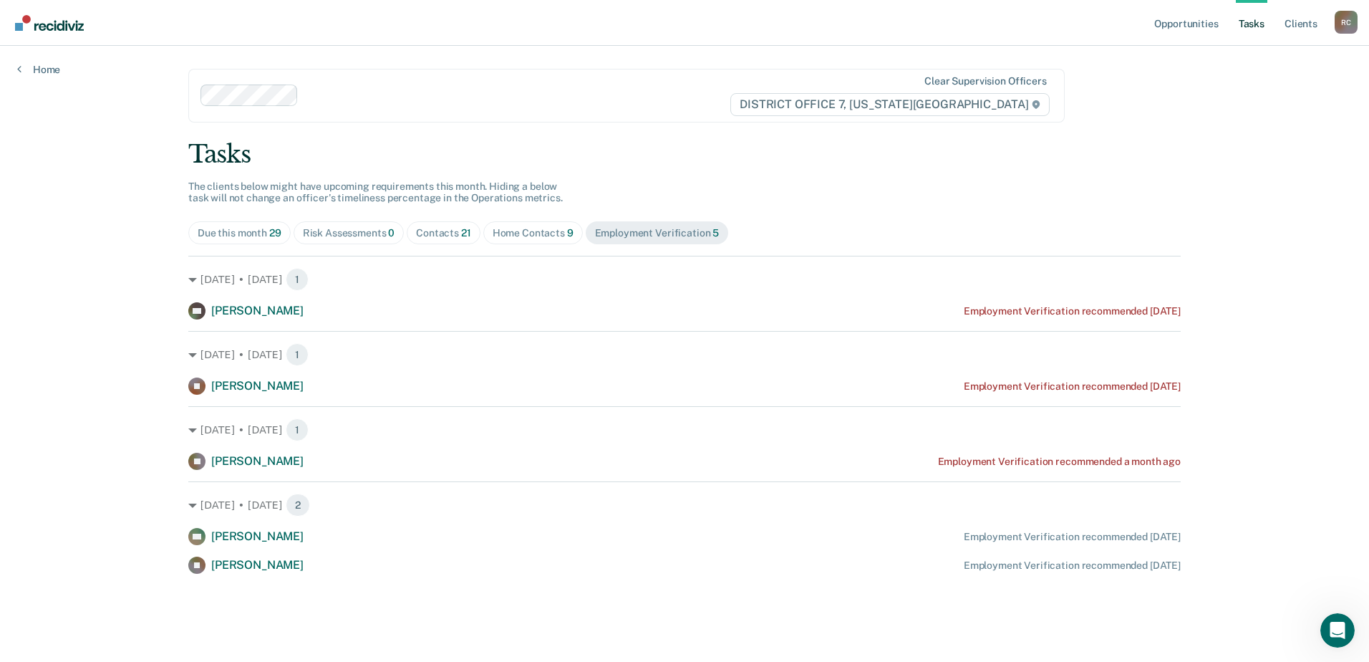
click at [478, 228] on span "Contacts 21" at bounding box center [444, 232] width 74 height 23
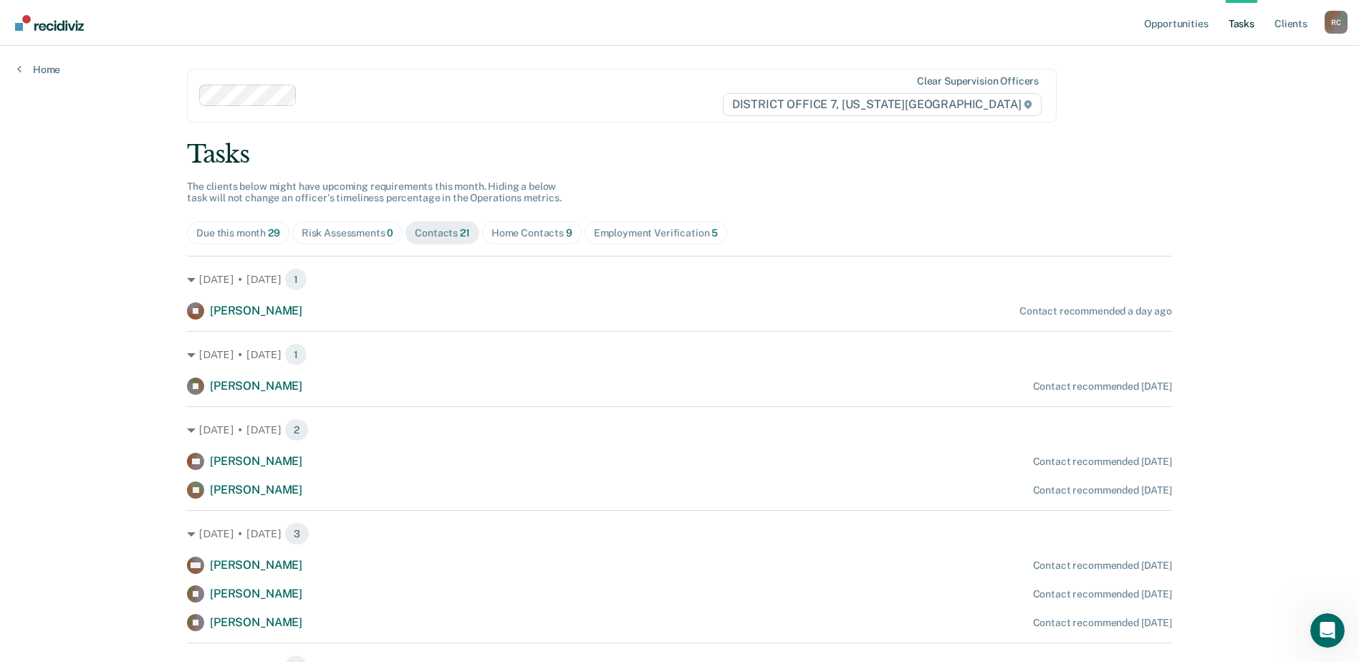
click at [519, 232] on div "Home Contacts 9" at bounding box center [531, 233] width 81 height 12
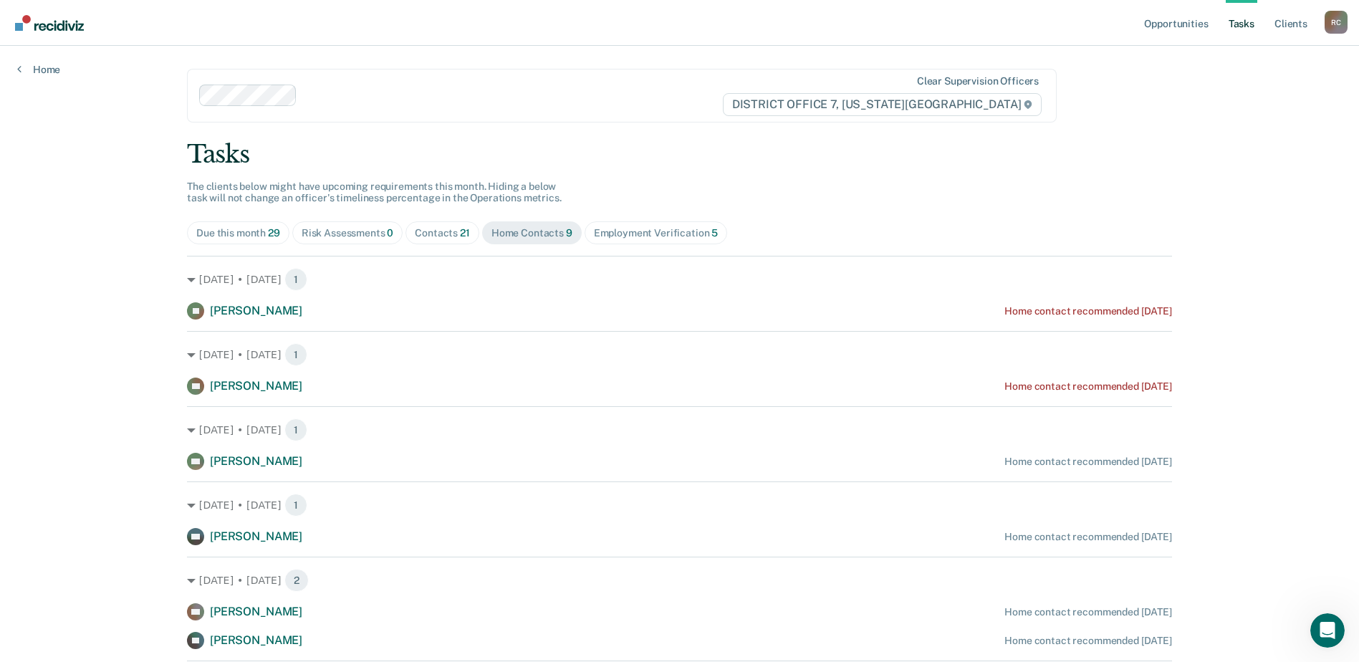
click at [620, 232] on div "Employment Verification 5" at bounding box center [656, 233] width 125 height 12
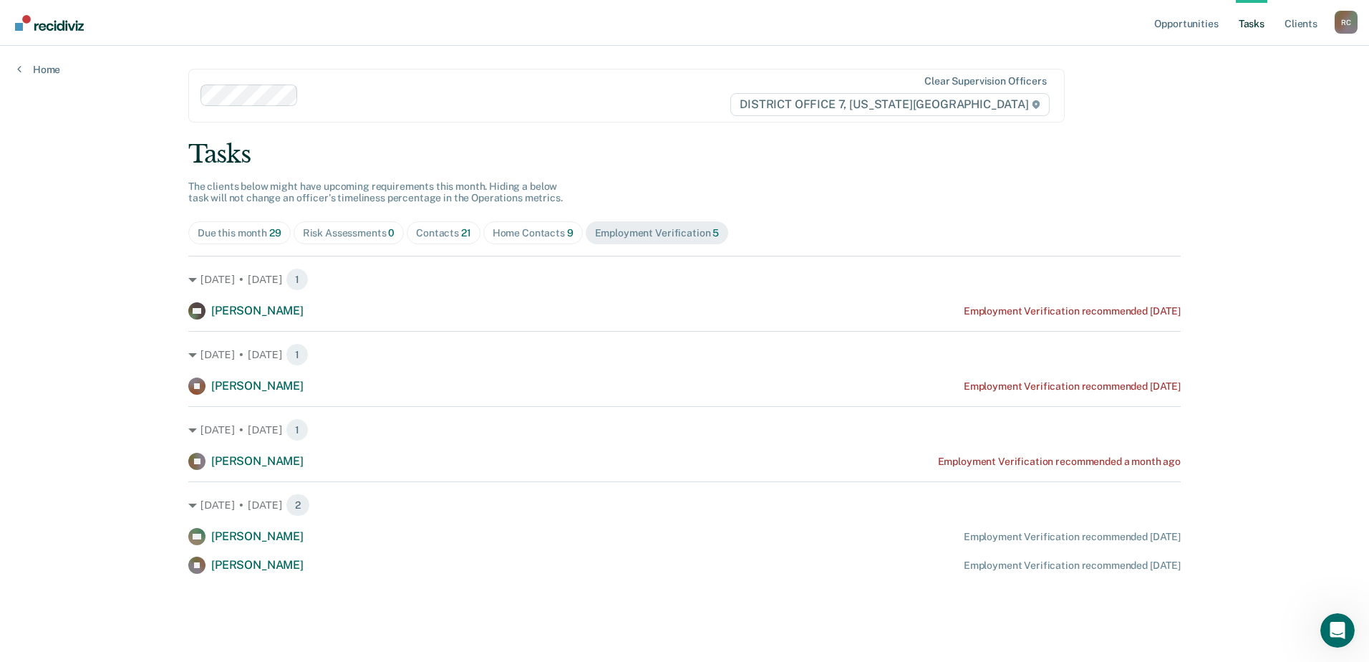
drag, startPoint x: 526, startPoint y: 229, endPoint x: 519, endPoint y: 237, distance: 10.6
click at [526, 230] on div "Home Contacts 9" at bounding box center [533, 233] width 81 height 12
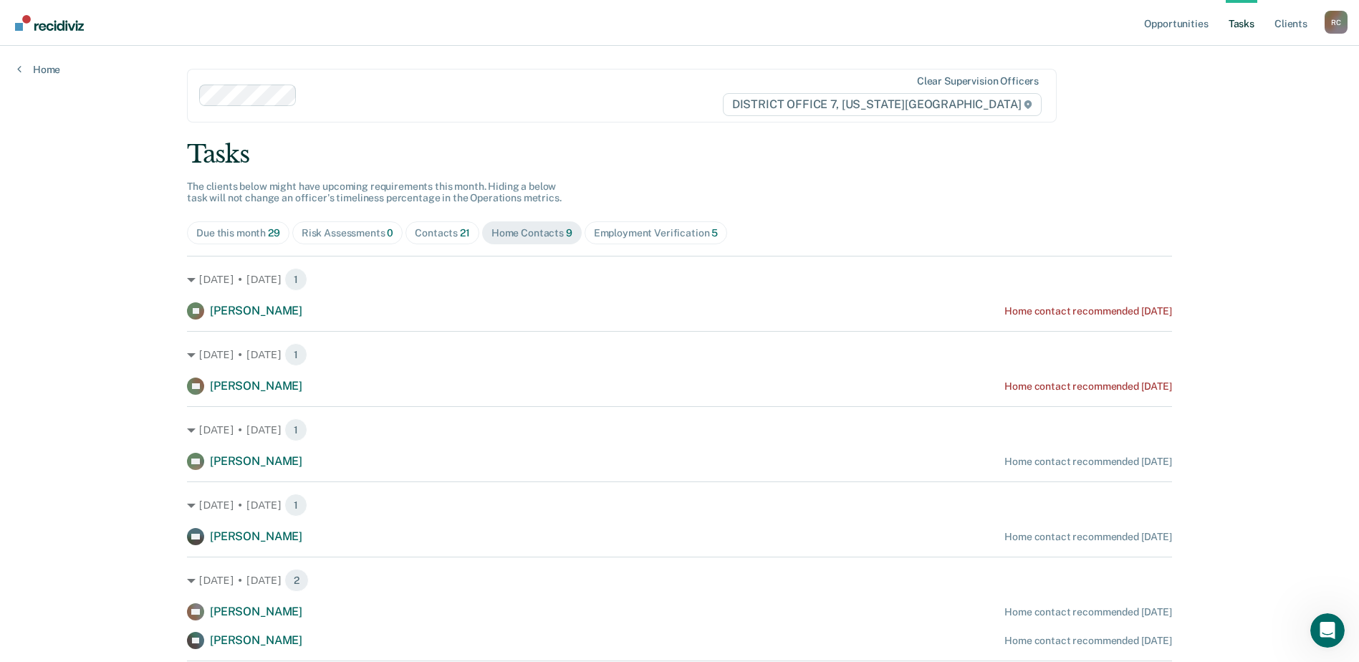
click at [461, 233] on span "21" at bounding box center [465, 232] width 10 height 11
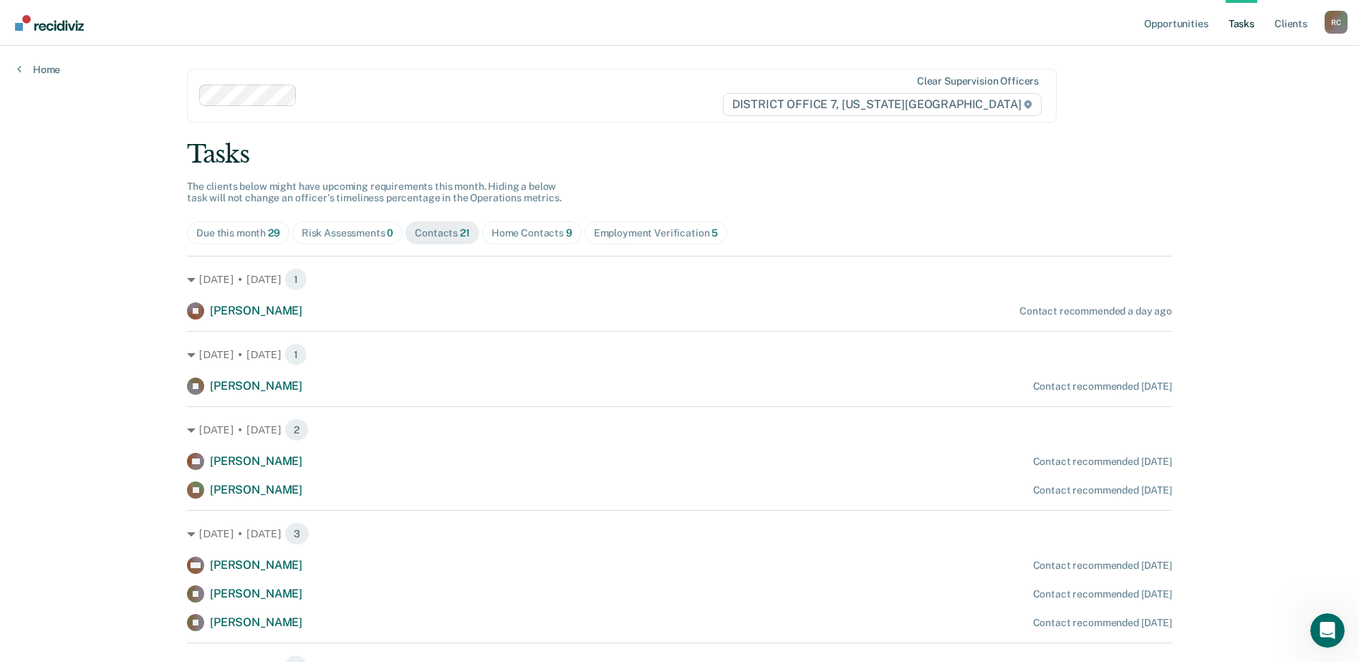
click at [519, 233] on div "Home Contacts 9" at bounding box center [531, 233] width 81 height 12
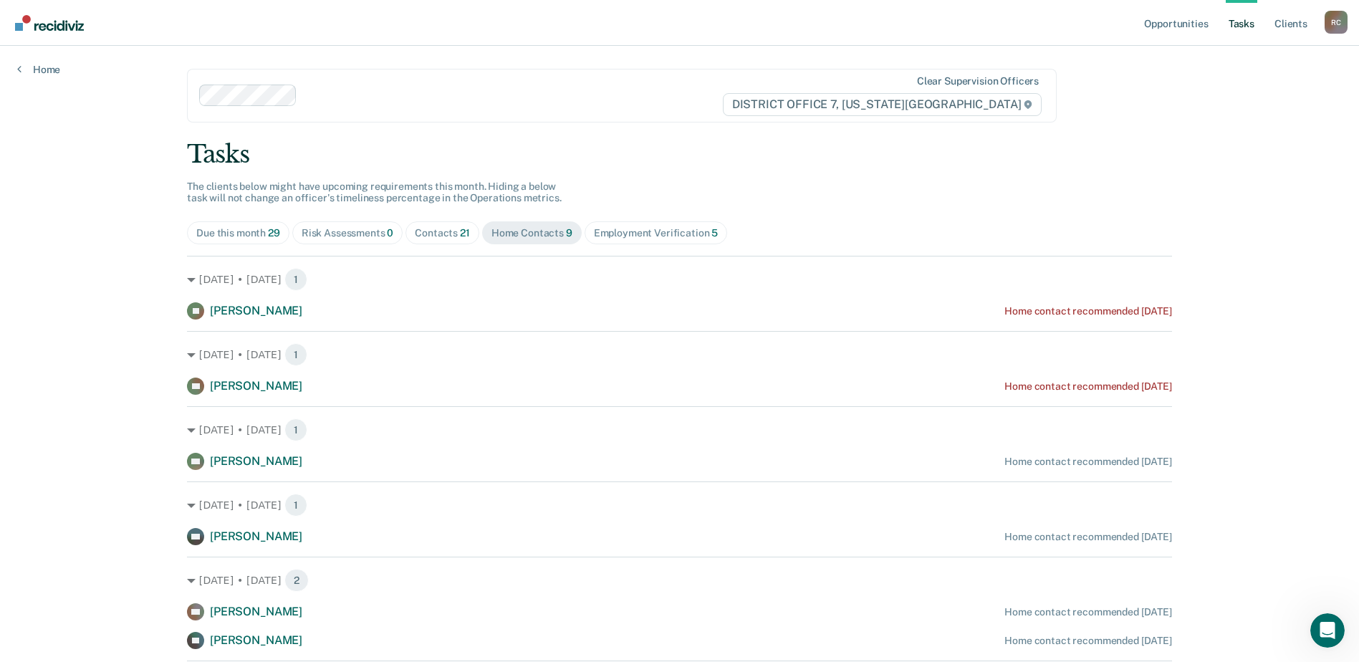
click at [789, 184] on div "Tasks The clients below might have upcoming requirements this month. Hiding a b…" at bounding box center [679, 484] width 985 height 688
click at [42, 69] on link "Home" at bounding box center [38, 69] width 43 height 13
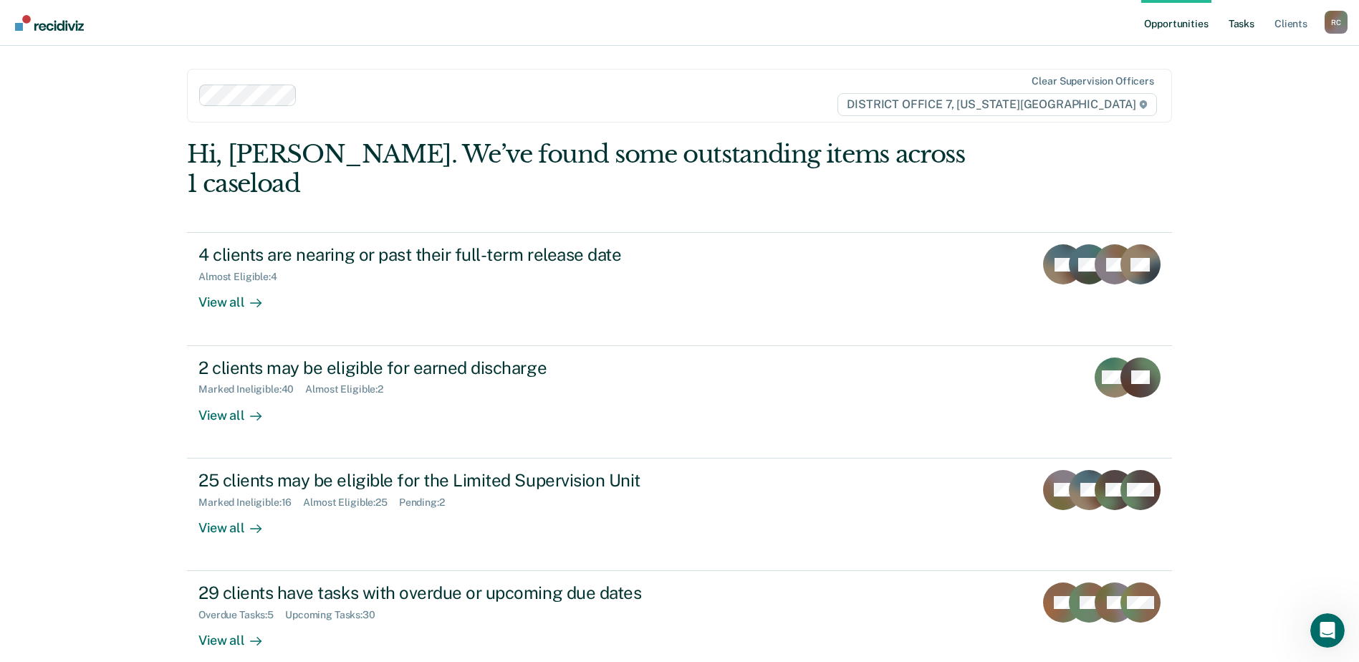
click at [1244, 29] on link "Tasks" at bounding box center [1241, 23] width 32 height 46
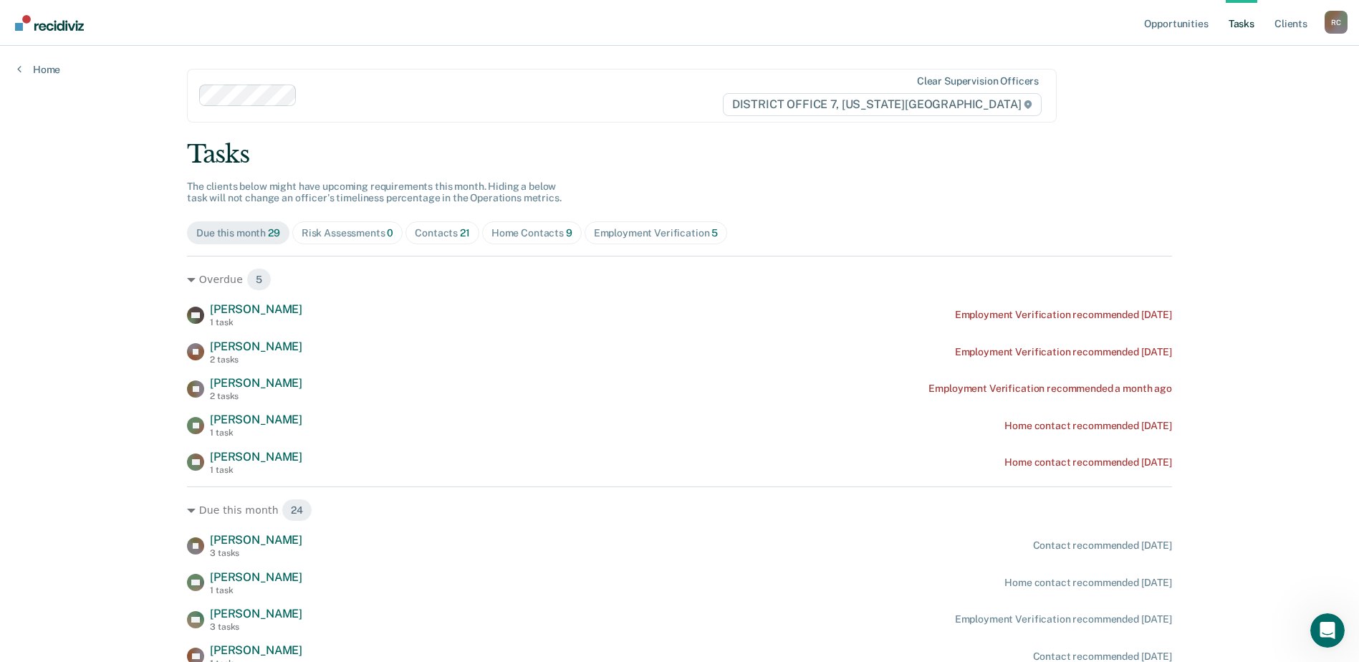
click at [501, 229] on div "Home Contacts 9" at bounding box center [531, 233] width 81 height 12
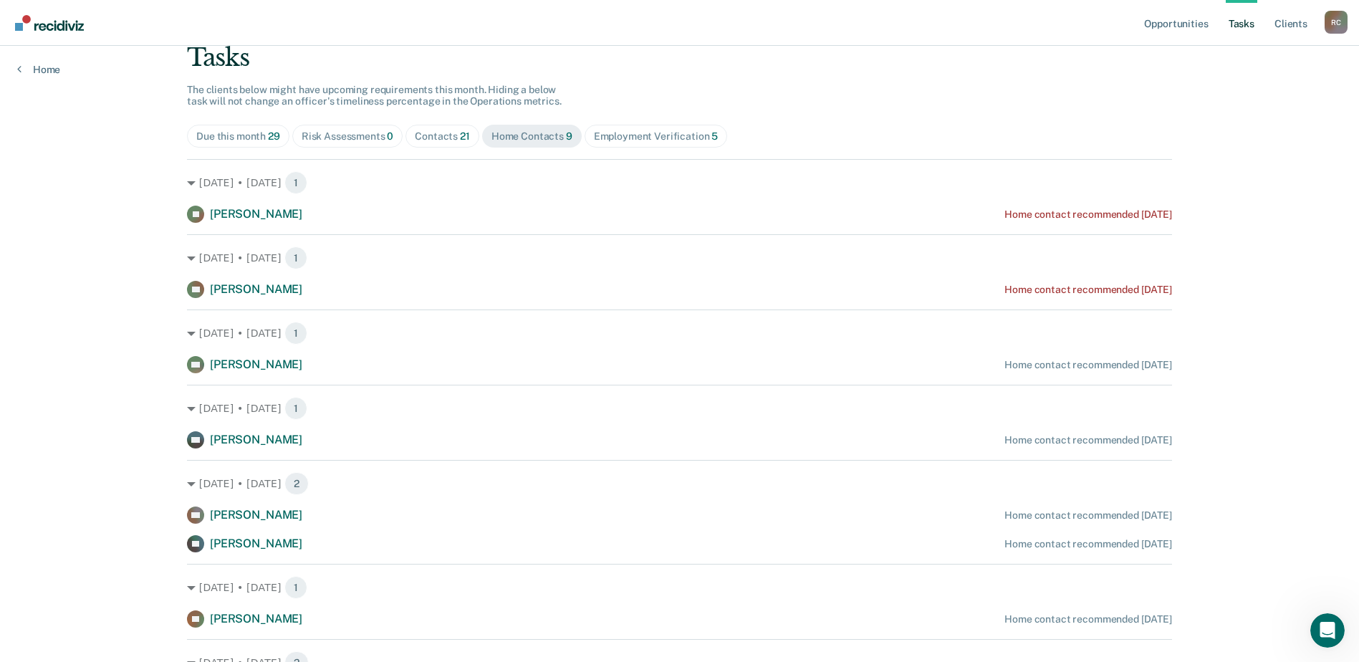
scroll to position [72, 0]
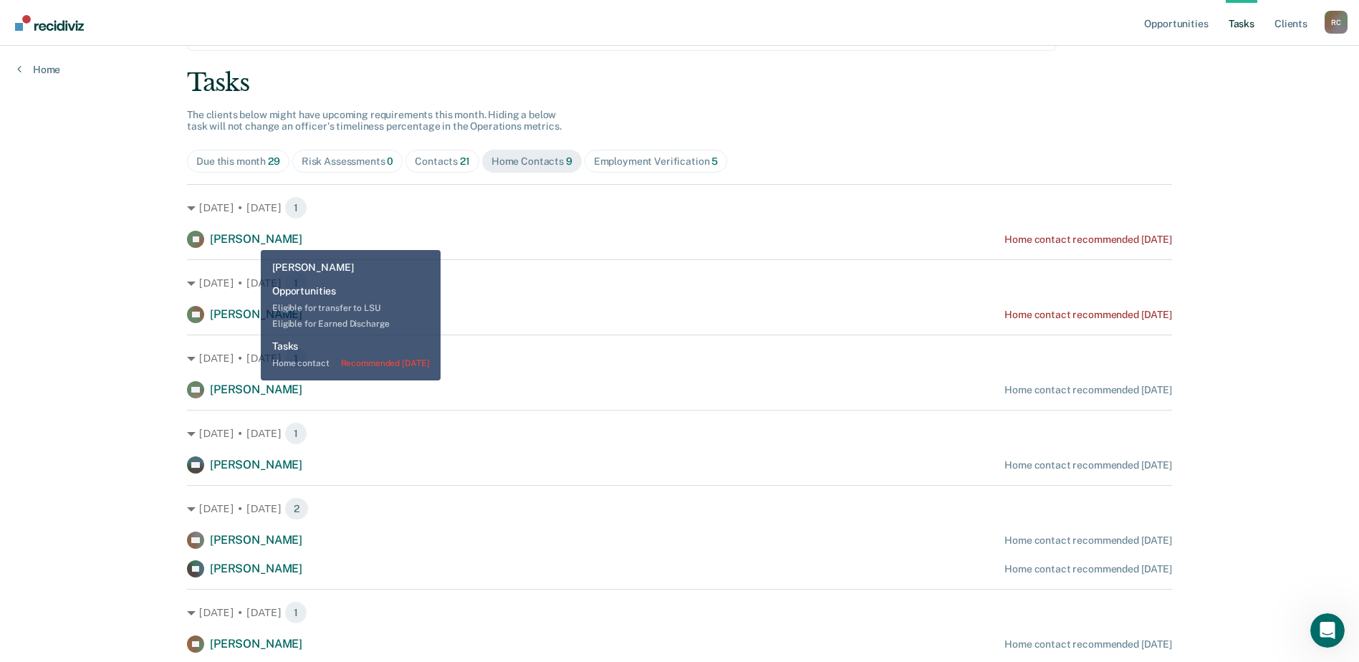
click at [249, 241] on span "[PERSON_NAME]" at bounding box center [256, 239] width 92 height 14
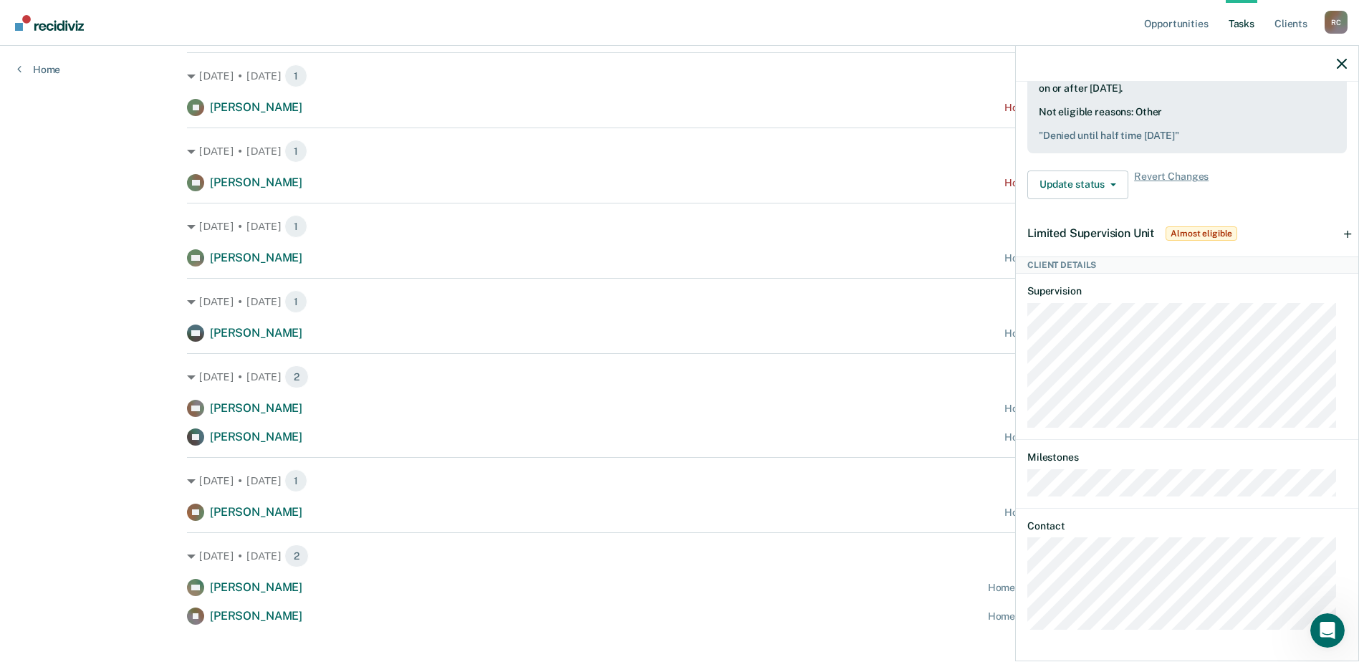
scroll to position [215, 0]
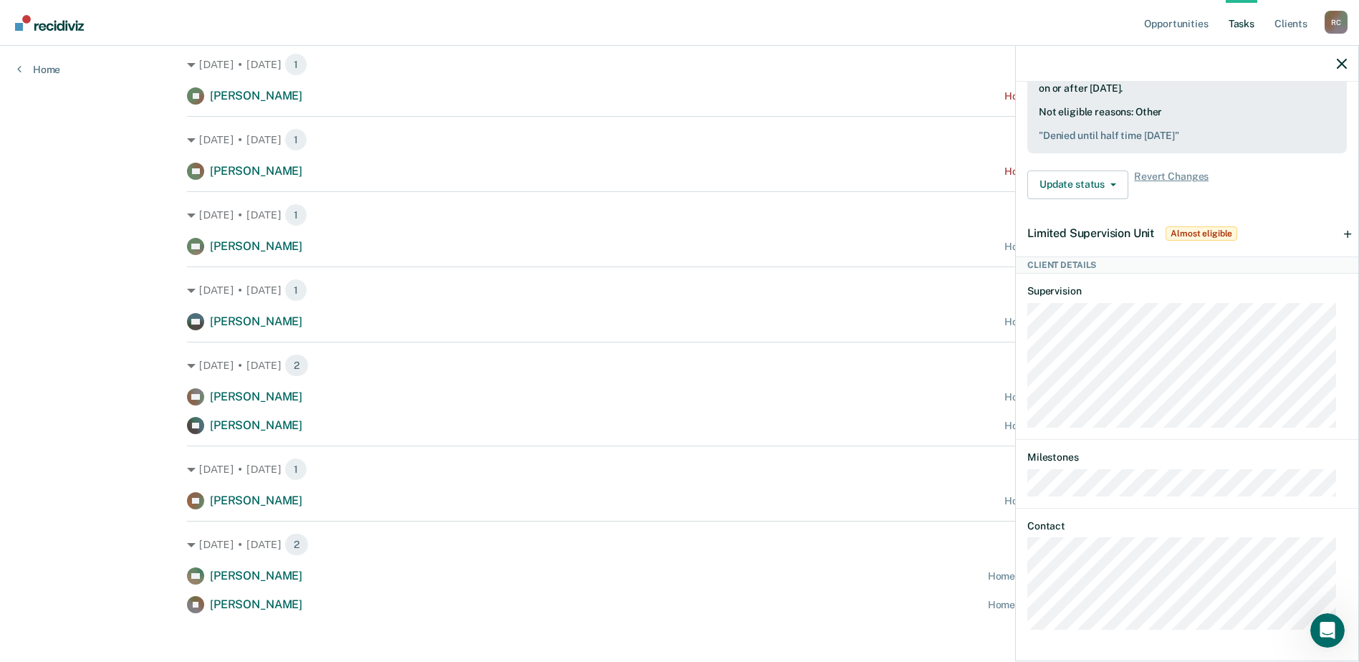
click at [102, 250] on div "Opportunities Tasks Client s Rushton, Cody R C Profile How it works Log Out Hom…" at bounding box center [679, 227] width 1359 height 885
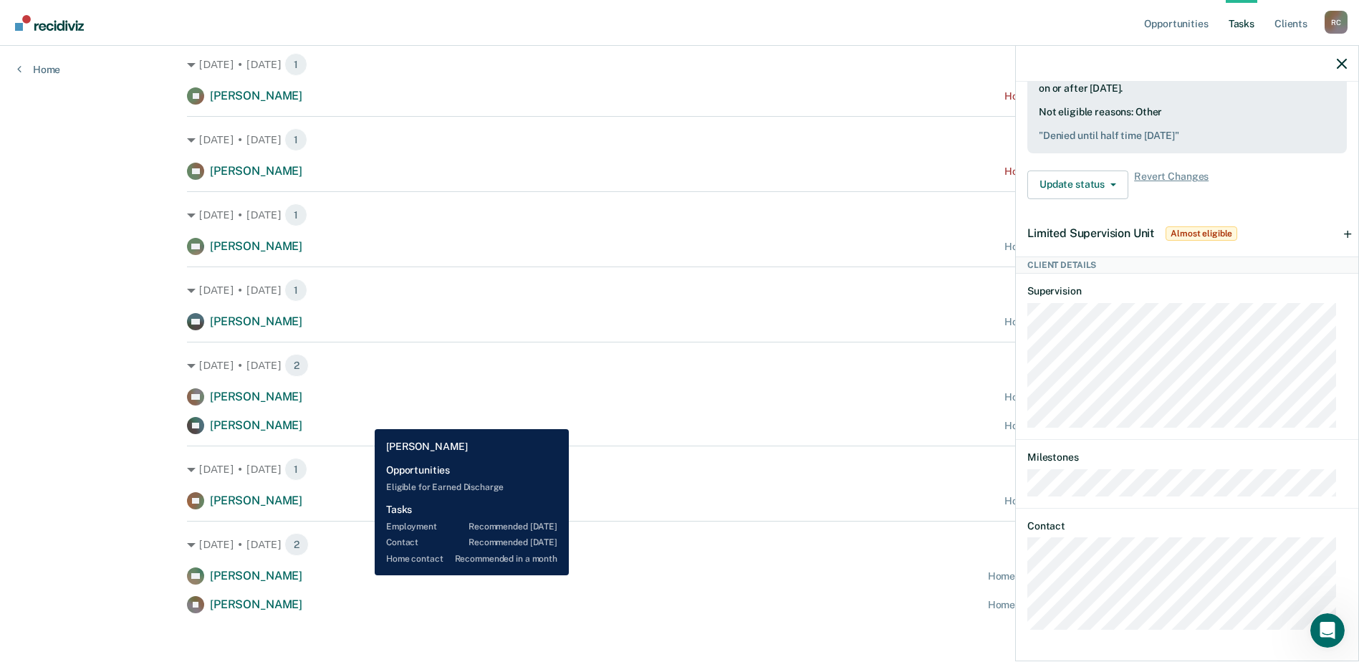
click at [364, 575] on div "EW Erinn Watson Home contact recommended in a month" at bounding box center [679, 575] width 985 height 17
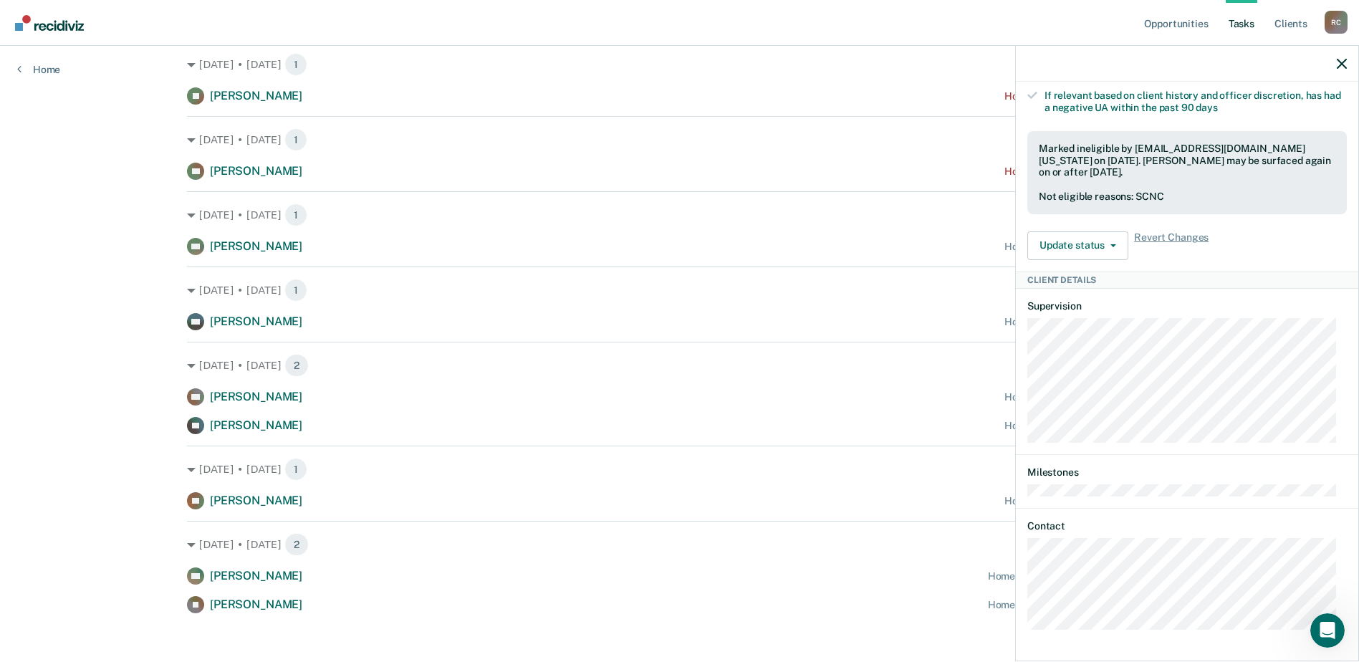
scroll to position [223, 0]
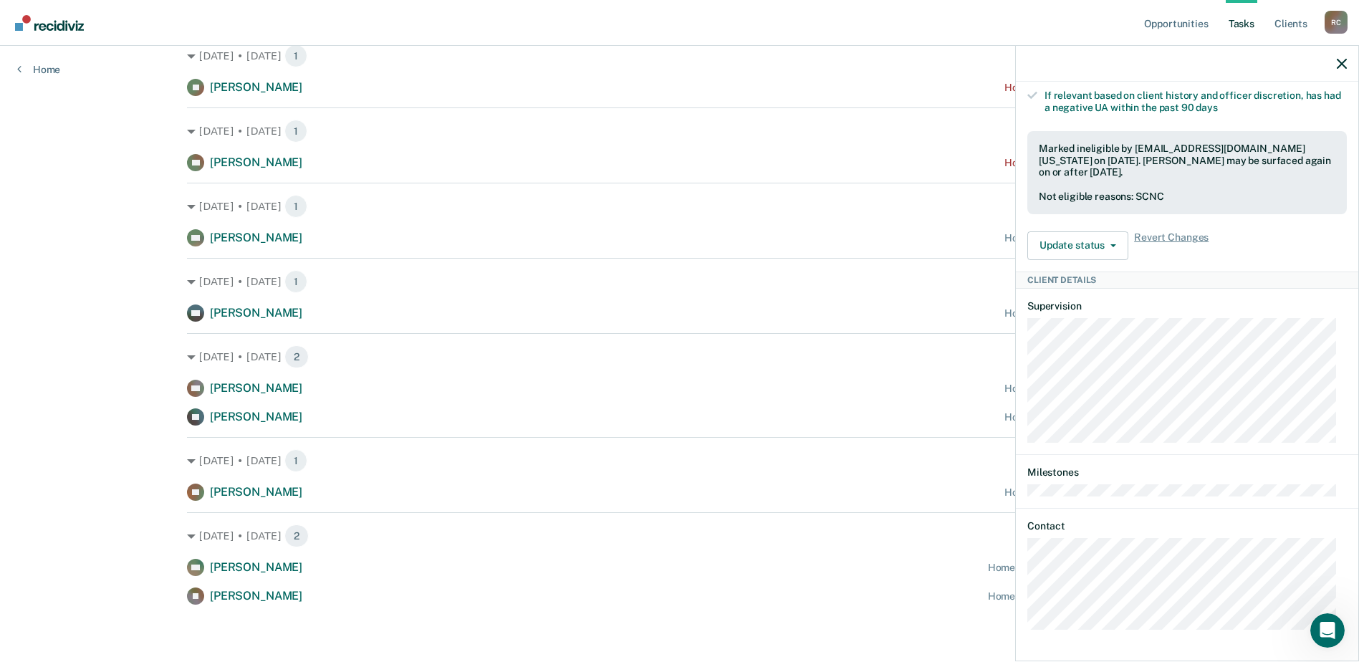
click at [1021, 625] on div "EW Tasks Employment • Recommended in 5 days Hidden from Tasks list until 8/12/2…" at bounding box center [1187, 370] width 342 height 577
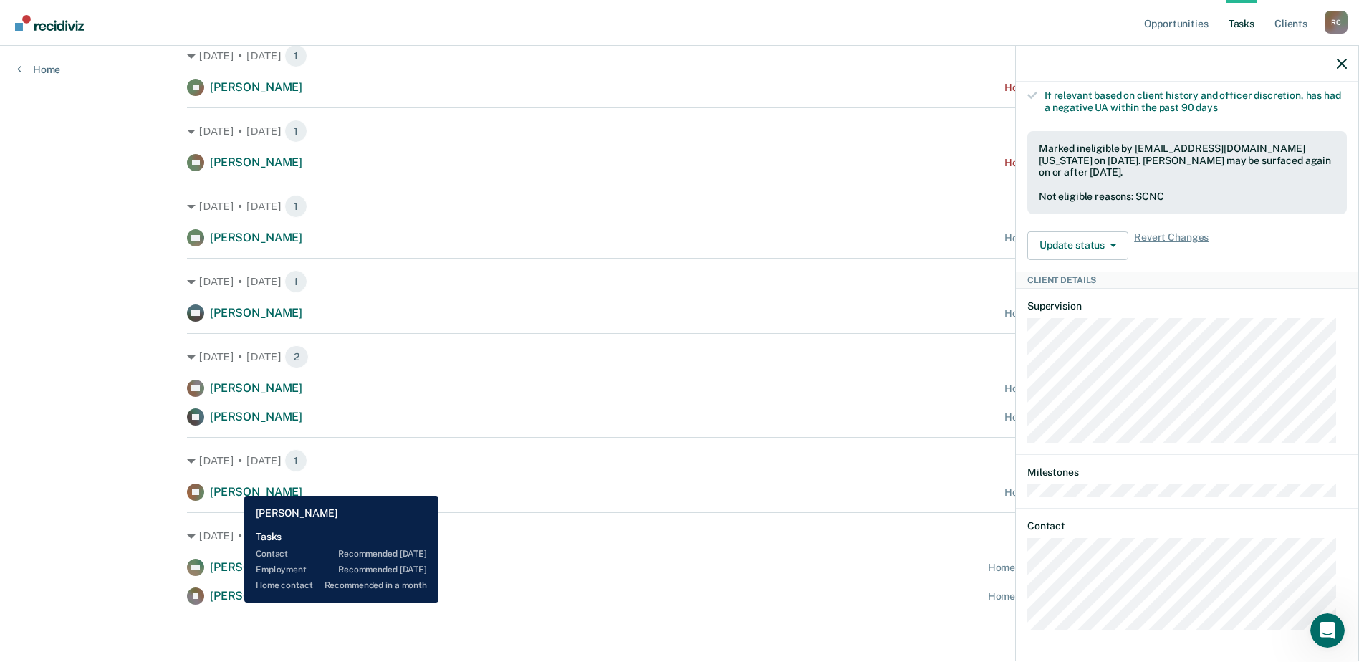
click at [233, 602] on div "[PERSON_NAME]" at bounding box center [256, 596] width 92 height 15
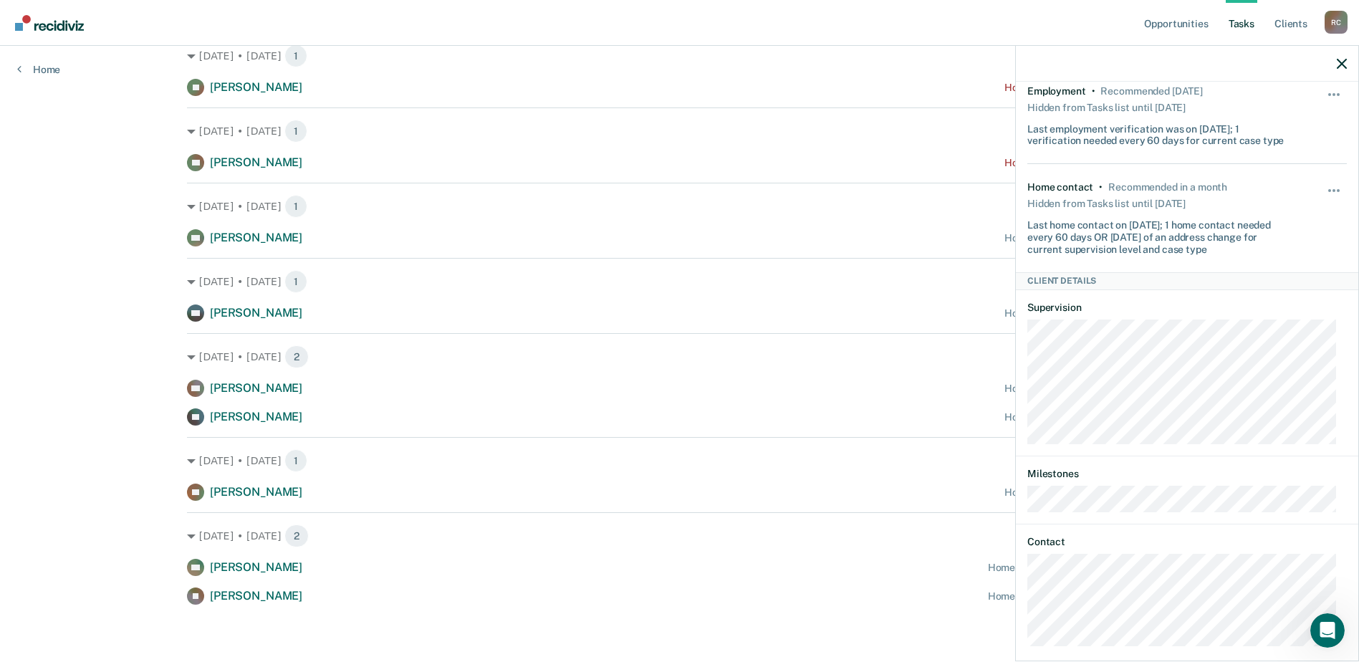
scroll to position [201, 0]
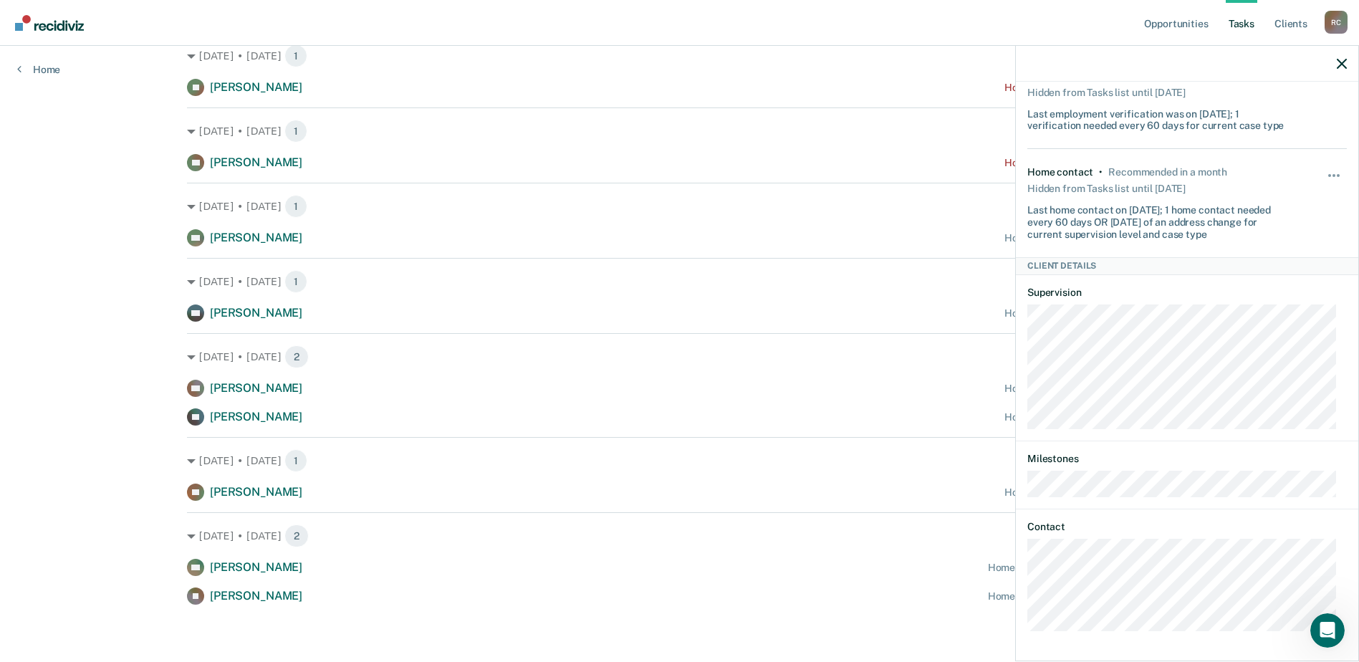
click at [96, 213] on div "Opportunities Tasks Client s Rushton, Cody R C Profile How it works Log Out Hom…" at bounding box center [679, 219] width 1359 height 885
click at [1345, 70] on div at bounding box center [1187, 64] width 342 height 36
click at [1327, 52] on div at bounding box center [1187, 64] width 342 height 36
click at [1342, 61] on icon "button" at bounding box center [1341, 64] width 10 height 10
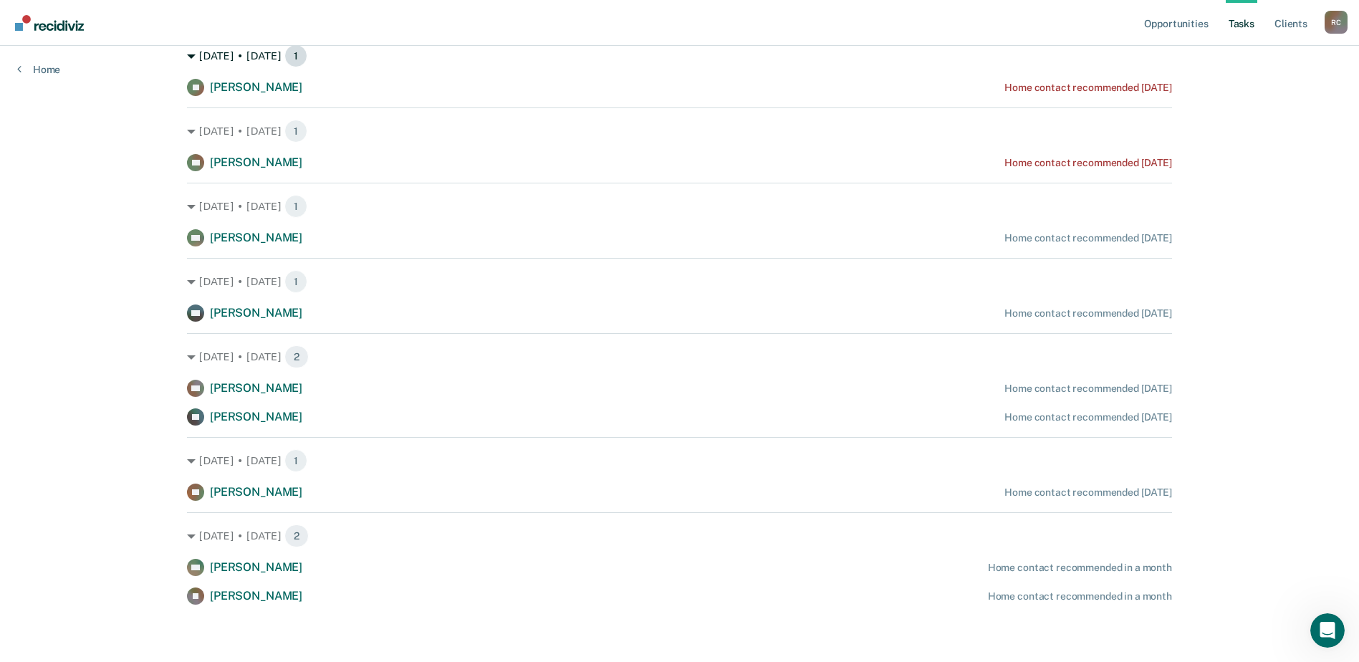
click at [905, 53] on div "Sep. 26 • Friday 1" at bounding box center [679, 55] width 985 height 23
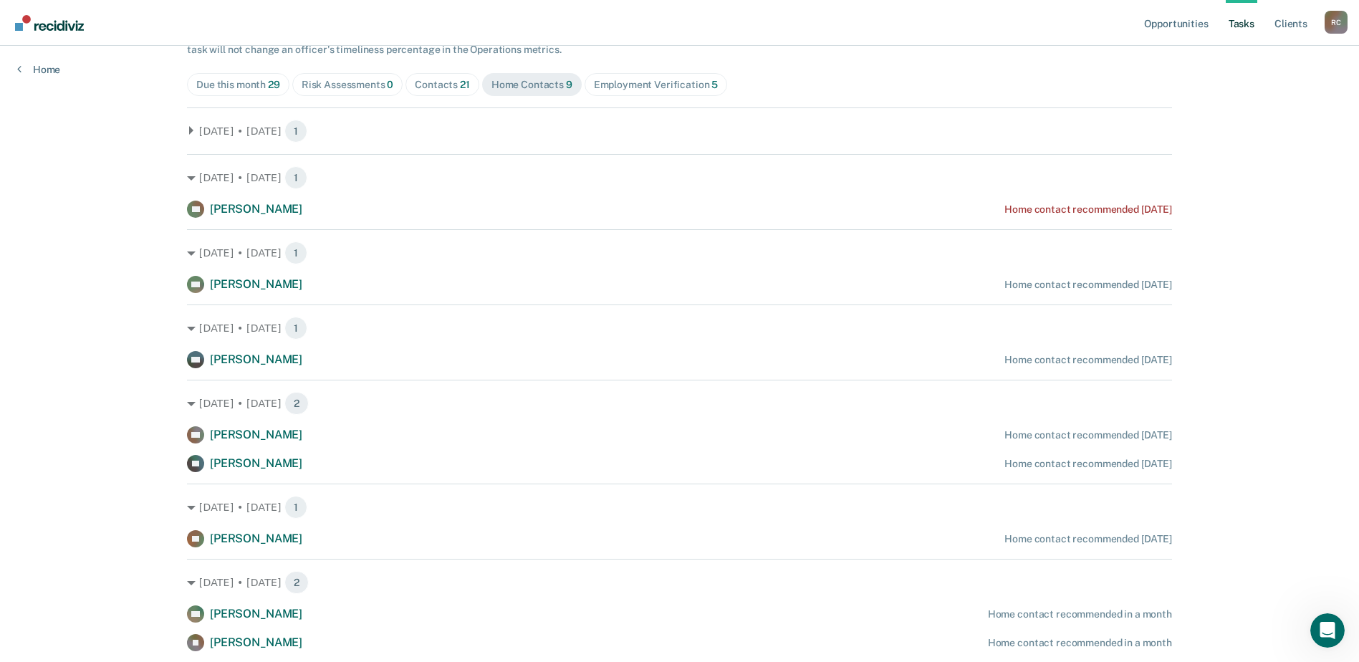
scroll to position [123, 0]
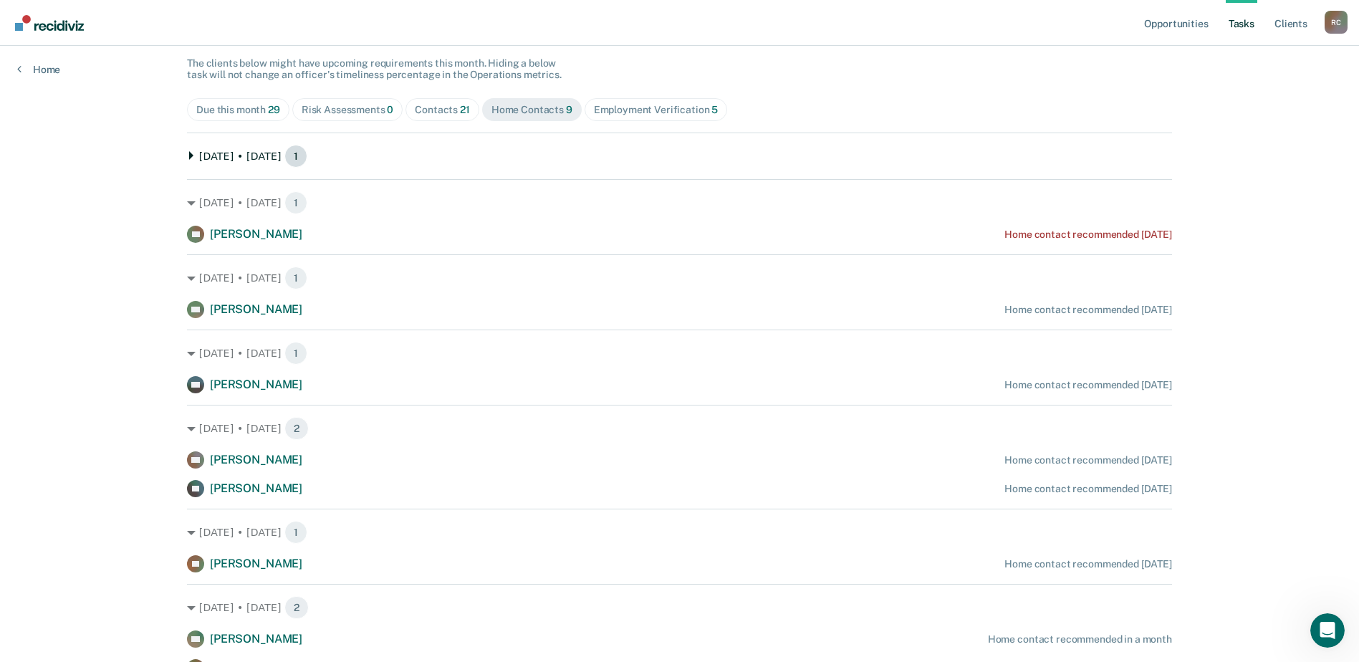
click at [765, 152] on div "Sep. 26 • Friday 1" at bounding box center [679, 156] width 985 height 23
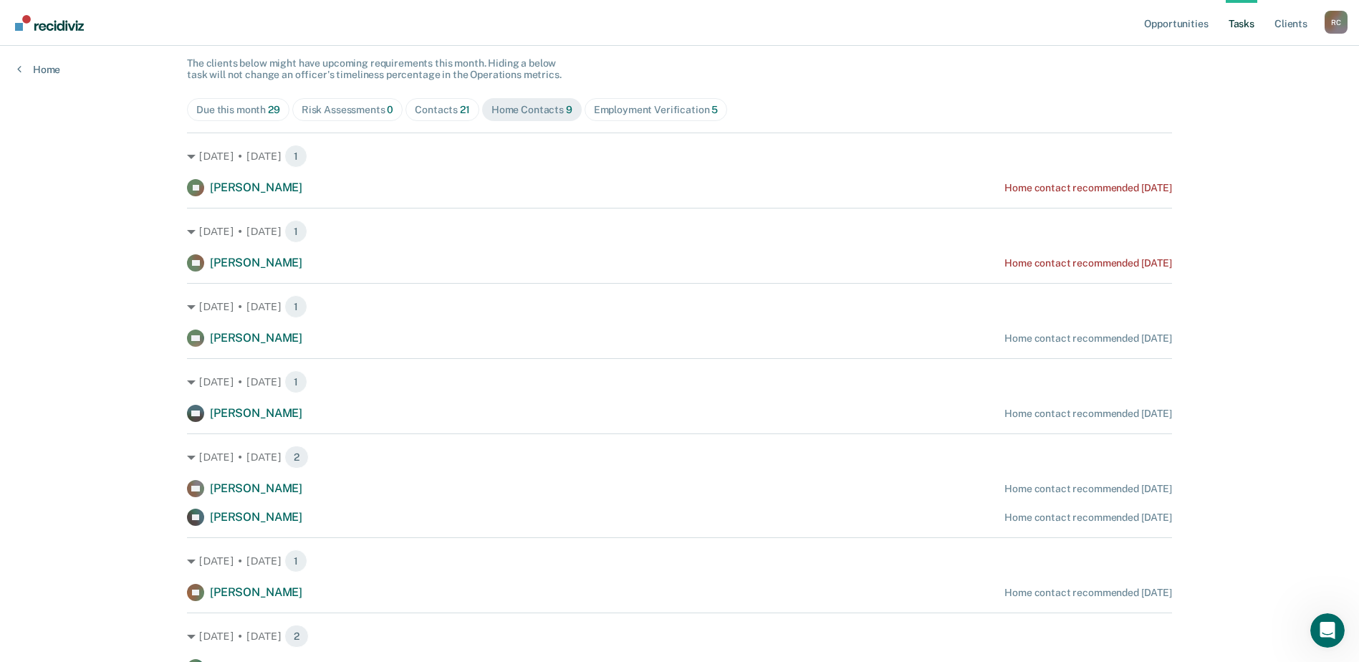
click at [43, 272] on div "Opportunities Tasks Client s Rushton, Cody R C Profile How it works Log Out Hom…" at bounding box center [679, 319] width 1359 height 885
click at [834, 92] on div "Tasks The clients below might have upcoming requirements this month. Hiding a b…" at bounding box center [679, 360] width 985 height 688
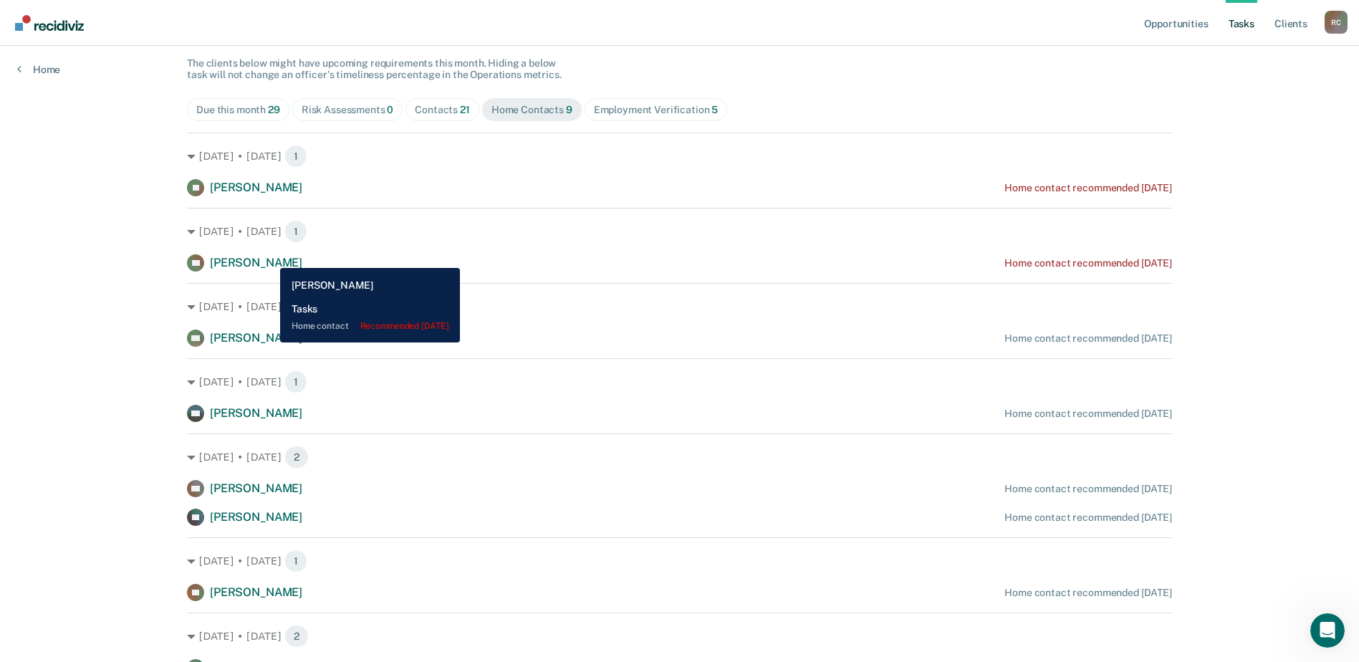
click at [270, 252] on div "Sep. 27 • Saturday 1 DB Damian Barber Home contact recommended 2 days ago" at bounding box center [679, 240] width 985 height 64
click at [268, 257] on span "[PERSON_NAME]" at bounding box center [256, 263] width 92 height 14
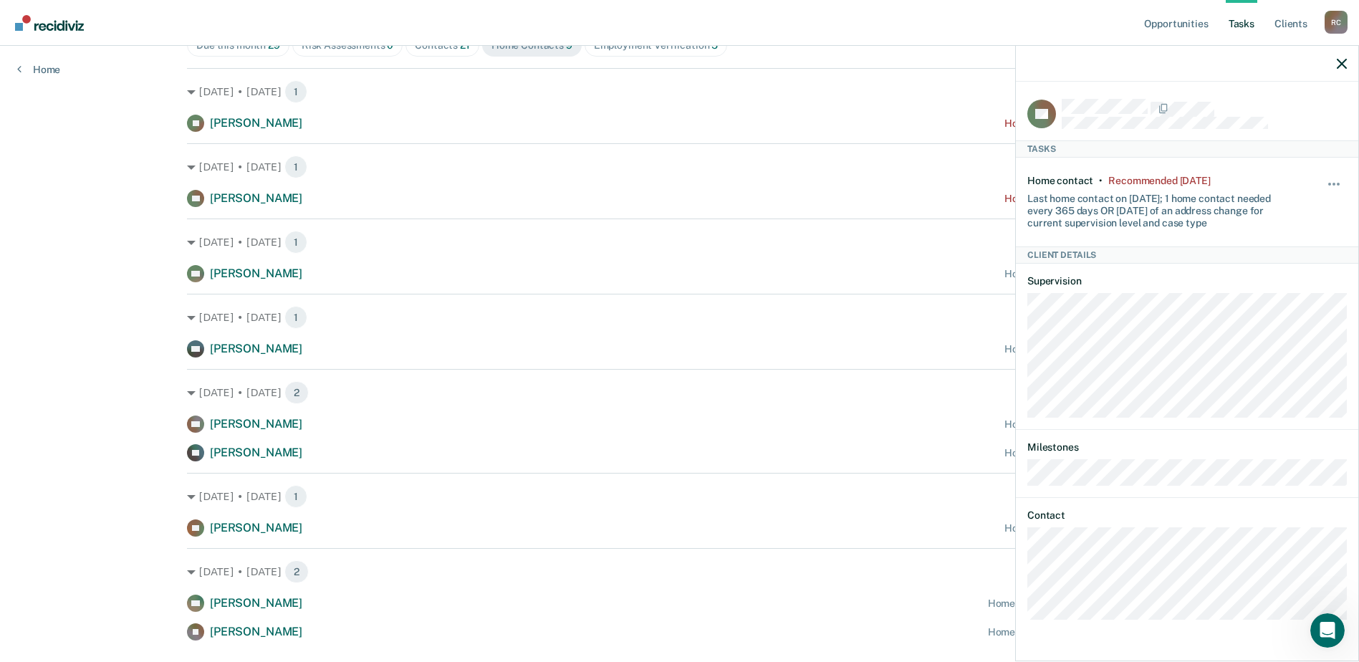
scroll to position [223, 0]
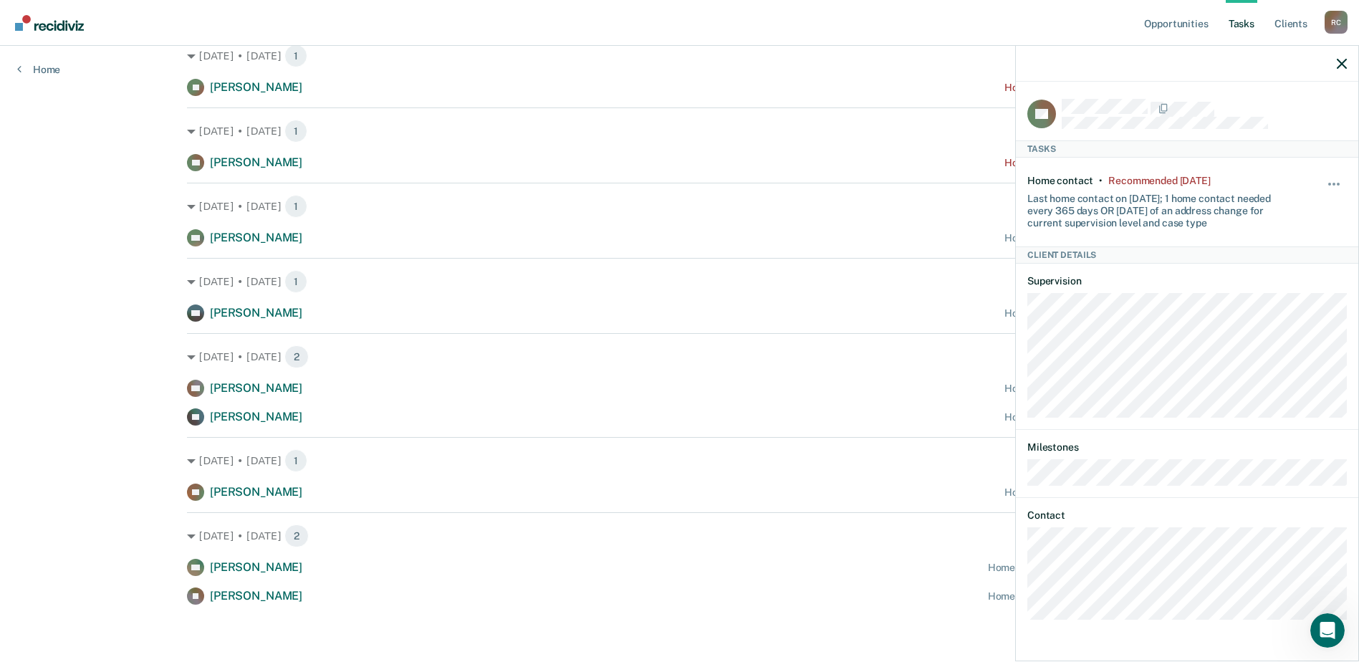
click at [1018, 612] on div "DB Tasks Home contact • Recommended 2 days ago Last home contact on 9/27/24; 1 …" at bounding box center [1187, 370] width 342 height 577
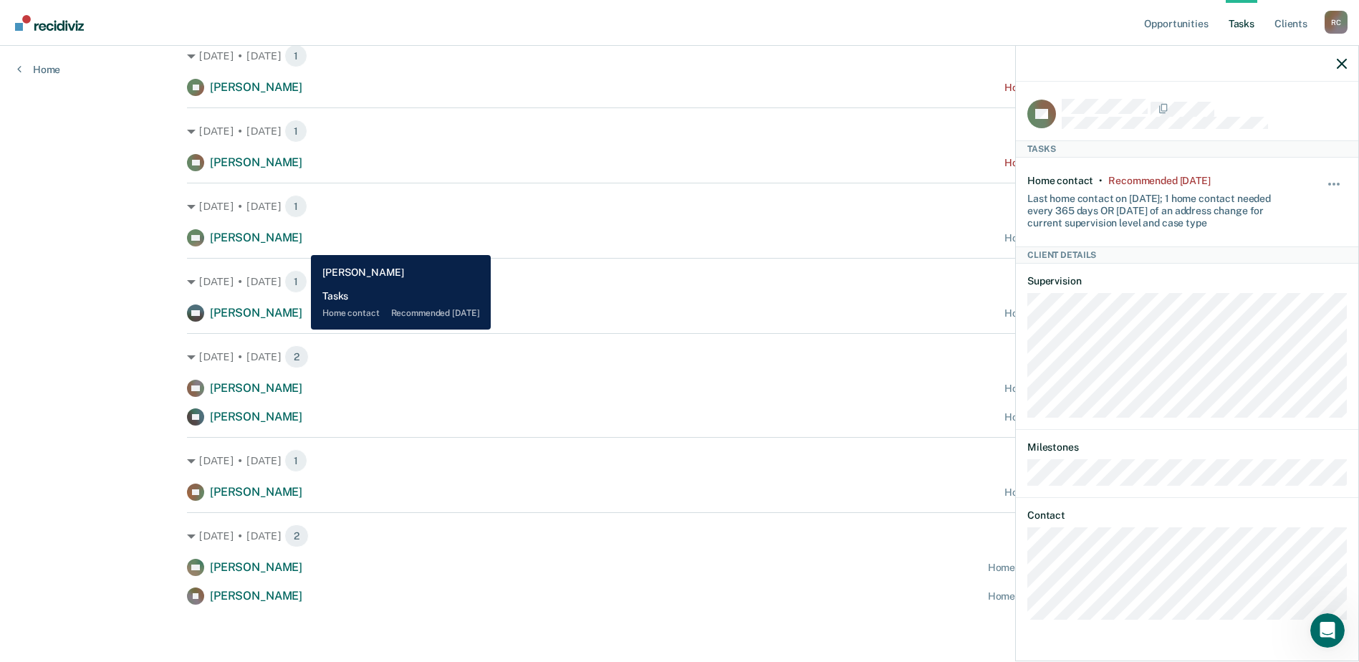
click at [300, 244] on div "NH Nickolas Hall Home contact recommended in 4 days" at bounding box center [679, 237] width 985 height 17
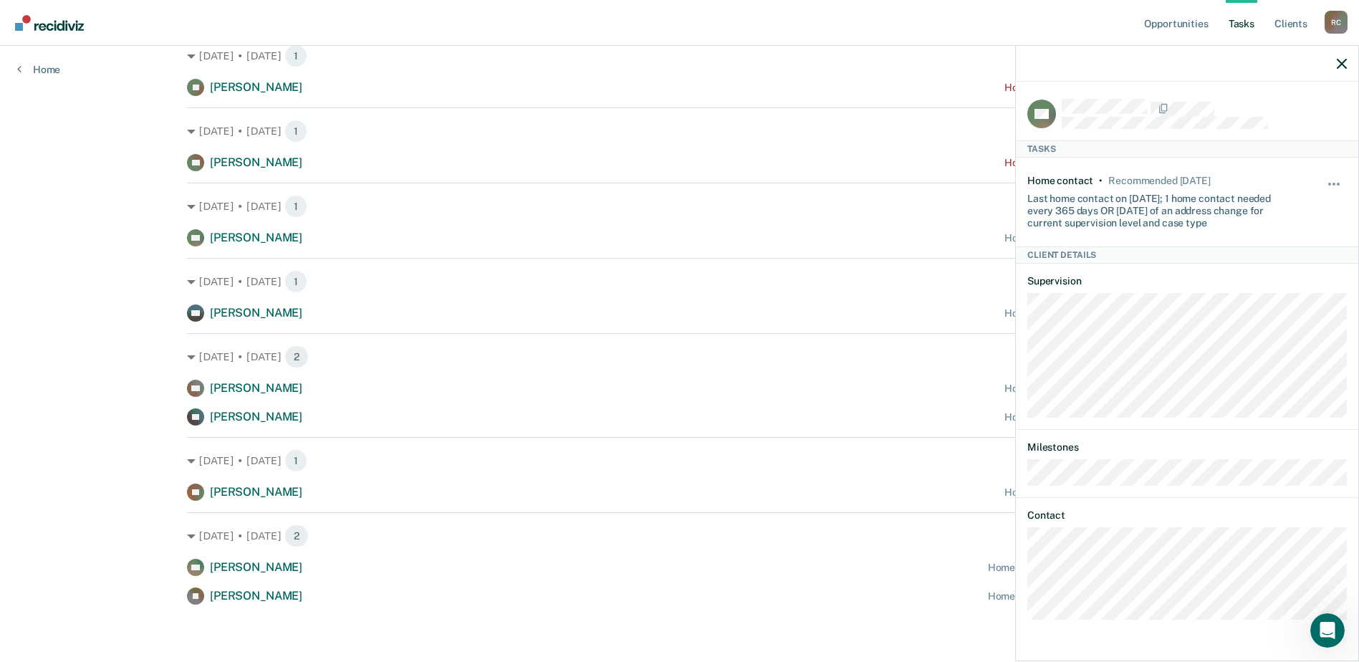
click at [1018, 615] on div "NH Tasks Home contact • Recommended in 4 days Last home contact on 1/15/25; 1 h…" at bounding box center [1187, 370] width 342 height 577
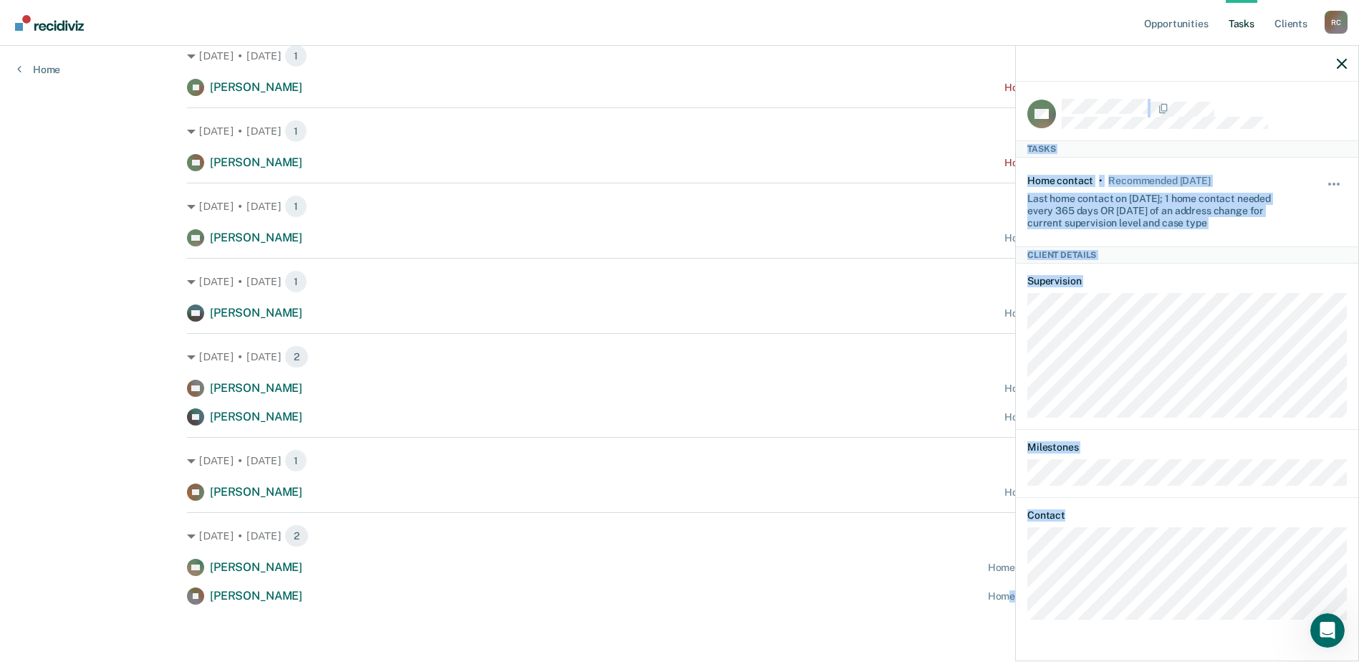
click at [1012, 438] on body "Looks like you’re using Internet Explorer 11. For faster loading and a better e…" at bounding box center [679, 108] width 1359 height 662
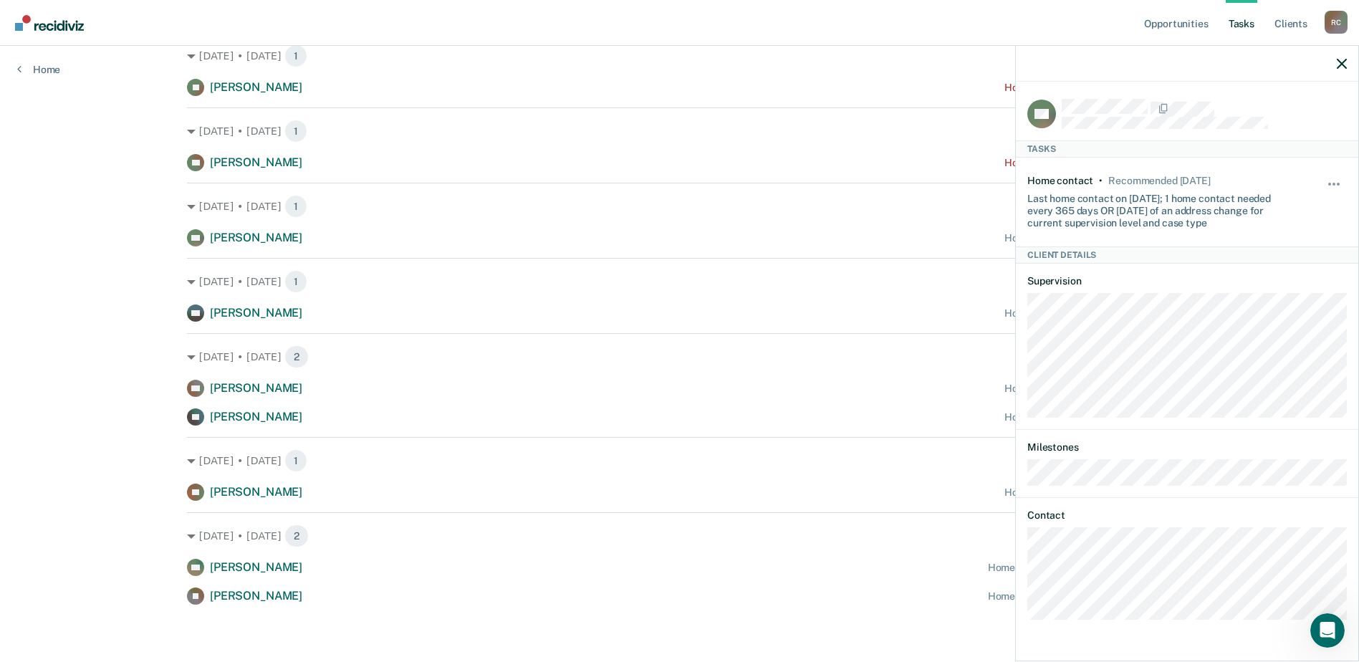
click at [1019, 612] on div "NH Tasks Home contact • Recommended in 4 days Last home contact on 1/15/25; 1 h…" at bounding box center [1187, 370] width 342 height 577
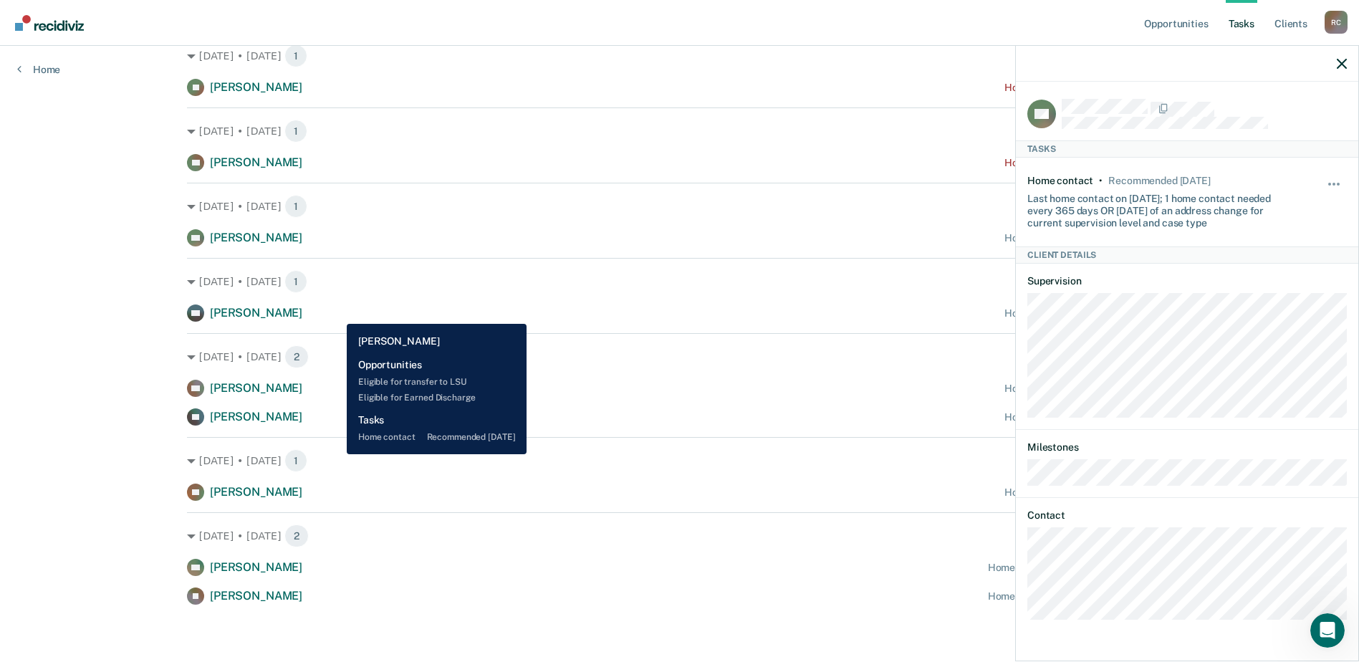
click at [334, 308] on div "SO Savino Olivares Home contact recommended in 10 days" at bounding box center [679, 312] width 985 height 17
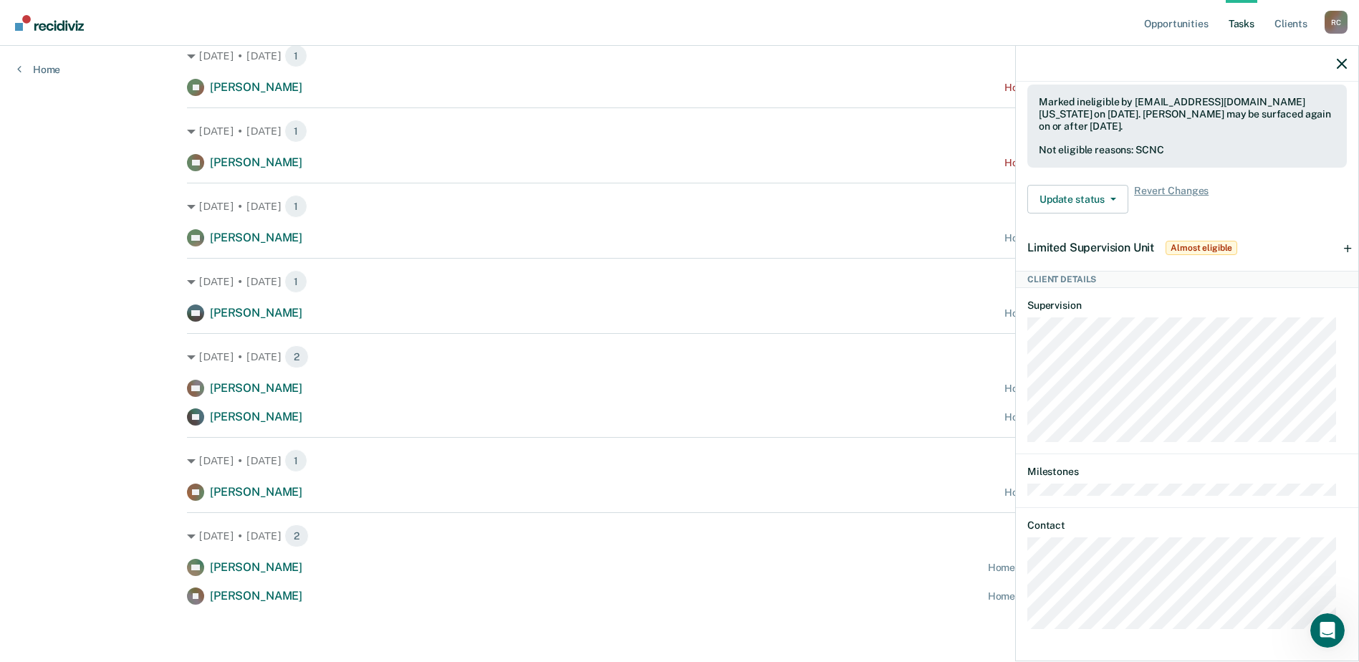
scroll to position [456, 0]
click at [1023, 623] on div "SO Tasks Home contact • Recommended in 10 days Last home contact on 10/9/24; 1 …" at bounding box center [1187, 370] width 342 height 577
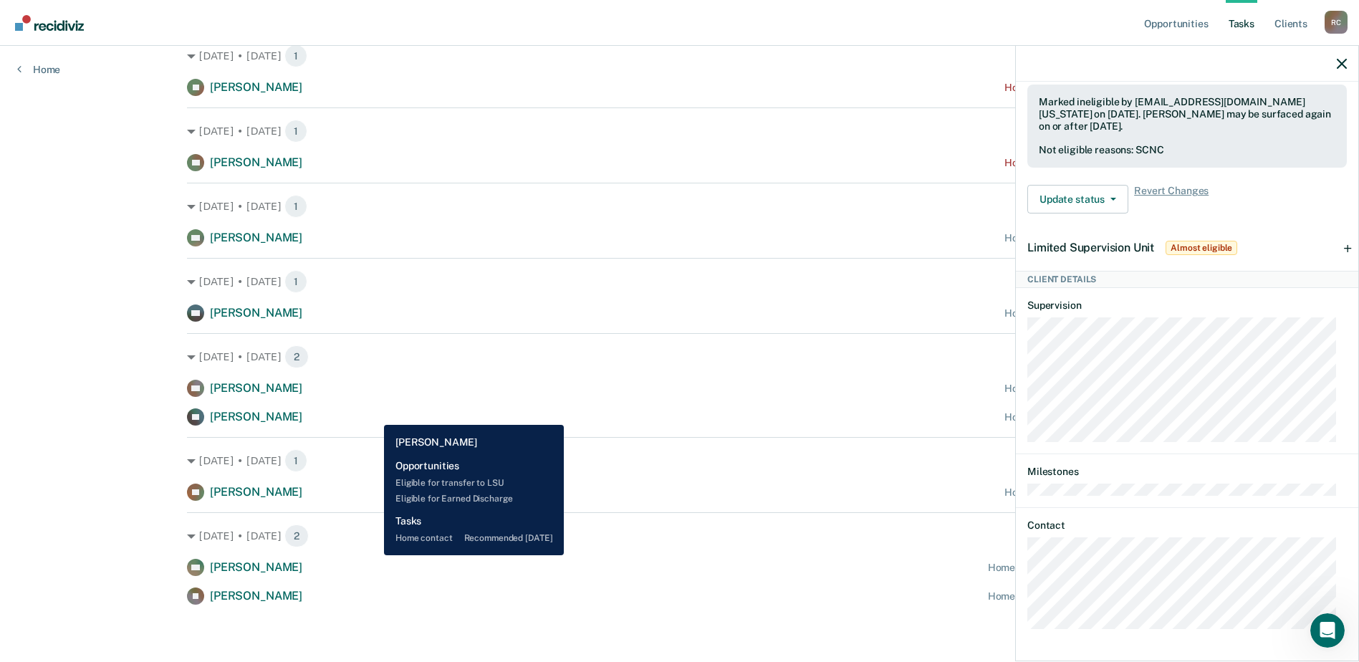
click at [373, 414] on div "FB Fidencio Bonilla Home contact recommended in 11 days" at bounding box center [679, 416] width 985 height 17
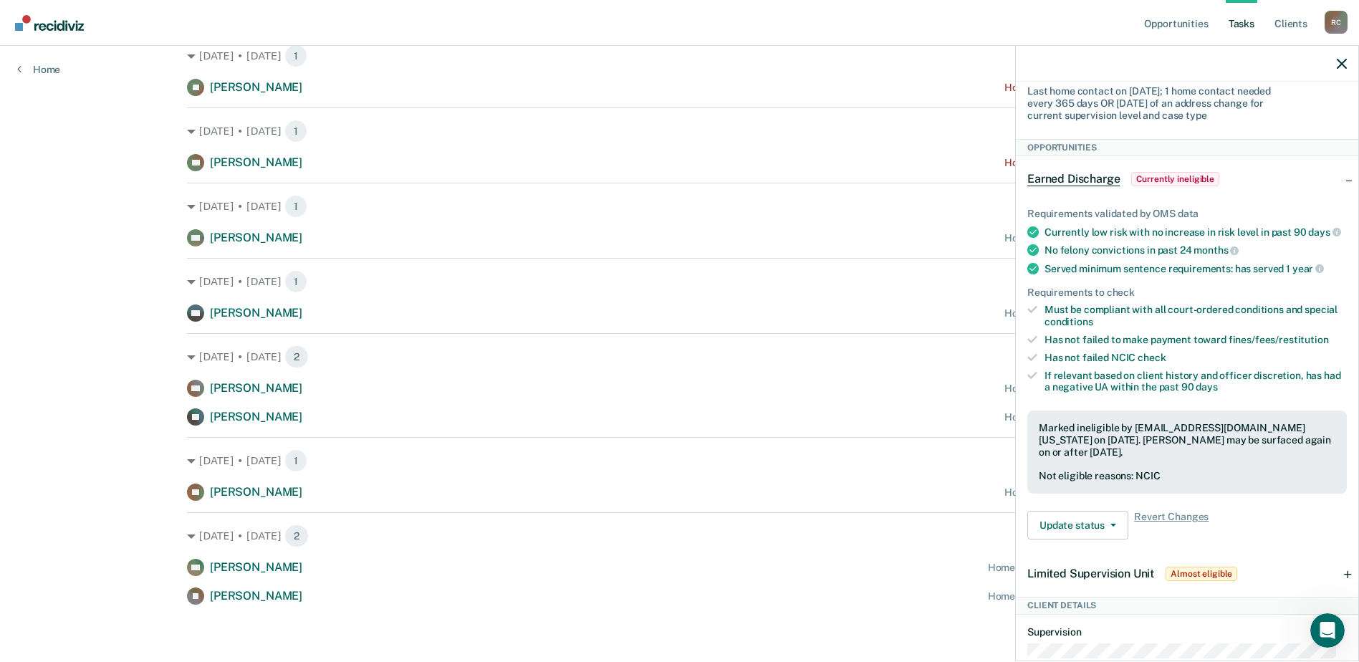
scroll to position [117, 0]
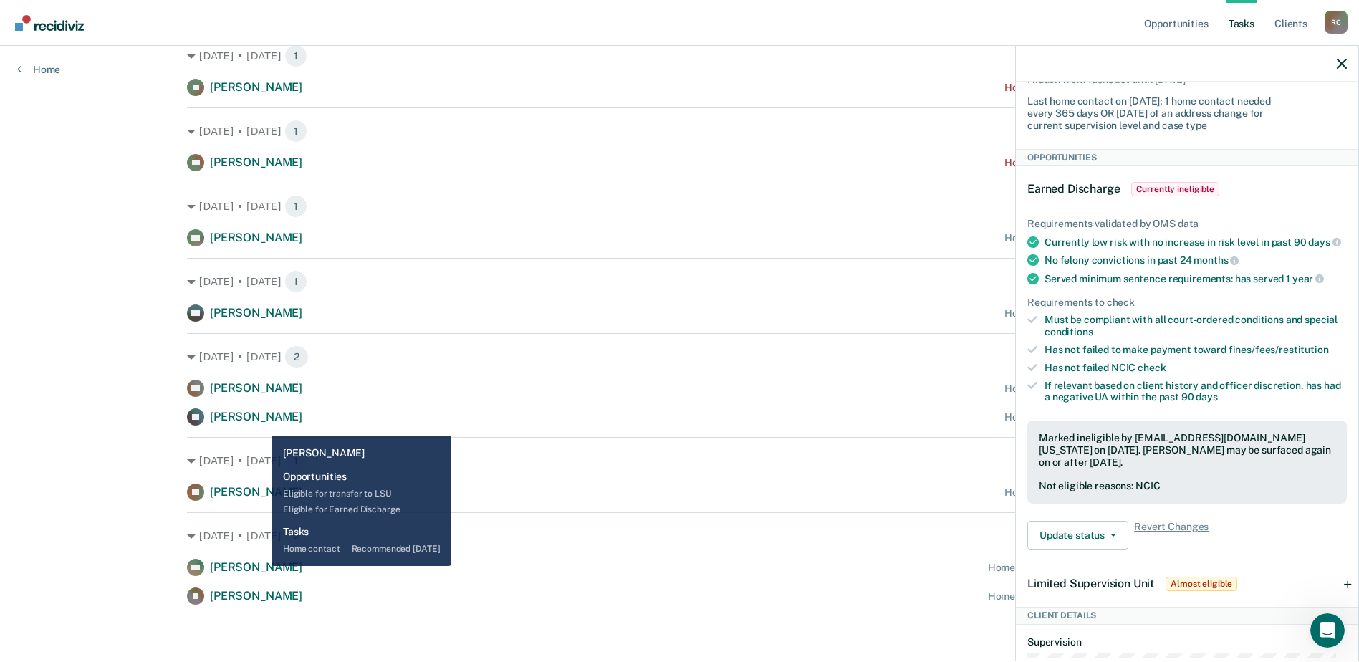
click at [261, 425] on div "FB Fidencio Bonilla" at bounding box center [244, 416] width 115 height 17
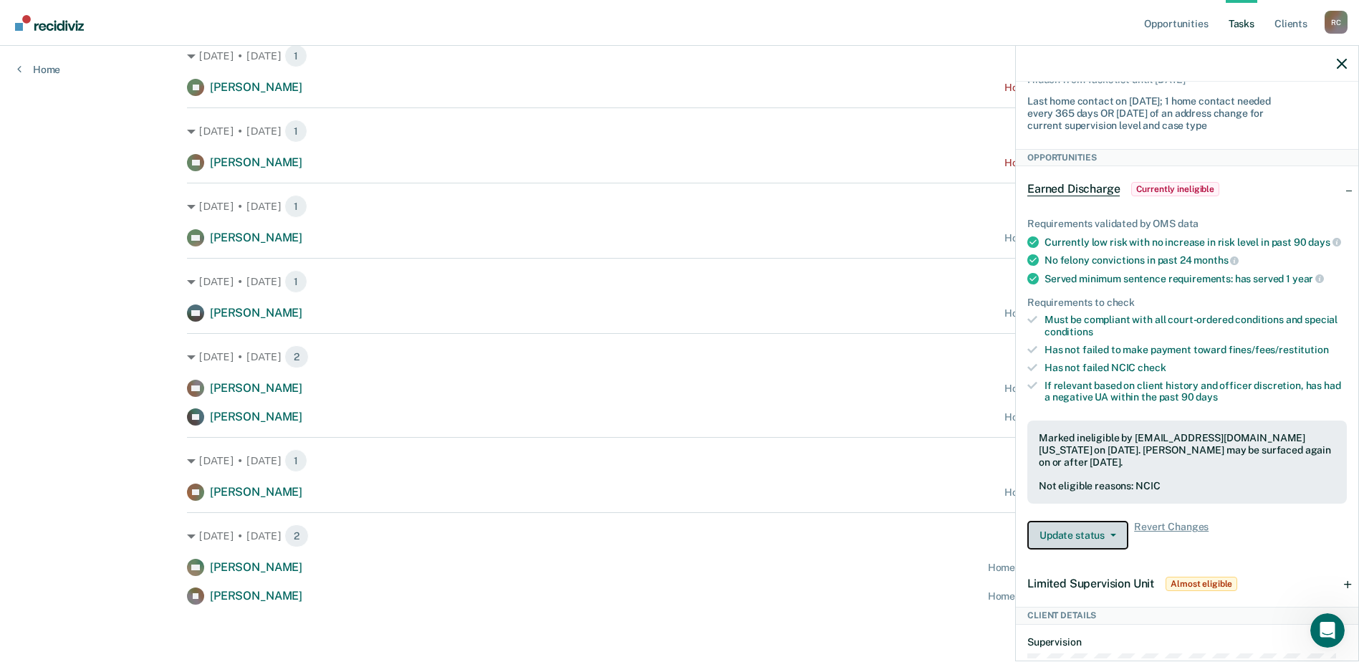
click at [1049, 538] on button "Update status" at bounding box center [1077, 535] width 101 height 29
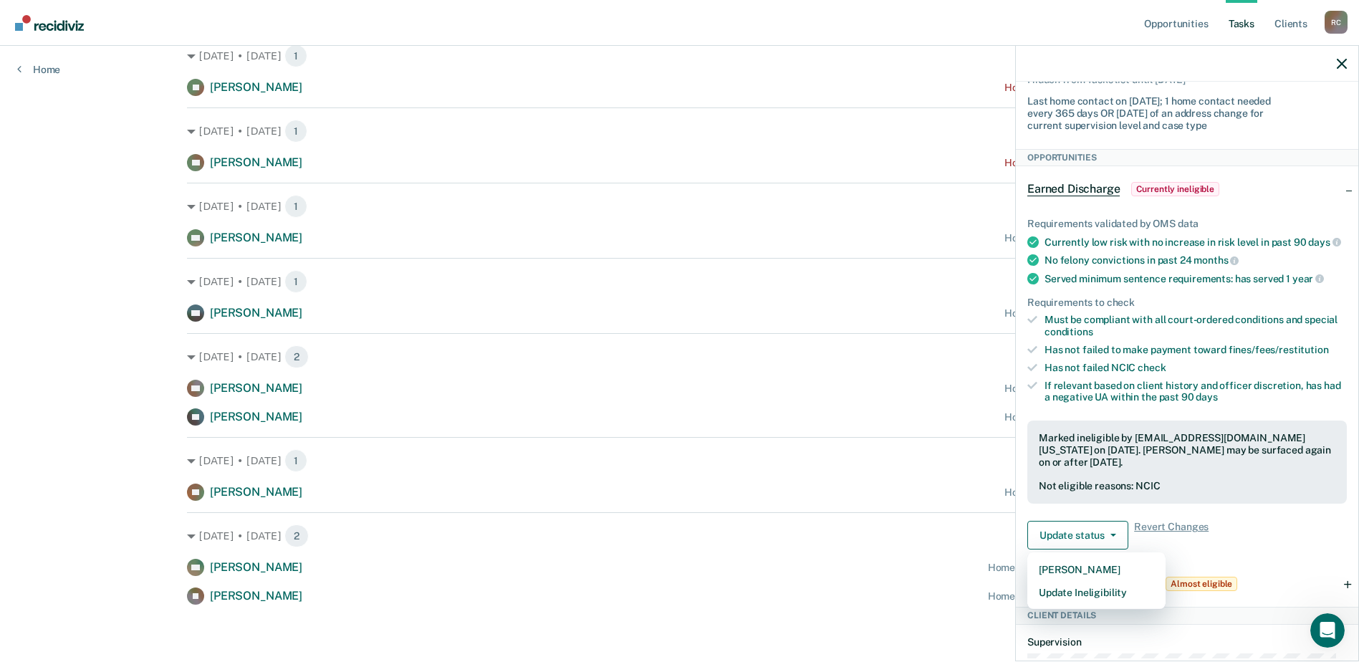
click at [119, 453] on div "Opportunities Tasks Client s Rushton, Cody R C Profile How it works Log Out Hom…" at bounding box center [679, 219] width 1359 height 885
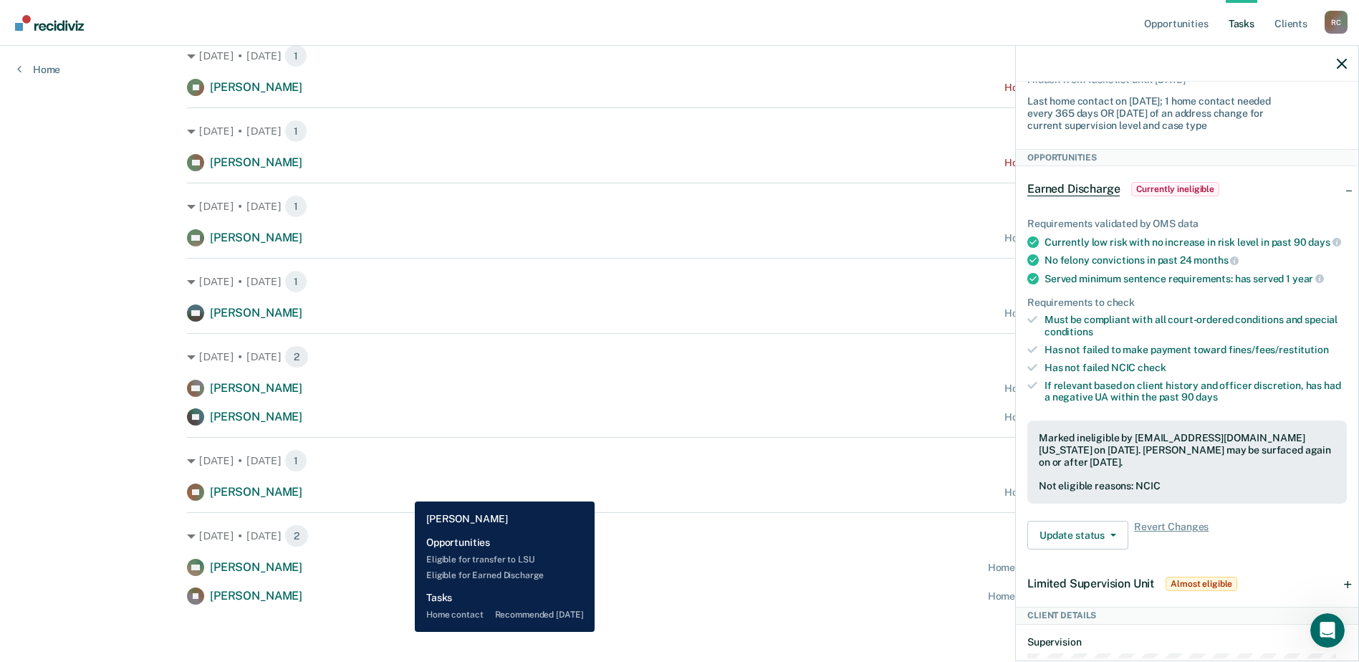
click at [404, 491] on div "DE Destri Esterbrook Home contact recommended in 25 days" at bounding box center [679, 491] width 985 height 17
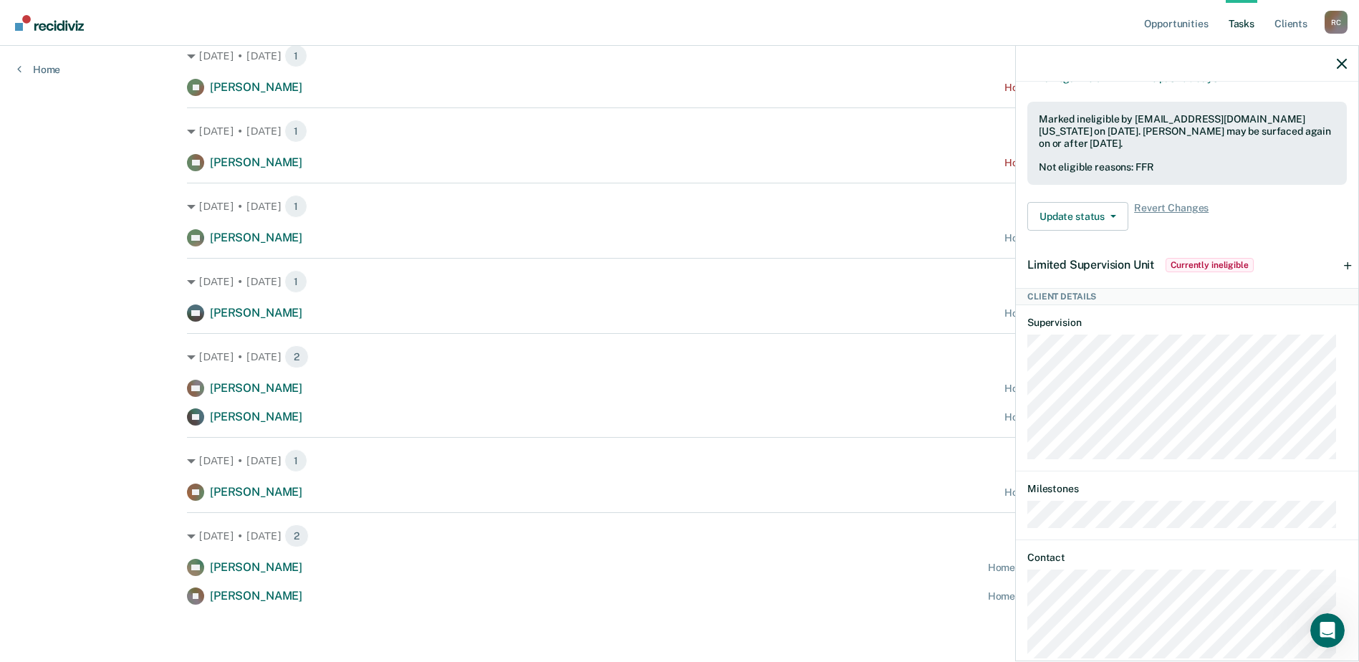
scroll to position [491, 0]
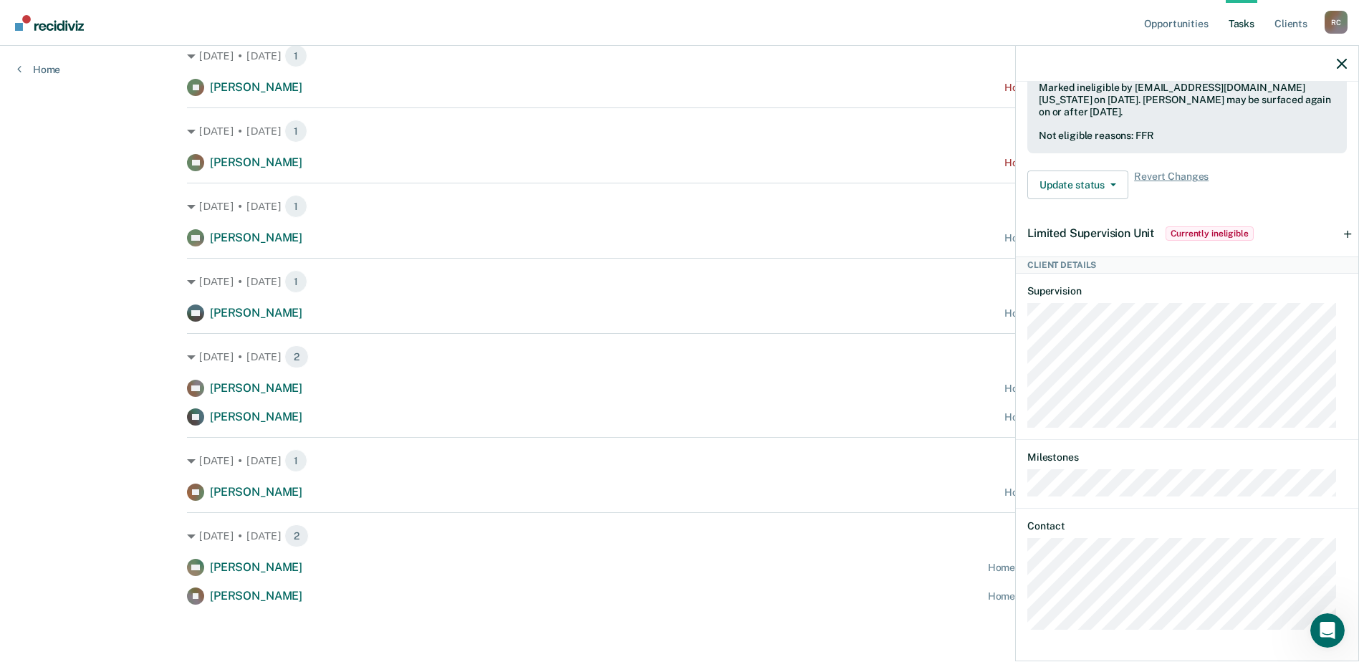
click at [1023, 622] on div "DE Tasks Home contact • Recommended in 25 days Hidden from Tasks list until 10/…" at bounding box center [1187, 370] width 342 height 577
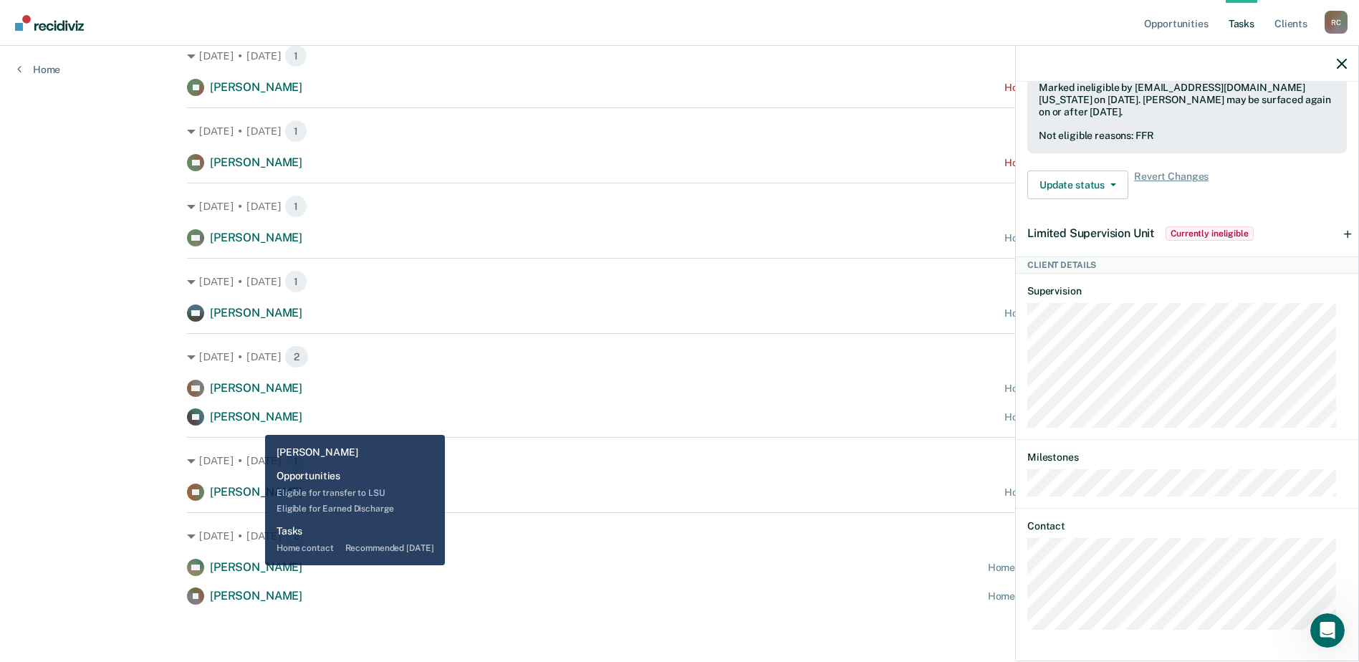
click at [254, 424] on div "[PERSON_NAME]" at bounding box center [256, 417] width 92 height 15
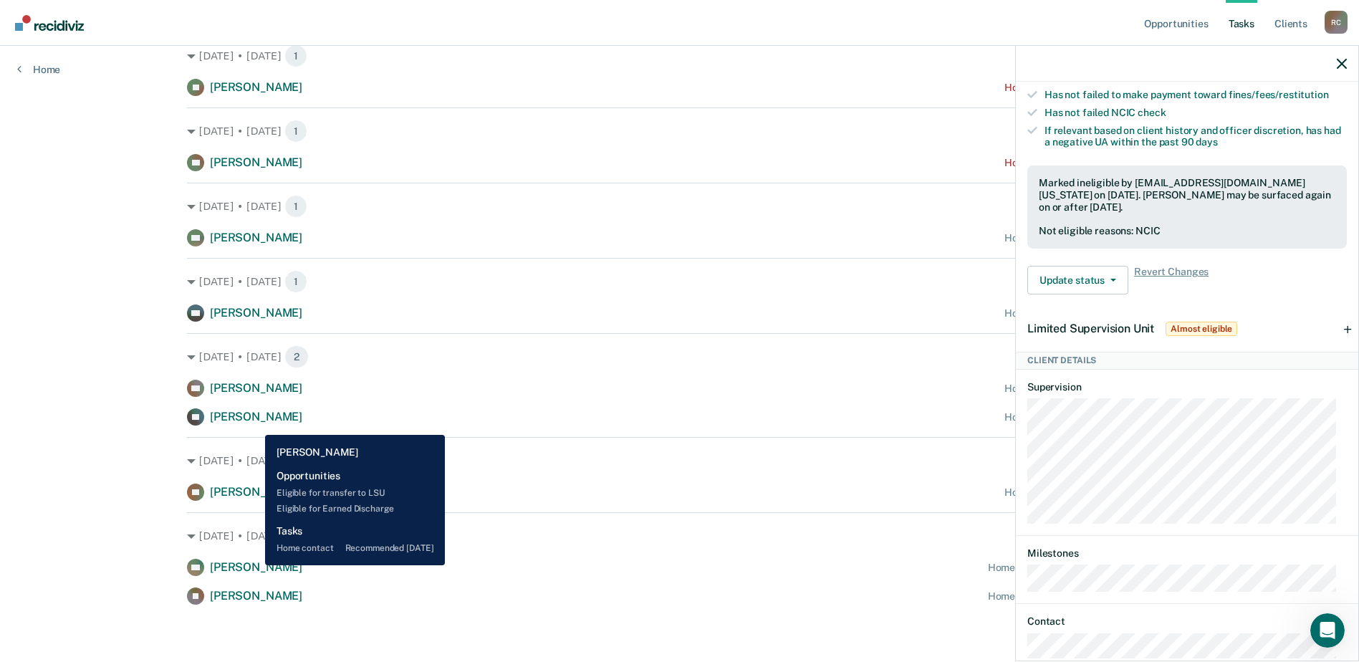
scroll to position [478, 0]
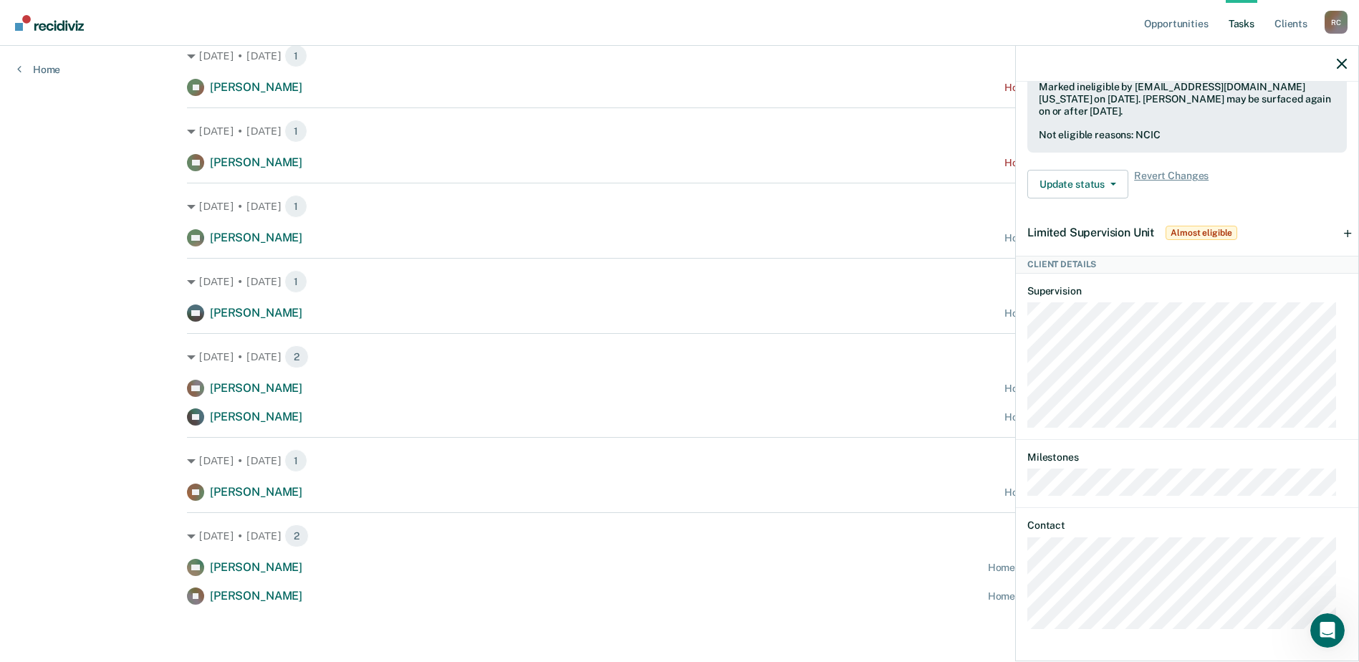
click at [106, 348] on div "Opportunities Tasks Client s Rushton, Cody R C Profile How it works Log Out Hom…" at bounding box center [679, 219] width 1359 height 885
click at [1339, 58] on button "button" at bounding box center [1341, 63] width 10 height 12
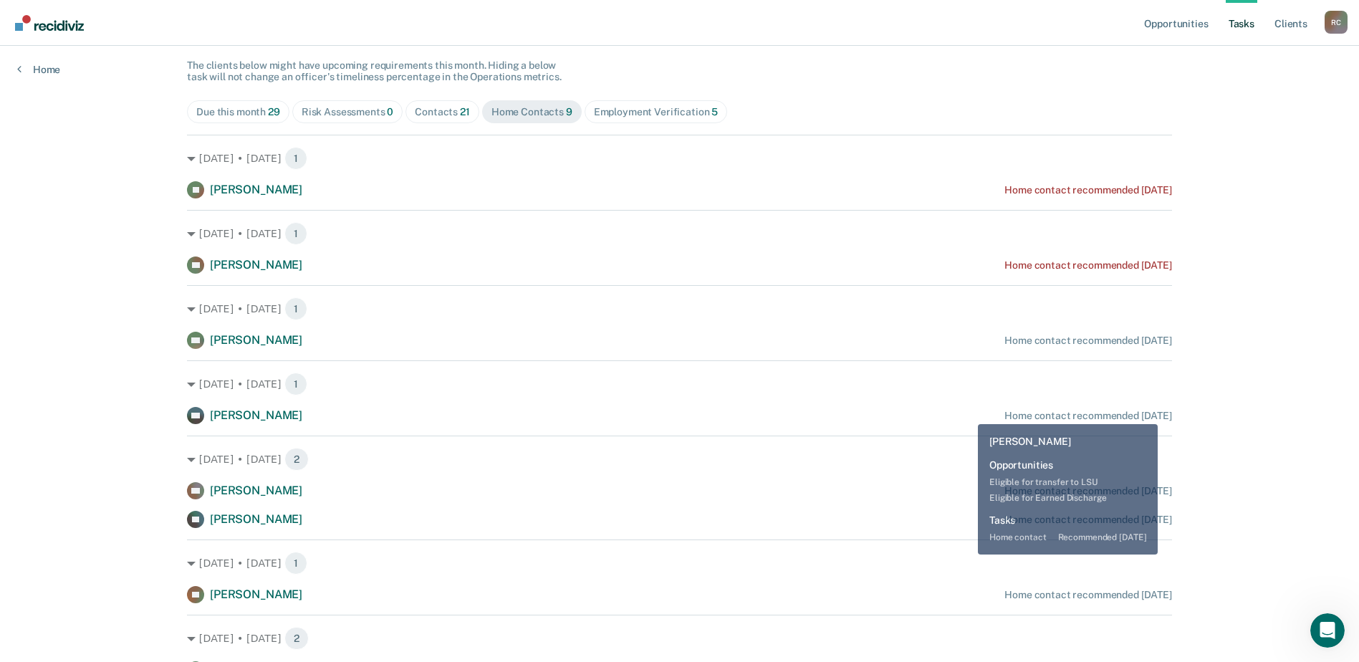
scroll to position [0, 0]
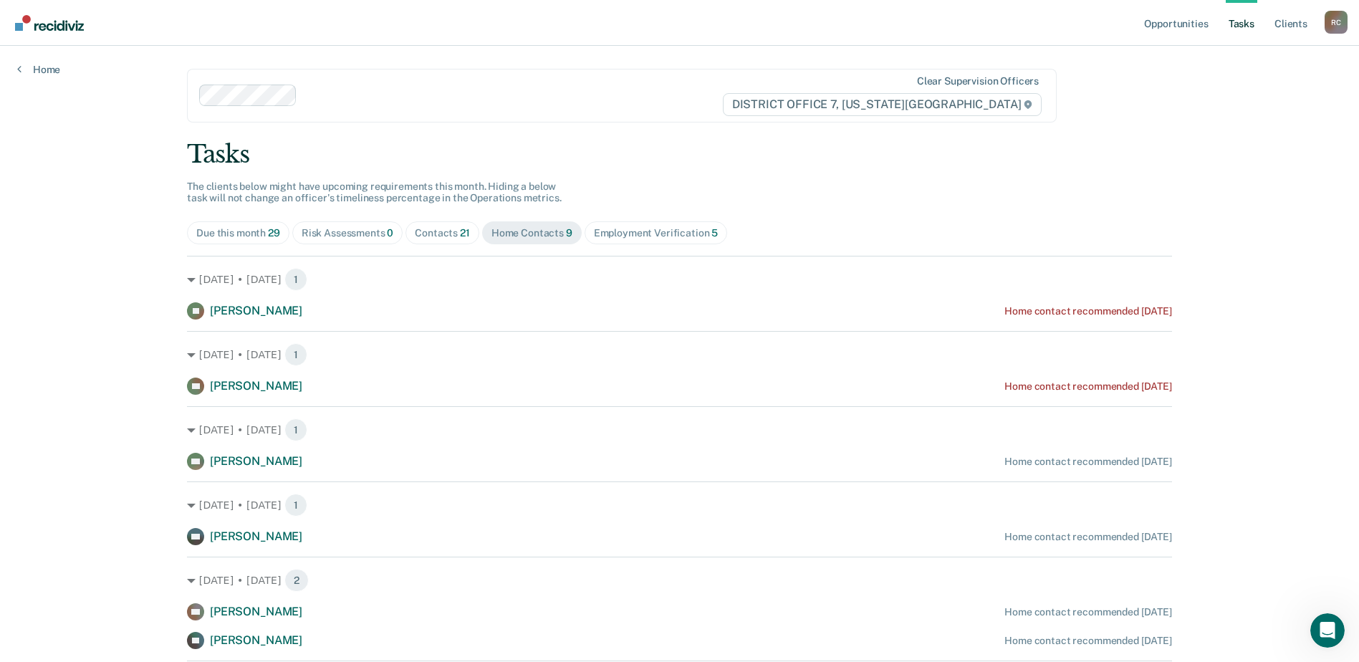
click at [458, 241] on span "Contacts 21" at bounding box center [442, 232] width 74 height 23
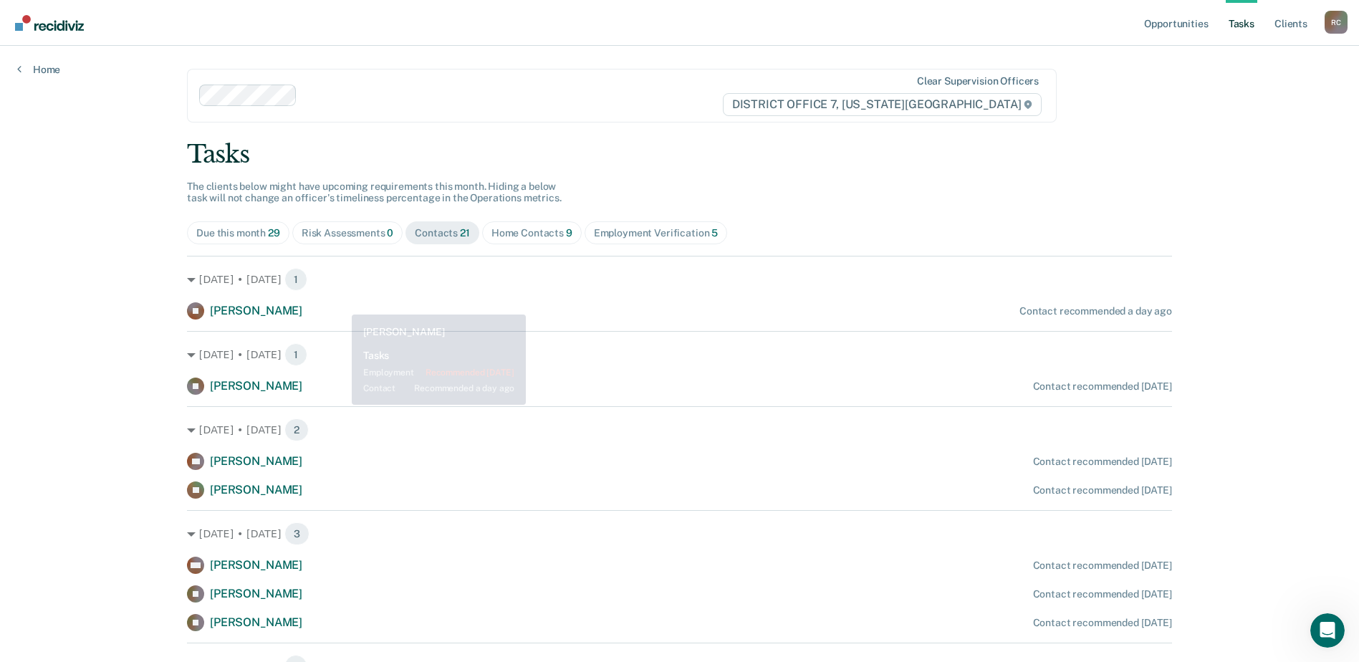
click at [331, 299] on div "Sep. 28 • Sunday 1 SJ Scott Jardine Contact recommended a day ago" at bounding box center [679, 288] width 985 height 64
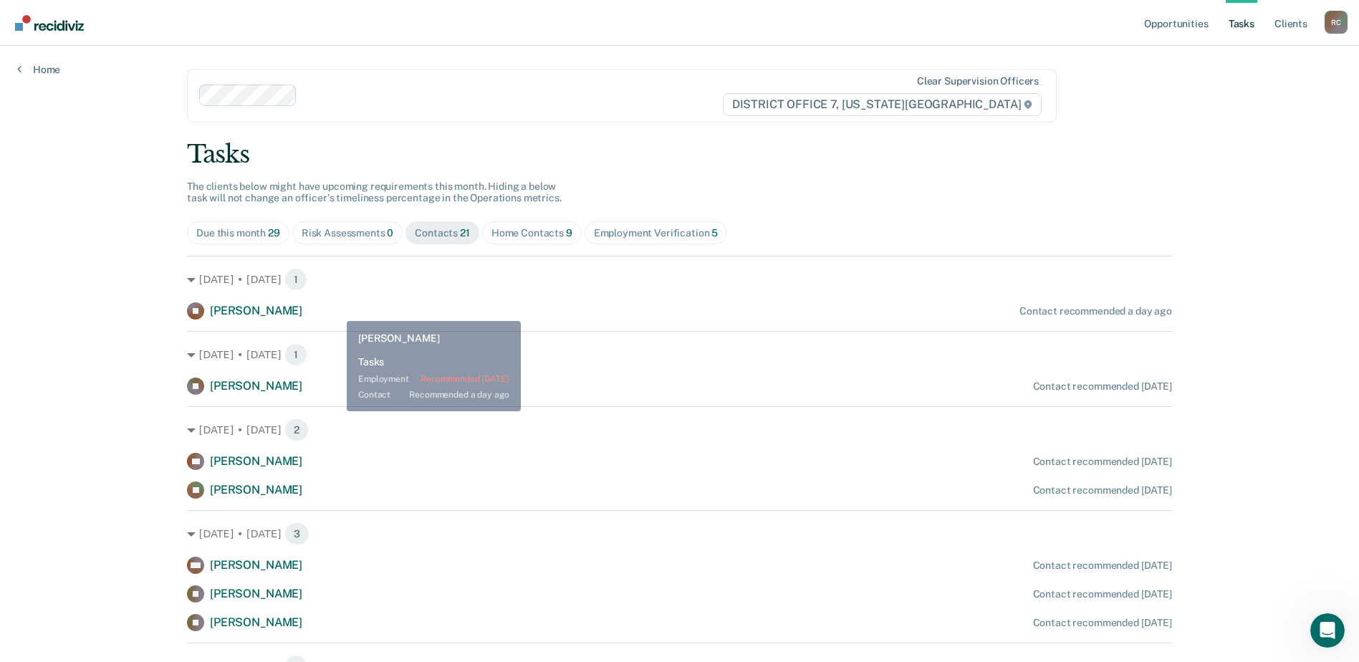
click at [340, 312] on div "SJ Scott Jardine Contact recommended a day ago" at bounding box center [679, 310] width 985 height 17
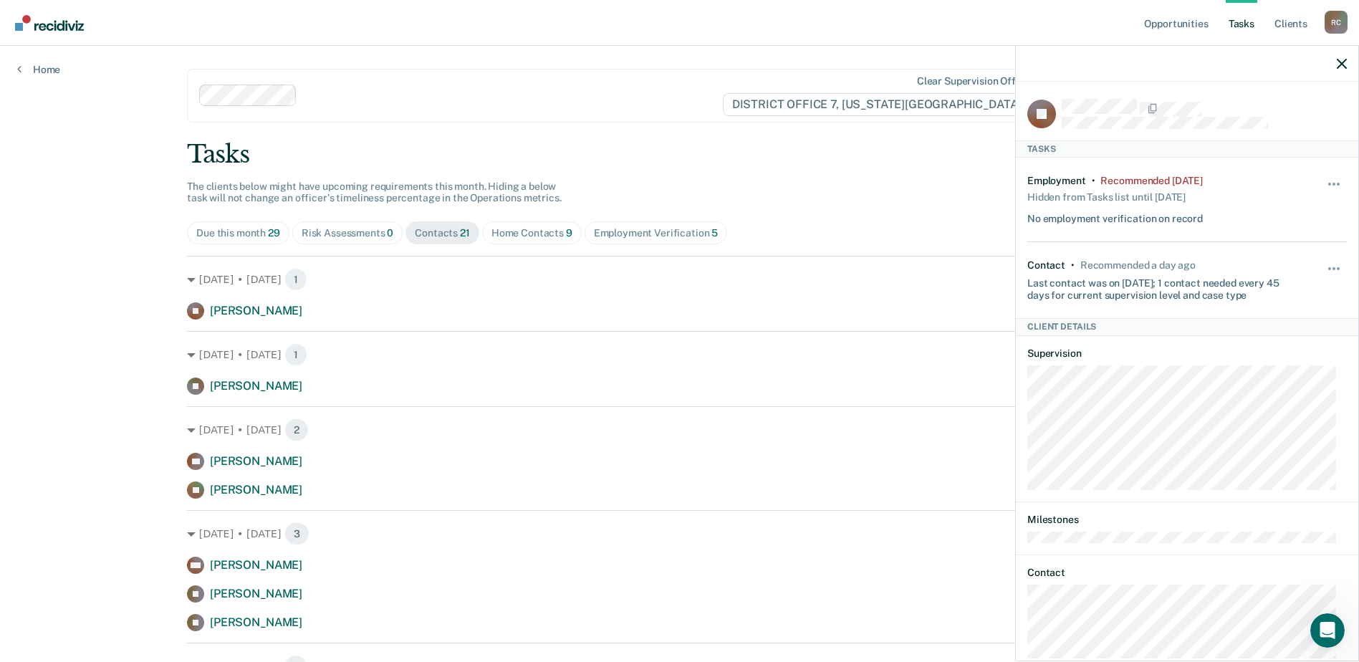
click at [1346, 64] on icon "button" at bounding box center [1341, 64] width 10 height 10
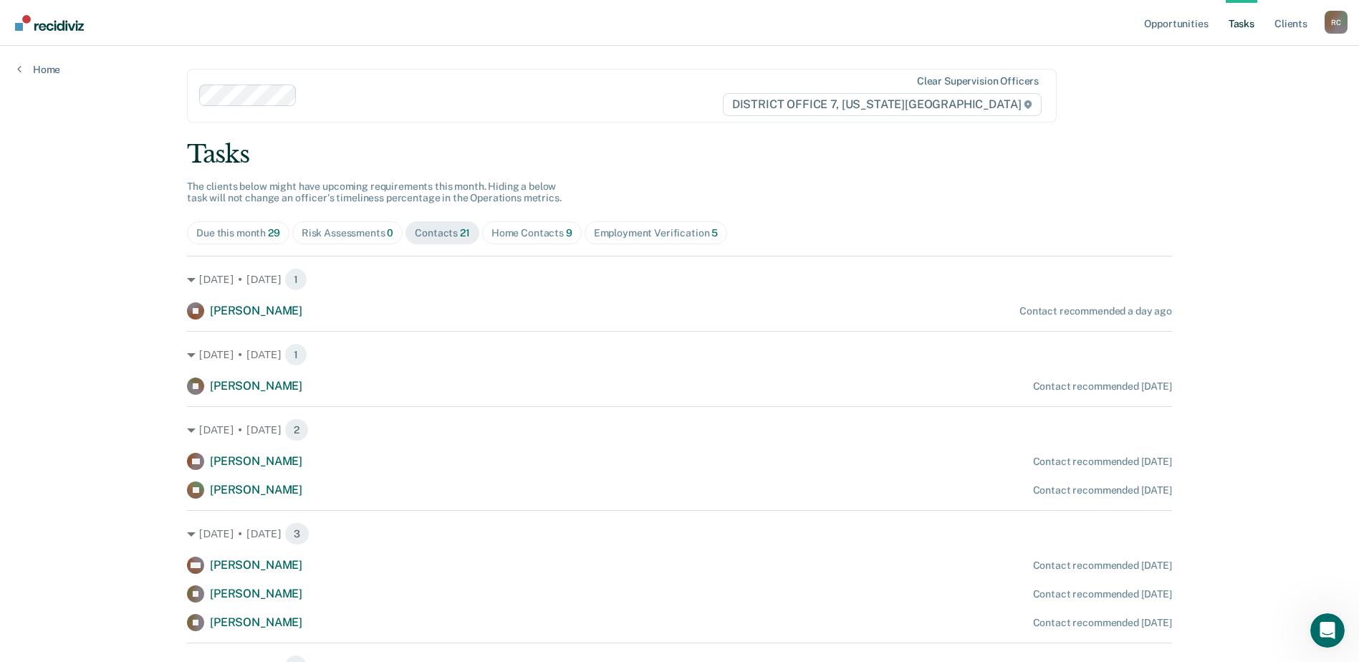
click at [527, 227] on div "Home Contacts 9" at bounding box center [531, 233] width 81 height 12
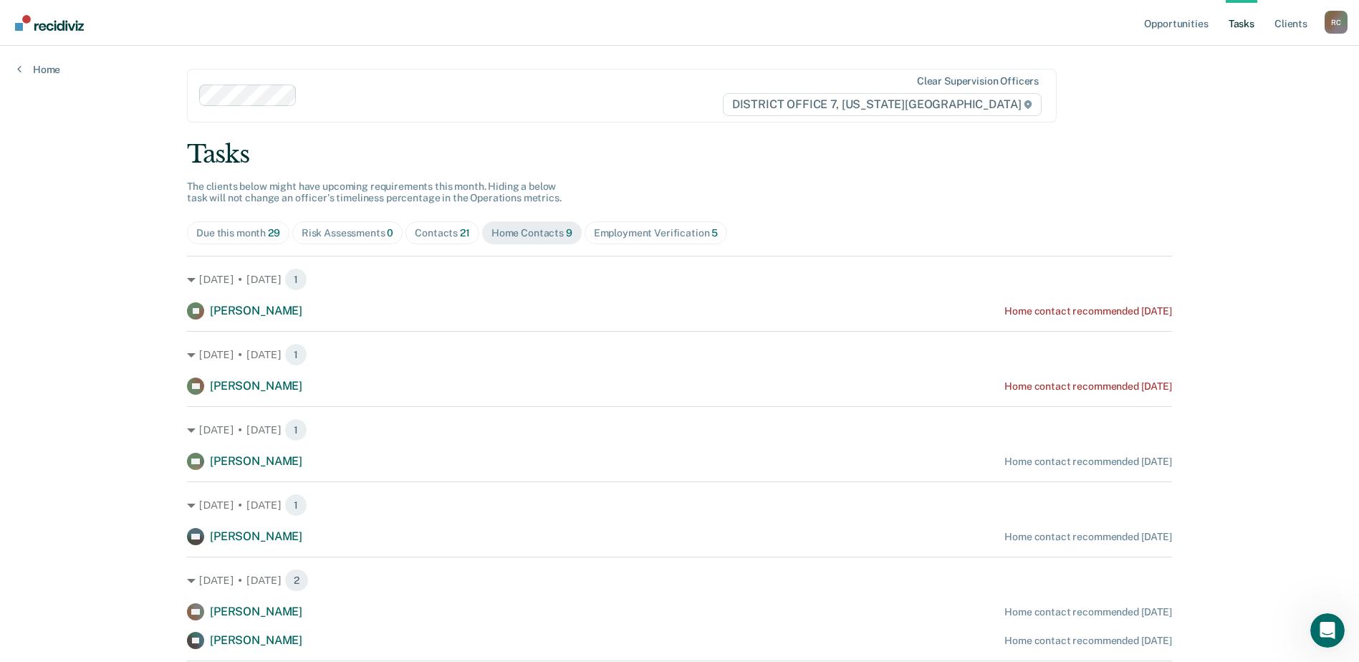
scroll to position [223, 0]
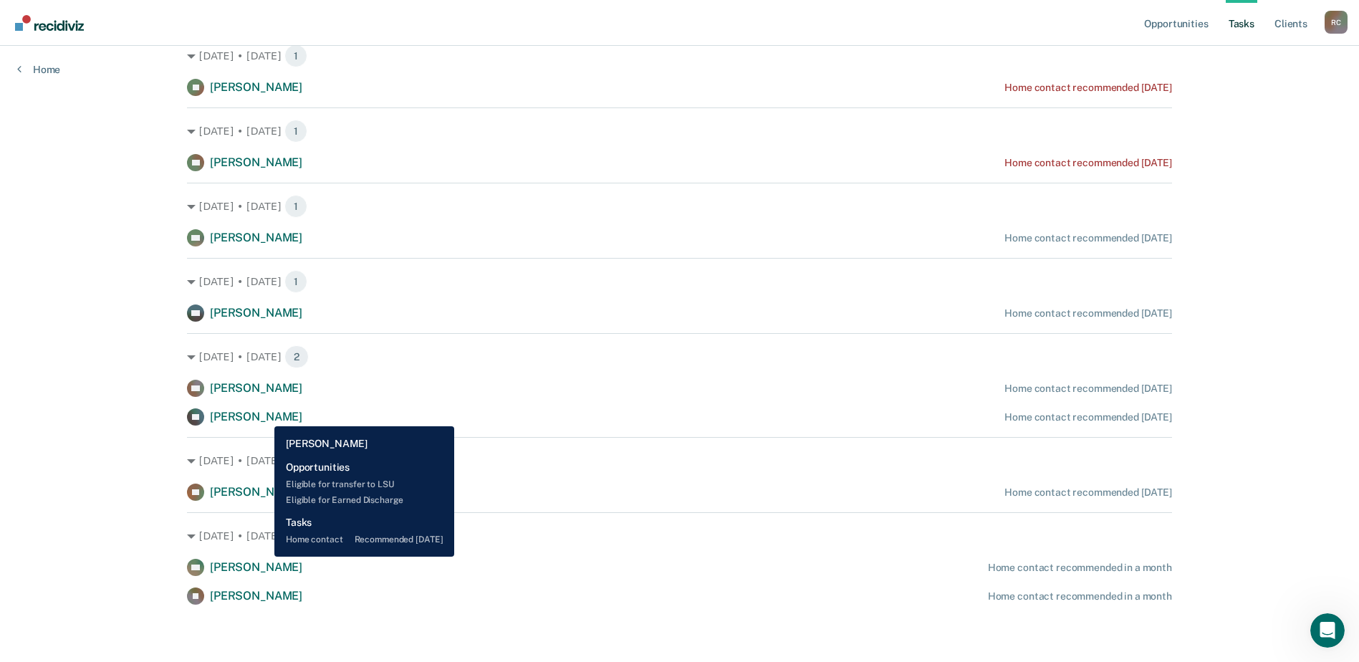
click at [264, 415] on span "[PERSON_NAME]" at bounding box center [256, 417] width 92 height 14
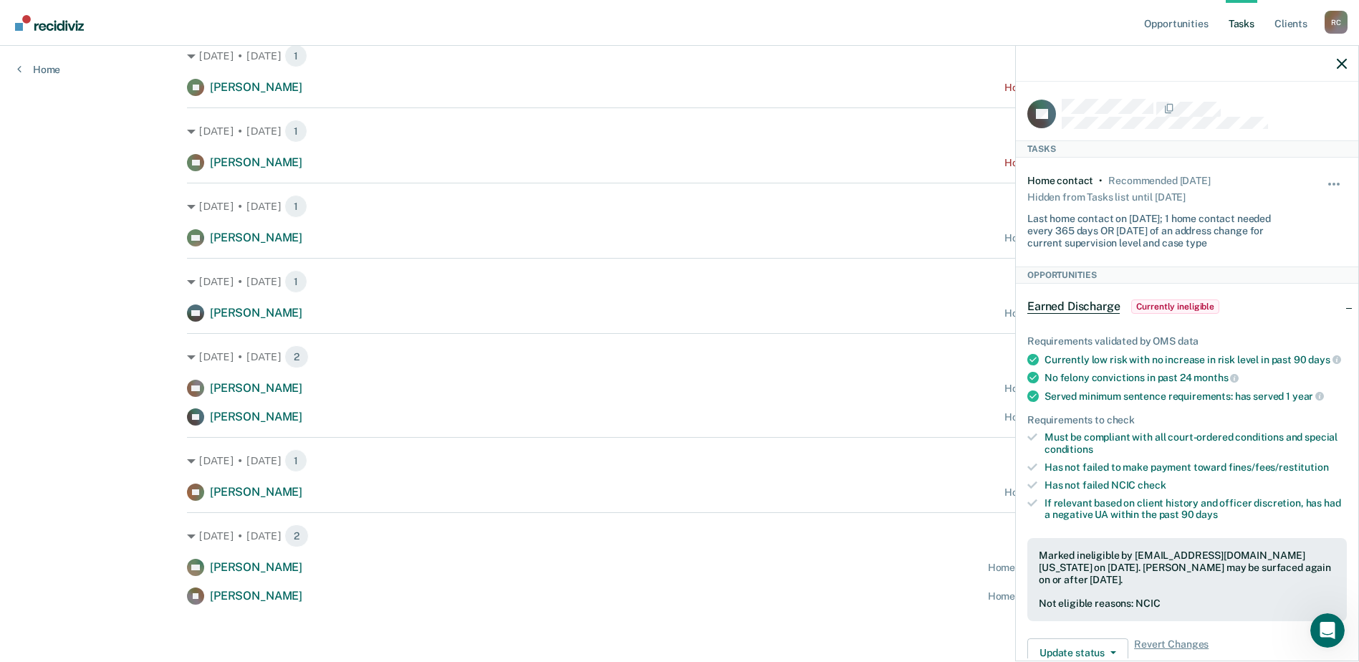
click at [1329, 177] on div "Hide from tasks list for... 7 days 30 days 90 days" at bounding box center [1334, 212] width 24 height 74
click at [1322, 182] on button "button" at bounding box center [1334, 191] width 24 height 23
click at [1258, 298] on button "90 days" at bounding box center [1294, 298] width 103 height 23
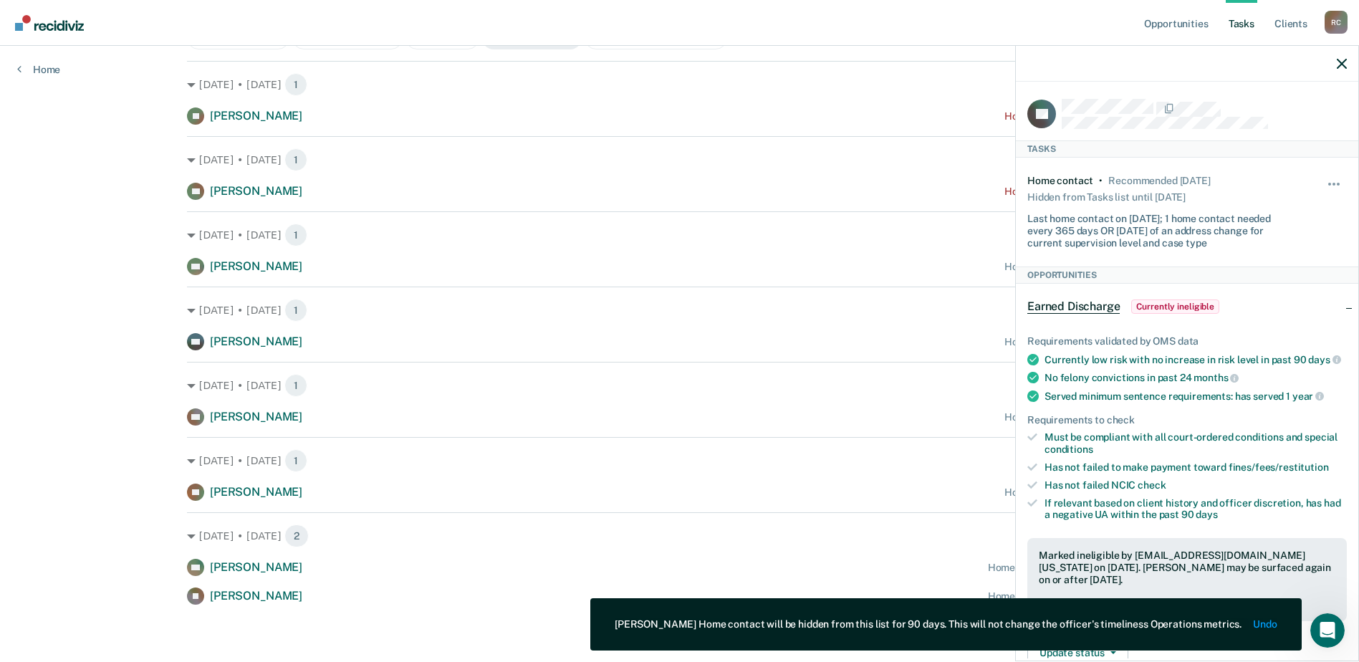
click at [1336, 58] on div at bounding box center [1187, 64] width 342 height 36
click at [1340, 61] on icon "button" at bounding box center [1341, 64] width 10 height 10
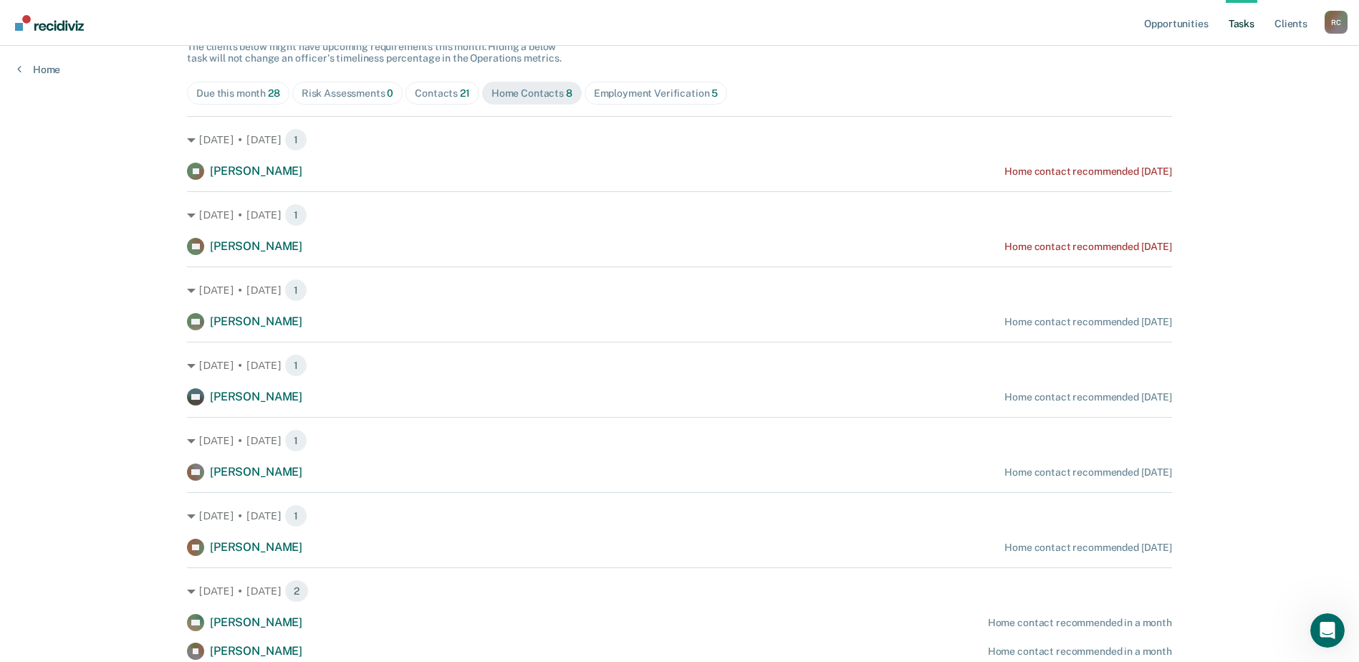
scroll to position [143, 0]
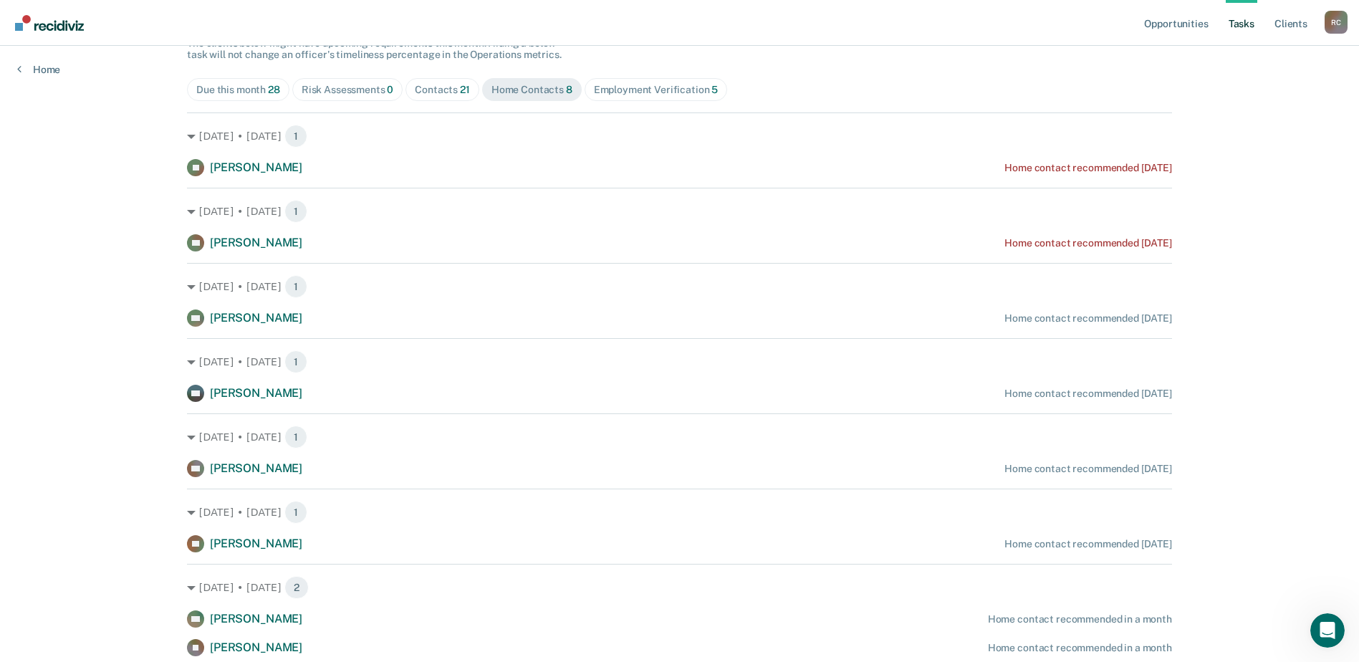
click at [439, 92] on div "Contacts 21" at bounding box center [442, 90] width 55 height 12
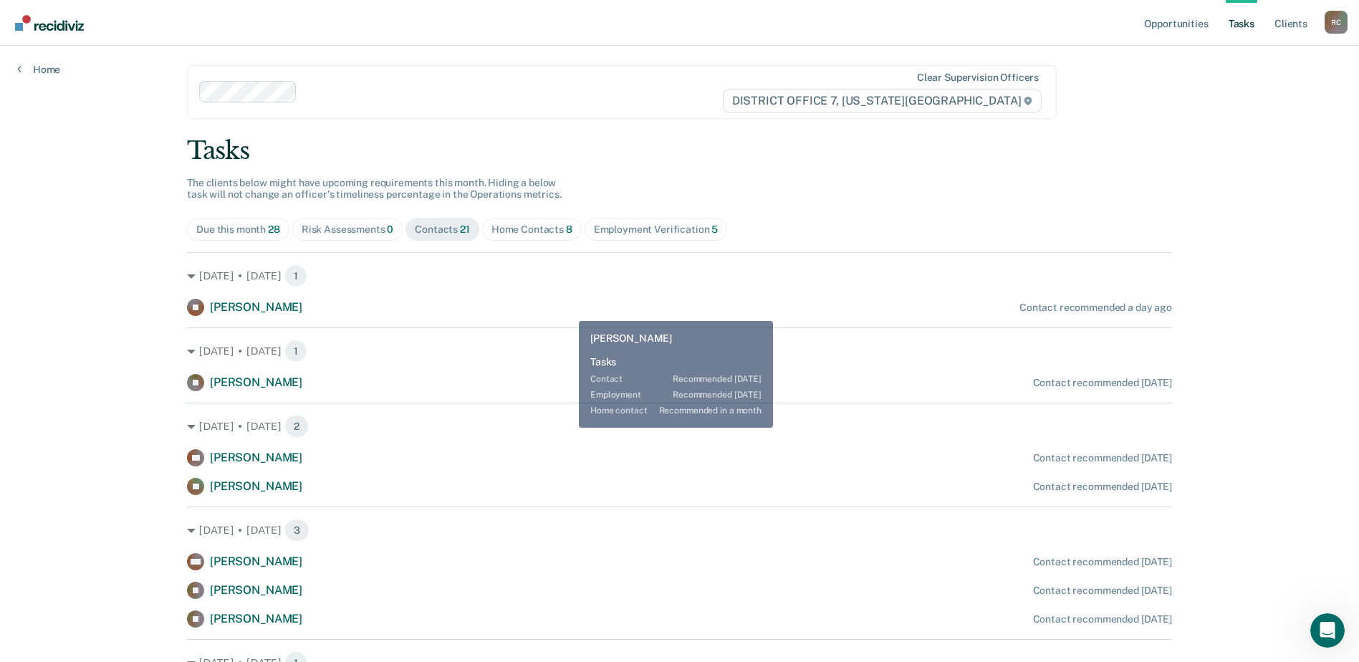
scroll to position [0, 0]
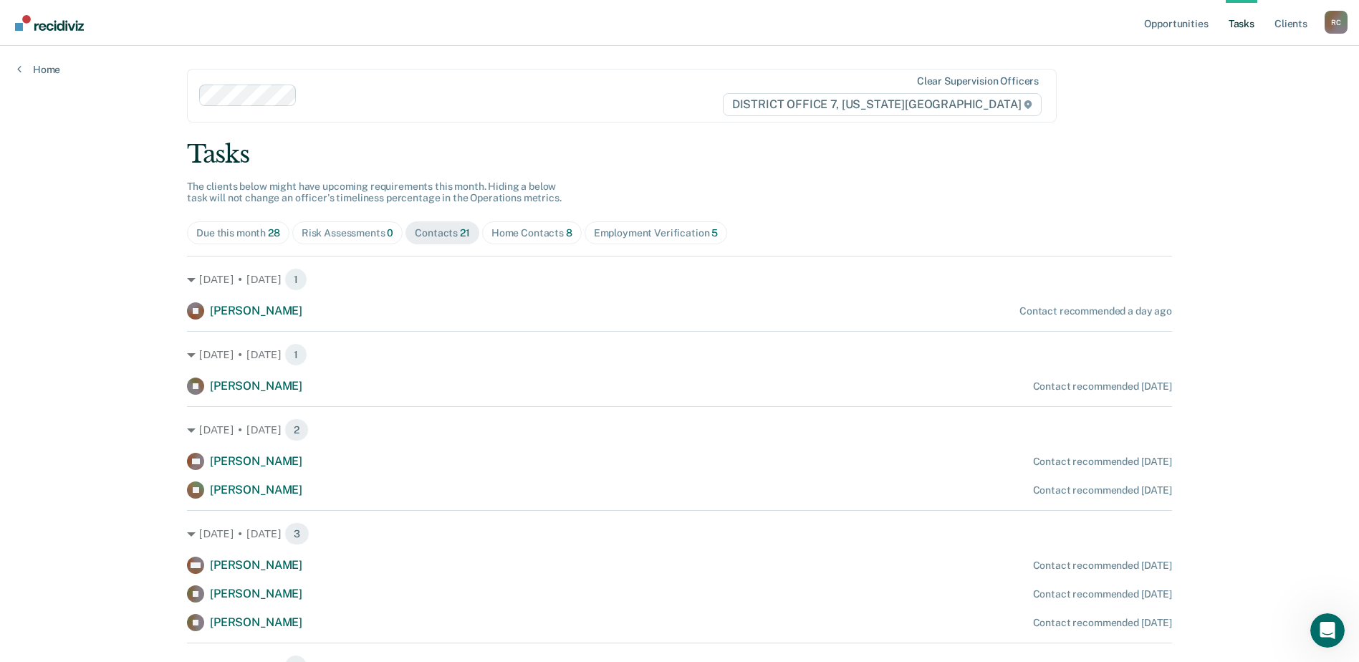
click at [539, 236] on div "Home Contacts 8" at bounding box center [531, 233] width 81 height 12
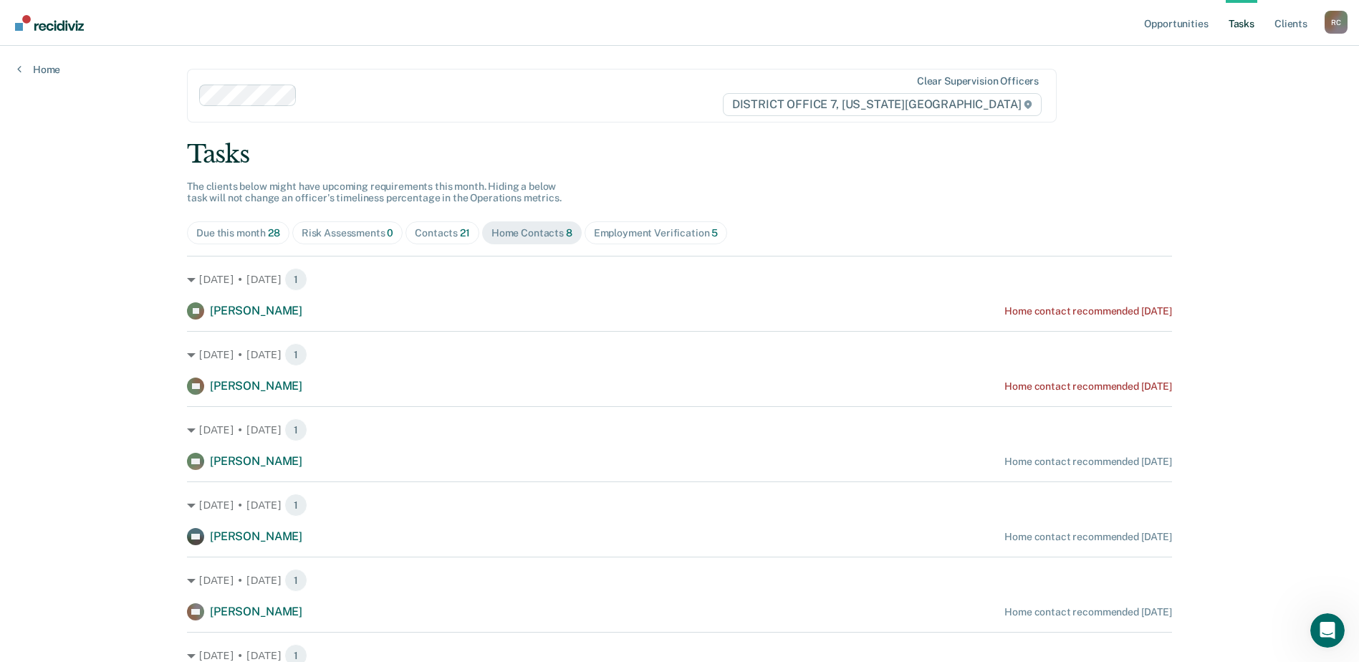
click at [405, 233] on span "Contacts 21" at bounding box center [442, 232] width 74 height 23
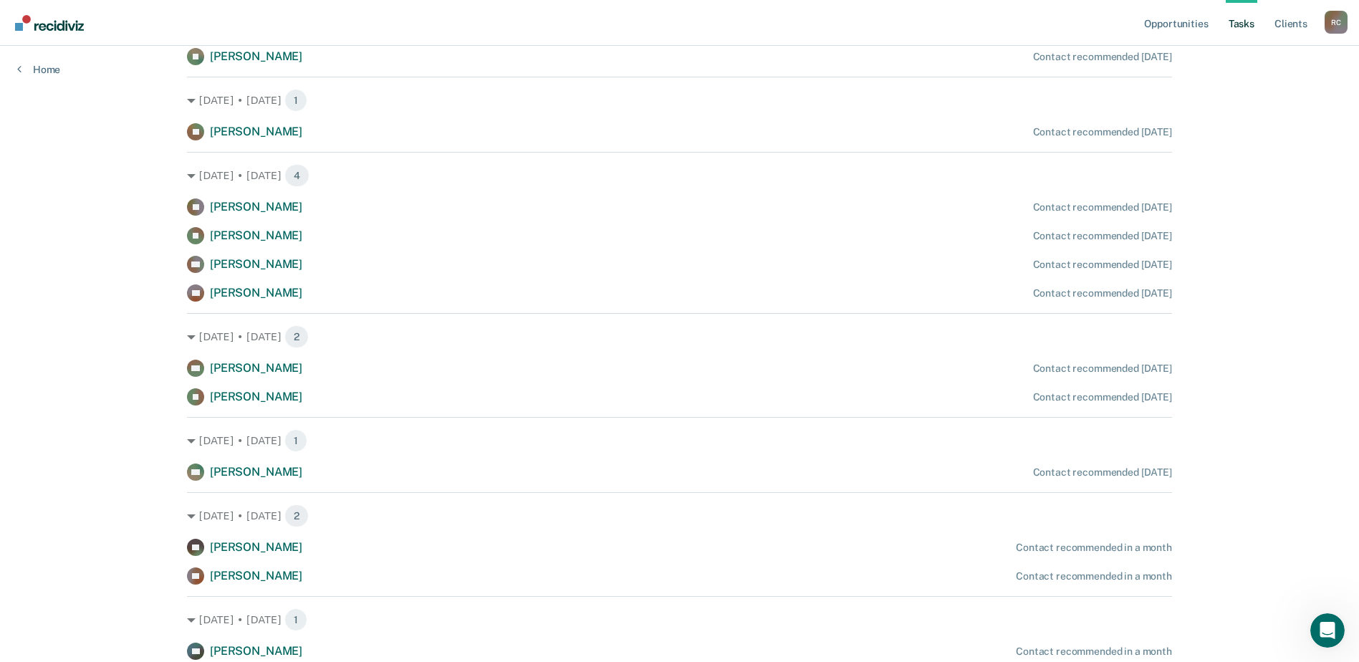
scroll to position [847, 0]
